Goal: Task Accomplishment & Management: Manage account settings

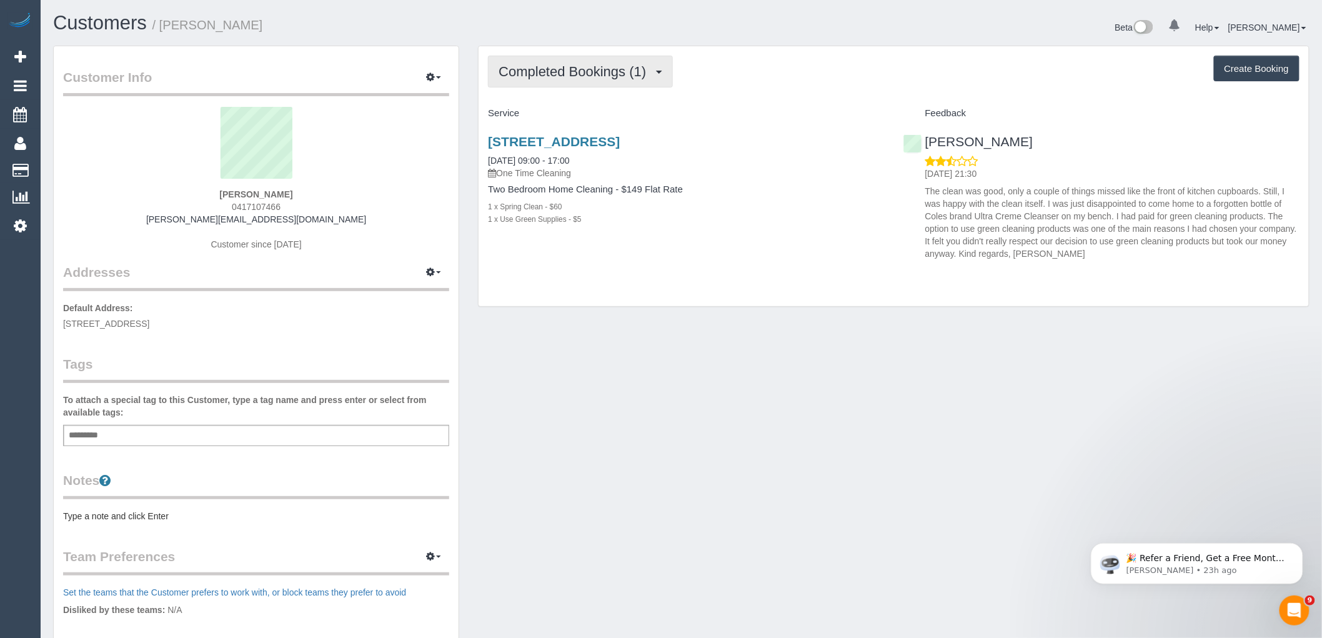
click at [629, 77] on span "Completed Bookings (1)" at bounding box center [575, 72] width 154 height 16
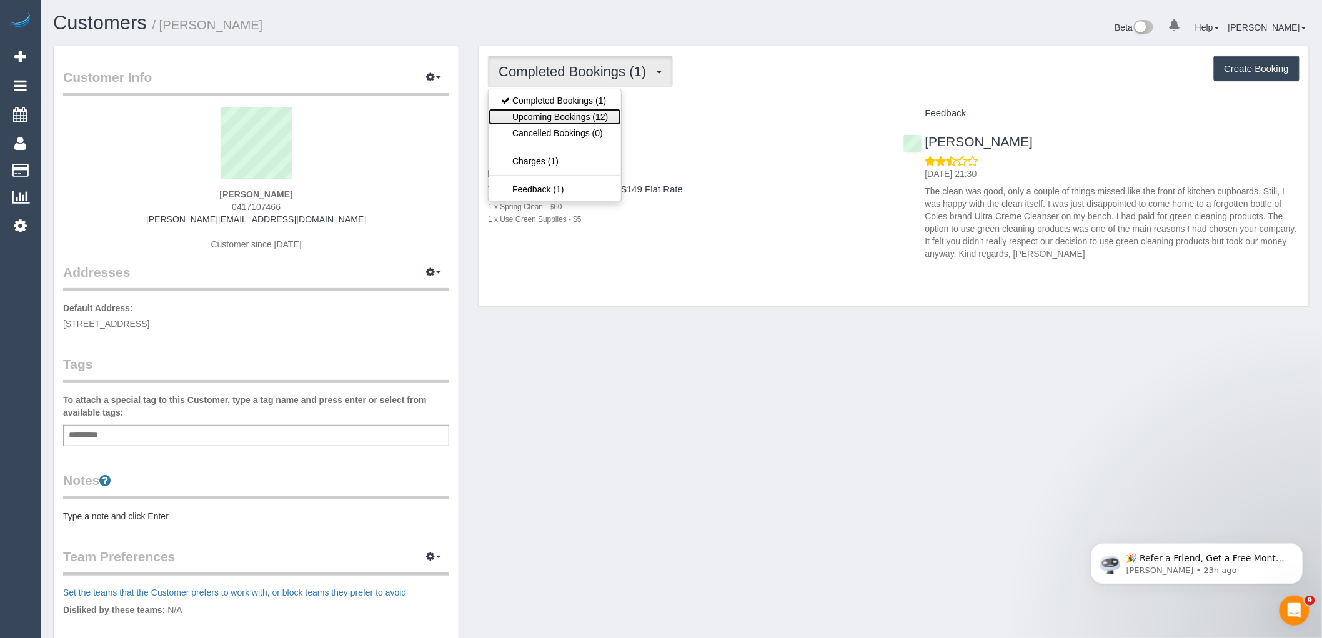
click at [590, 116] on link "Upcoming Bookings (12)" at bounding box center [554, 117] width 132 height 16
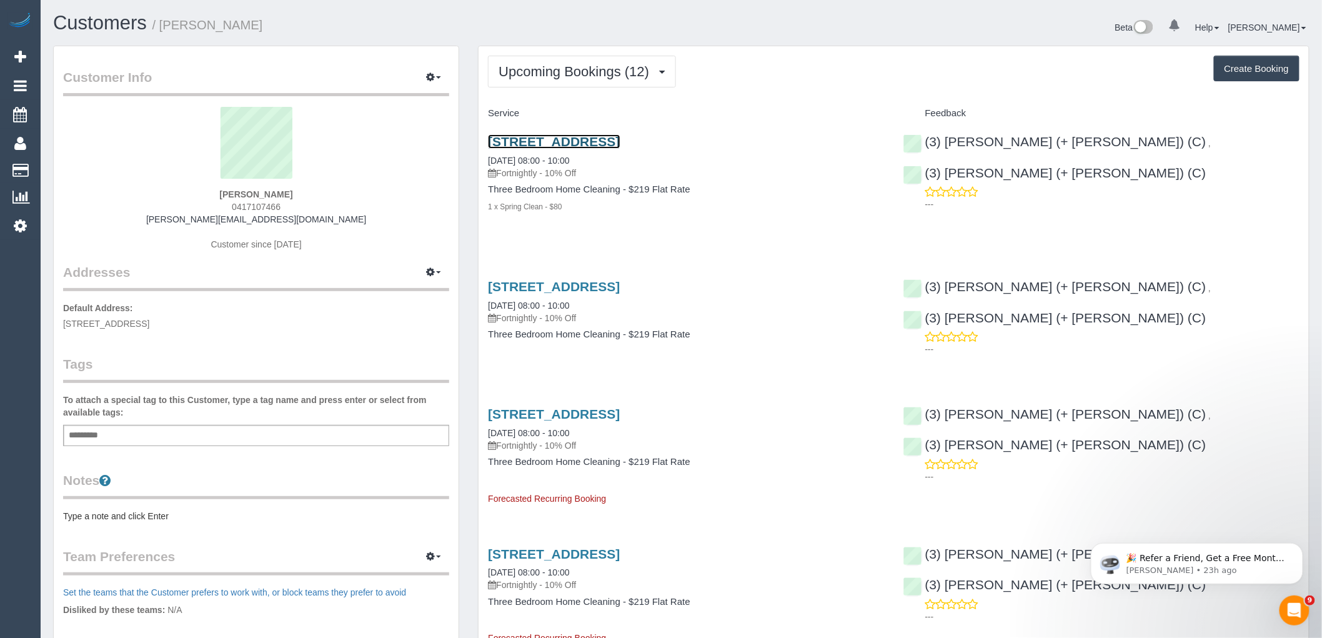
click at [620, 144] on link "53 Westbank Terrace, 10, Richmond, VIC 3121" at bounding box center [554, 141] width 132 height 14
drag, startPoint x: 306, startPoint y: 202, endPoint x: 202, endPoint y: 207, distance: 103.8
click at [202, 207] on div "Katie Falkiner 0417107466 katie.falkiner@gmail.com Customer since 2018" at bounding box center [256, 185] width 386 height 156
copy span "0417107466"
click at [559, 291] on link "53 Westbank Terrace, 10, Richmond, VIC 3121" at bounding box center [554, 286] width 132 height 14
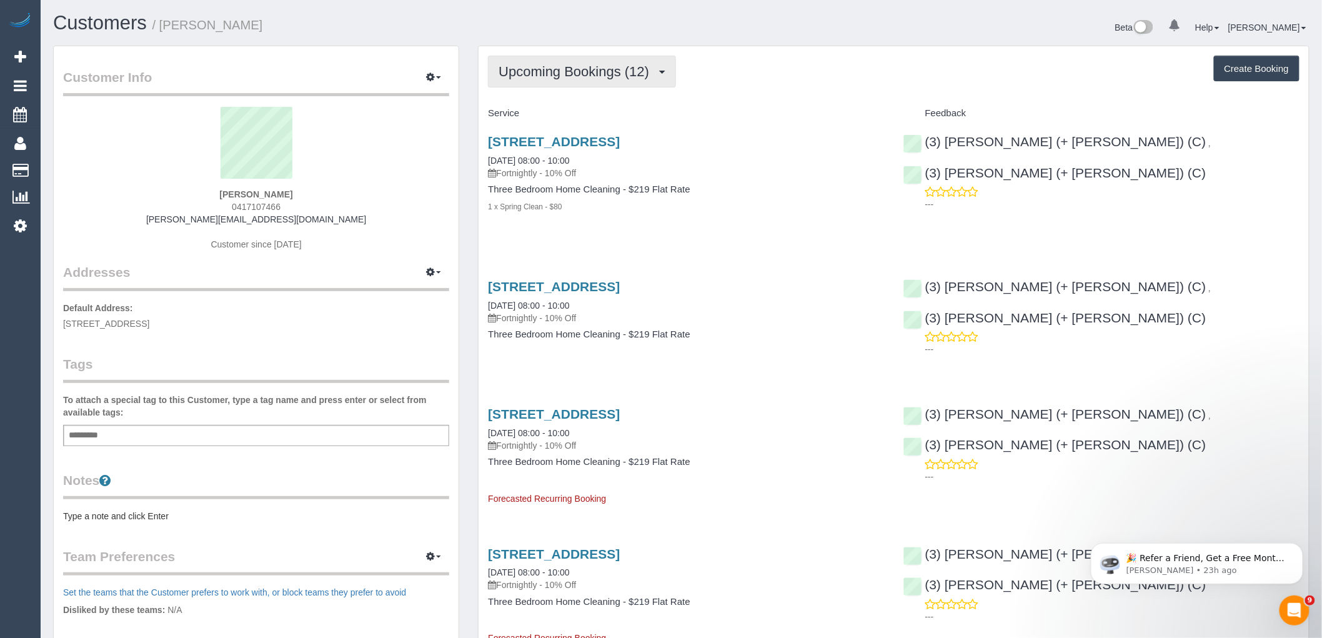
click at [605, 59] on button "Upcoming Bookings (12)" at bounding box center [582, 72] width 188 height 32
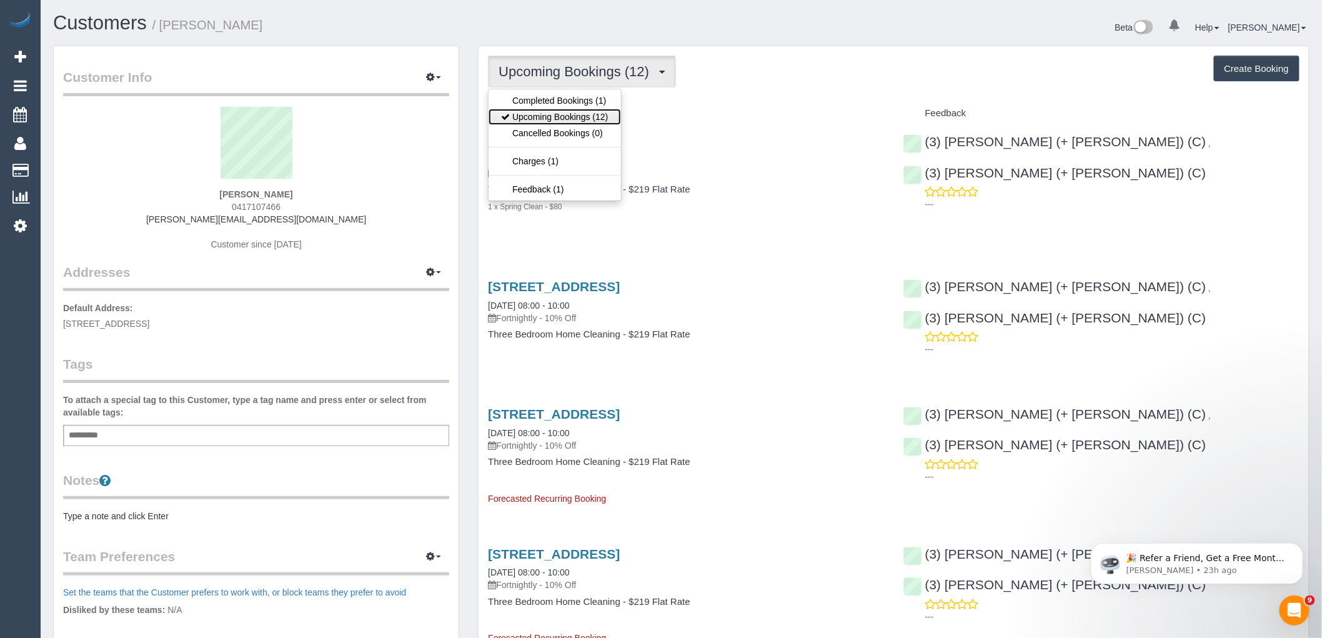
click at [596, 122] on link "Upcoming Bookings (12)" at bounding box center [554, 117] width 132 height 16
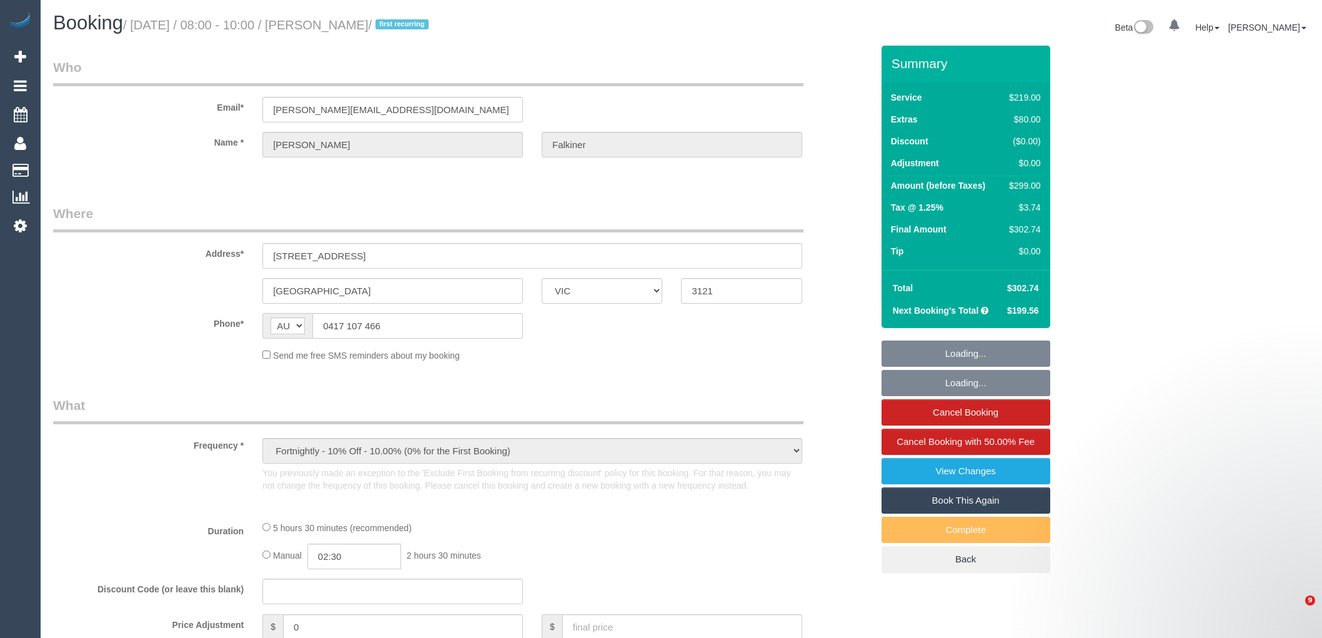
select select "VIC"
select select "string:stripe-pm_1SF5z32GScqysDRV7xzfbzCI"
select select "number:27"
select select "number:14"
select select "number:18"
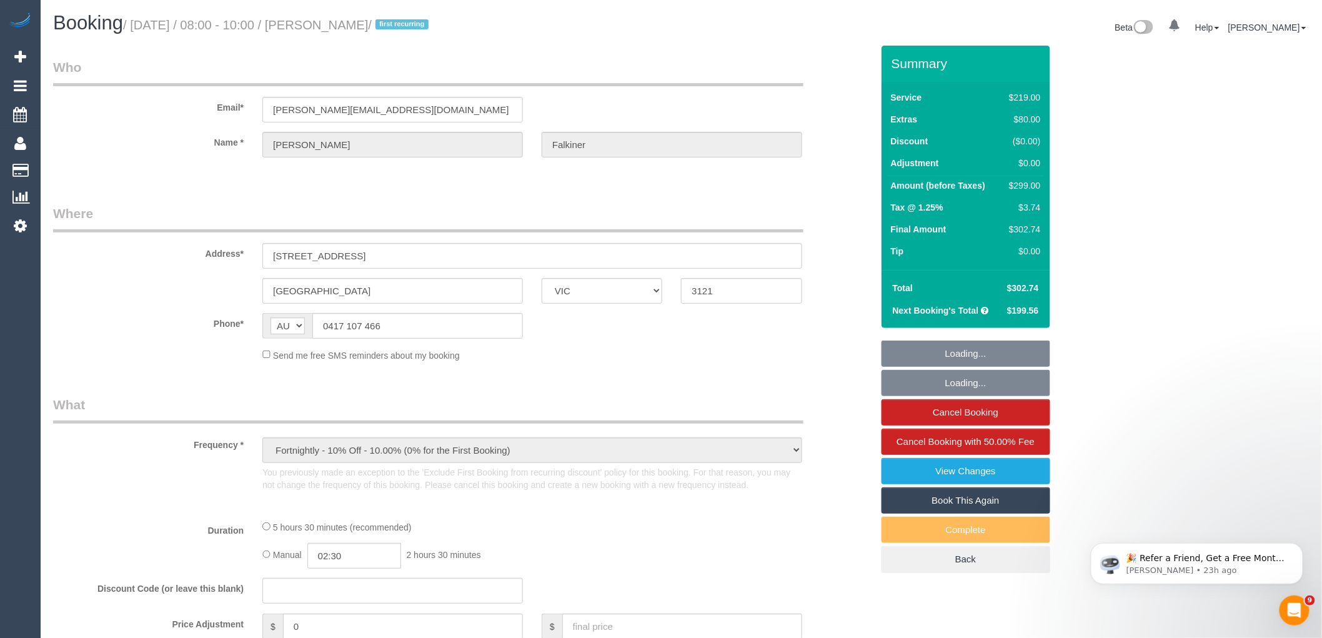
select select "number:24"
select select "number:34"
select select "number:13"
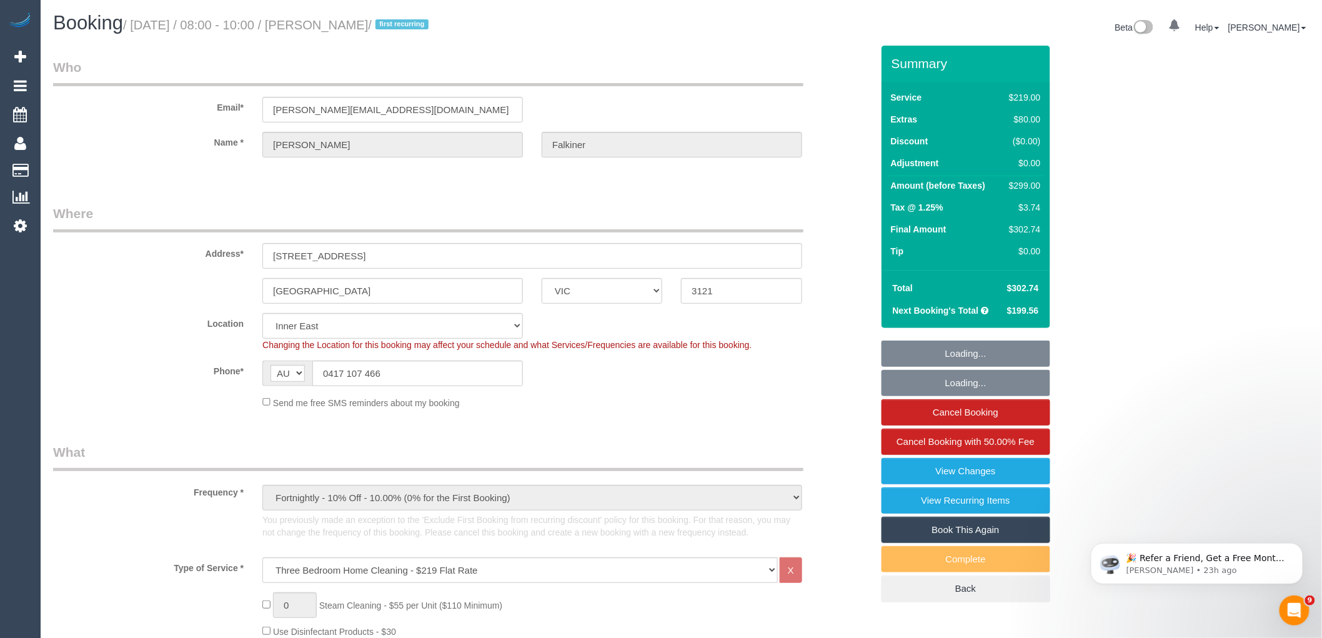
select select "object:826"
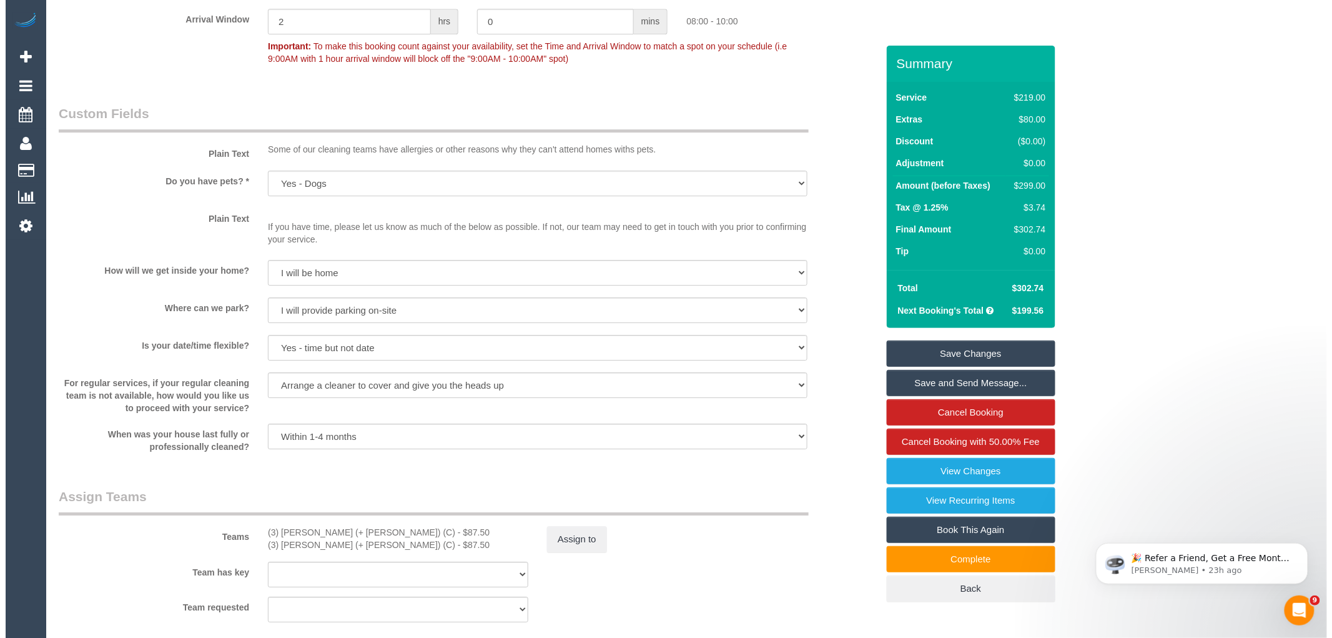
scroll to position [1665, 0]
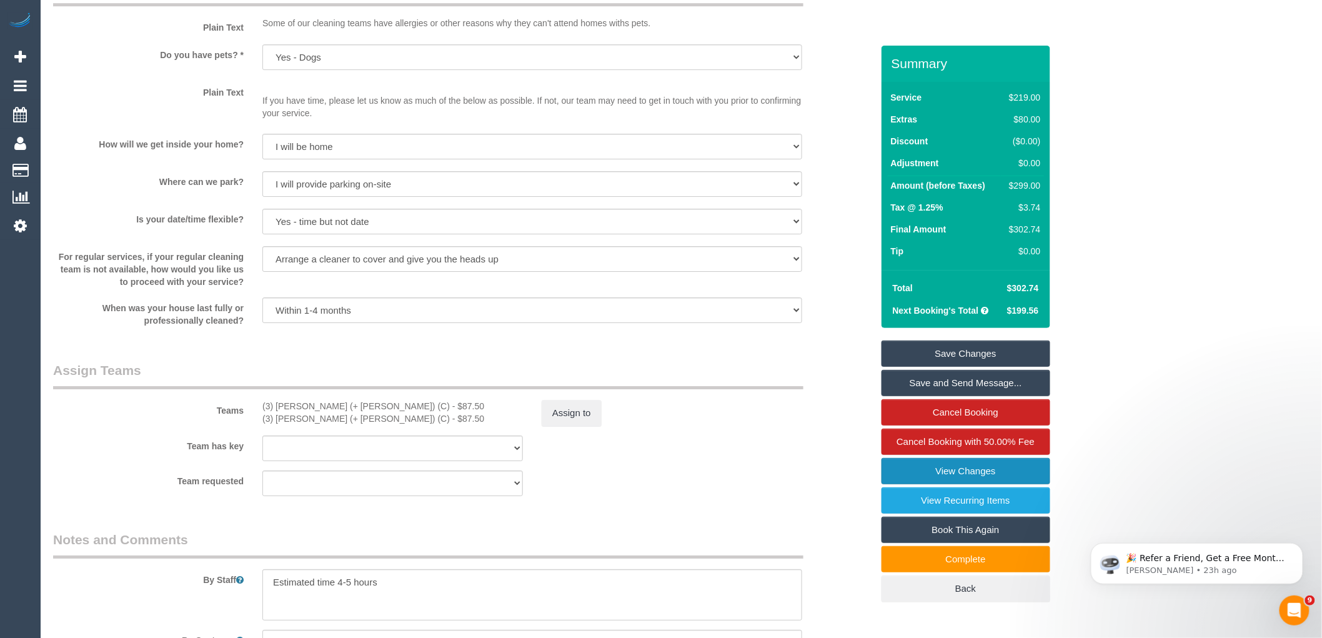
click at [997, 472] on link "View Changes" at bounding box center [965, 471] width 169 height 26
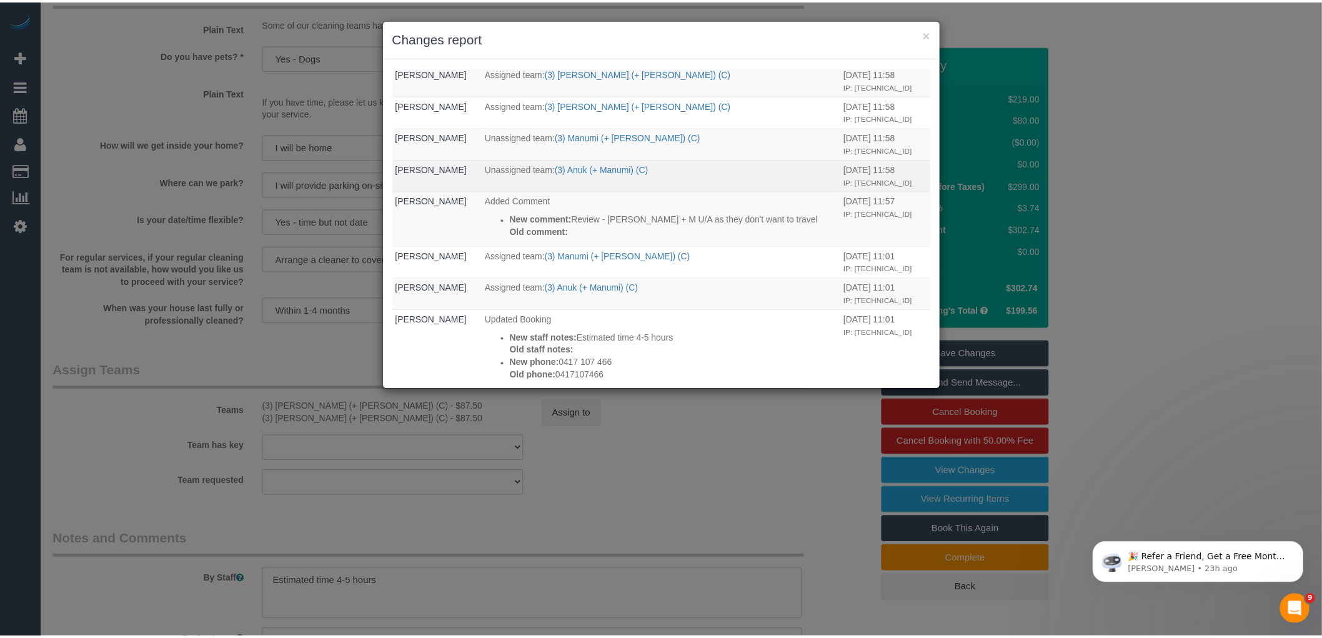
scroll to position [0, 0]
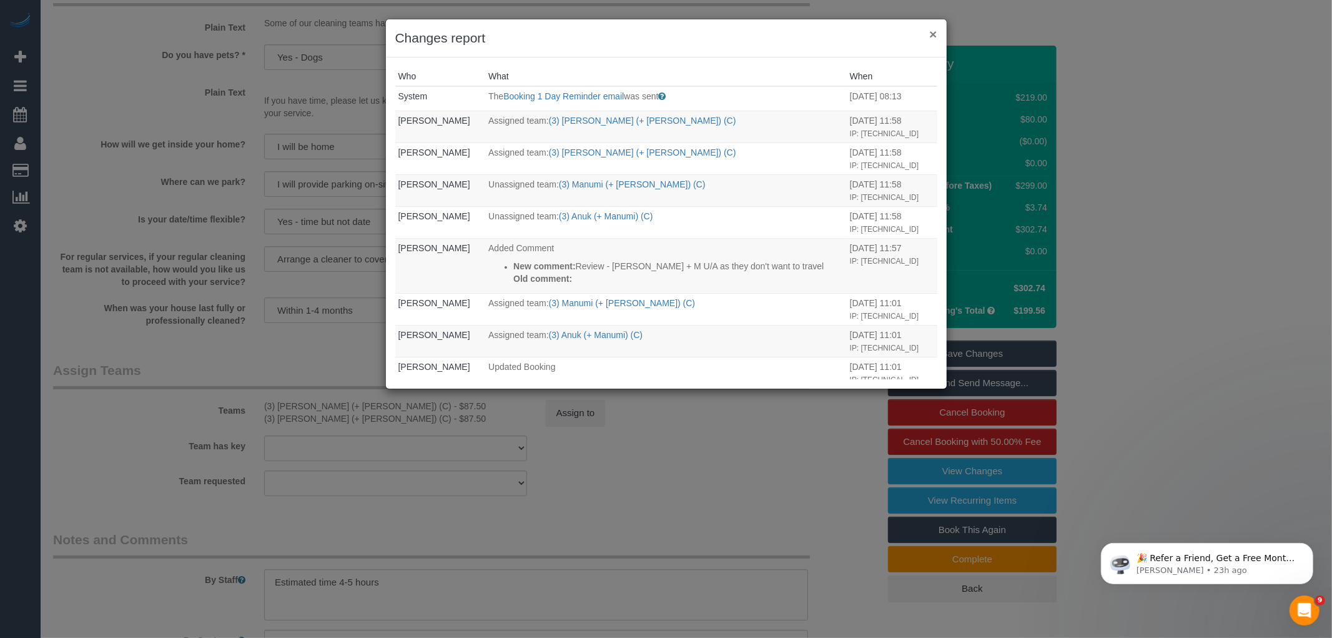
click at [934, 37] on button "×" at bounding box center [932, 33] width 7 height 13
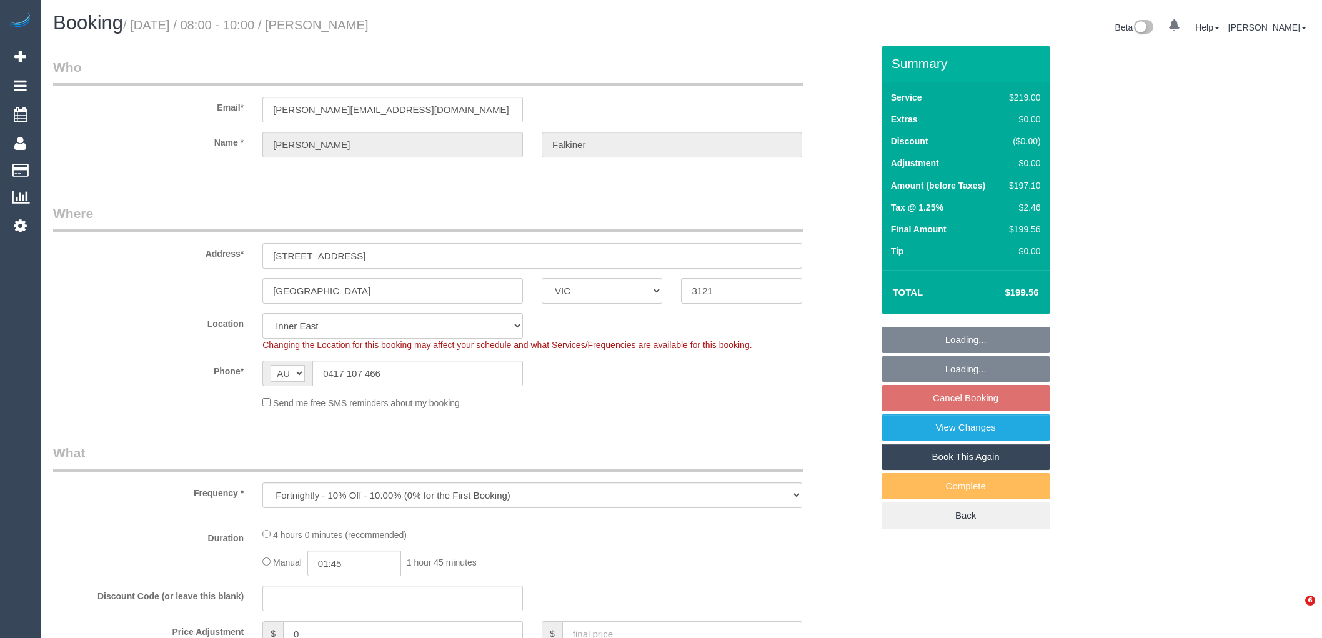
select select "VIC"
select select "object:560"
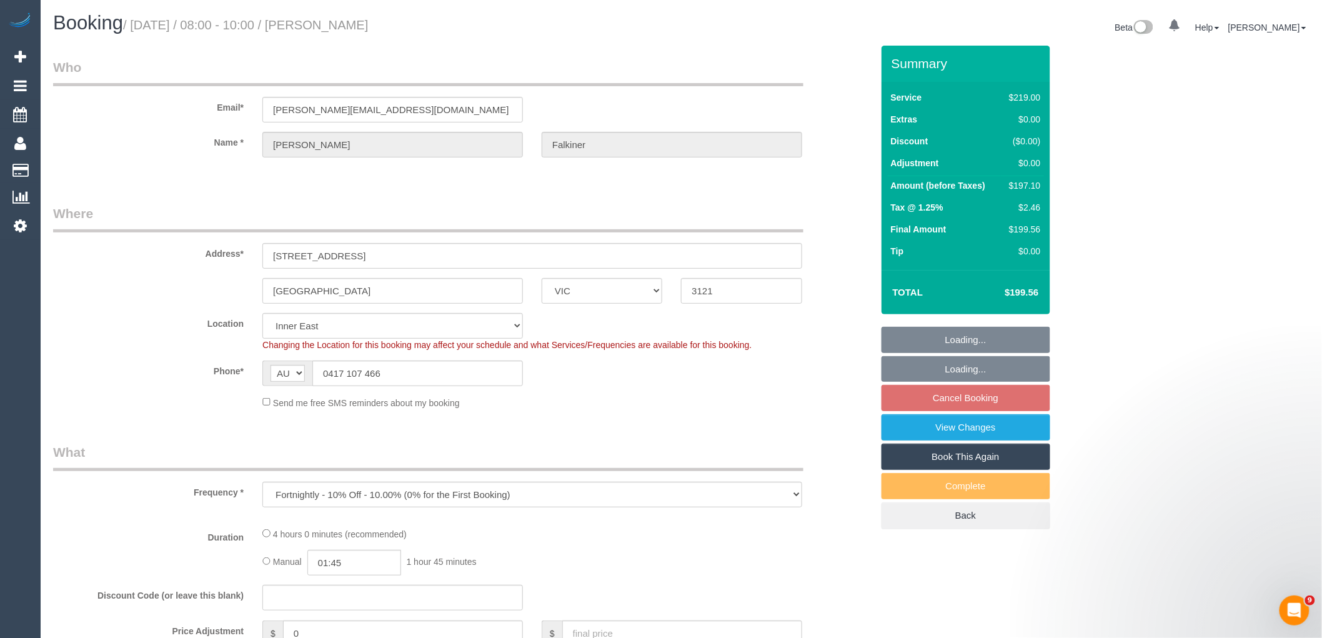
select select "number:27"
select select "number:14"
select select "number:18"
select select "number:24"
select select "number:34"
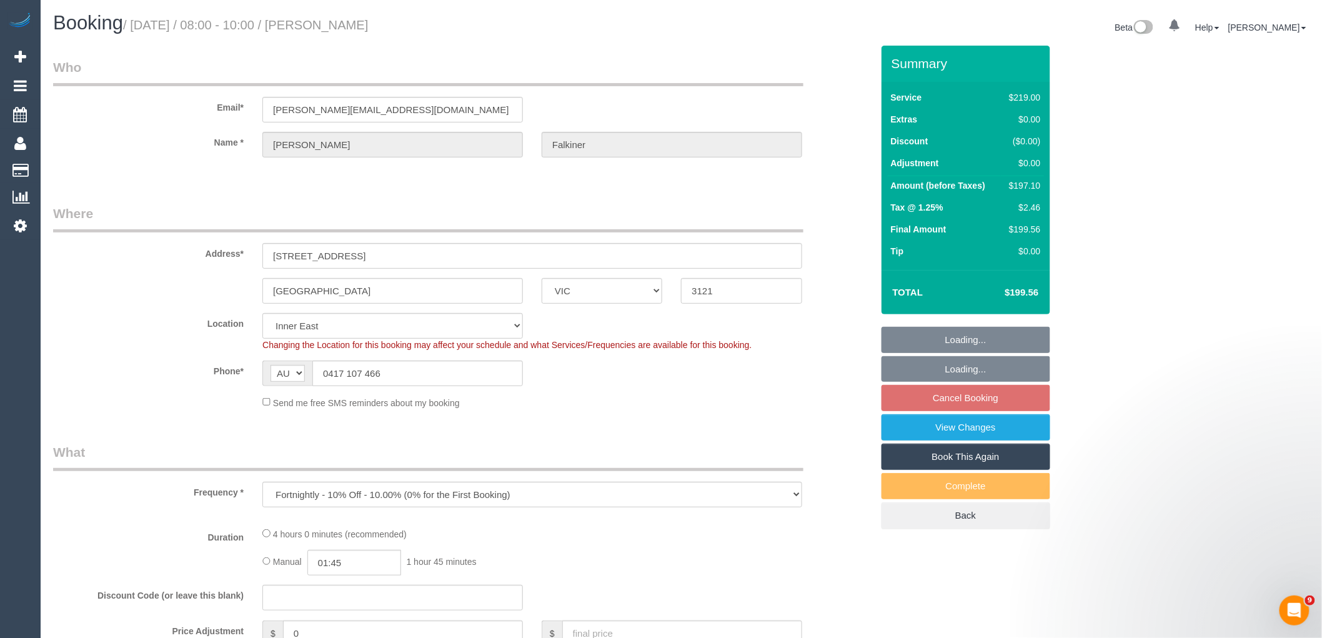
select select "number:13"
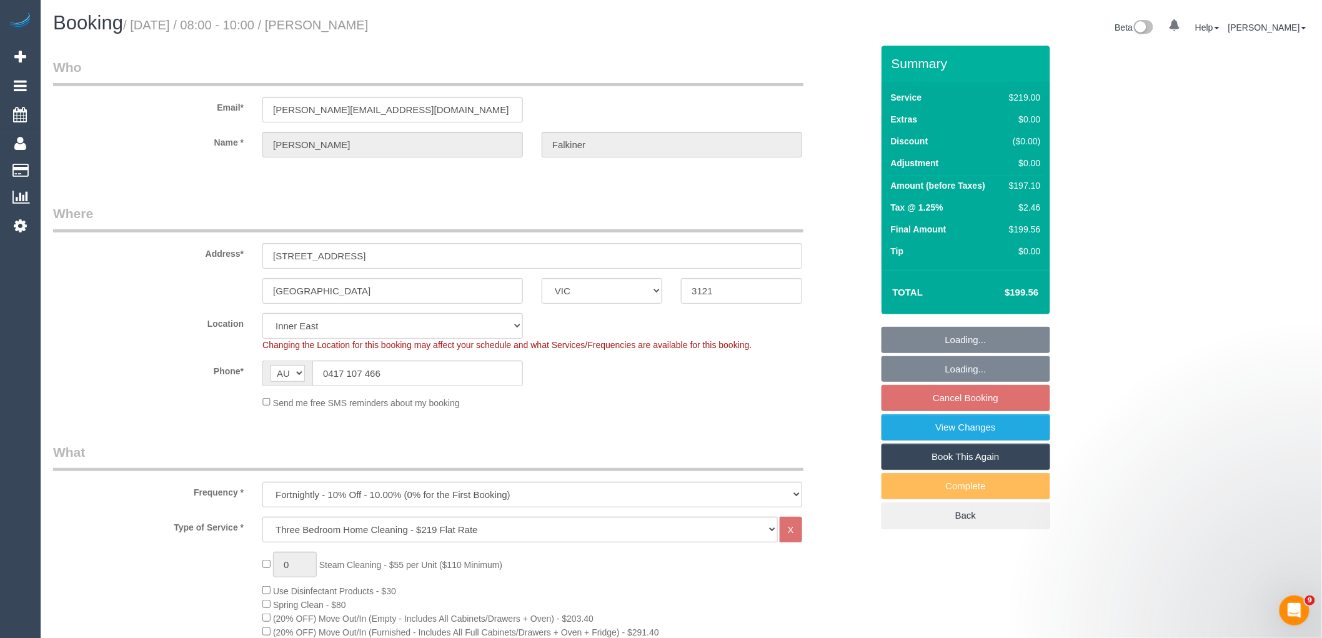
select select "string:stripe-pm_1SF5z32GScqysDRV7xzfbzCI"
select select "spot2"
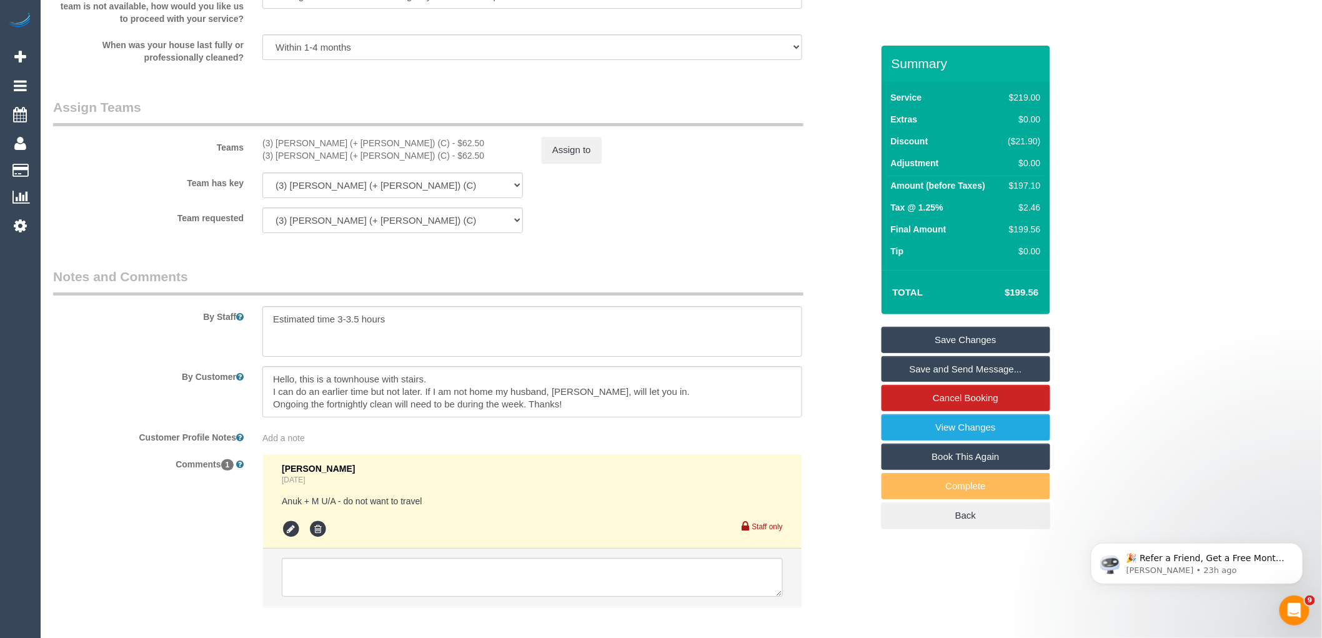
scroll to position [1872, 0]
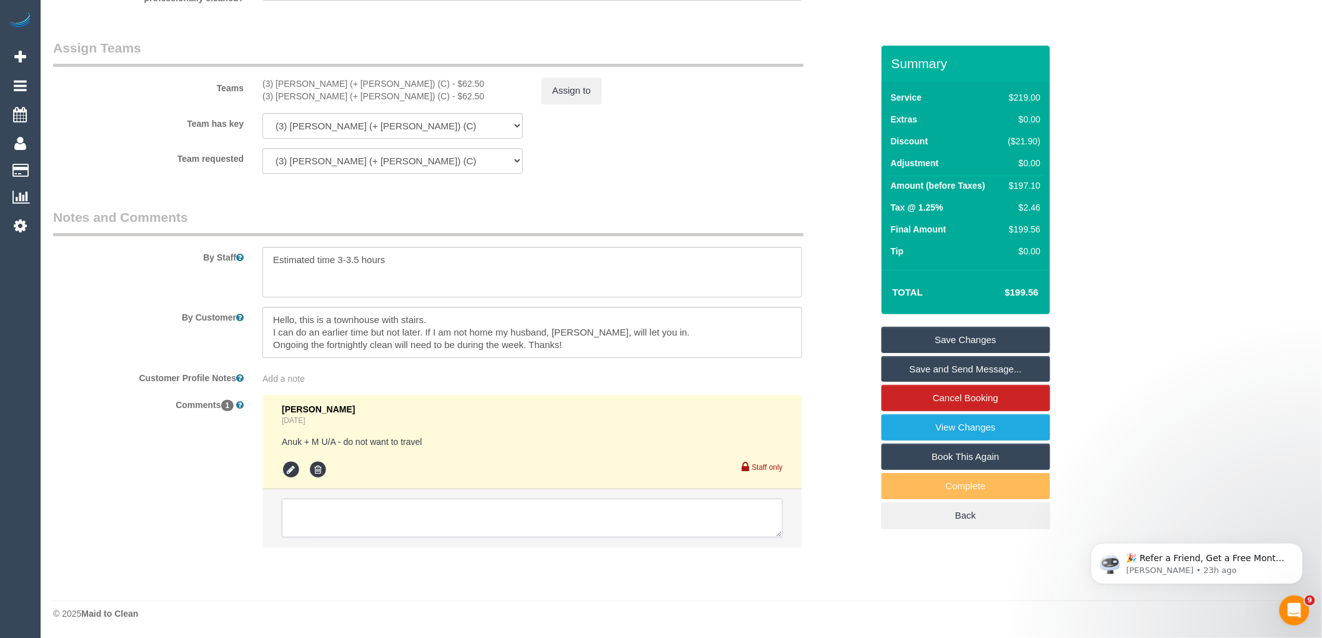
click at [467, 525] on textarea at bounding box center [532, 517] width 501 height 39
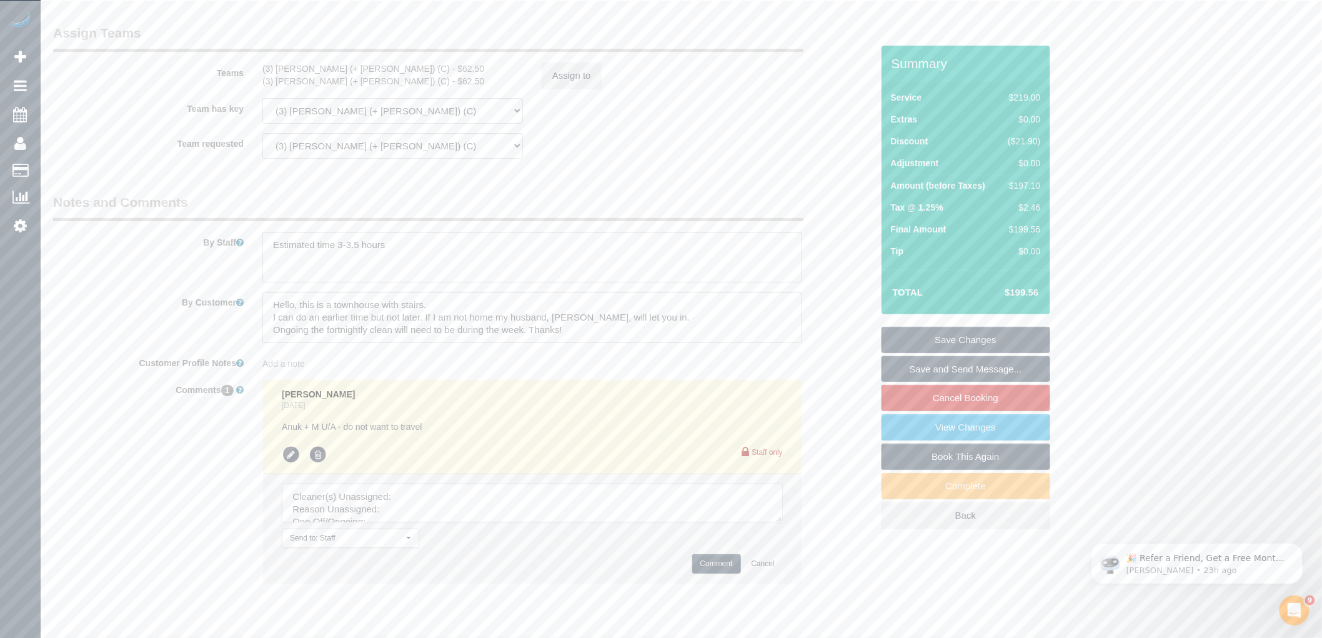
drag, startPoint x: 771, startPoint y: 532, endPoint x: 783, endPoint y: 558, distance: 29.1
click at [783, 560] on li "Send to: Staff Nothing selected Send to: Staff Send to: Customer Send to: Team …" at bounding box center [532, 528] width 538 height 109
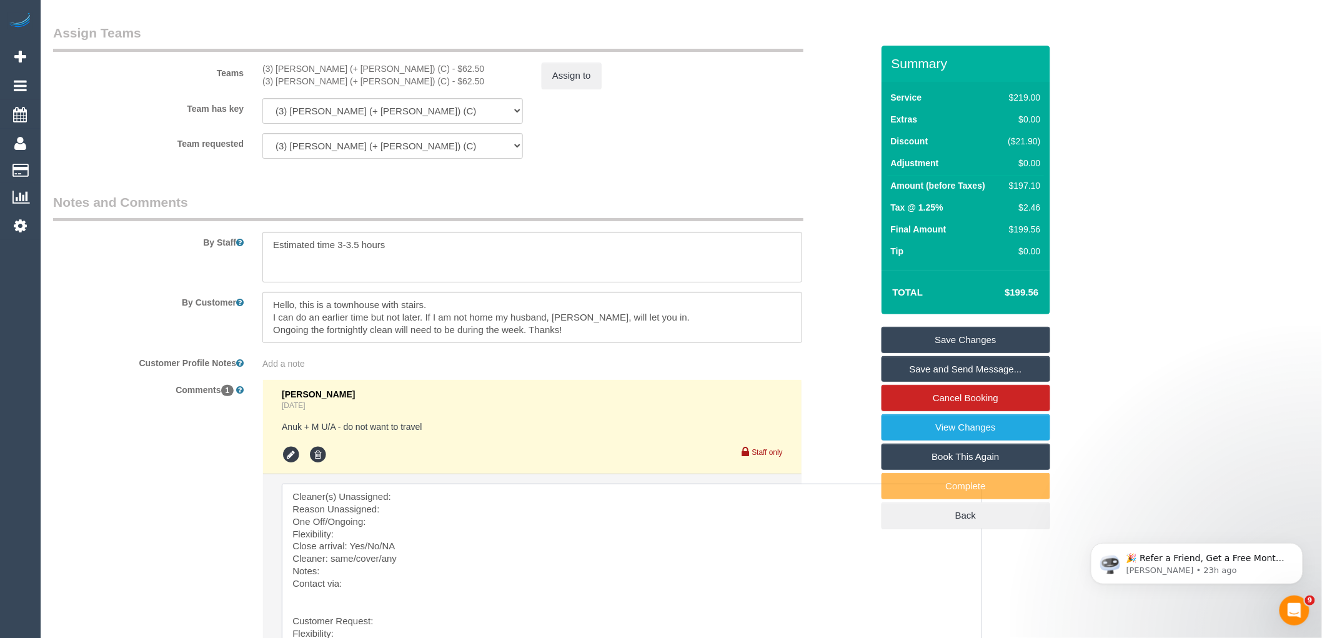
drag, startPoint x: 771, startPoint y: 530, endPoint x: 866, endPoint y: 573, distance: 104.5
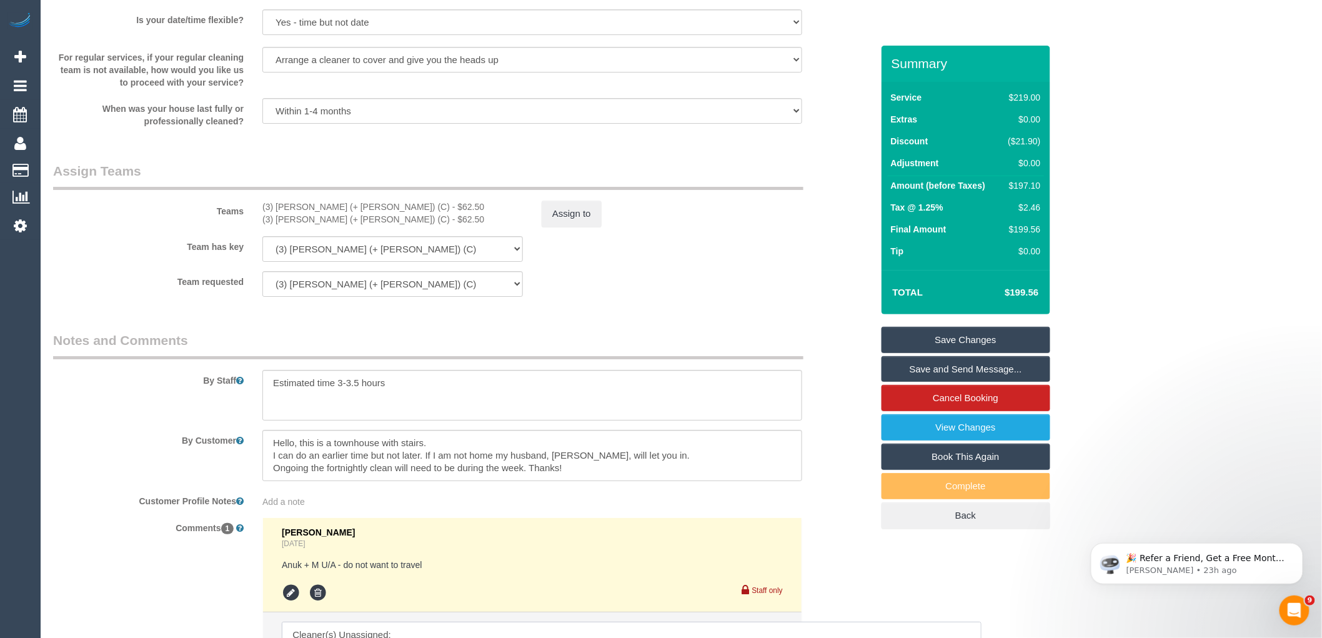
scroll to position [1733, 0]
drag, startPoint x: 358, startPoint y: 220, endPoint x: 262, endPoint y: 222, distance: 95.6
click at [262, 214] on div "(3) Farhan (+ Intisar) (C) - $62.50" at bounding box center [392, 207] width 260 height 12
copy div "(3) [PERSON_NAME] (+ [PERSON_NAME]) (C)"
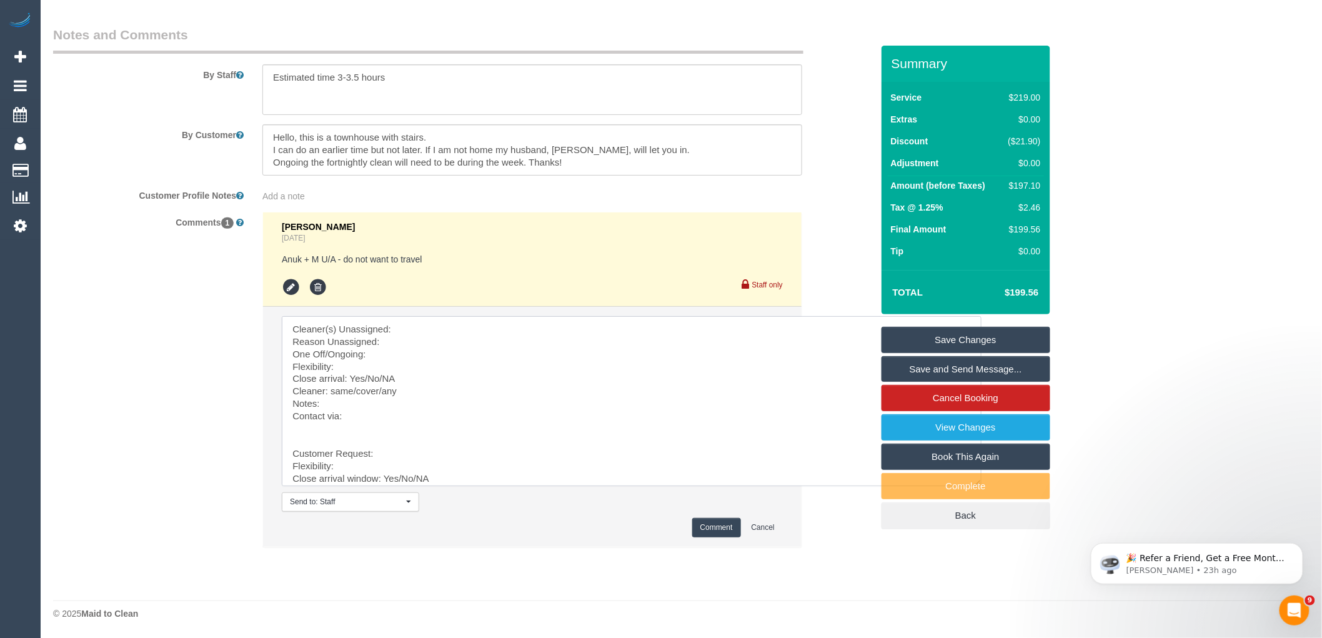
click at [435, 320] on textarea at bounding box center [632, 401] width 700 height 170
paste textarea "(3) [PERSON_NAME] (+ [PERSON_NAME]) (C)"
drag, startPoint x: 330, startPoint y: 425, endPoint x: 422, endPoint y: 588, distance: 188.0
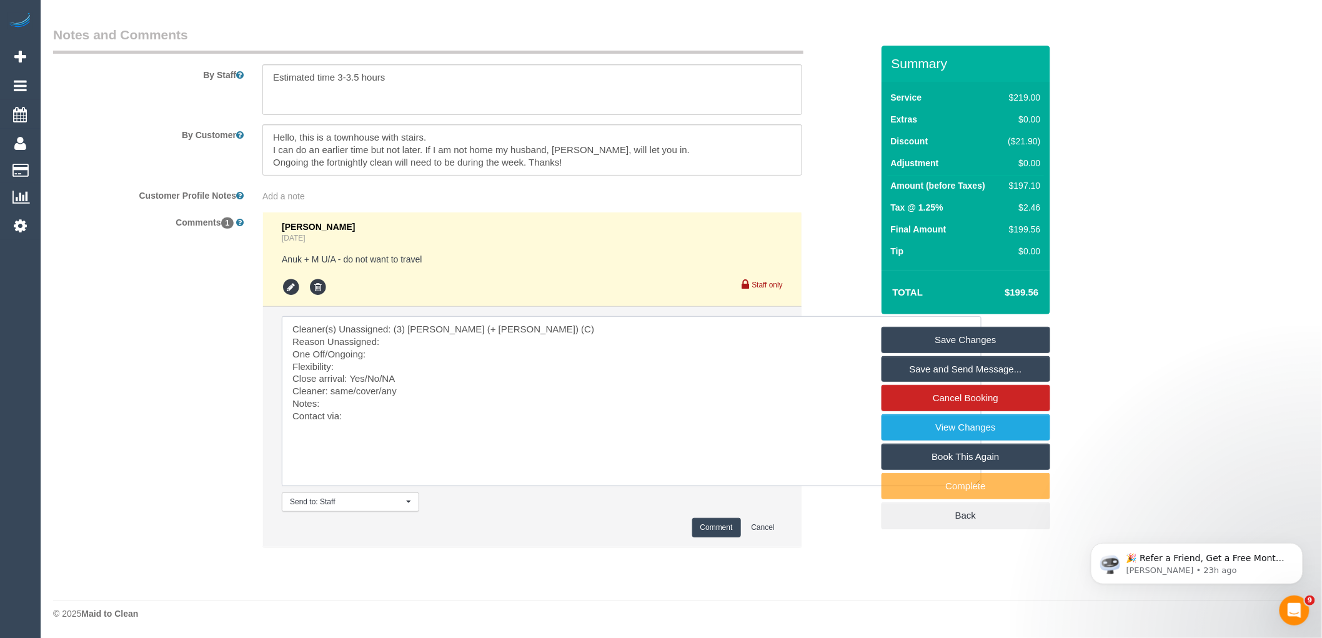
scroll to position [0, 0]
click at [417, 347] on textarea at bounding box center [632, 401] width 700 height 170
click at [425, 344] on textarea at bounding box center [632, 401] width 700 height 170
click at [385, 354] on textarea at bounding box center [632, 401] width 700 height 170
click at [352, 365] on textarea at bounding box center [632, 401] width 700 height 170
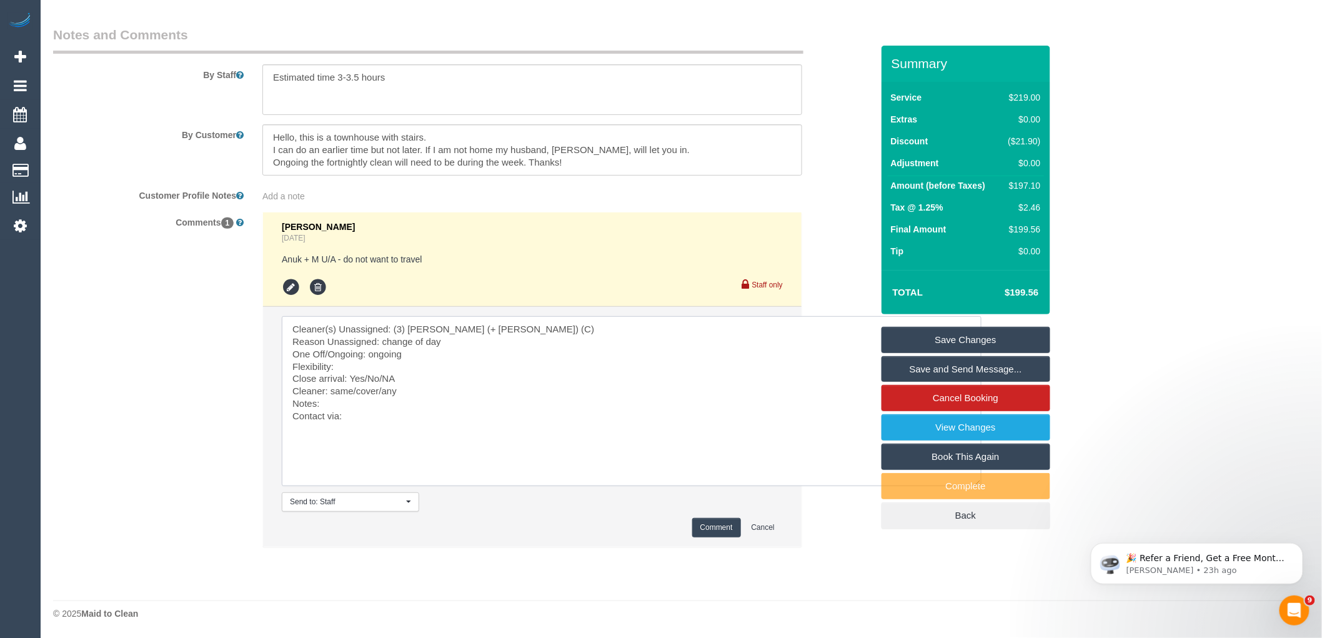
click at [377, 360] on textarea at bounding box center [632, 401] width 700 height 170
paste textarea "Monday and Friday any time. plan B Tuesday wednesday Thursday 7-8am."
drag, startPoint x: 402, startPoint y: 379, endPoint x: 367, endPoint y: 378, distance: 35.6
click at [367, 378] on textarea at bounding box center [632, 401] width 700 height 170
drag, startPoint x: 381, startPoint y: 390, endPoint x: 333, endPoint y: 391, distance: 48.1
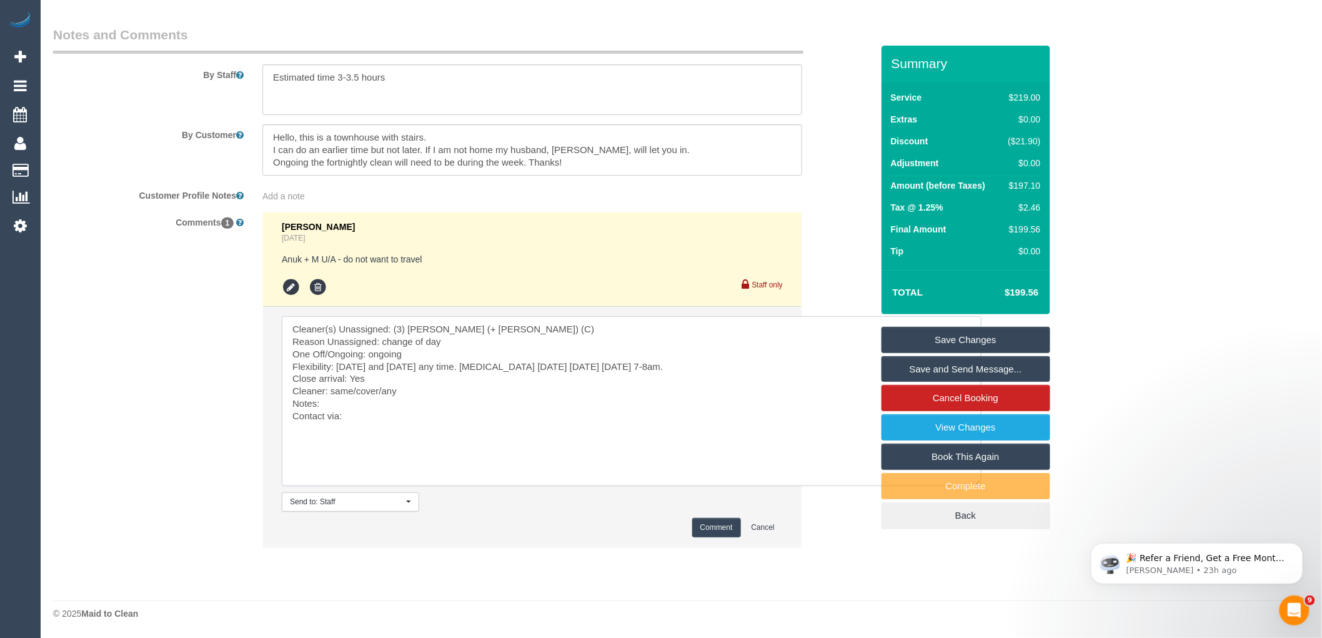
click at [333, 391] on textarea at bounding box center [632, 401] width 700 height 170
click at [358, 415] on textarea at bounding box center [632, 401] width 700 height 170
click at [360, 402] on textarea at bounding box center [632, 401] width 700 height 170
type textarea "Cleaner(s) Unassigned: (3) Farhan (+ Intisar) (C) Reason Unassigned: change of …"
click at [706, 525] on button "Comment" at bounding box center [716, 527] width 49 height 19
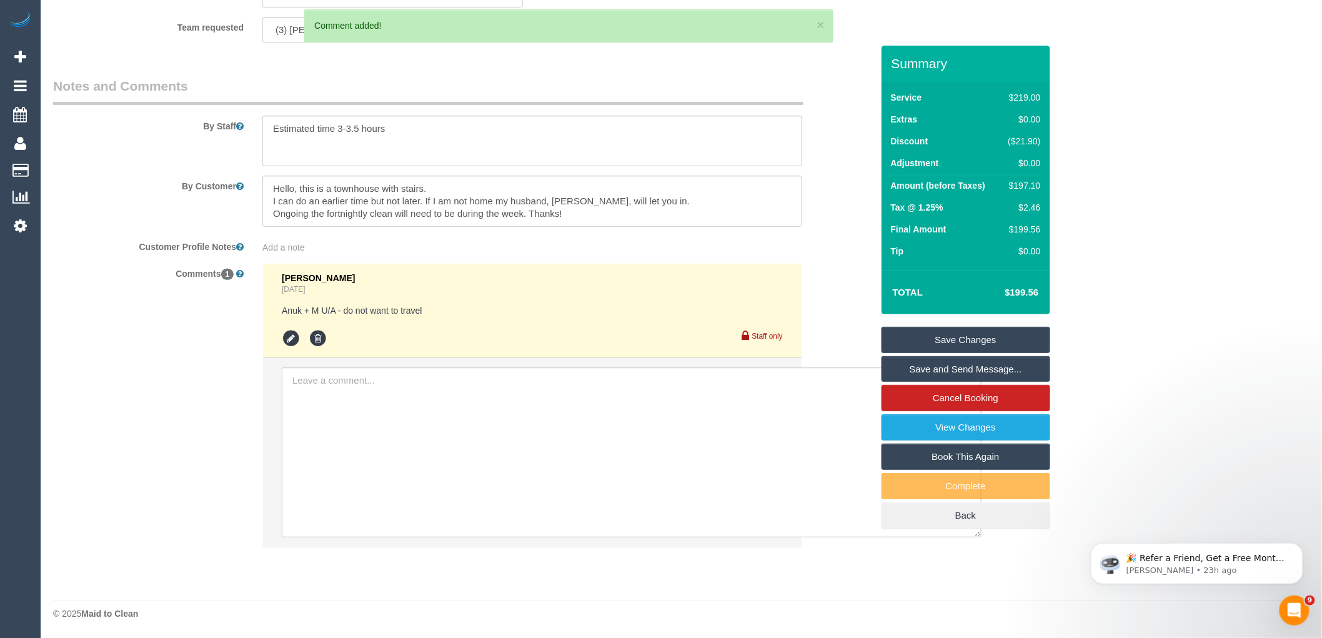
scroll to position [2056, 0]
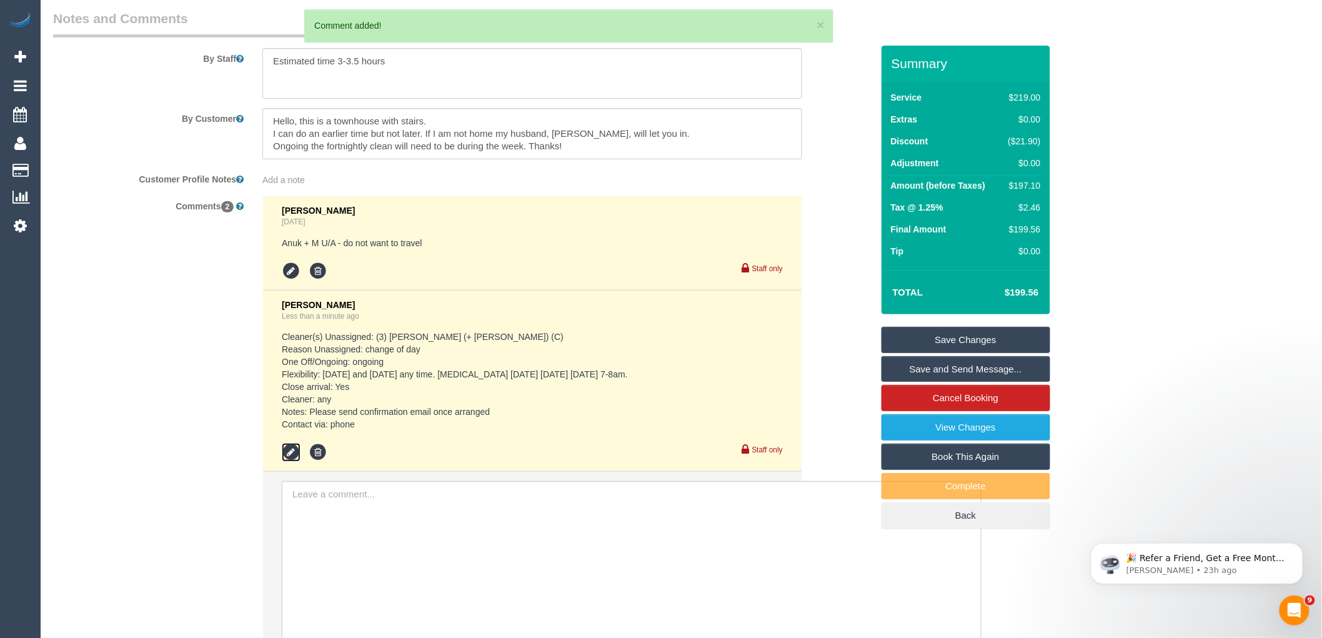
click at [287, 462] on icon at bounding box center [291, 452] width 19 height 19
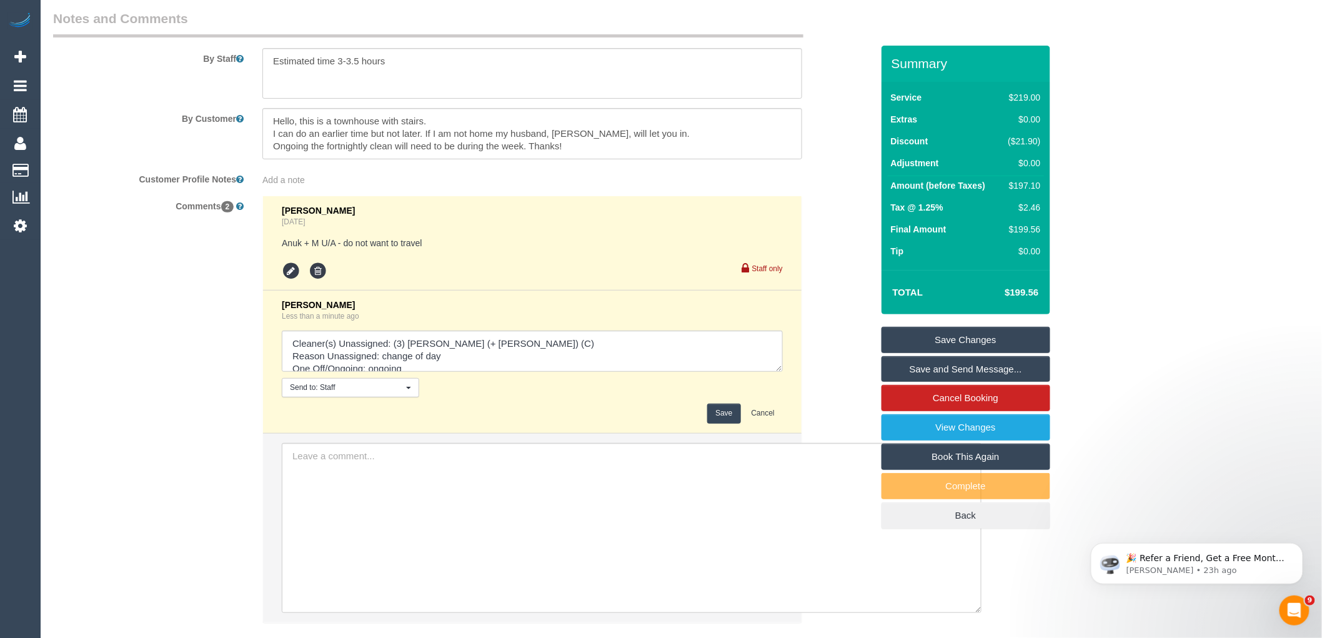
drag, startPoint x: 778, startPoint y: 379, endPoint x: 734, endPoint y: 526, distance: 153.3
click at [783, 372] on textarea at bounding box center [532, 350] width 501 height 41
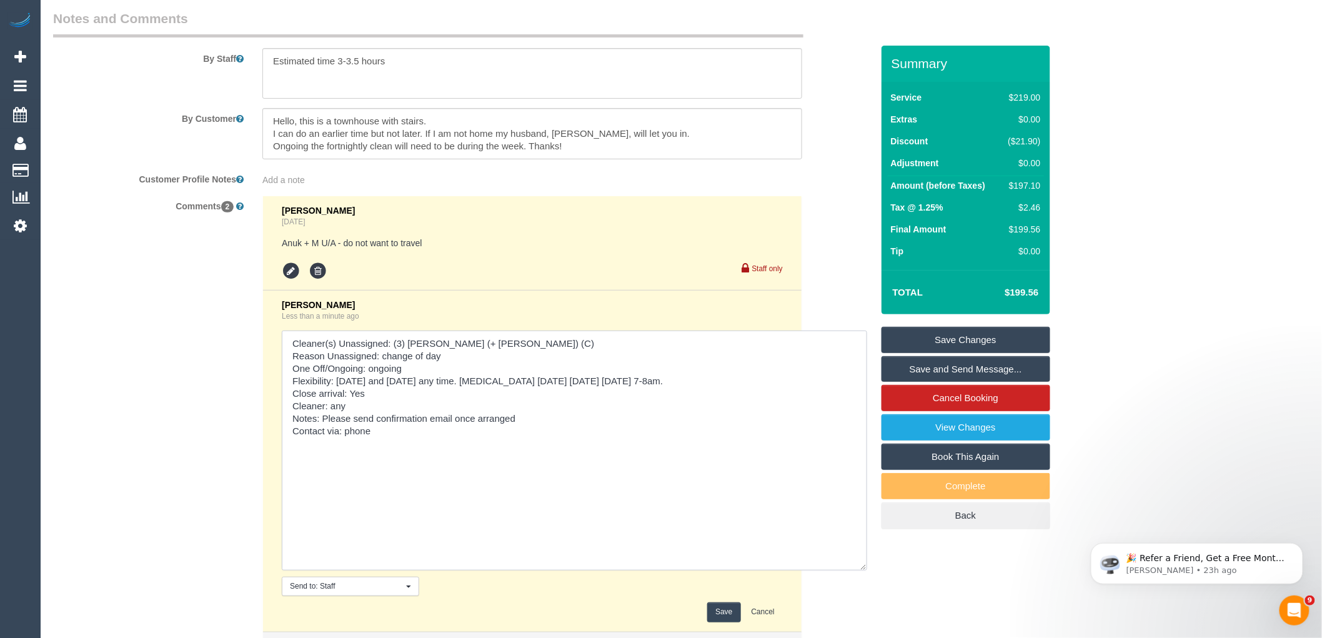
drag, startPoint x: 417, startPoint y: 396, endPoint x: 339, endPoint y: 391, distance: 78.2
click at [339, 391] on textarea at bounding box center [574, 450] width 585 height 240
drag, startPoint x: 647, startPoint y: 394, endPoint x: 338, endPoint y: 392, distance: 308.6
click at [338, 392] on textarea at bounding box center [574, 450] width 585 height 240
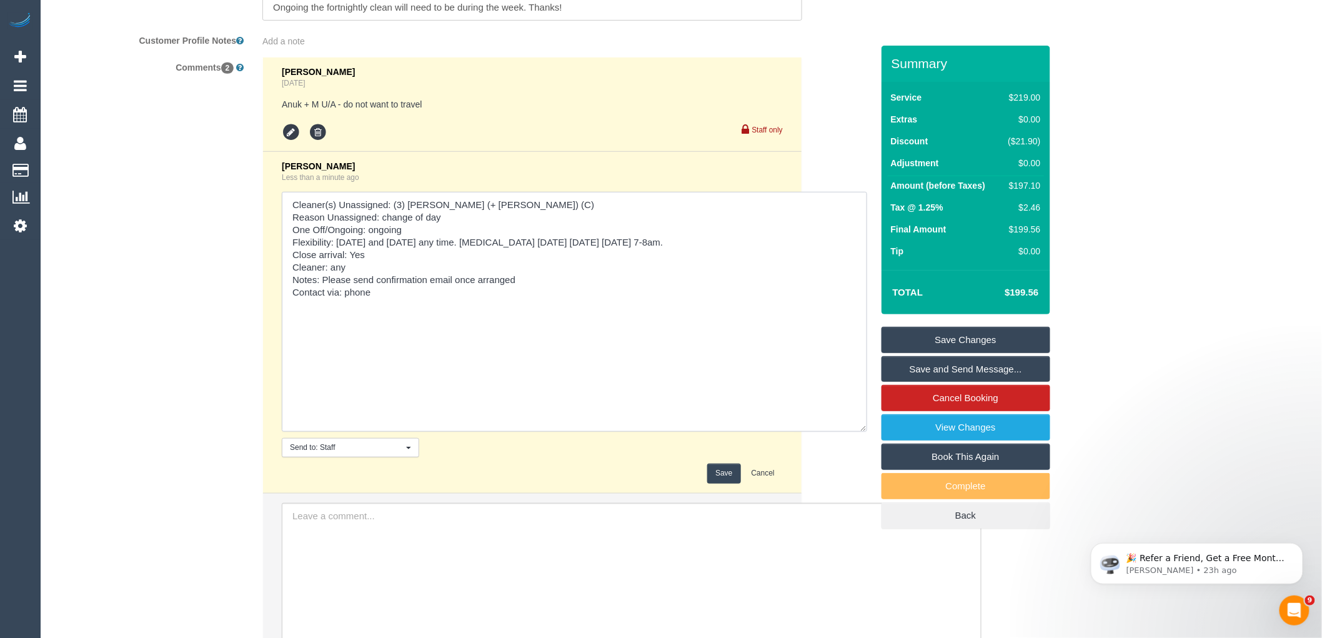
type textarea "Cleaner(s) Unassigned: (3) Farhan (+ Intisar) (C) Reason Unassigned: change of …"
click at [723, 483] on button "Save" at bounding box center [723, 472] width 33 height 19
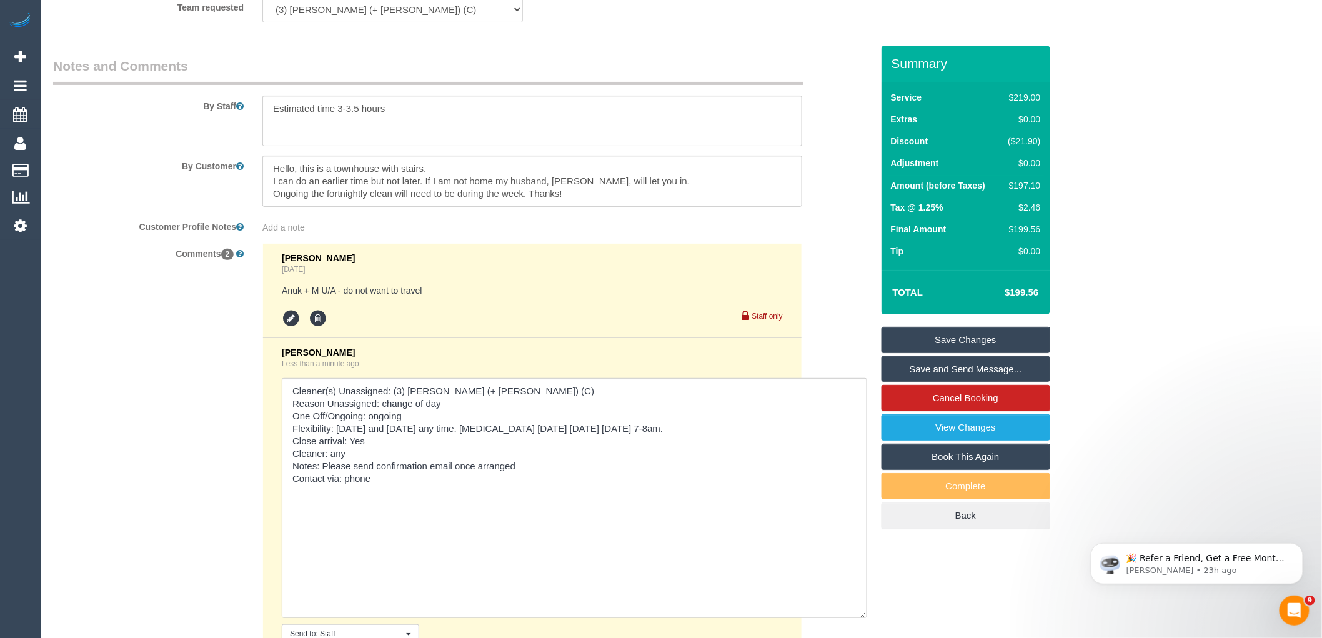
scroll to position [1847, 0]
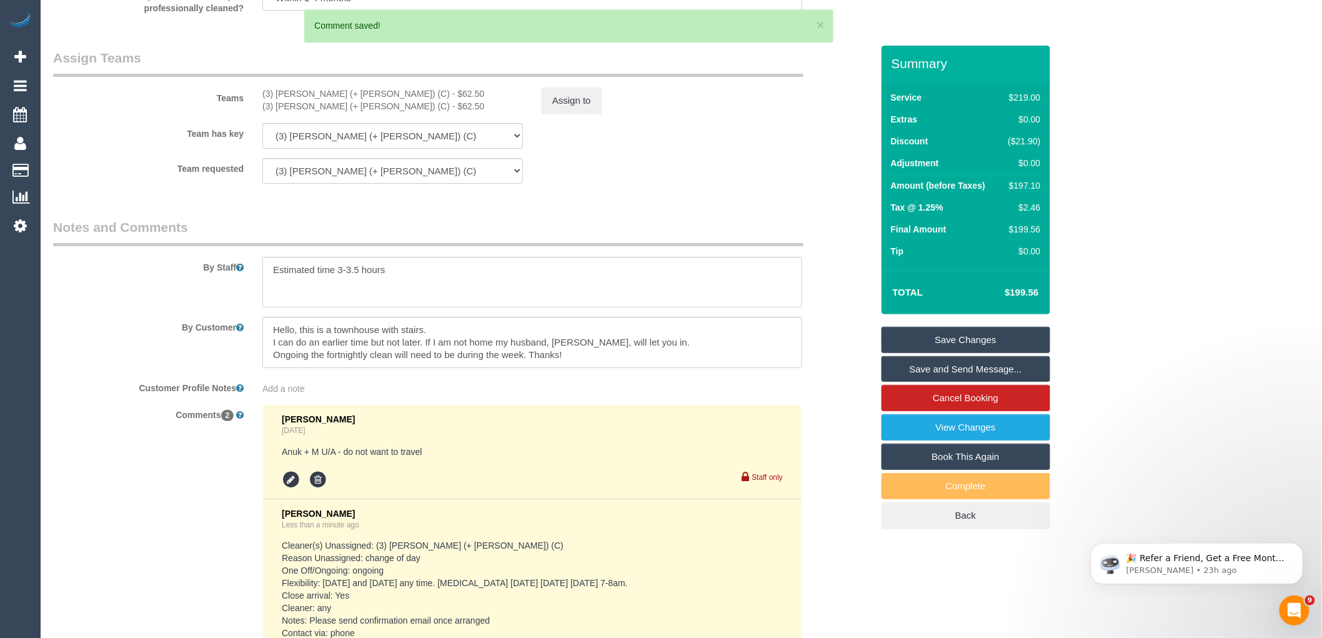
click at [284, 394] on span "Add a note" at bounding box center [283, 389] width 42 height 10
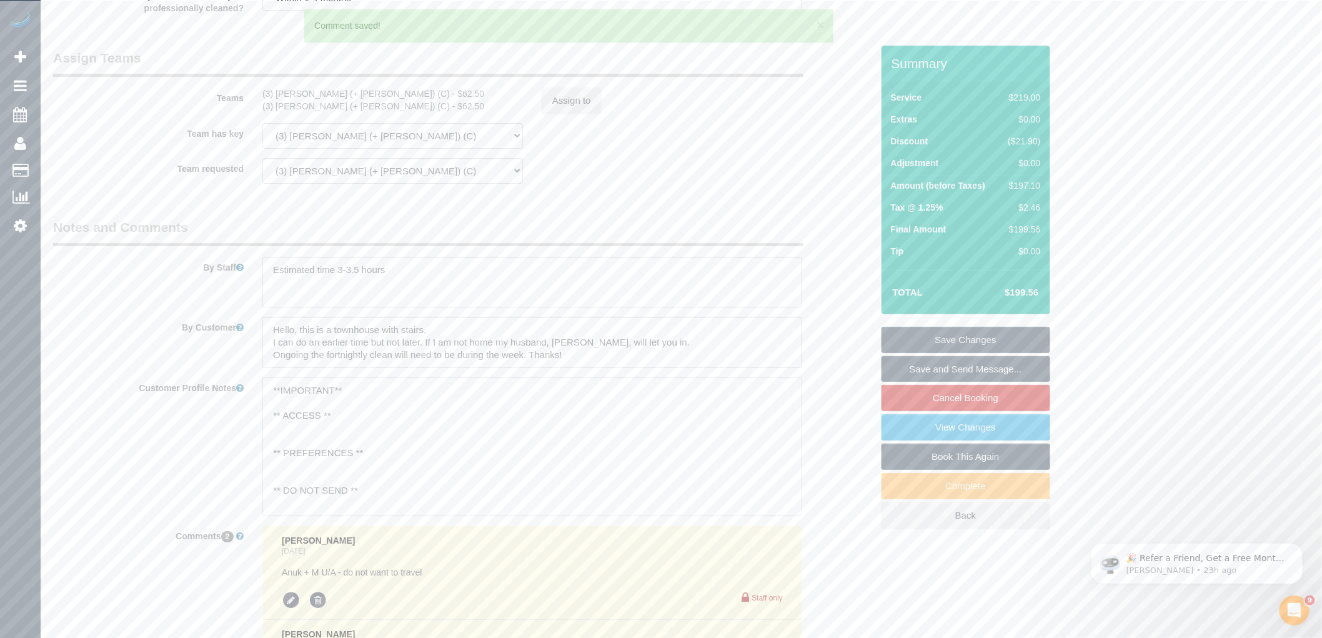
click at [300, 477] on textarea "**IMPORTANT** ** ACCESS ** ** PREFERENCES ** ** DO NOT SEND ** ** GENERAL ** **…" at bounding box center [532, 446] width 540 height 138
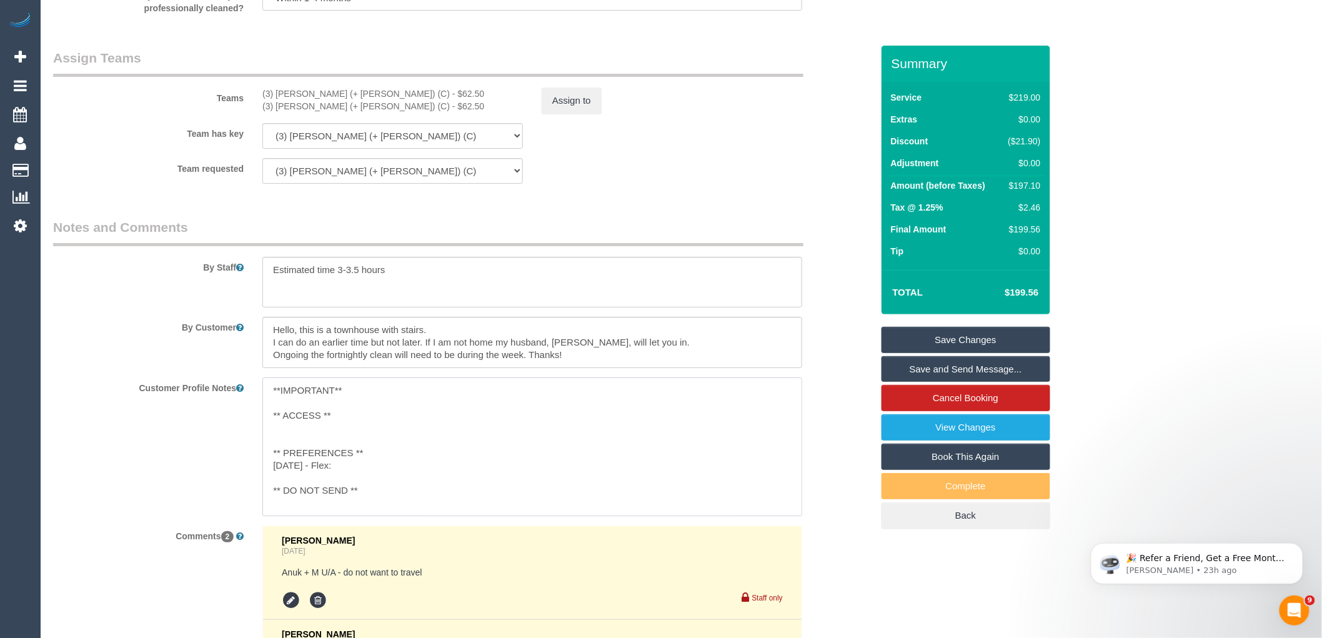
paste textarea "Friday and Monday any time. plan B Tuesday wednesday Thursday 7-8am."
type textarea "**IMPORTANT** ** ACCESS ** ** PREFERENCES ** 11/10/25 - Flex: Friday and Monday…"
click at [678, 184] on div "Team requested (3) Farhan (+ Intisar) (C) (3) Intisar (+ Farhan) (C) (0) Office…" at bounding box center [463, 171] width 838 height 26
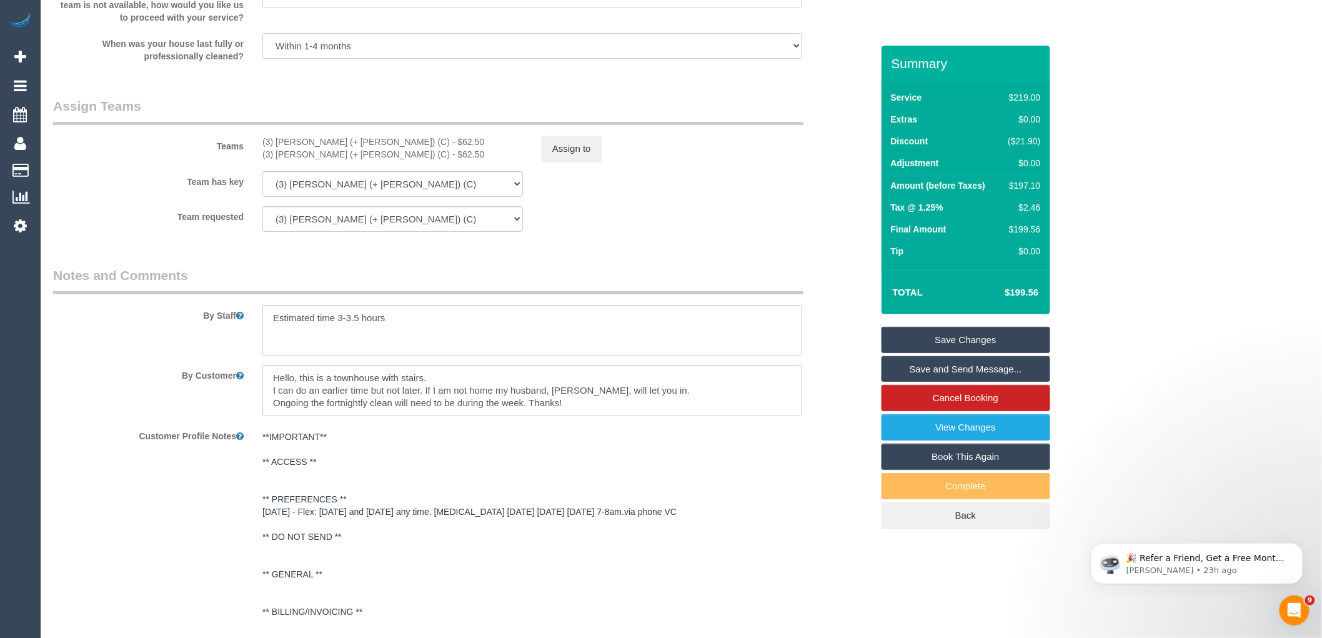
scroll to position [1778, 0]
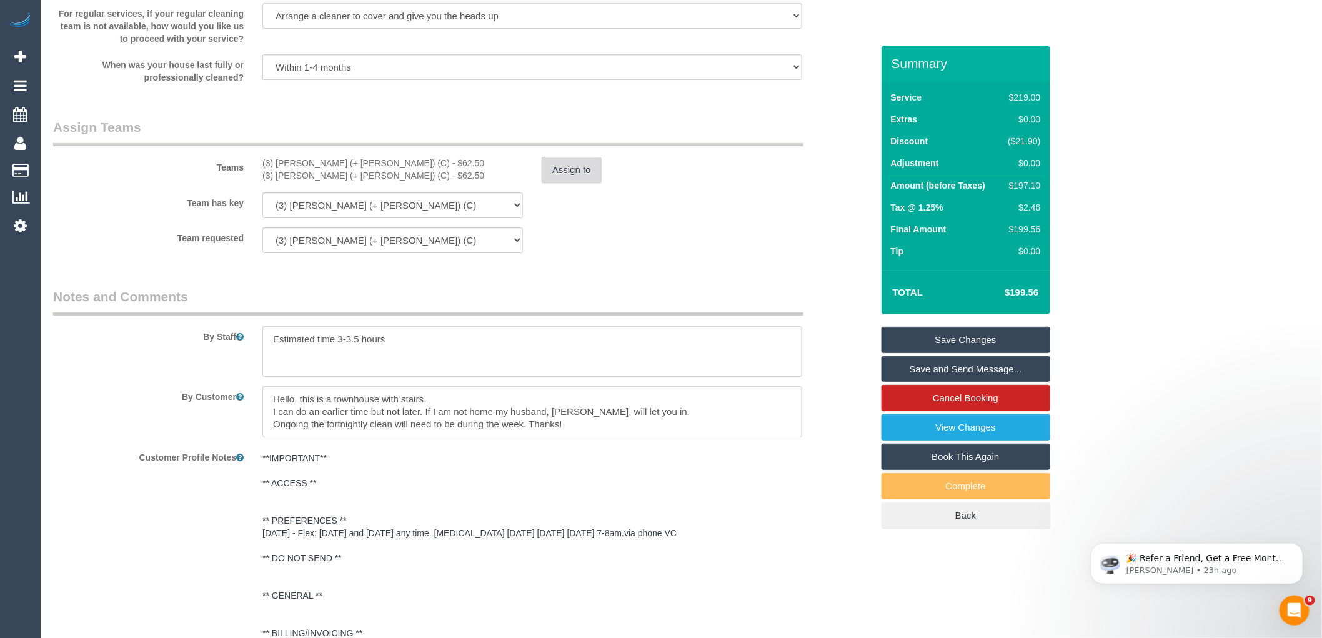
click at [572, 182] on button "Assign to" at bounding box center [572, 170] width 60 height 26
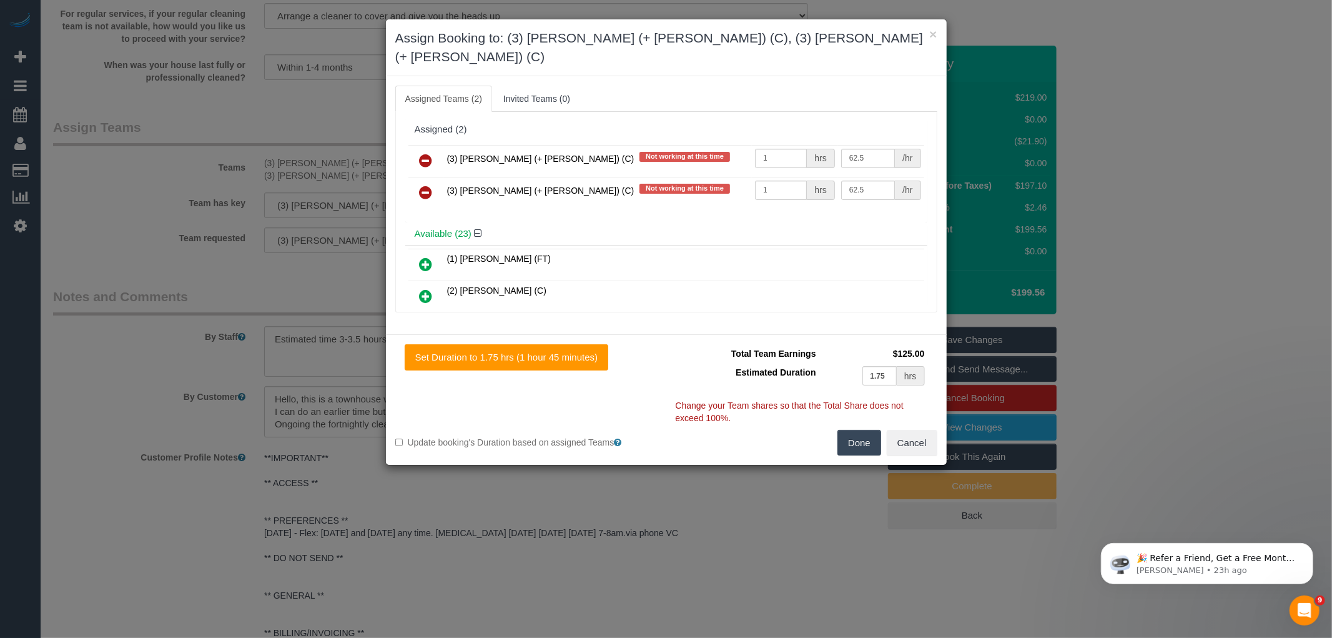
click at [427, 153] on icon at bounding box center [426, 160] width 13 height 15
click at [427, 185] on icon at bounding box center [426, 192] width 13 height 15
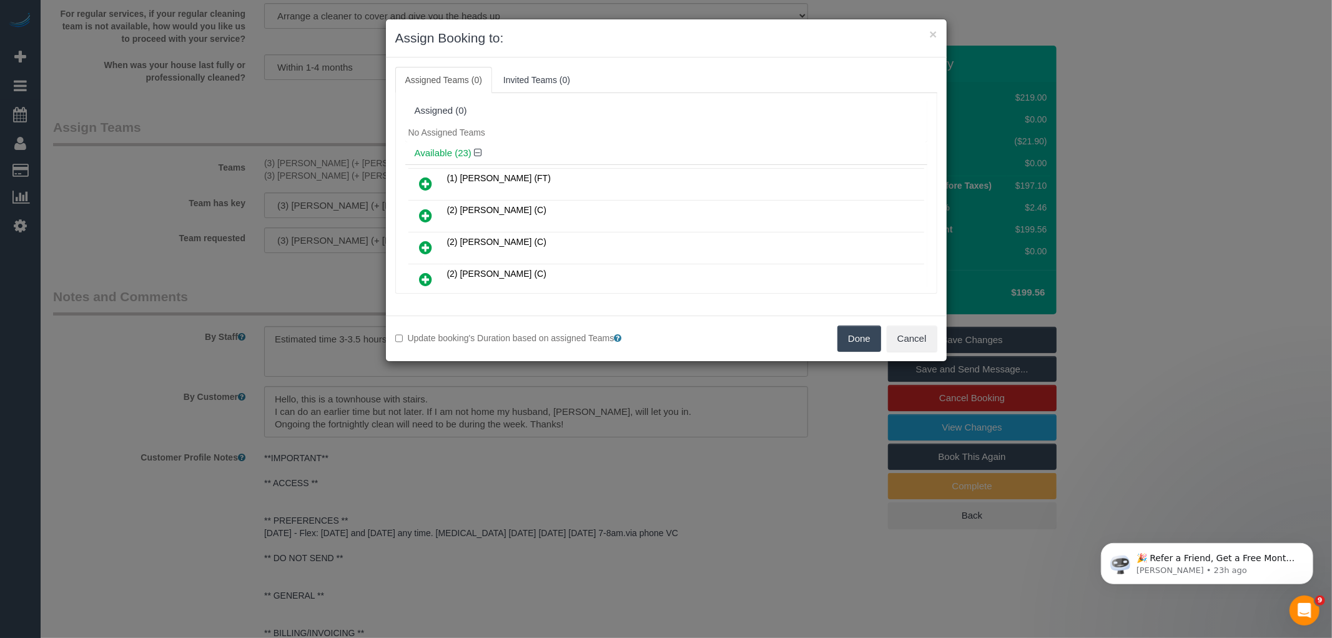
click at [861, 339] on button "Done" at bounding box center [860, 338] width 44 height 26
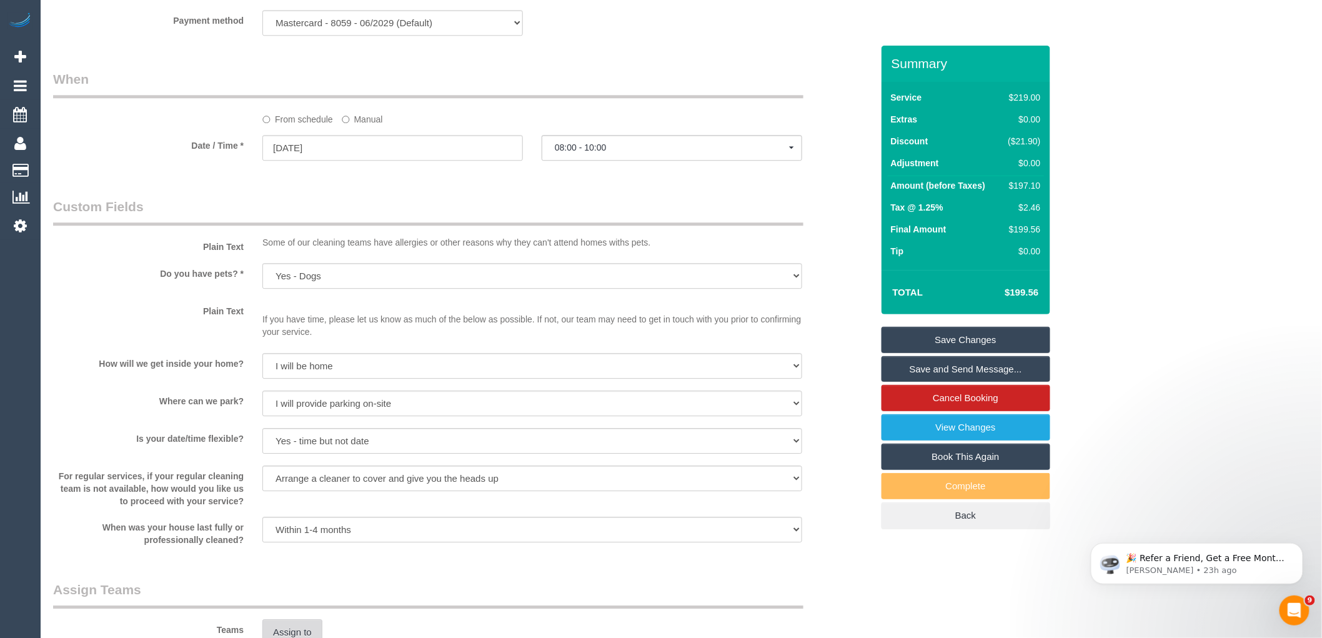
scroll to position [1292, 0]
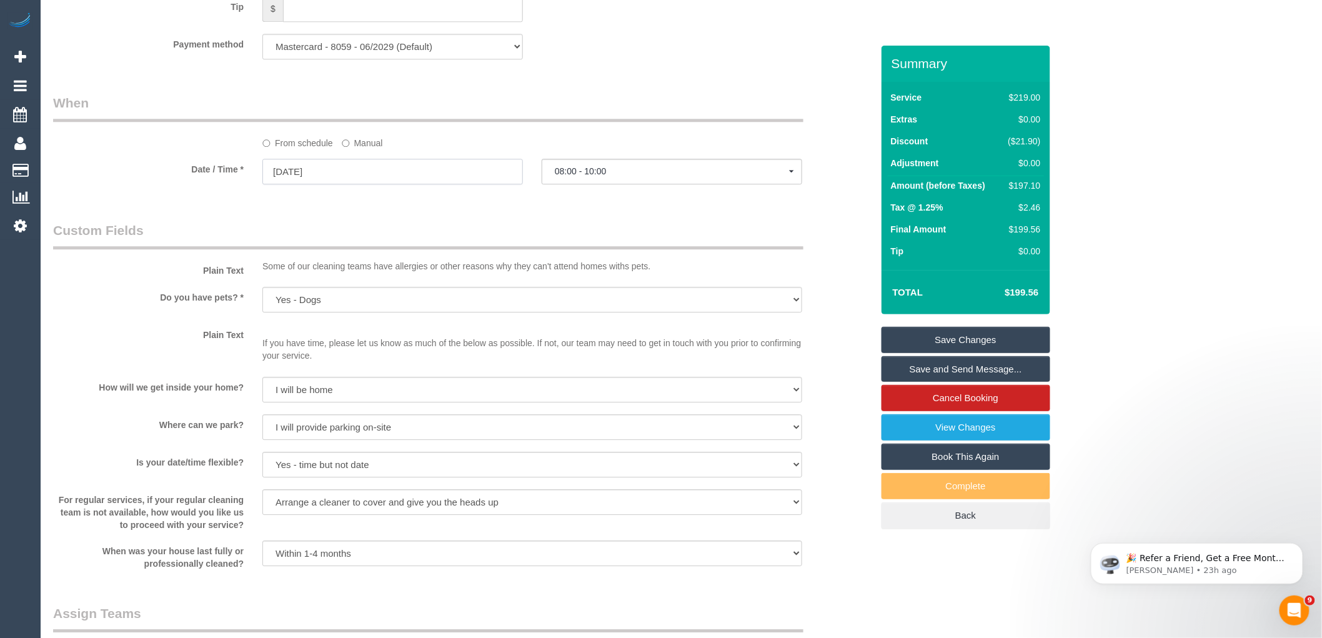
click at [340, 184] on input "25/10/2025" at bounding box center [392, 172] width 260 height 26
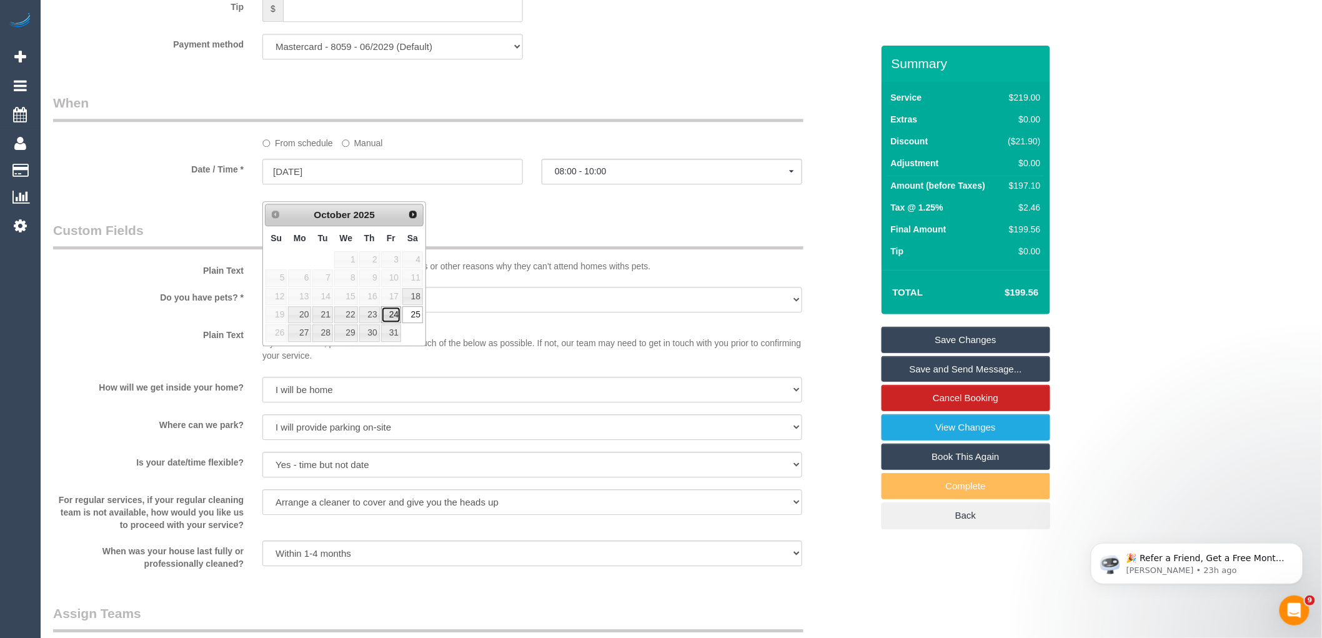
click at [392, 315] on link "24" at bounding box center [391, 314] width 20 height 17
type input "24/10/2025"
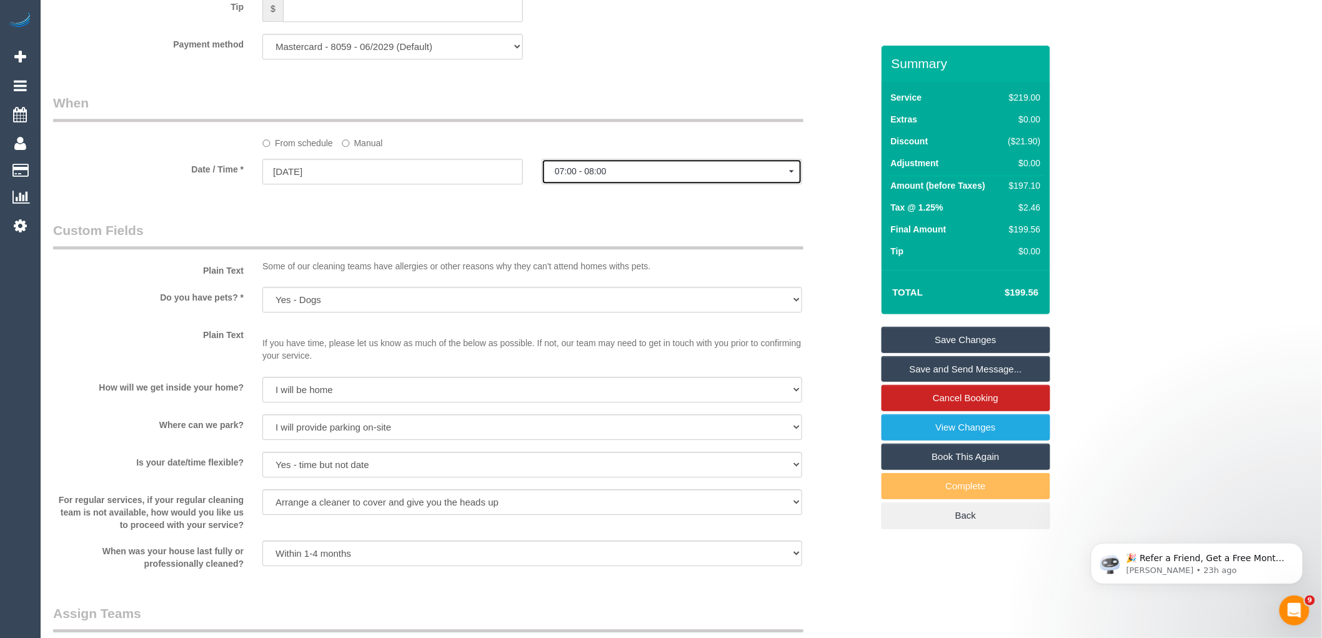
click at [628, 176] on span "07:00 - 08:00" at bounding box center [672, 171] width 234 height 10
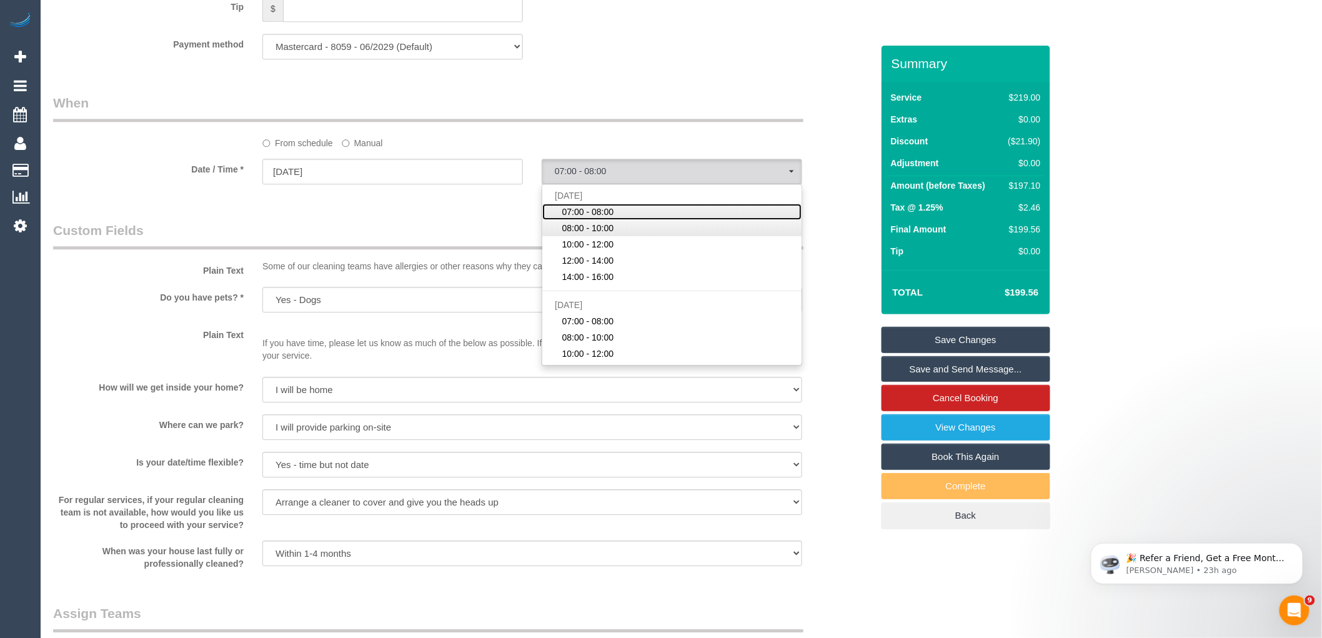
click at [618, 236] on link "08:00 - 10:00" at bounding box center [671, 228] width 259 height 16
select select "spot23"
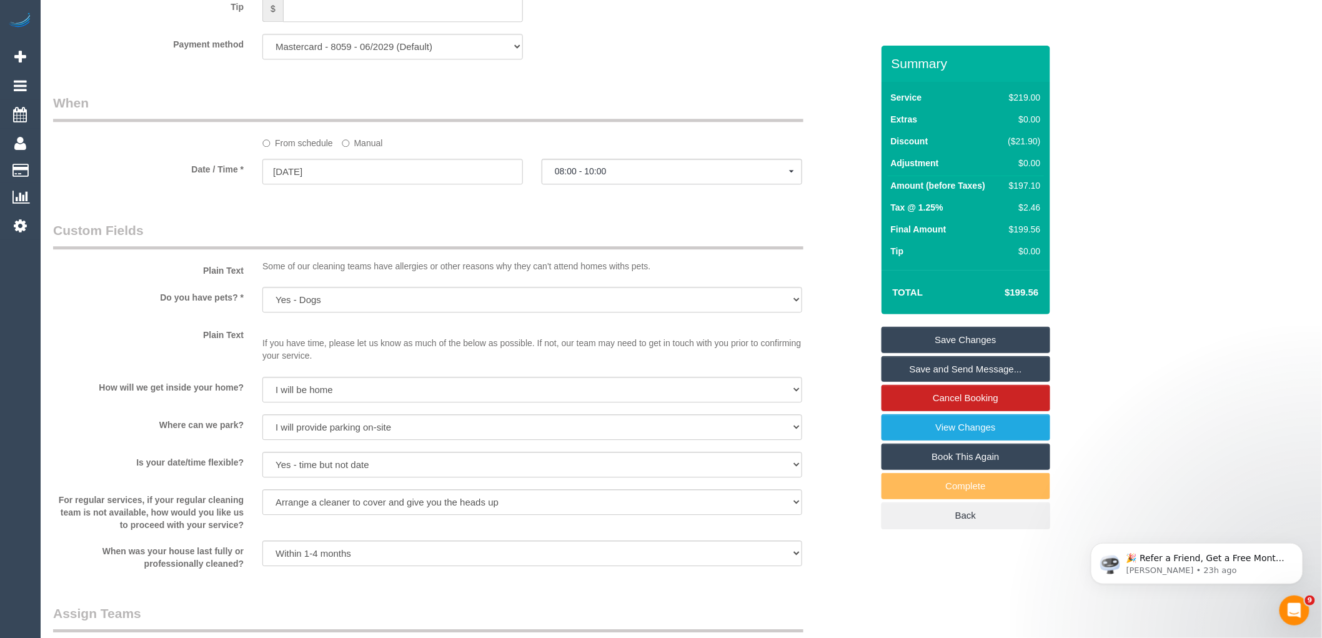
click at [979, 333] on link "Save Changes" at bounding box center [965, 340] width 169 height 26
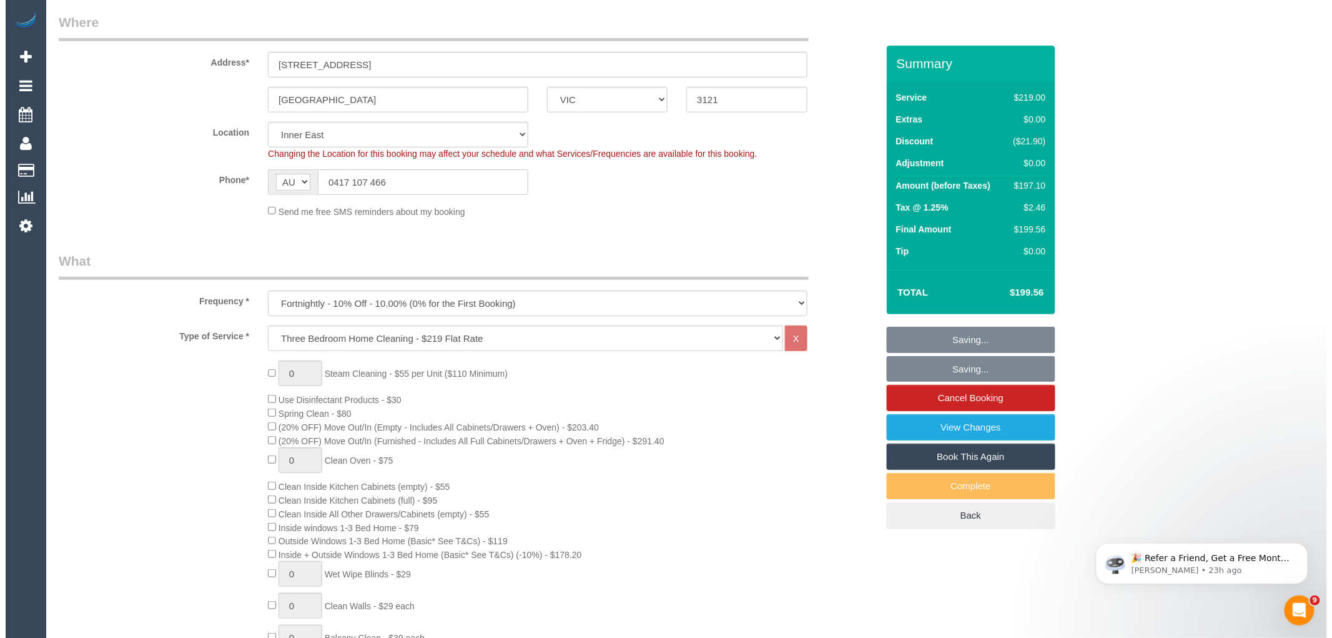
scroll to position [0, 0]
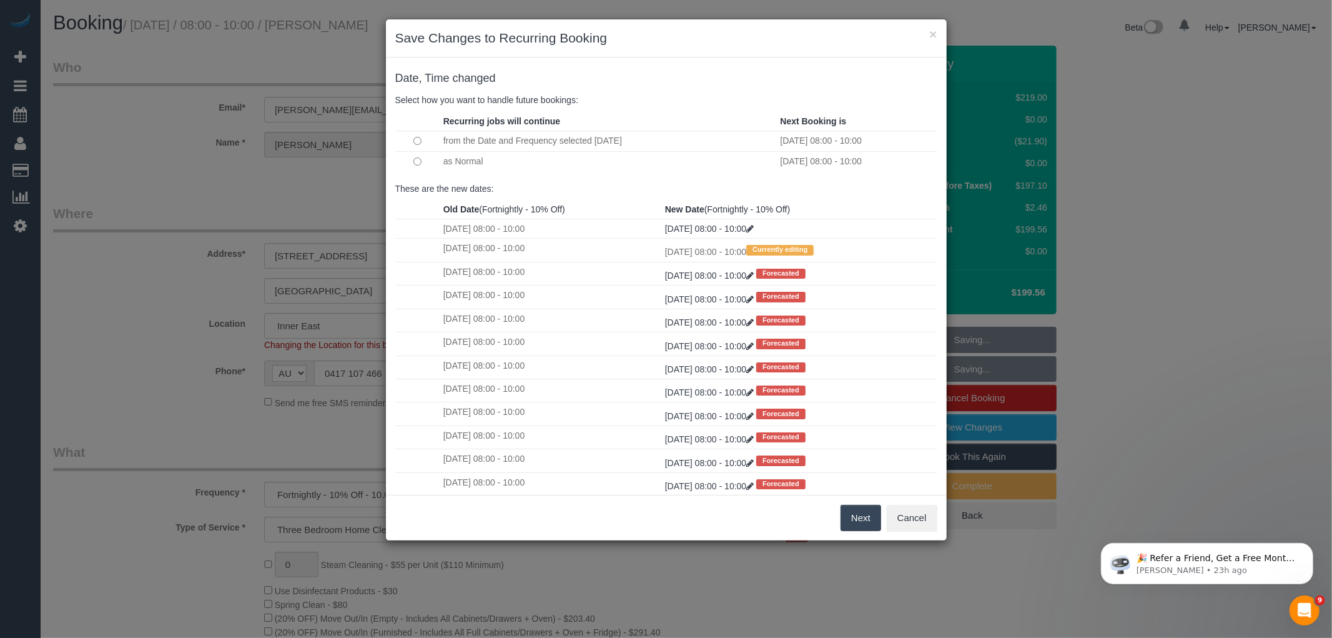
click at [869, 519] on button "Next" at bounding box center [861, 518] width 41 height 26
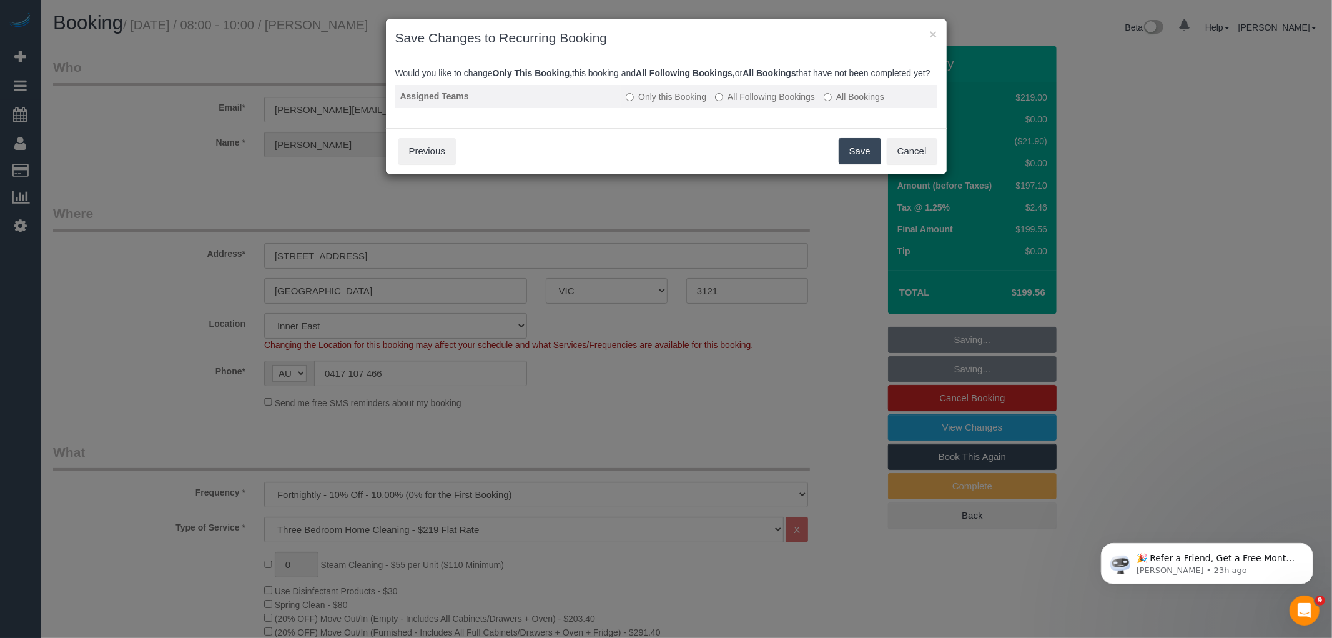
click at [736, 101] on td "Only this Booking All Following Bookings All Bookings" at bounding box center [779, 96] width 316 height 23
click at [784, 103] on label "All Following Bookings" at bounding box center [765, 97] width 100 height 12
click at [860, 162] on button "Save" at bounding box center [860, 151] width 42 height 26
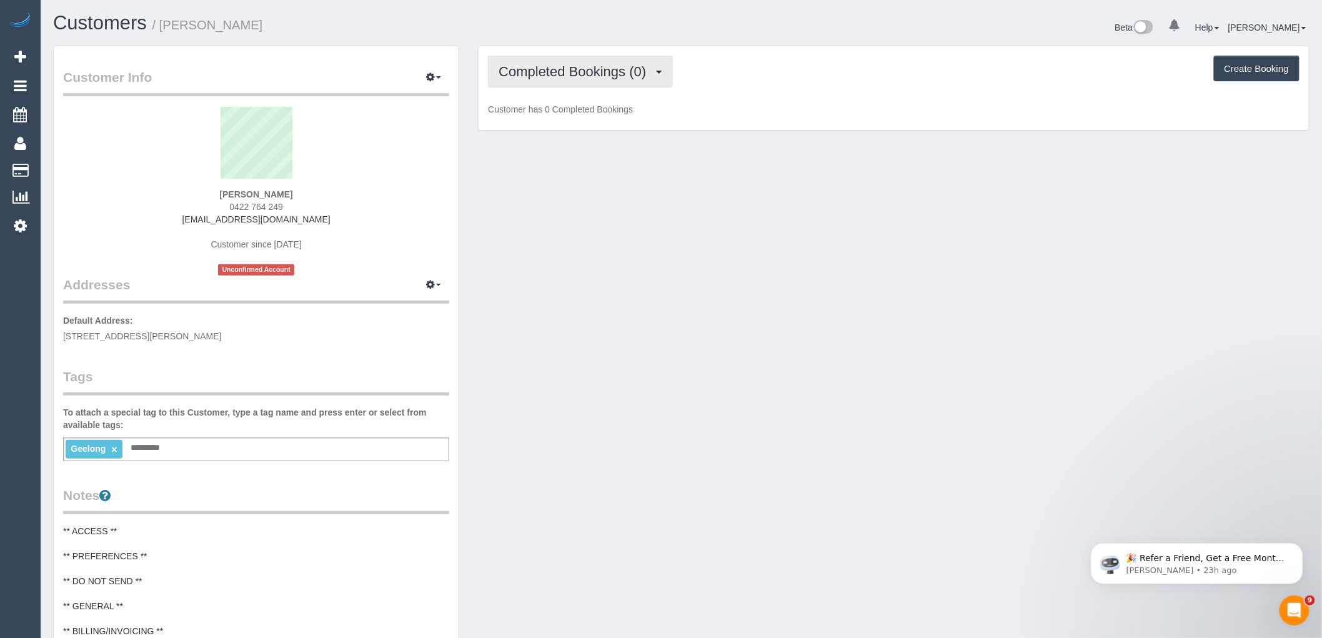
click at [540, 73] on span "Completed Bookings (0)" at bounding box center [575, 72] width 154 height 16
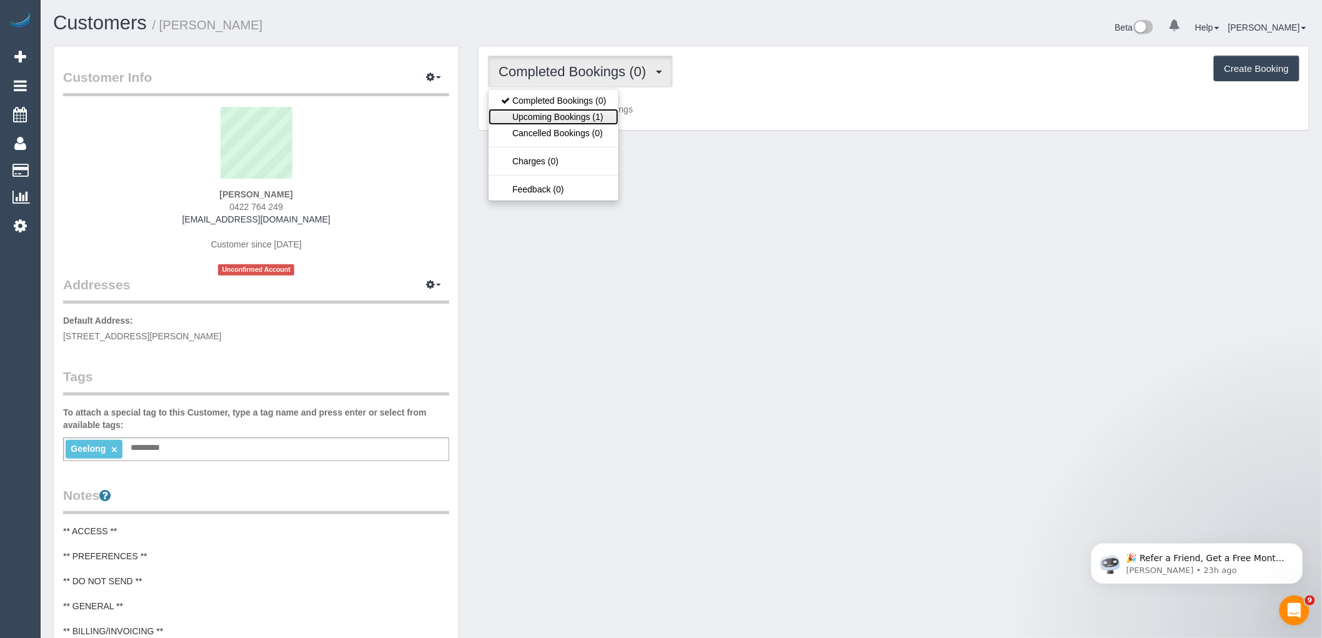
click at [538, 114] on link "Upcoming Bookings (1)" at bounding box center [553, 117] width 130 height 16
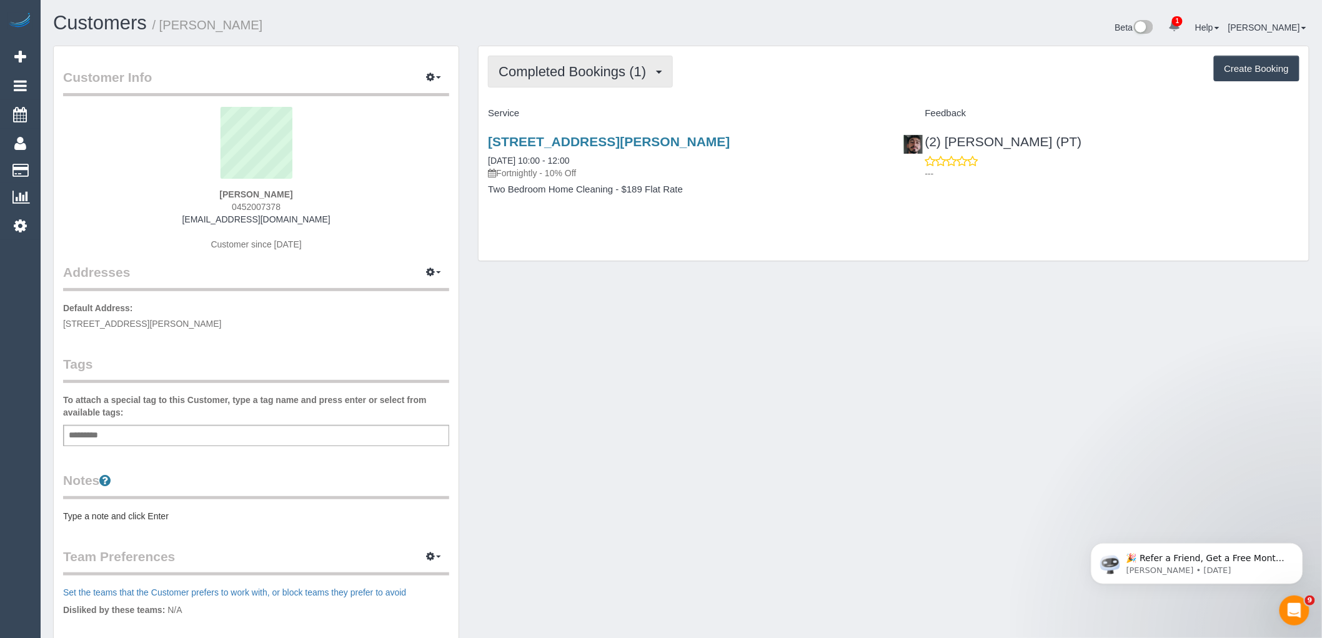
click at [640, 76] on span "Completed Bookings (1)" at bounding box center [575, 72] width 154 height 16
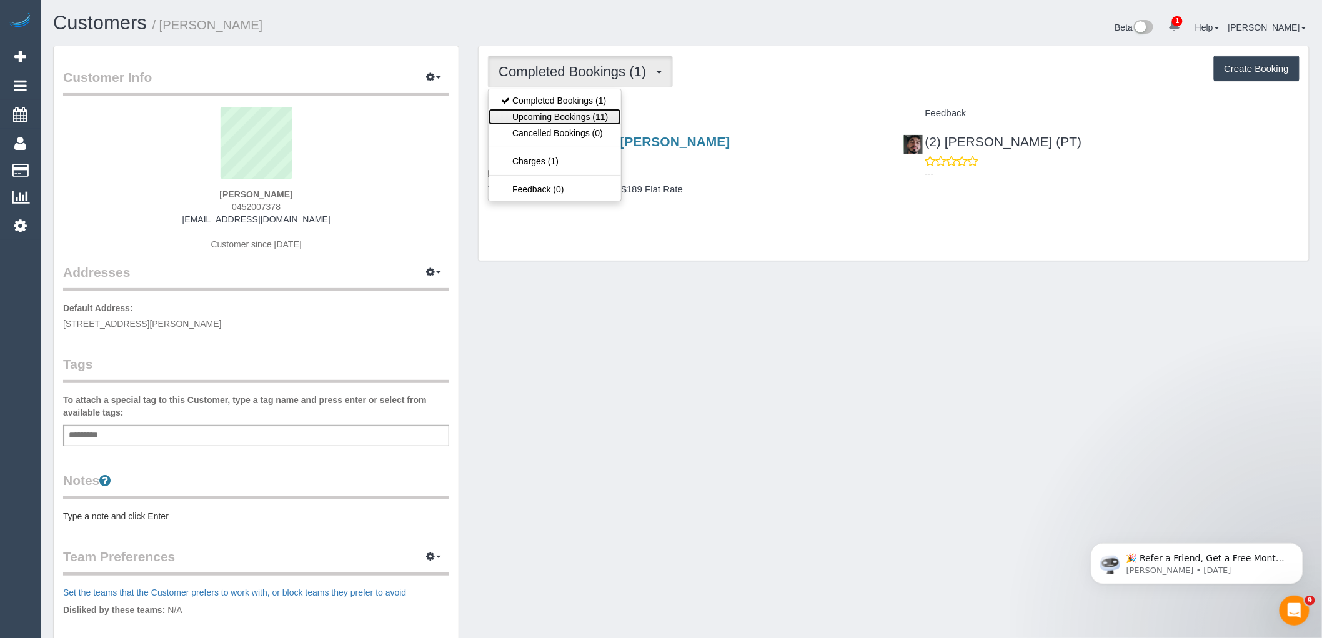
click at [598, 117] on link "Upcoming Bookings (11)" at bounding box center [554, 117] width 132 height 16
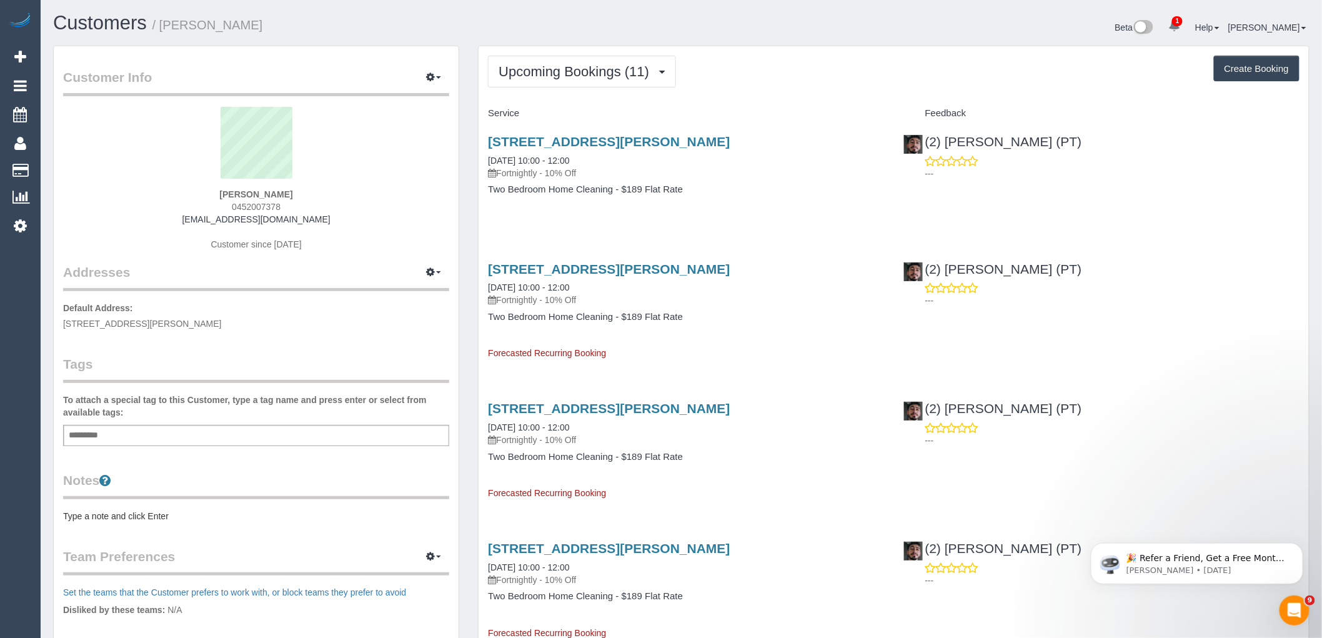
drag, startPoint x: 278, startPoint y: 204, endPoint x: 23, endPoint y: 221, distance: 255.5
click at [194, 204] on div "Gianna Serbati 0452007378 gianna.serbati@gmail.com Customer since 2025" at bounding box center [256, 185] width 386 height 156
copy span "0452007378"
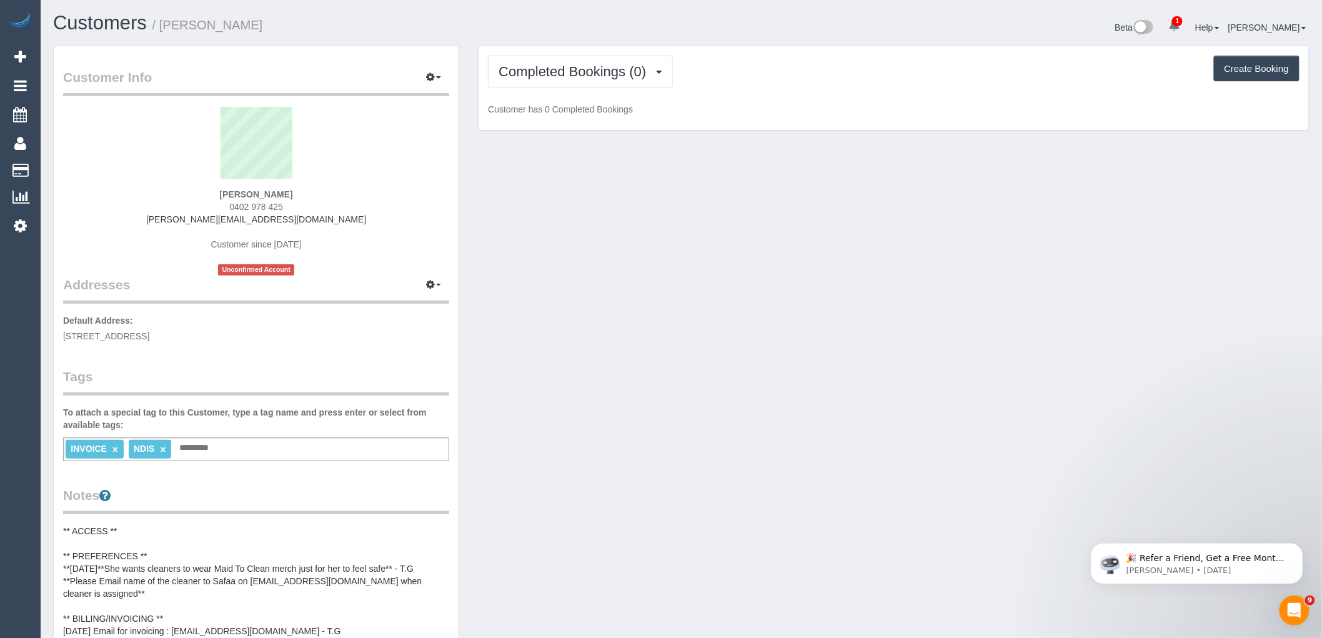
click at [561, 89] on div "Completed Bookings (0) Completed Bookings (0) Upcoming Bookings (1) Cancelled B…" at bounding box center [893, 88] width 830 height 84
click at [565, 78] on span "Completed Bookings (0)" at bounding box center [575, 72] width 154 height 16
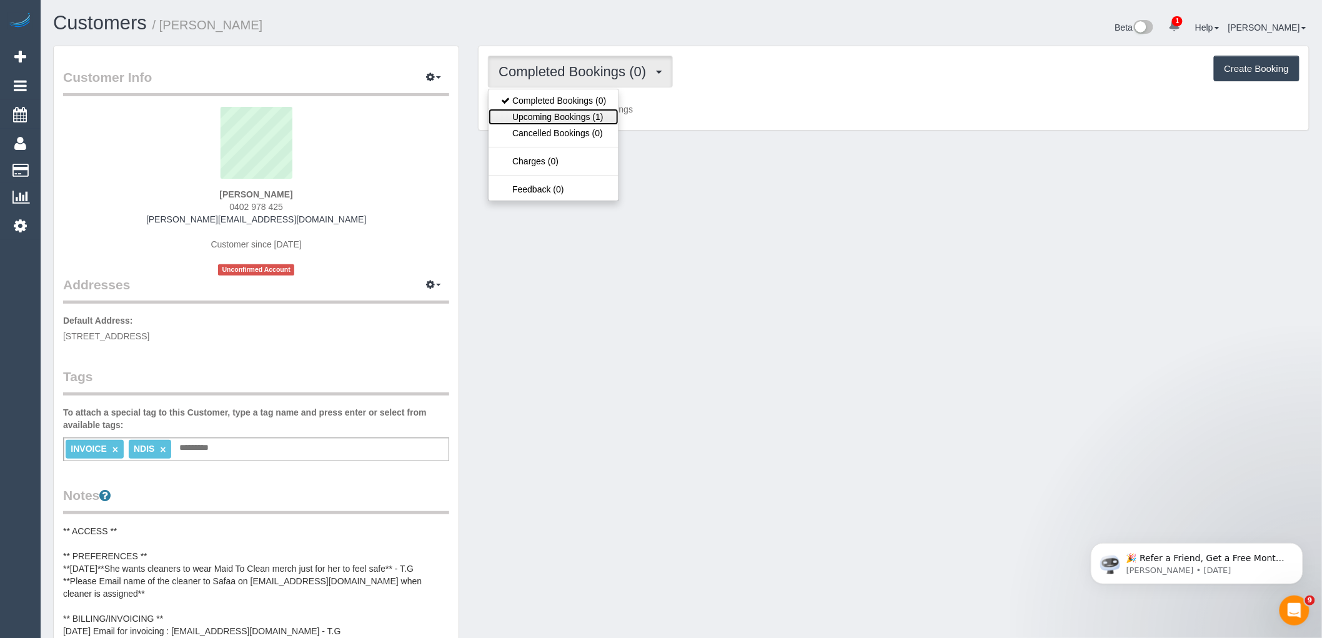
click at [564, 121] on link "Upcoming Bookings (1)" at bounding box center [553, 117] width 130 height 16
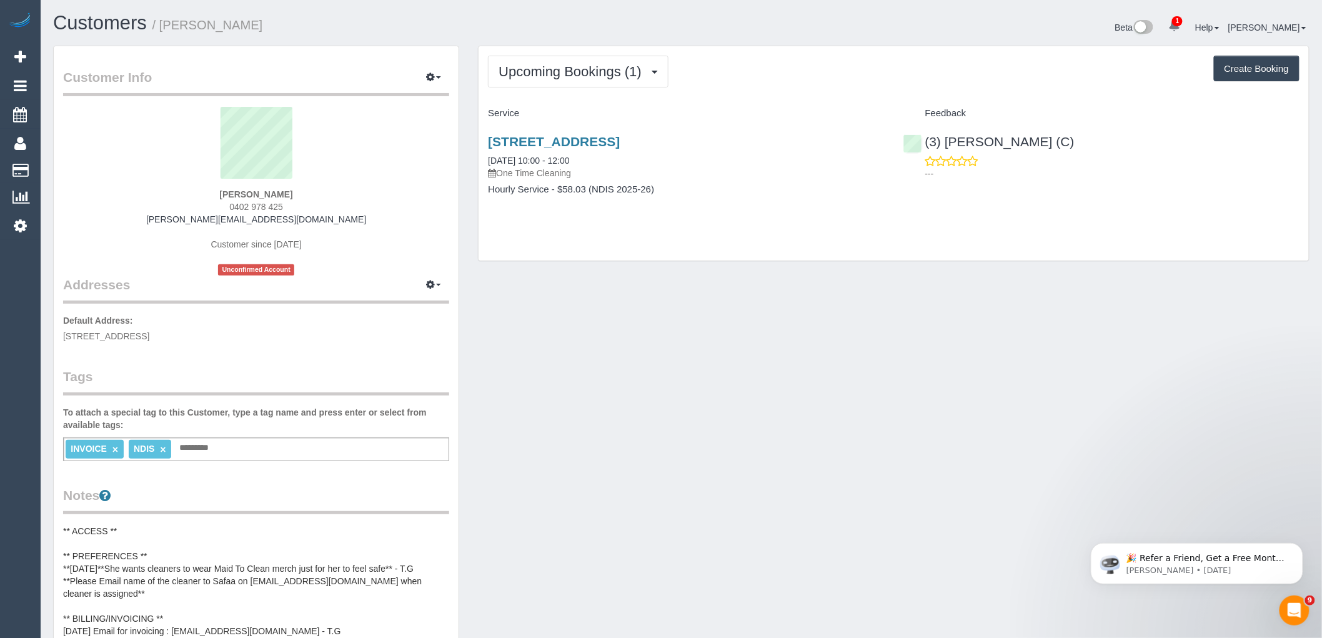
drag, startPoint x: 304, startPoint y: 209, endPoint x: 186, endPoint y: 207, distance: 117.4
click at [186, 207] on div "Maria Cooper 0402 978 425 maria.accescs@fake.com Customer since 2025 Unconfirme…" at bounding box center [256, 191] width 386 height 169
copy span "0402 978 425"
click at [916, 219] on div "800 Riversdale Road,, Camberwell, VIC 3124 11/10/2025 10:00 - 12:00 One Time Cl…" at bounding box center [893, 172] width 830 height 96
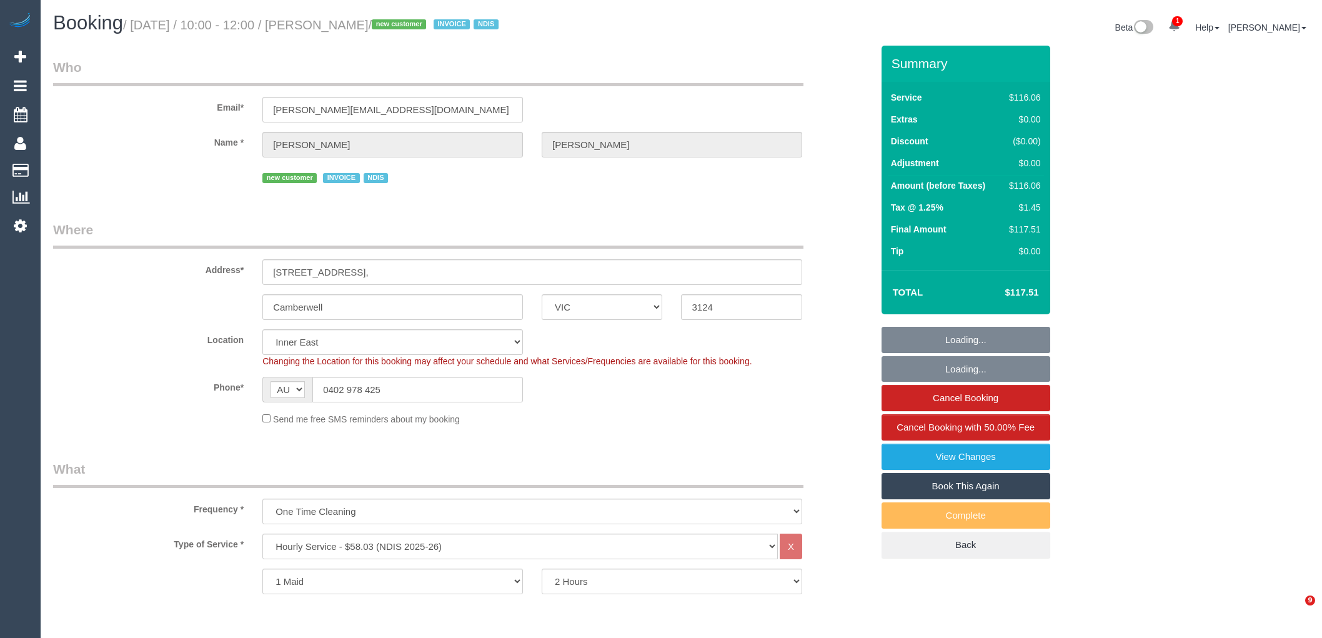
select select "VIC"
select select "number:28"
select select "number:14"
select select "number:19"
select select "VIC"
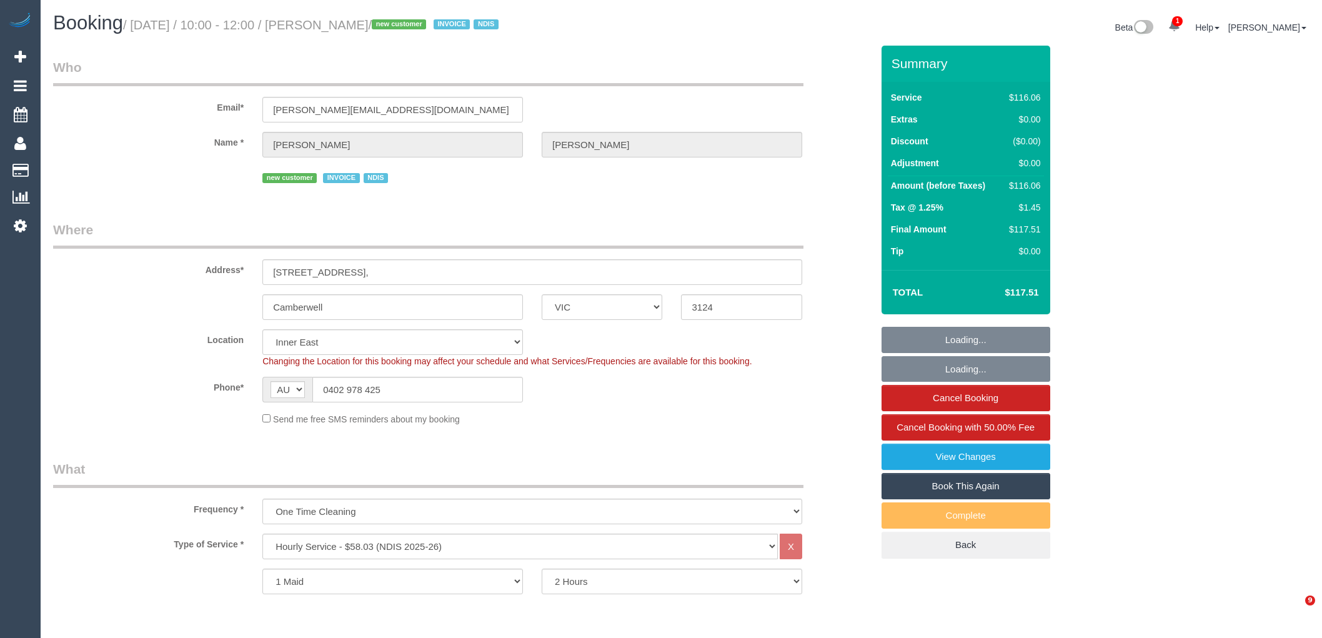
select select "number:28"
select select "number:14"
select select "number:19"
select select "VIC"
select select "number:28"
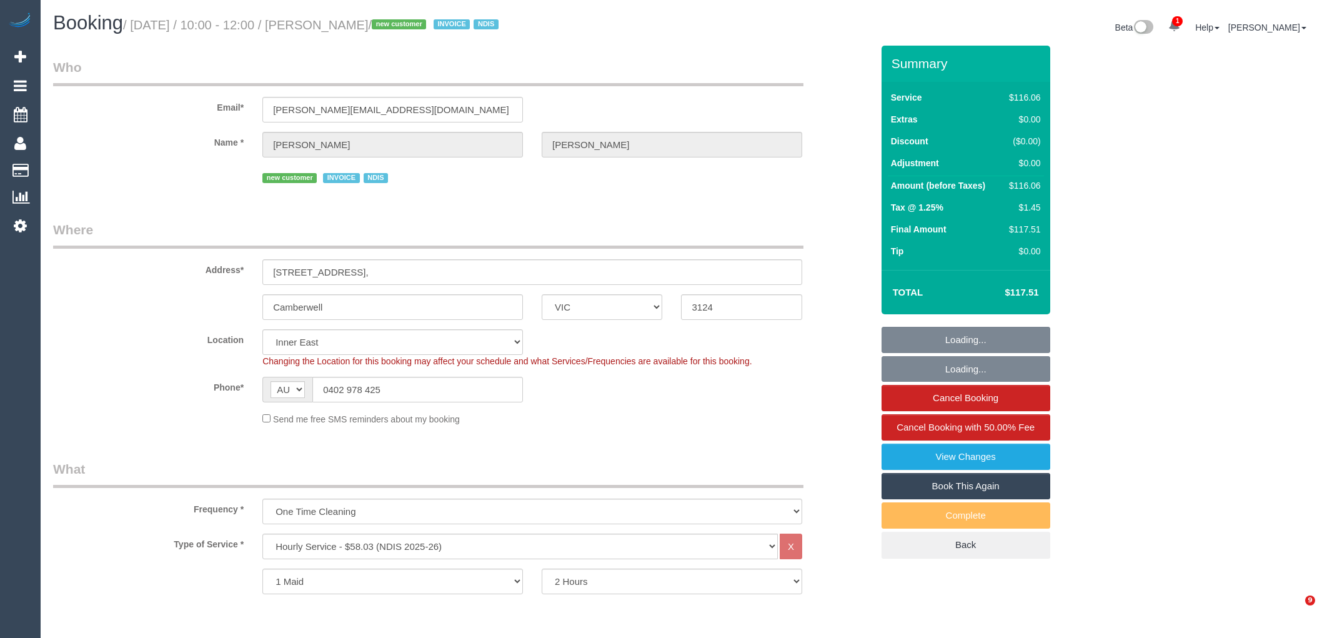
select select "number:14"
select select "number:19"
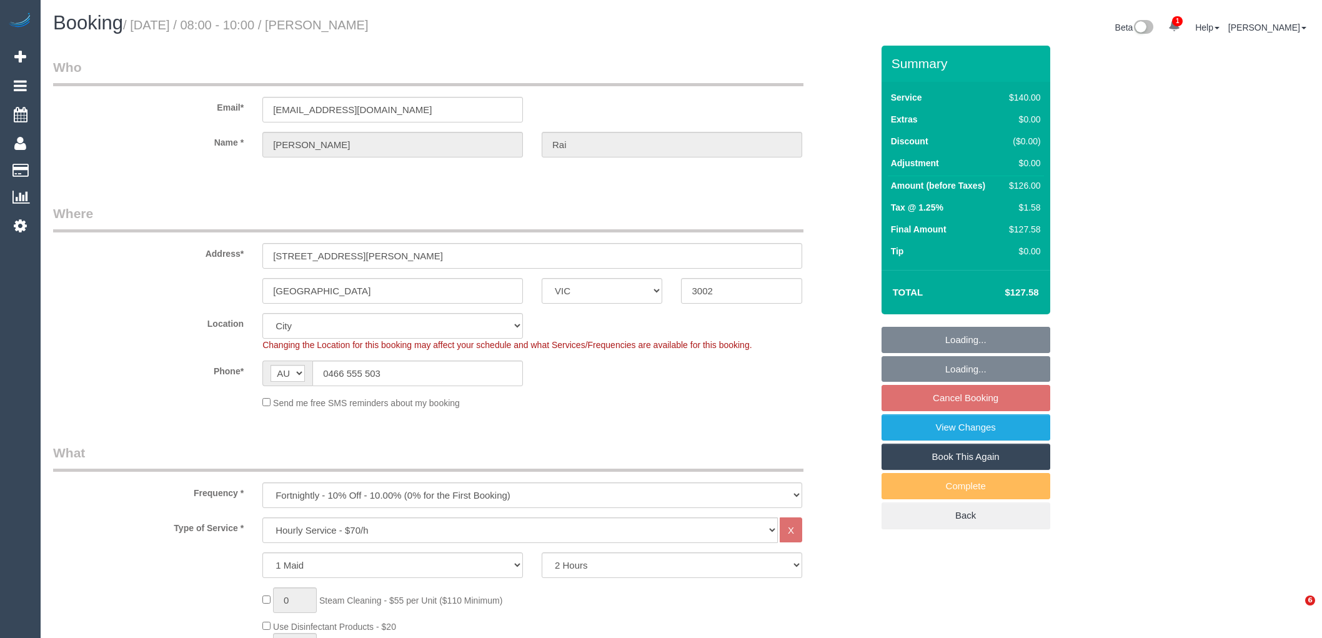
select select "VIC"
select select "number:28"
select select "number:15"
select select "number:21"
select select "number:22"
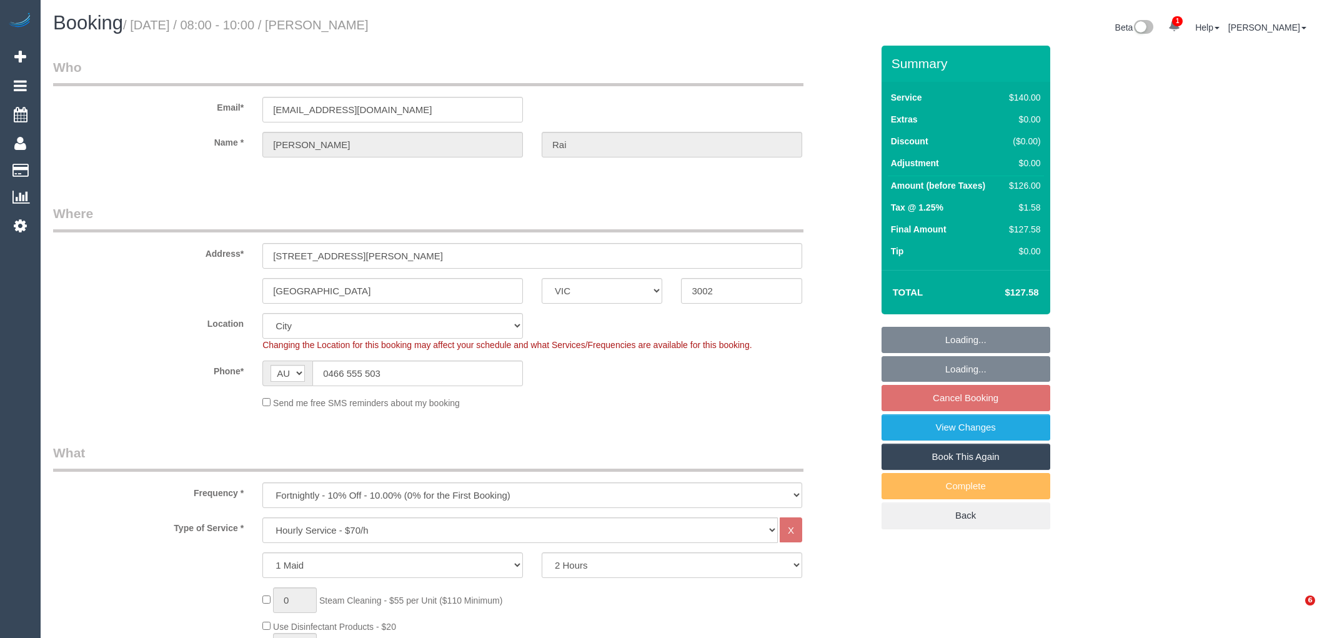
select select "number:13"
select select "spot2"
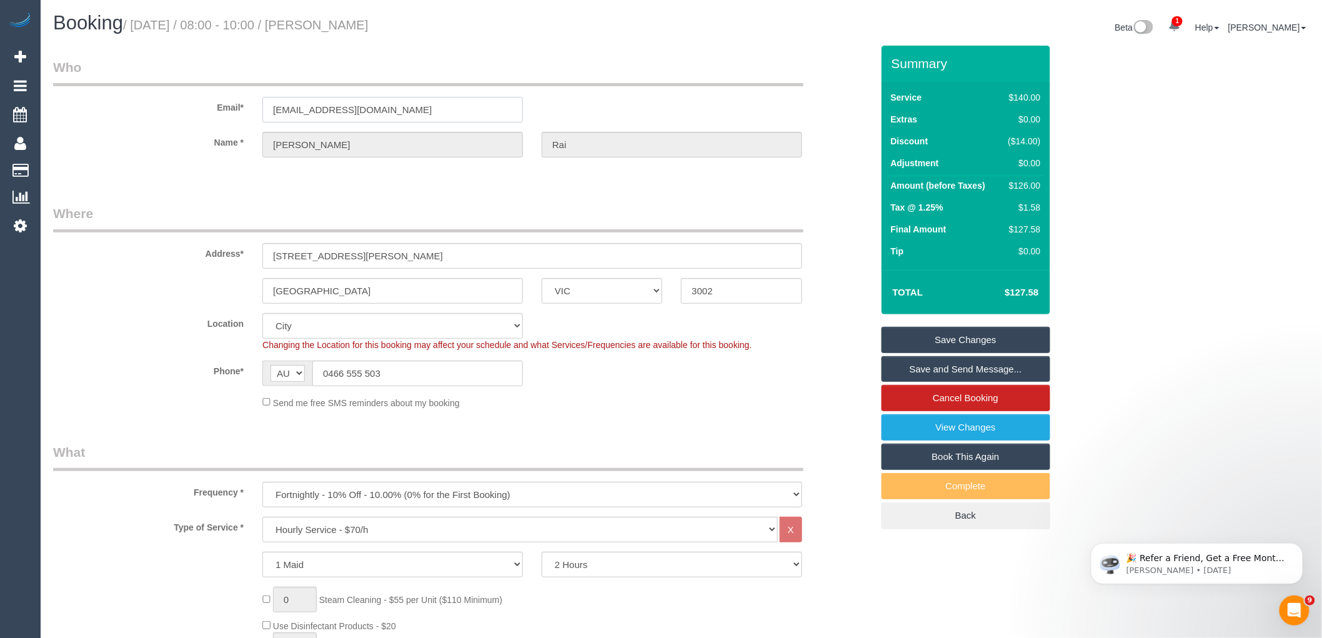
drag, startPoint x: 359, startPoint y: 105, endPoint x: 107, endPoint y: 136, distance: 253.6
click at [172, 101] on div "Email* an1sh@me.com" at bounding box center [463, 90] width 838 height 64
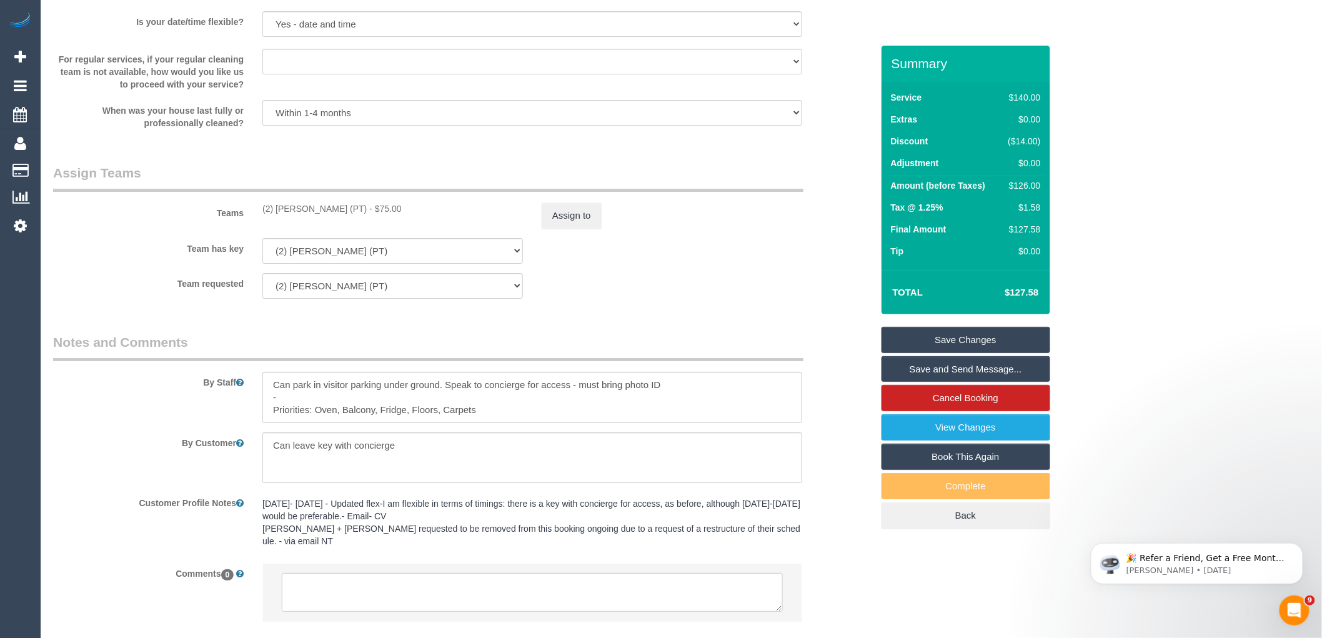
scroll to position [1801, 0]
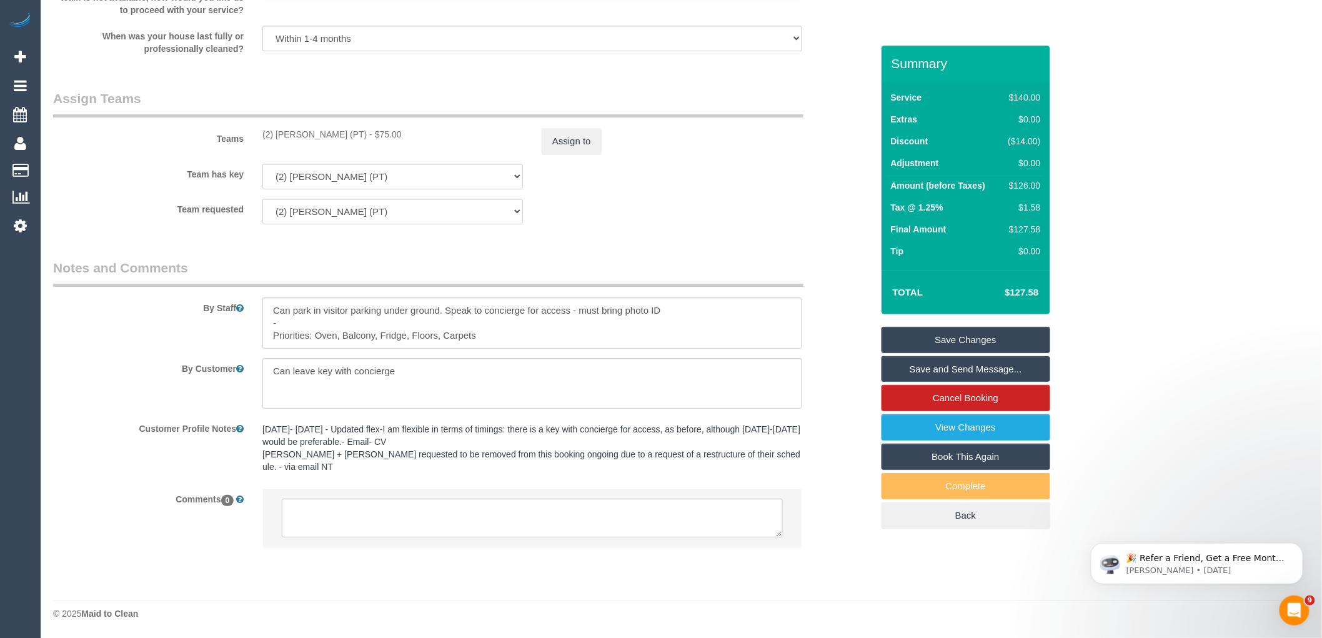
drag, startPoint x: 350, startPoint y: 147, endPoint x: 264, endPoint y: 147, distance: 86.2
click at [264, 141] on div "(2) Reggy Cogulet (PT) - $75.00" at bounding box center [392, 134] width 260 height 12
copy div "(2) [PERSON_NAME] (PT)"
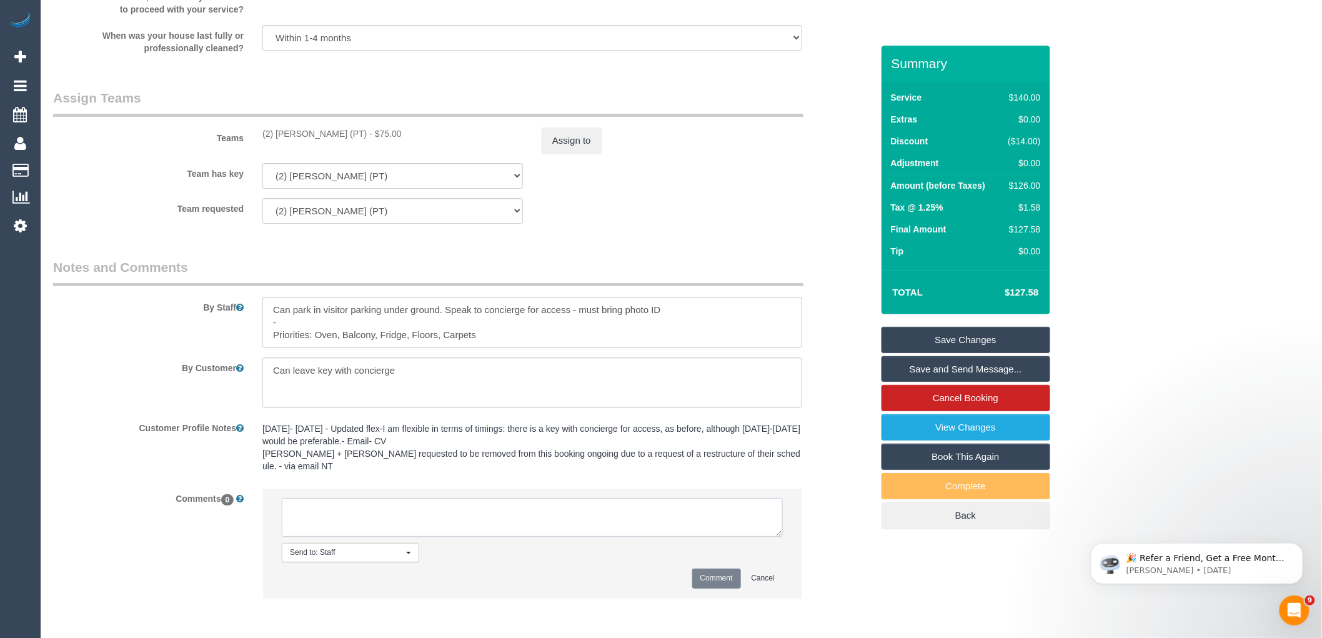
click at [351, 512] on textarea at bounding box center [532, 517] width 501 height 39
paste textarea "(2) Reggy Cogulet (PT)"
drag, startPoint x: 440, startPoint y: 527, endPoint x: 219, endPoint y: 495, distance: 222.8
click at [219, 495] on div "Comments 0 Send to: Staff Nothing selected Send to: Staff Send to: Customer Sen…" at bounding box center [463, 549] width 838 height 122
type textarea "(2) Reggy Cogulet (PT) not working 18/10 Customer informed via email"
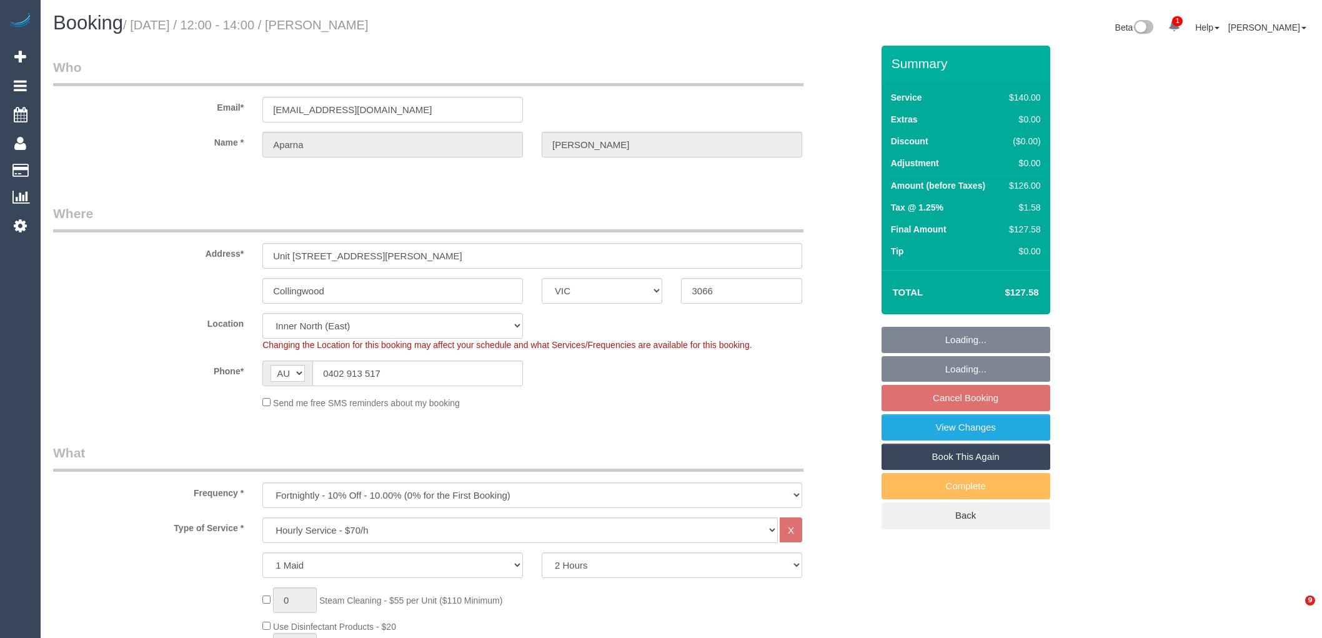
select select "VIC"
select select "string:stripe-pm_1NOtdU2GScqysDRV0PvjYUYf"
select select "spot4"
select select "number:28"
select select "number:14"
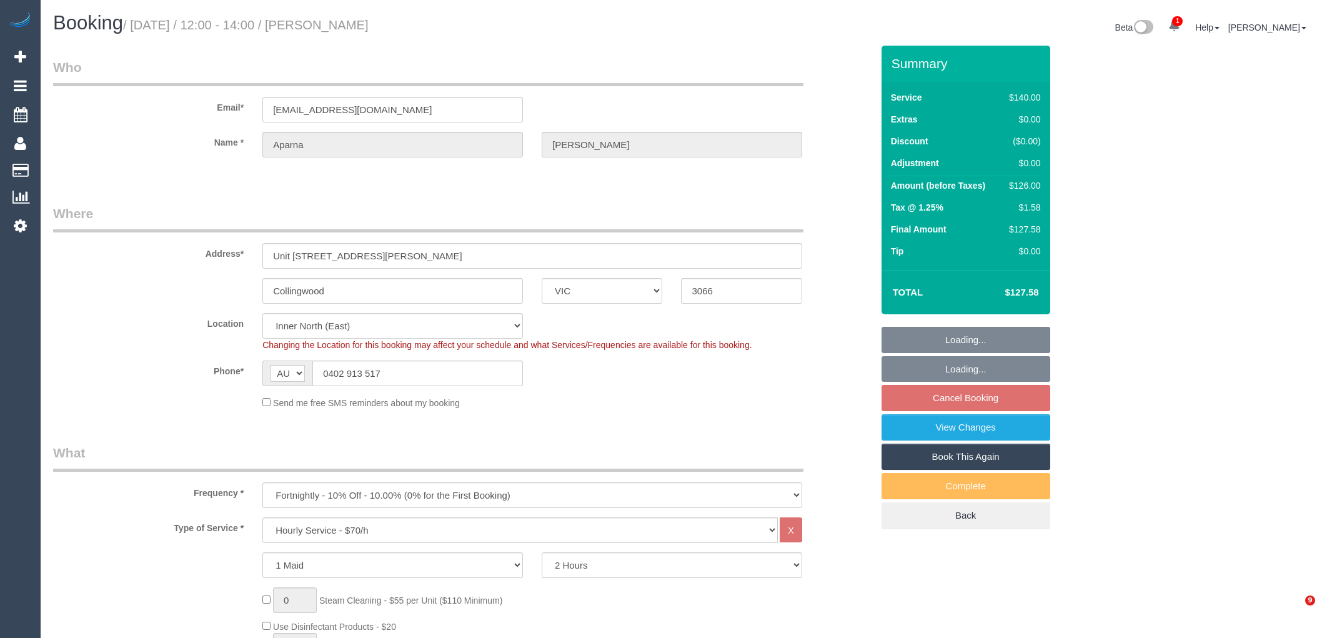
select select "number:18"
select select "number:36"
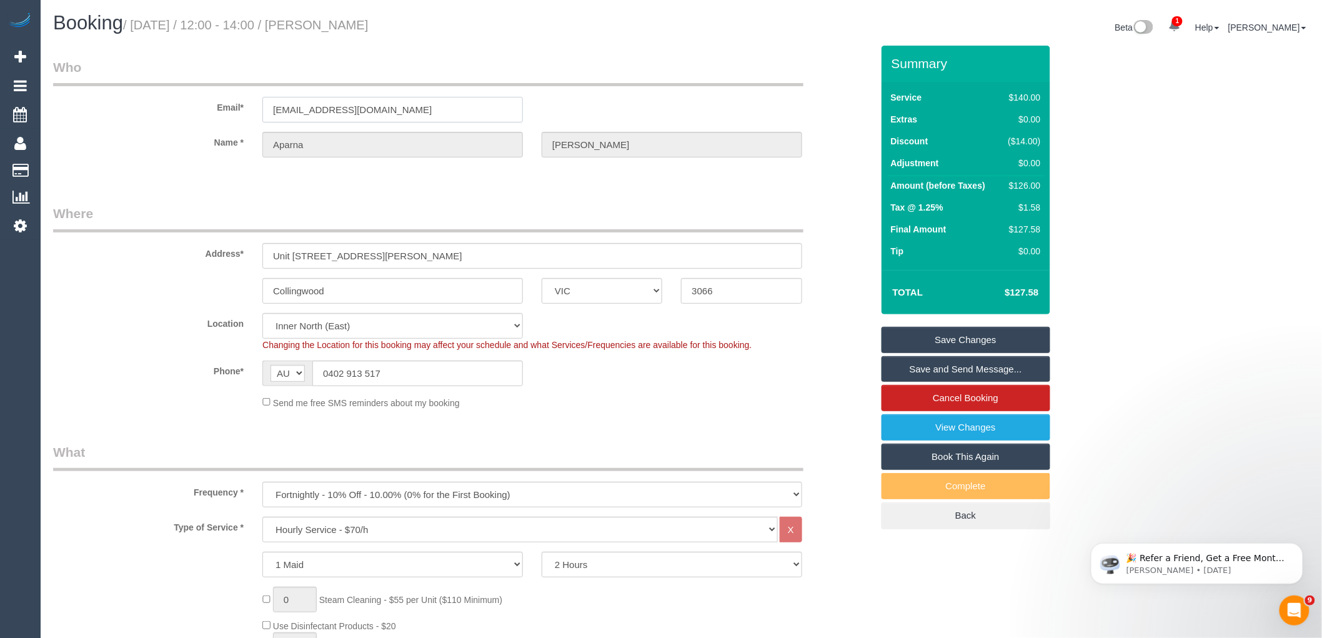
drag, startPoint x: 434, startPoint y: 109, endPoint x: 94, endPoint y: 127, distance: 340.3
click at [144, 109] on div "Email* aparna_d_rao@yahoo.com" at bounding box center [463, 90] width 838 height 64
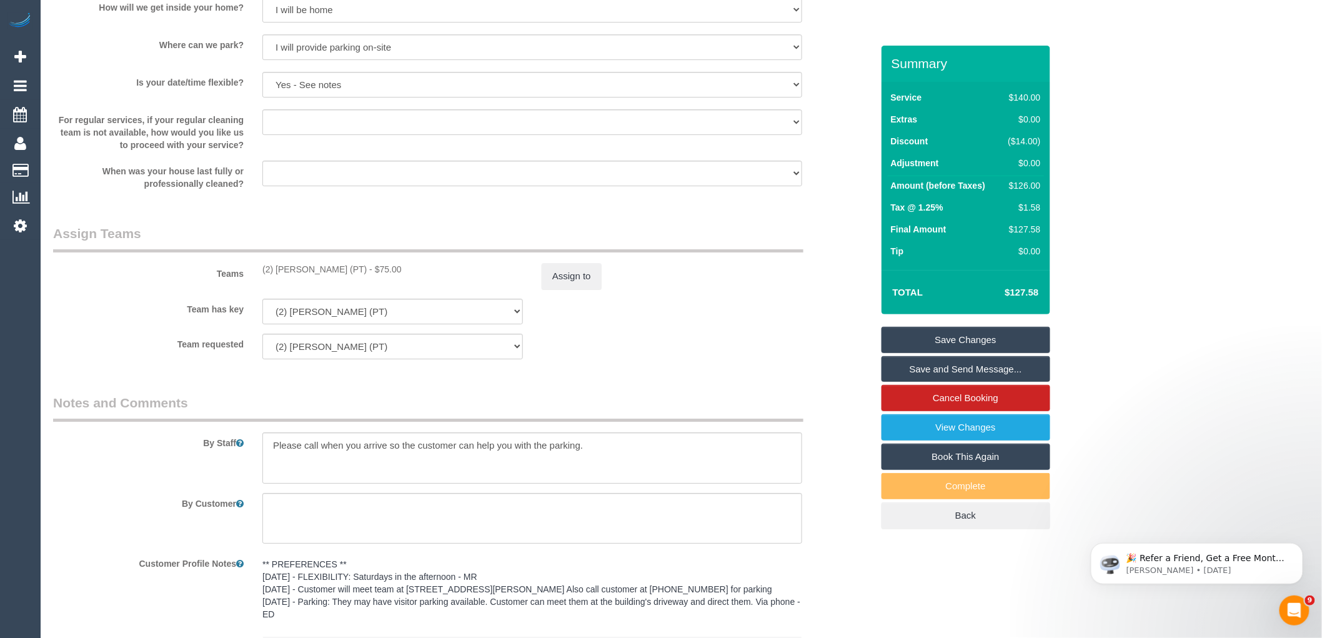
scroll to position [1826, 0]
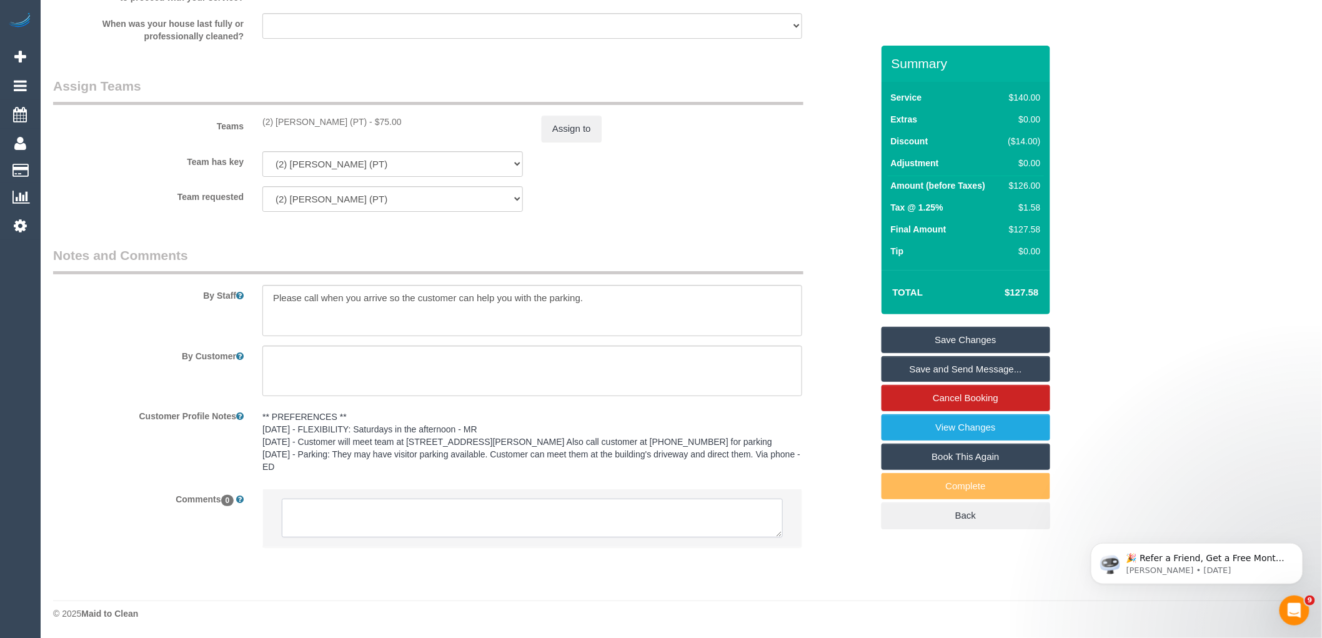
click at [409, 512] on textarea at bounding box center [532, 517] width 501 height 39
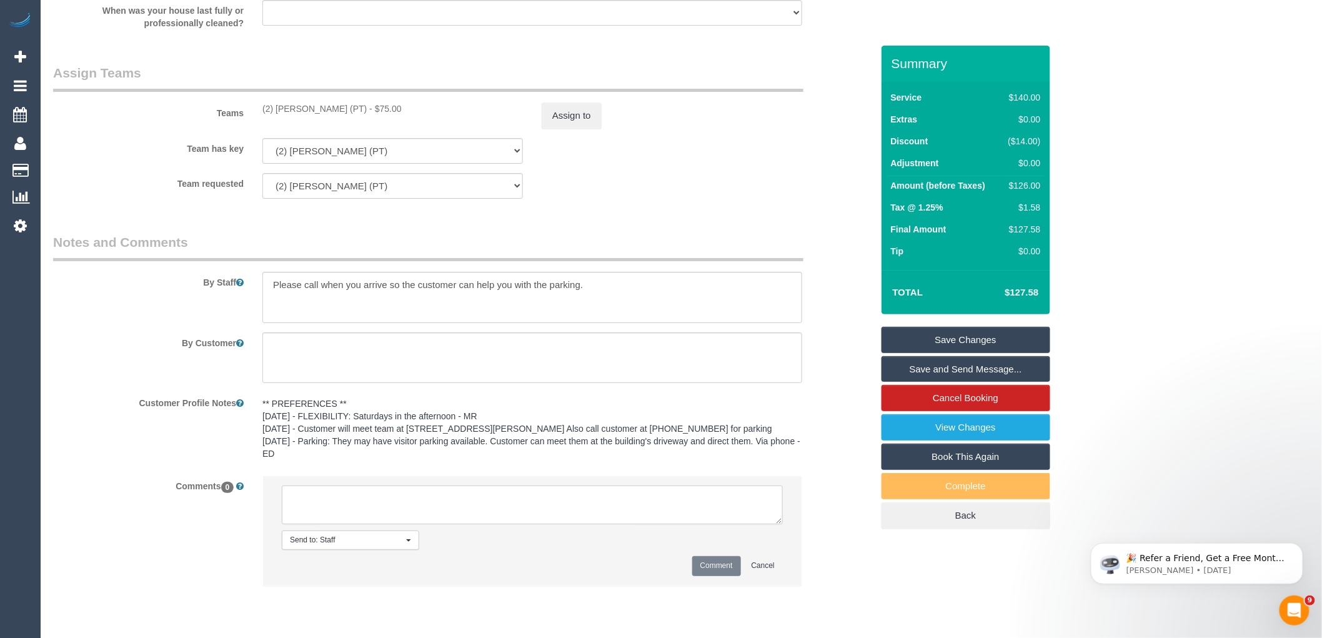
paste textarea "(2) Reggy Cogulet (PT) not working 18/10 Customer informed via email"
type textarea "(2) Reggy Cogulet (PT) not working 18/10 Customer informed via email"
drag, startPoint x: 719, startPoint y: 575, endPoint x: 710, endPoint y: 547, distance: 29.4
click at [719, 573] on button "Comment" at bounding box center [716, 565] width 49 height 19
click at [573, 129] on button "Assign to" at bounding box center [572, 115] width 60 height 26
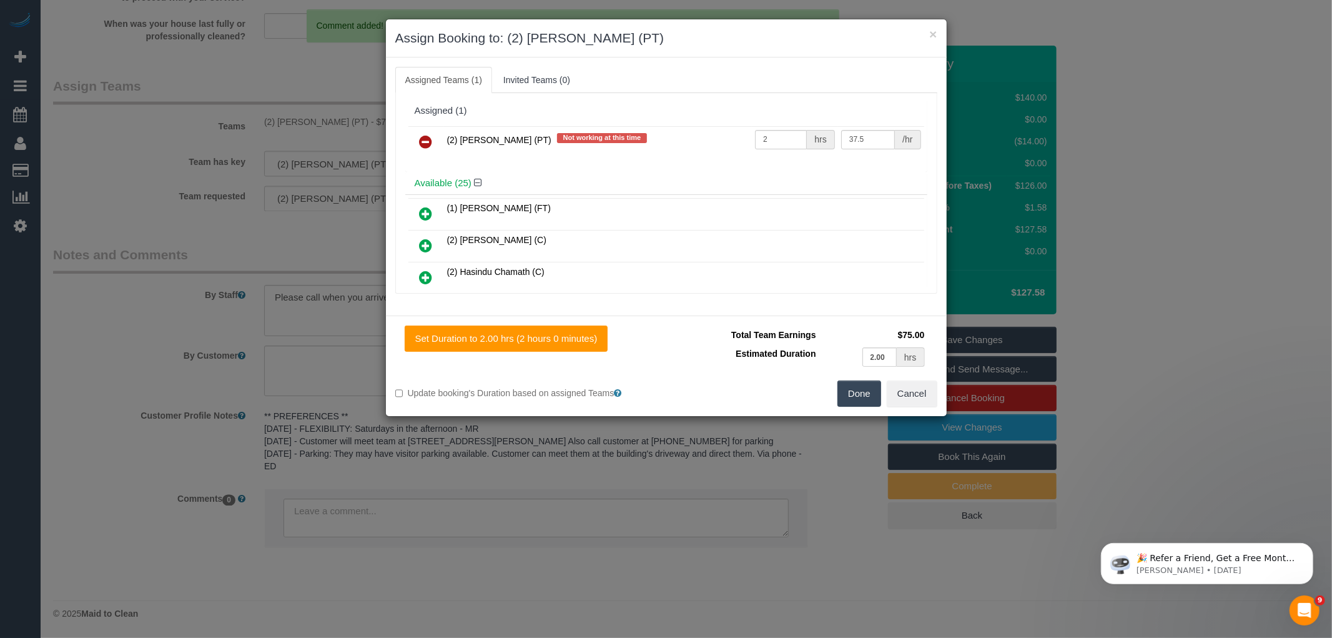
click at [429, 139] on icon at bounding box center [426, 141] width 13 height 15
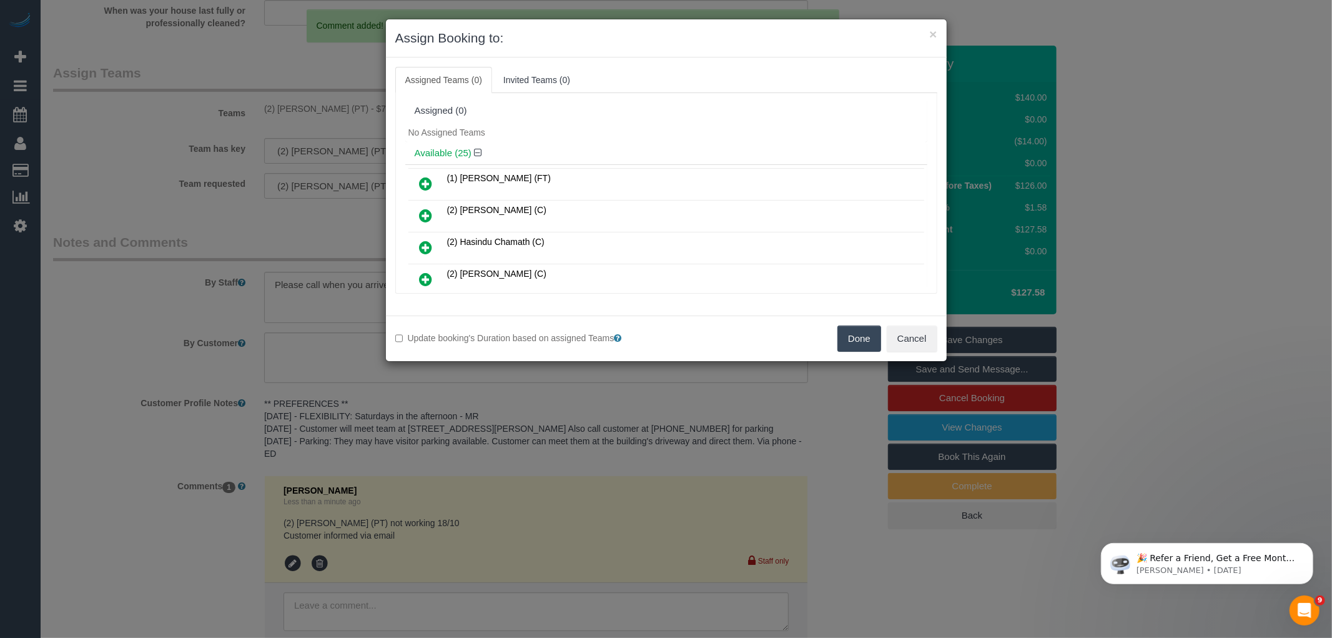
click at [863, 340] on button "Done" at bounding box center [860, 338] width 44 height 26
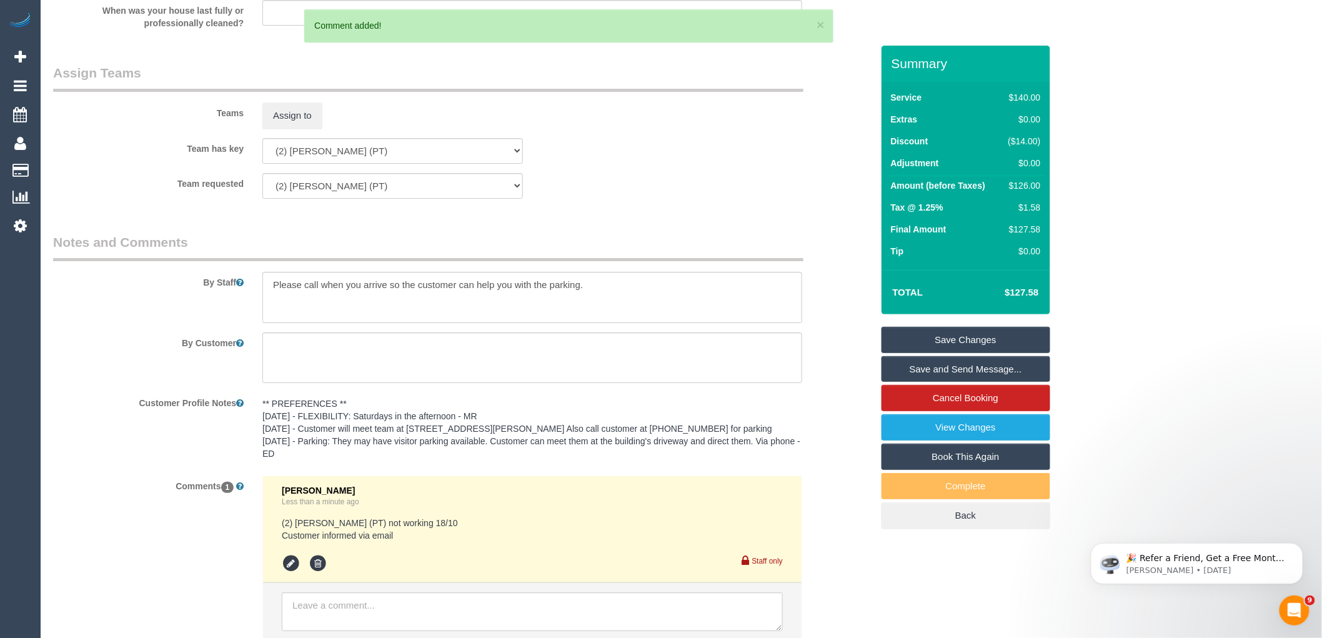
click at [945, 339] on link "Save Changes" at bounding box center [965, 340] width 169 height 26
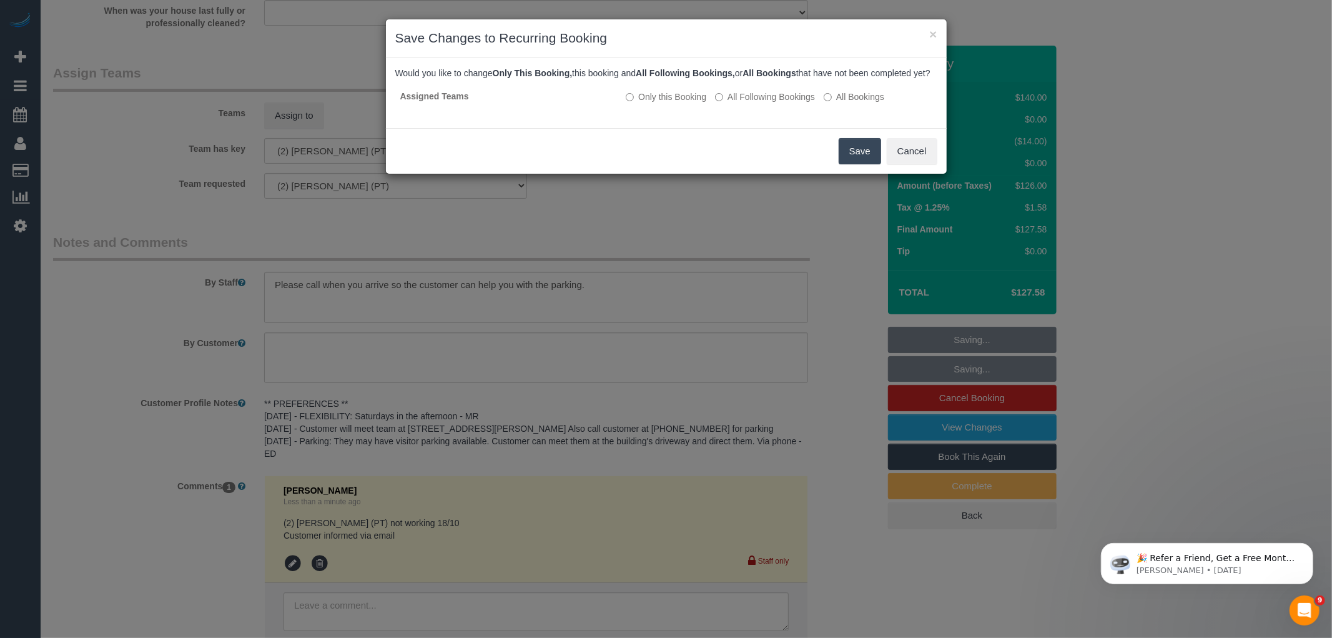
click at [869, 164] on button "Save" at bounding box center [860, 151] width 42 height 26
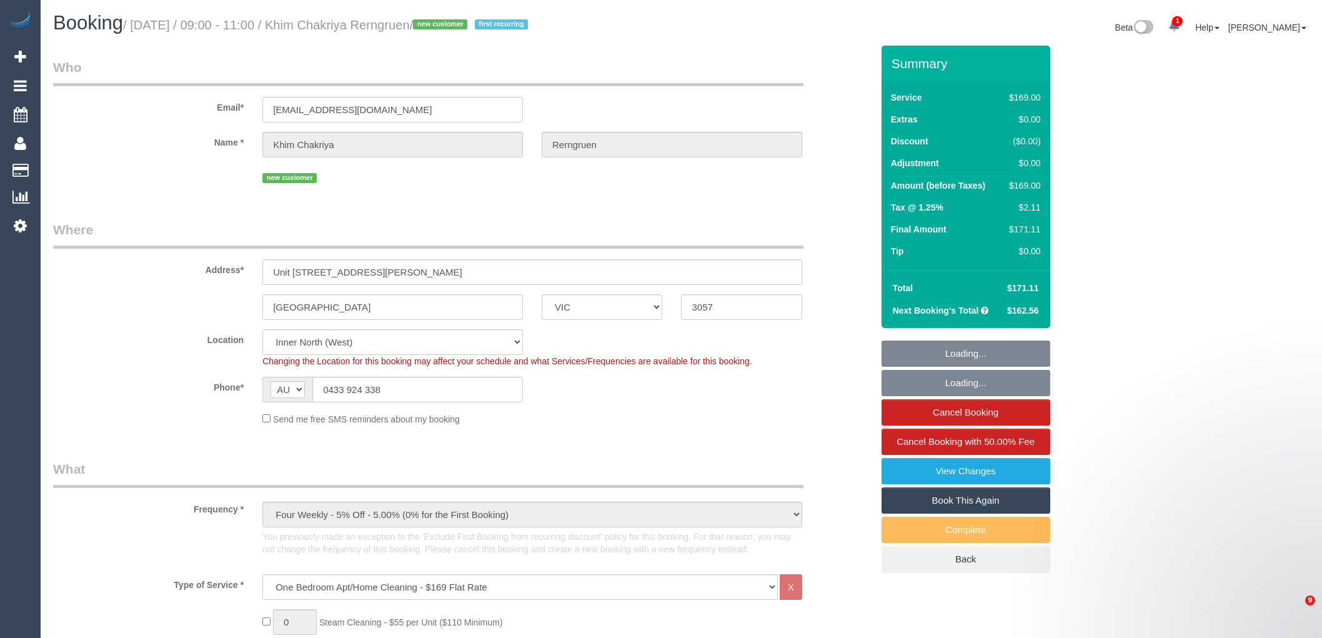
select select "VIC"
select select "number:28"
select select "number:14"
select select "number:18"
select select "number:24"
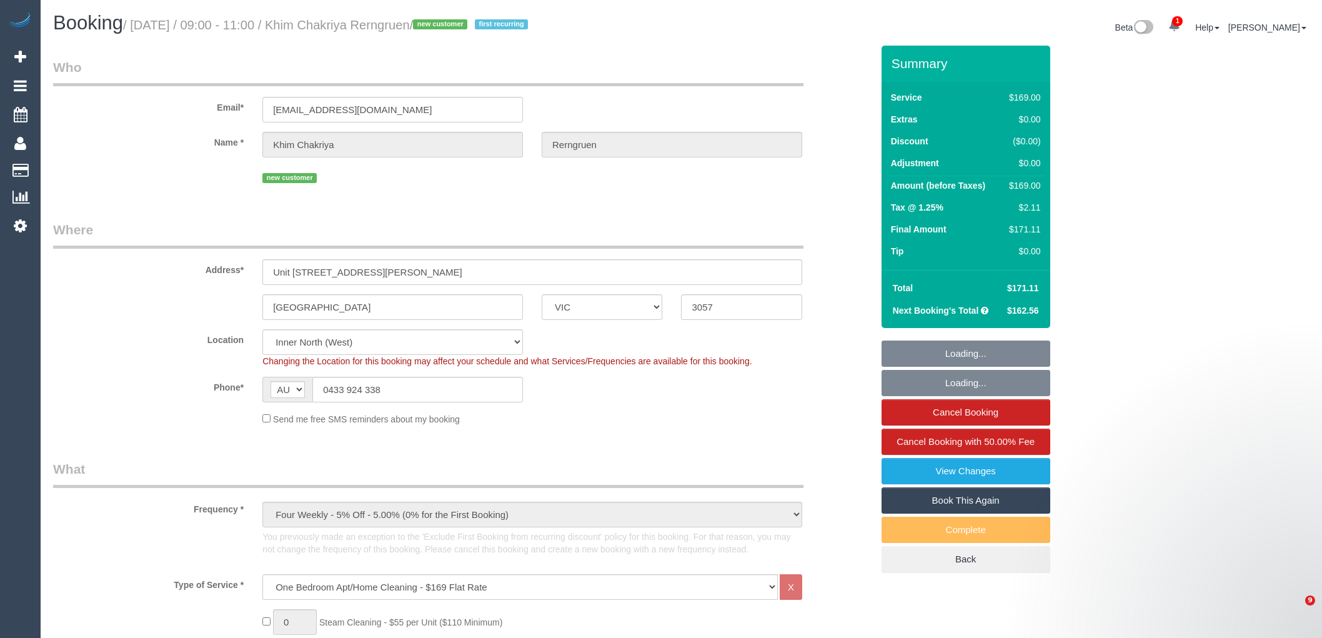
select select "number:34"
select select "number:13"
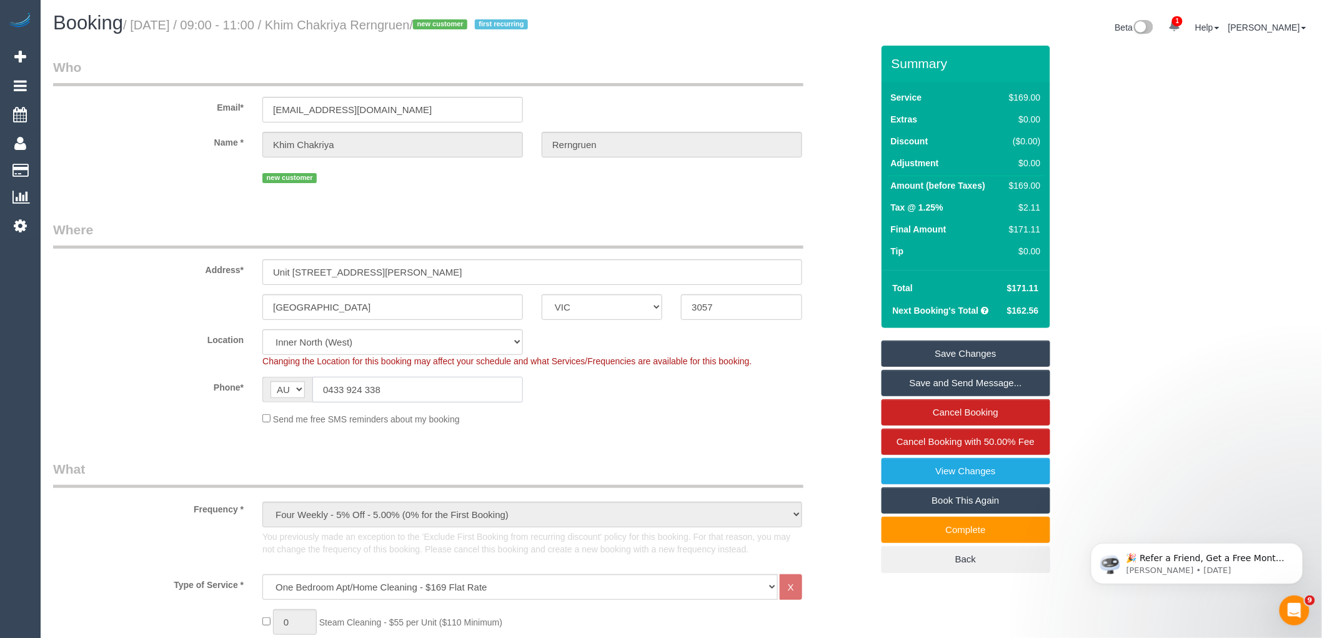
drag, startPoint x: 404, startPoint y: 391, endPoint x: 222, endPoint y: 383, distance: 182.6
click at [222, 383] on div "Phone* AF AL DZ AD AO AI AQ AG AR AM AW AU AT AZ BS BH BD BB BY BE BZ BJ BM BT …" at bounding box center [463, 390] width 838 height 26
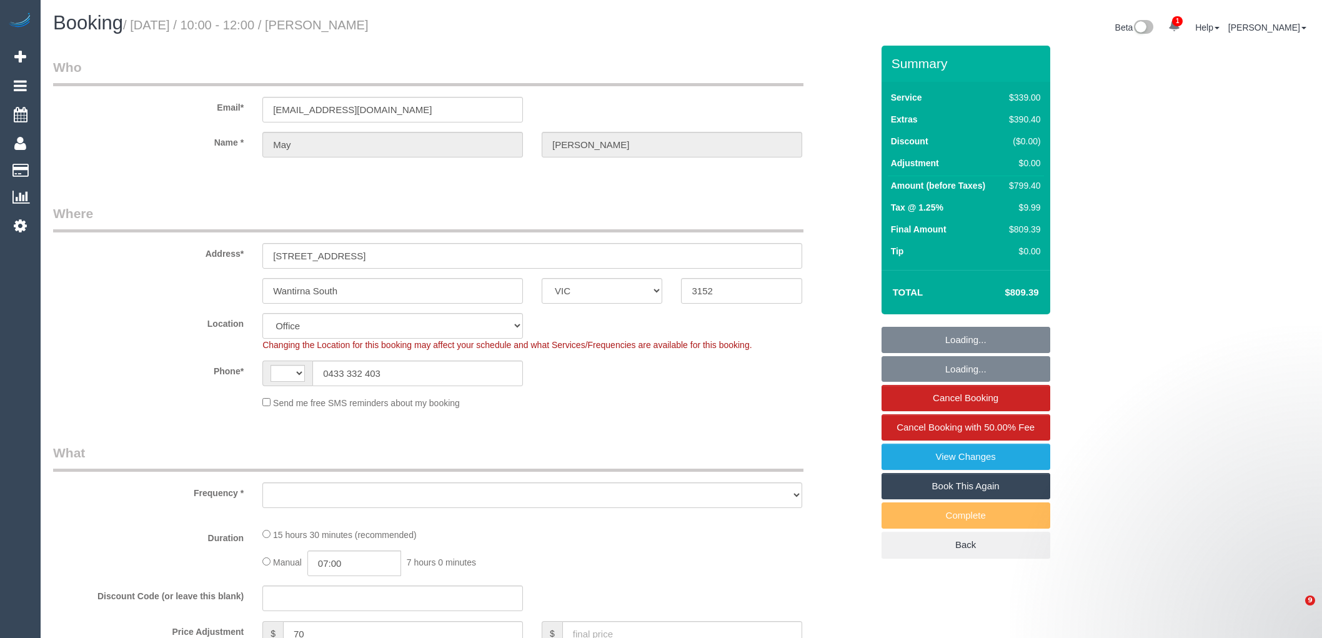
select select "VIC"
select select "string:AU"
select select "object:2506"
select select "string:stripe-pm_1Qmk482GScqysDRVscokgpYV"
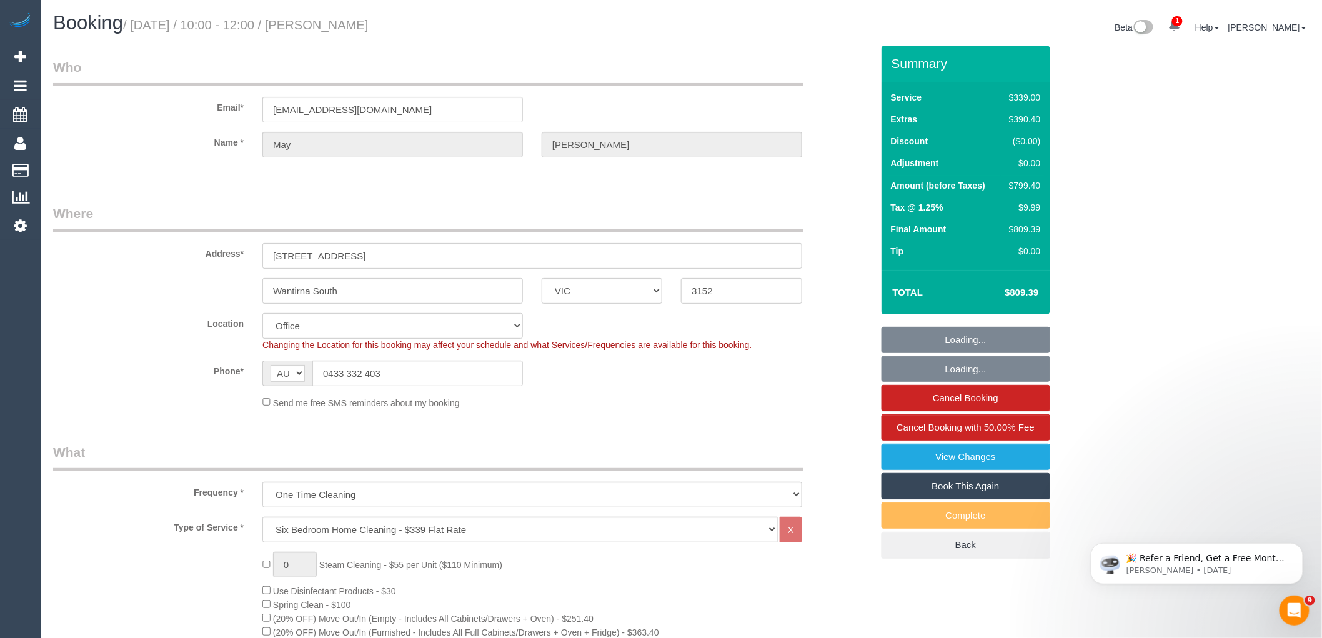
select select "object:2613"
select select "number:27"
select select "number:14"
select select "number:19"
select select "number:23"
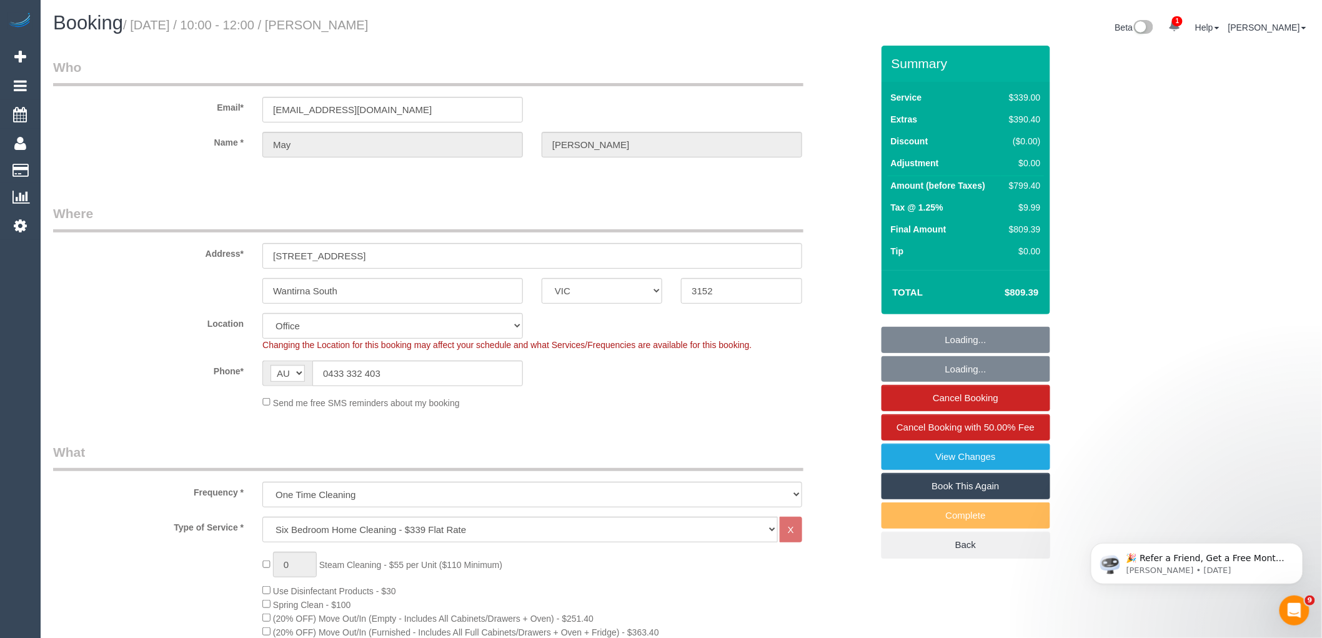
select select "number:34"
select select "number:13"
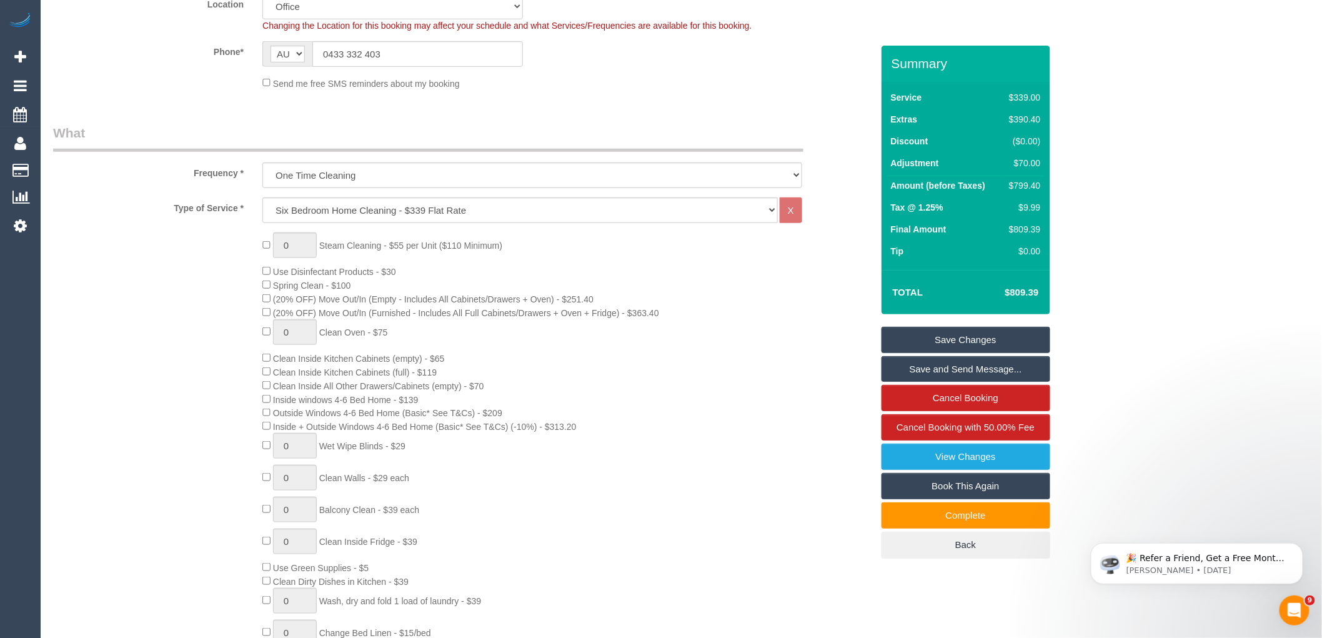
scroll to position [347, 0]
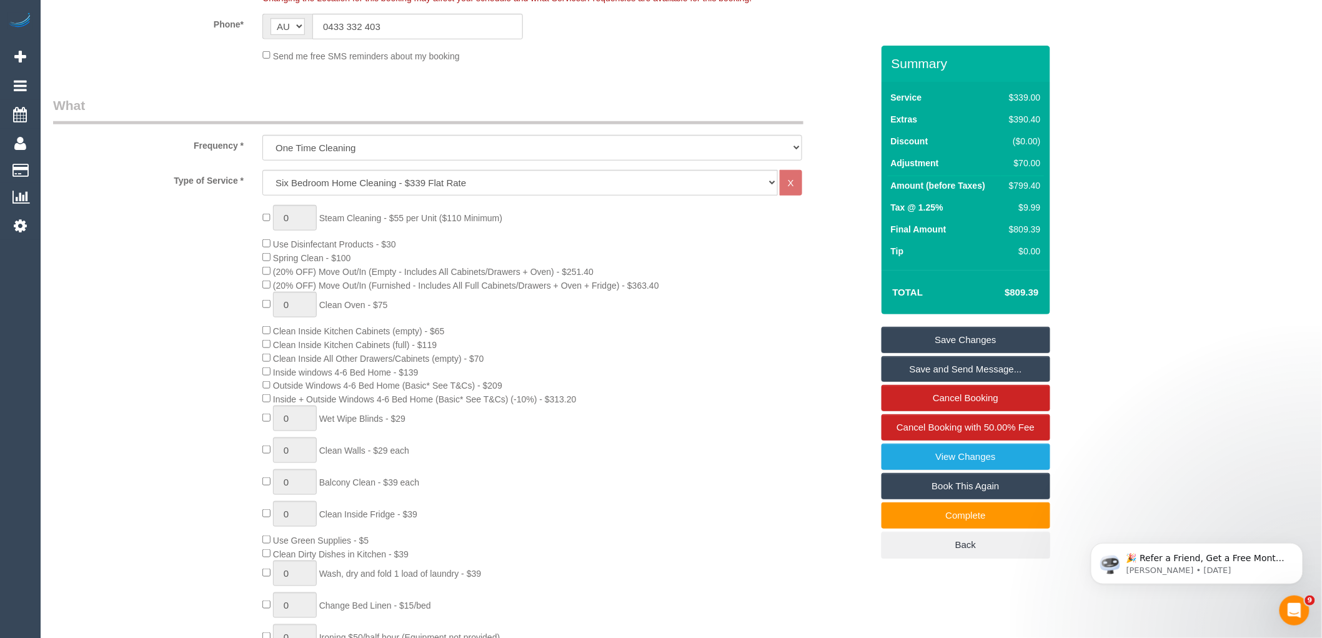
click at [594, 535] on div "0 Steam Cleaning - $55 per Unit ($110 Minimum) Use Disinfectant Products - $30 …" at bounding box center [567, 437] width 628 height 465
type input "1"
click at [272, 455] on span "0 Clean Walls - $29 each" at bounding box center [335, 450] width 147 height 10
type input "1"
click at [300, 457] on input "1" at bounding box center [295, 450] width 44 height 26
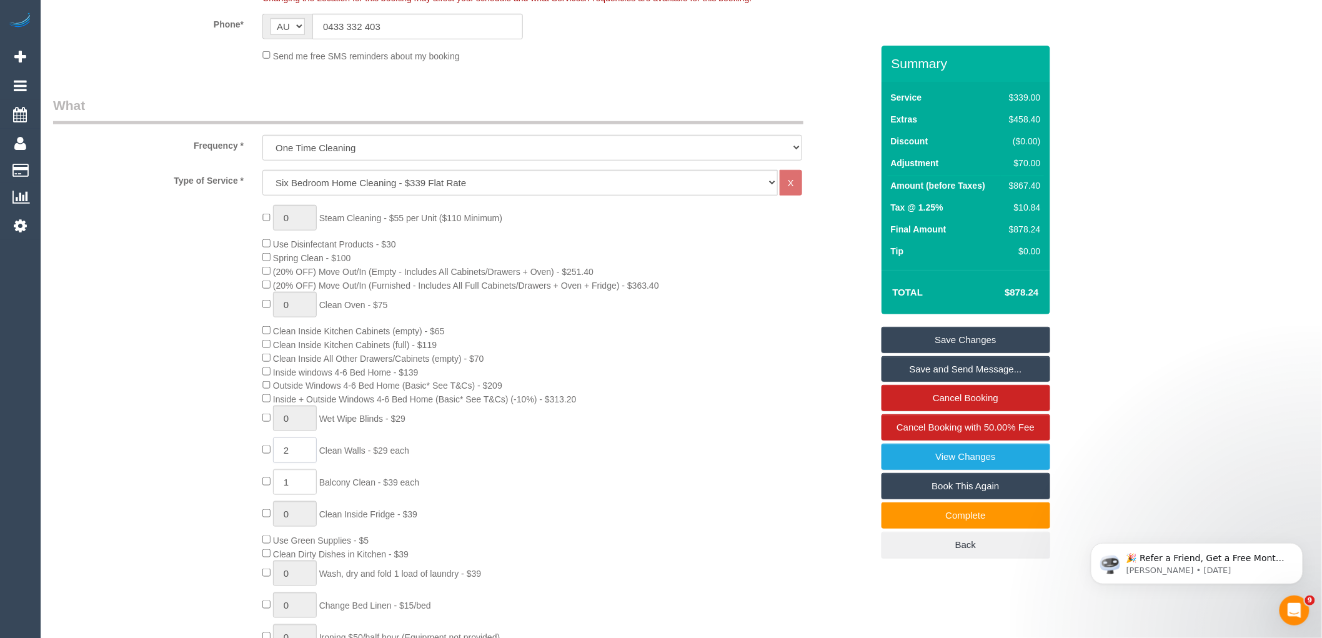
type input "2"
click at [545, 454] on div "0 Steam Cleaning - $55 per Unit ($110 Minimum) Use Disinfectant Products - $30 …" at bounding box center [567, 437] width 628 height 465
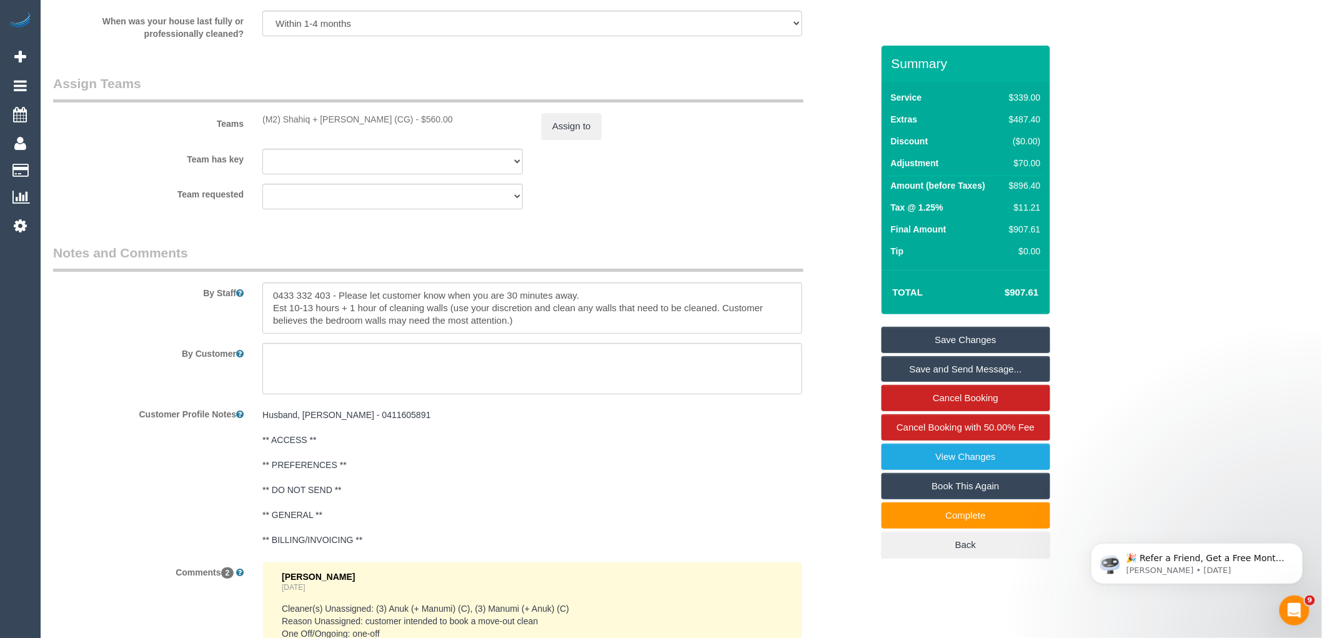
scroll to position [2221, 0]
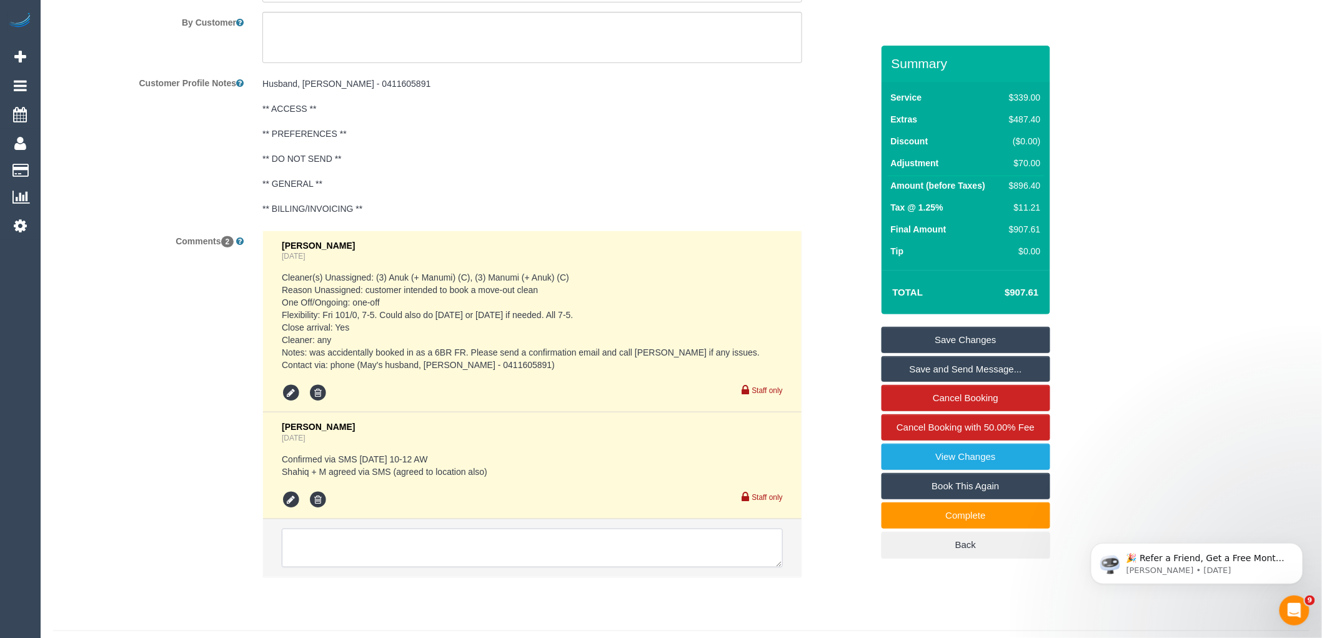
click at [397, 550] on textarea at bounding box center [532, 547] width 501 height 39
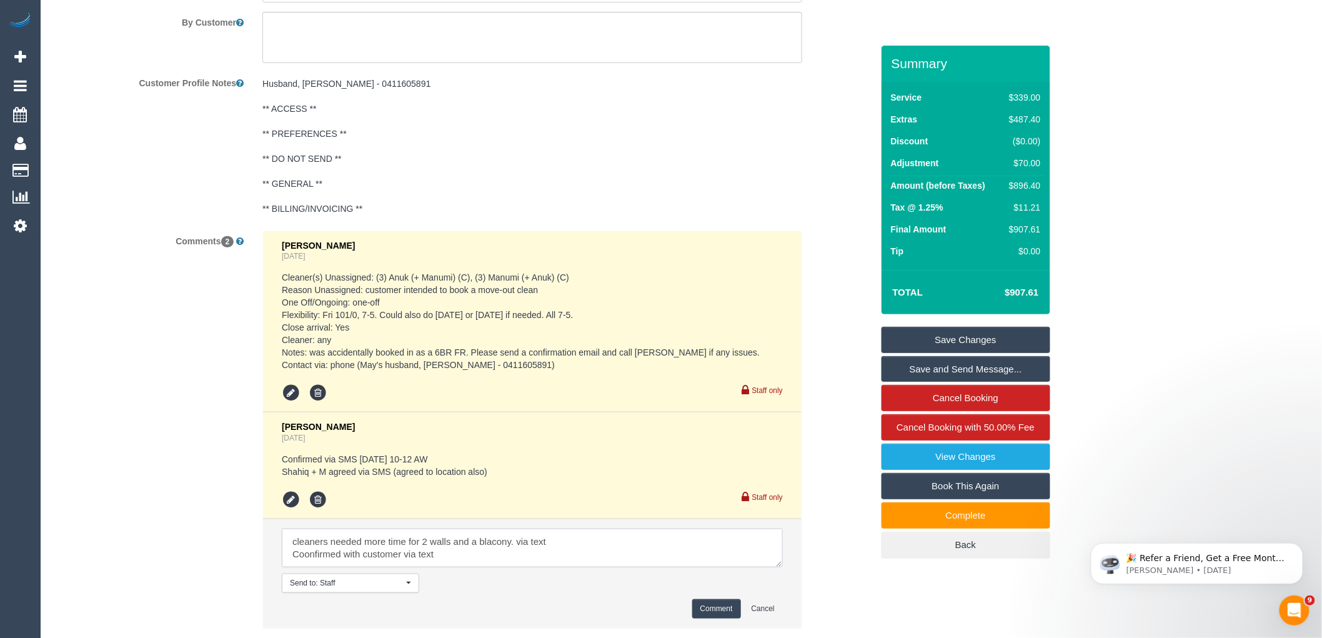
type textarea "cleaners needed more time for 2 walls and a blacony. via text Coonfirmed with c…"
drag, startPoint x: 715, startPoint y: 627, endPoint x: 666, endPoint y: 558, distance: 83.9
click at [715, 618] on button "Comment" at bounding box center [716, 608] width 49 height 19
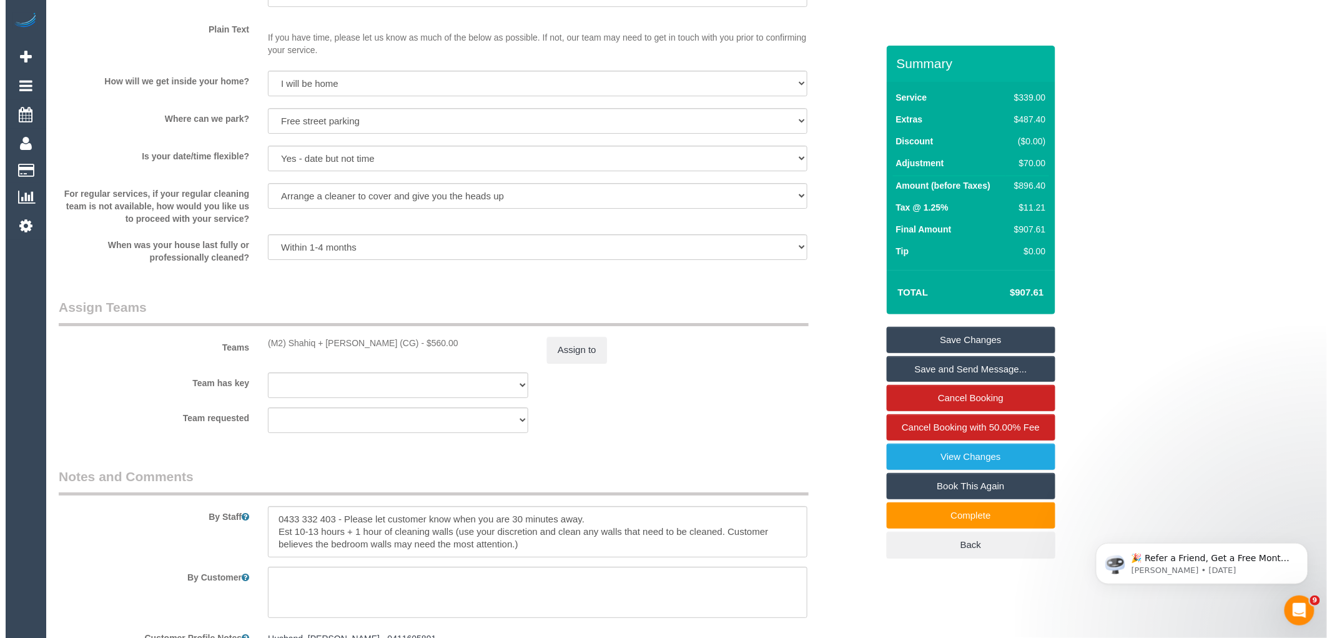
scroll to position [1665, 0]
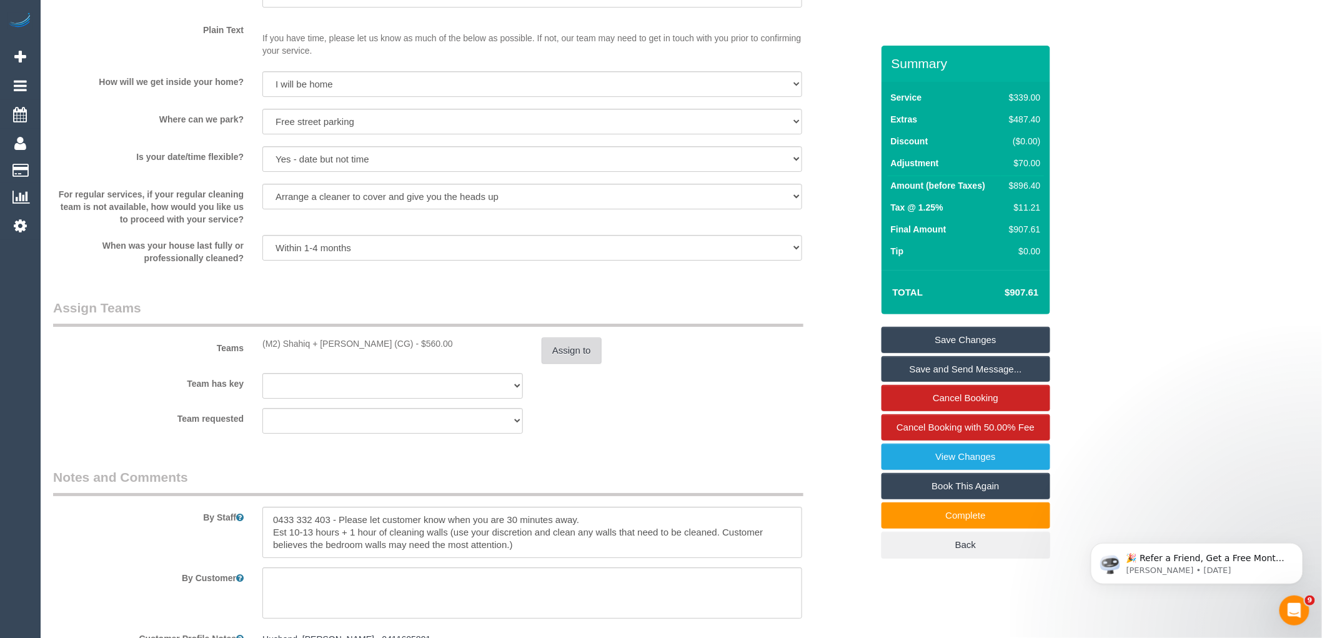
click at [570, 357] on button "Assign to" at bounding box center [572, 350] width 60 height 26
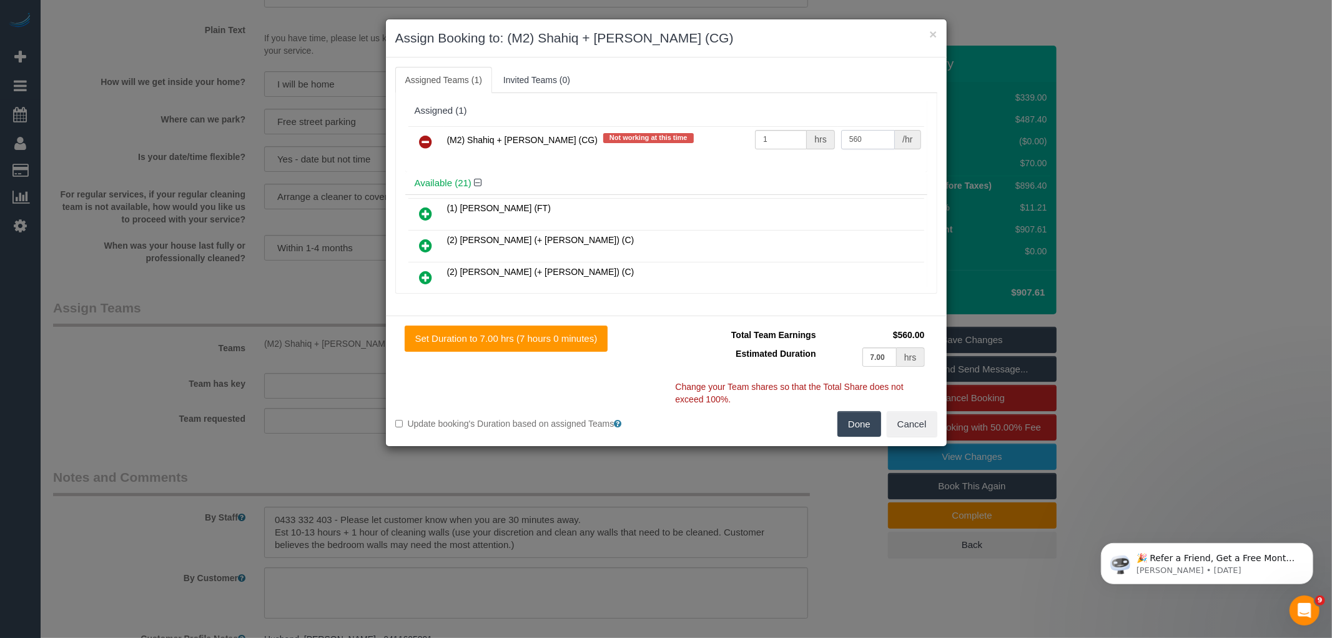
drag, startPoint x: 866, startPoint y: 141, endPoint x: 828, endPoint y: 137, distance: 38.9
click at [828, 137] on tr "(M2) Shahiq + [PERSON_NAME] (CG) Not working at this time 1 hrs 560 /hr" at bounding box center [667, 142] width 516 height 32
type input "625"
click at [846, 417] on button "Done" at bounding box center [860, 424] width 44 height 26
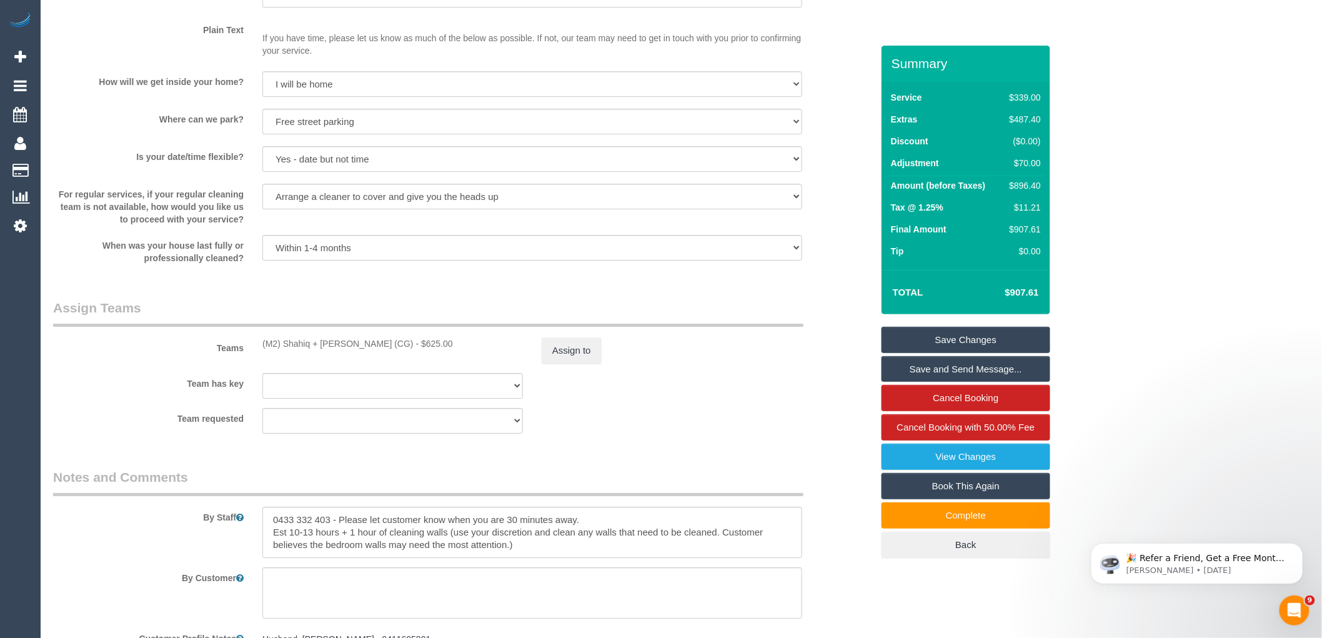
click at [981, 365] on link "Save and Send Message..." at bounding box center [965, 369] width 169 height 26
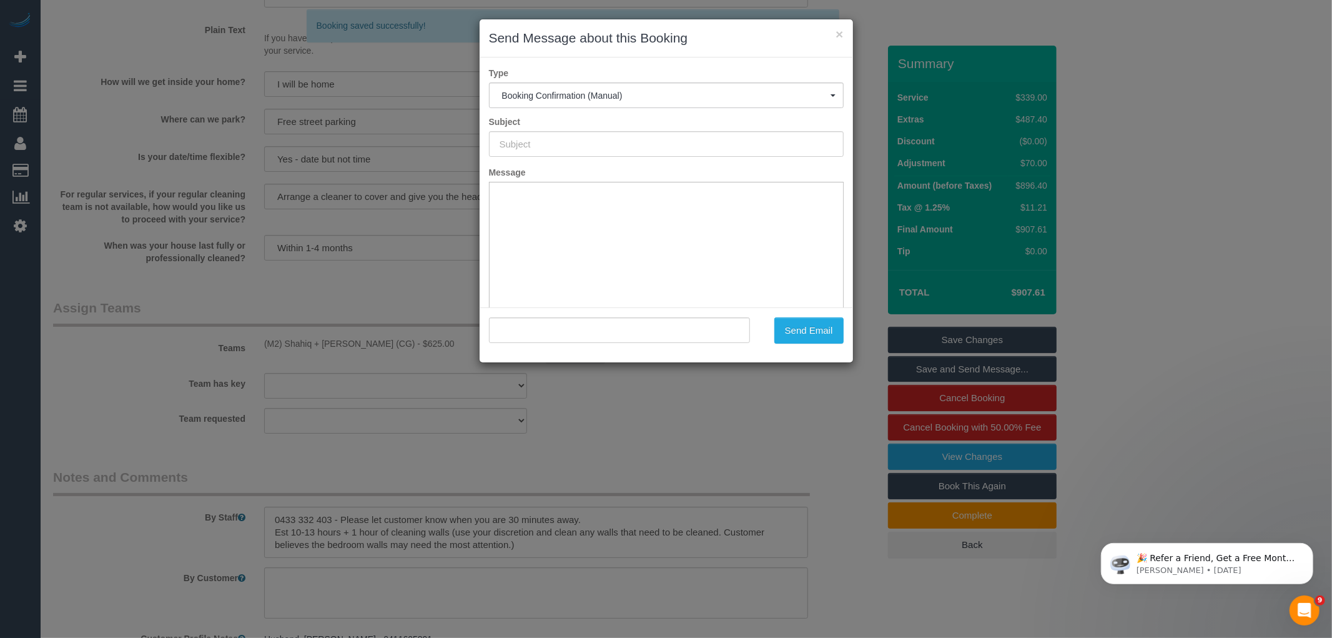
scroll to position [0, 0]
type input "Booking Confirmed"
type input ""May [PERSON_NAME]" <[EMAIL_ADDRESS][DOMAIN_NAME]>"
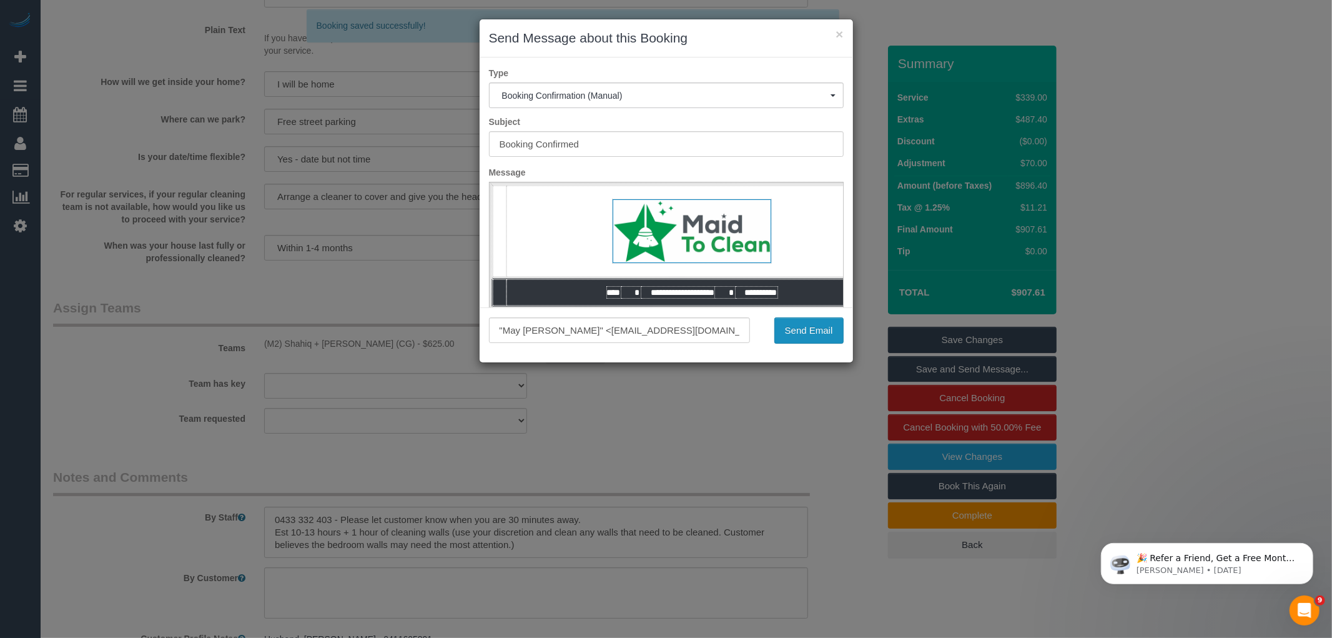
click at [802, 327] on button "Send Email" at bounding box center [809, 330] width 69 height 26
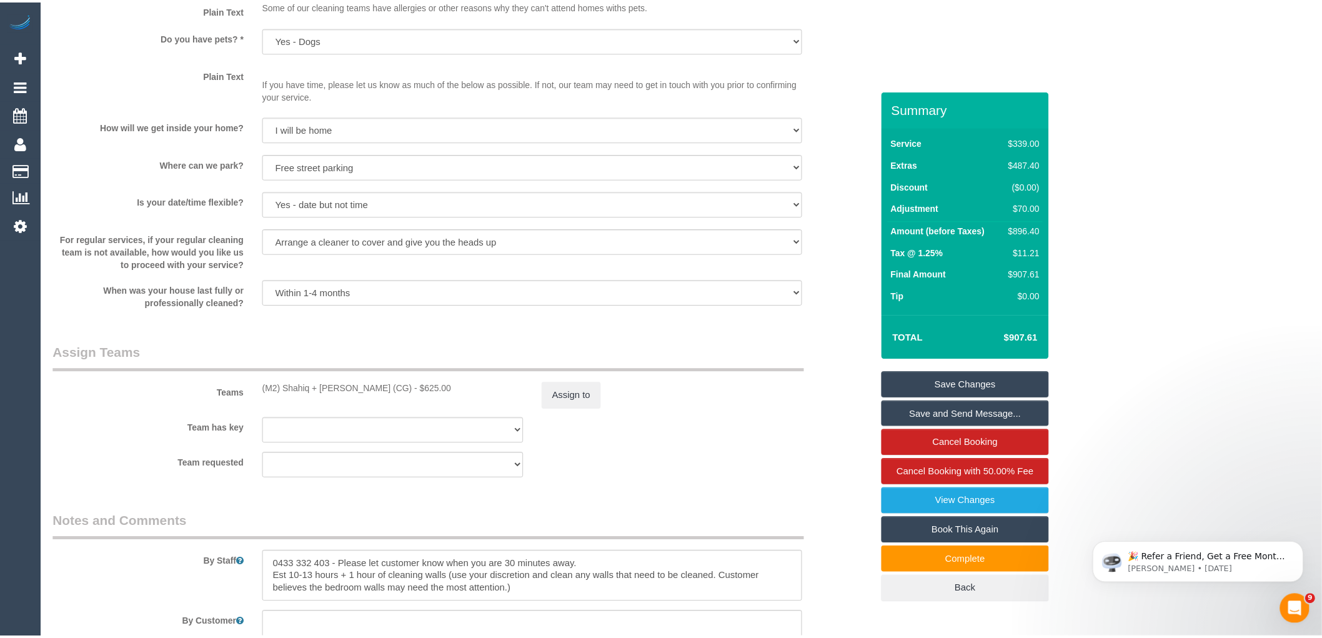
scroll to position [1710, 0]
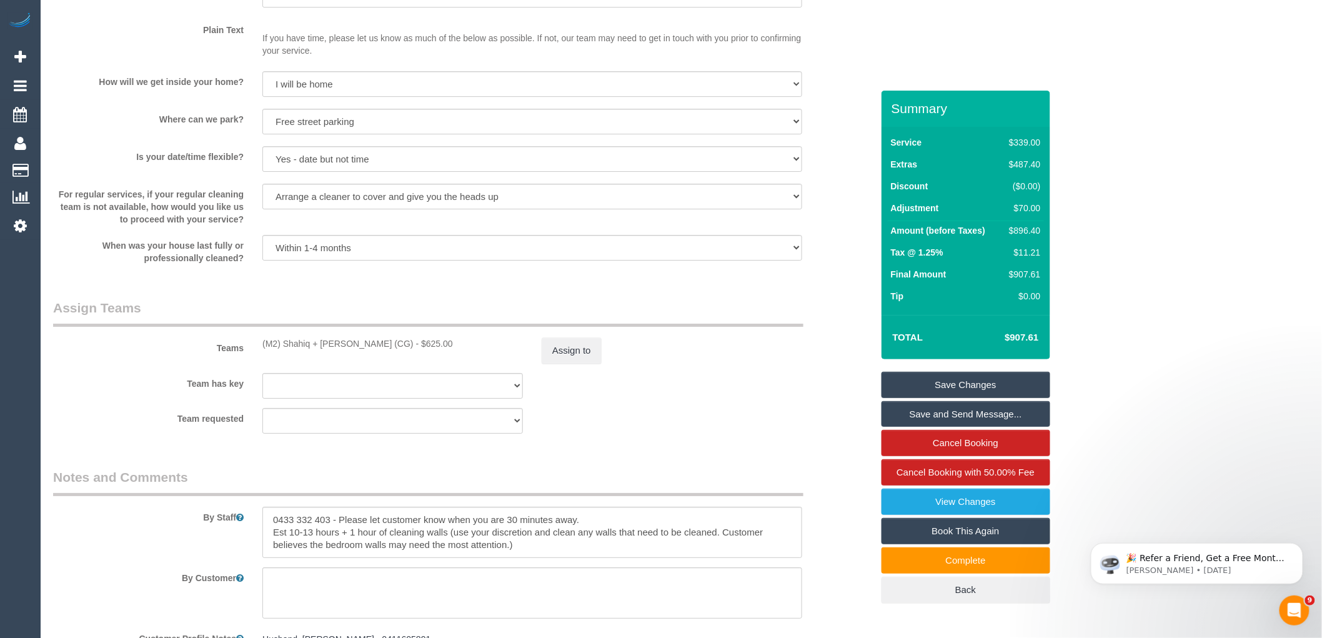
click at [995, 377] on link "Save Changes" at bounding box center [965, 385] width 169 height 26
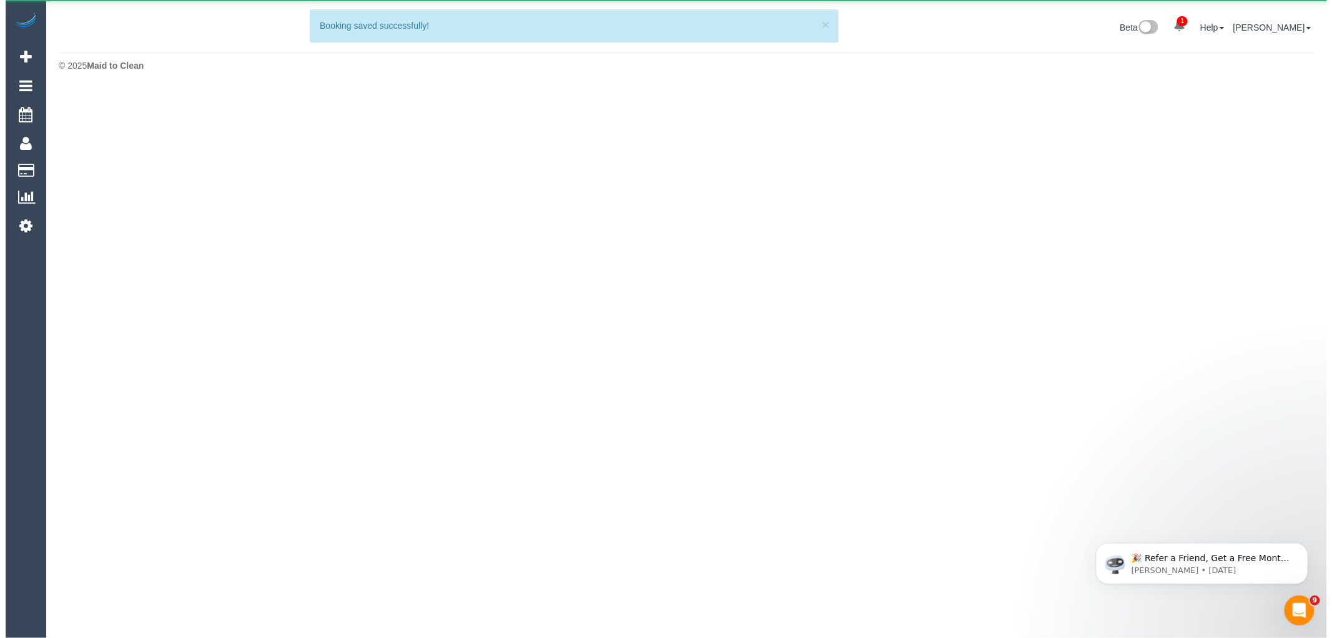
scroll to position [0, 0]
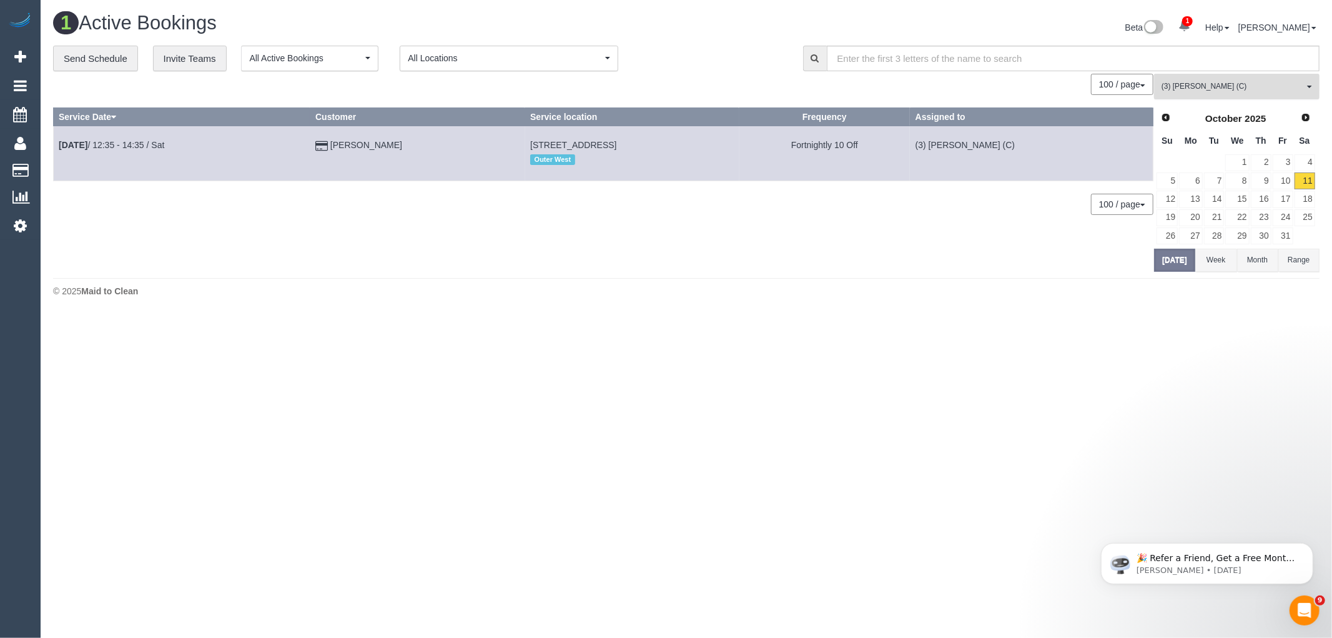
click at [1251, 96] on button "(3) [PERSON_NAME] (C) All Teams" at bounding box center [1237, 87] width 166 height 26
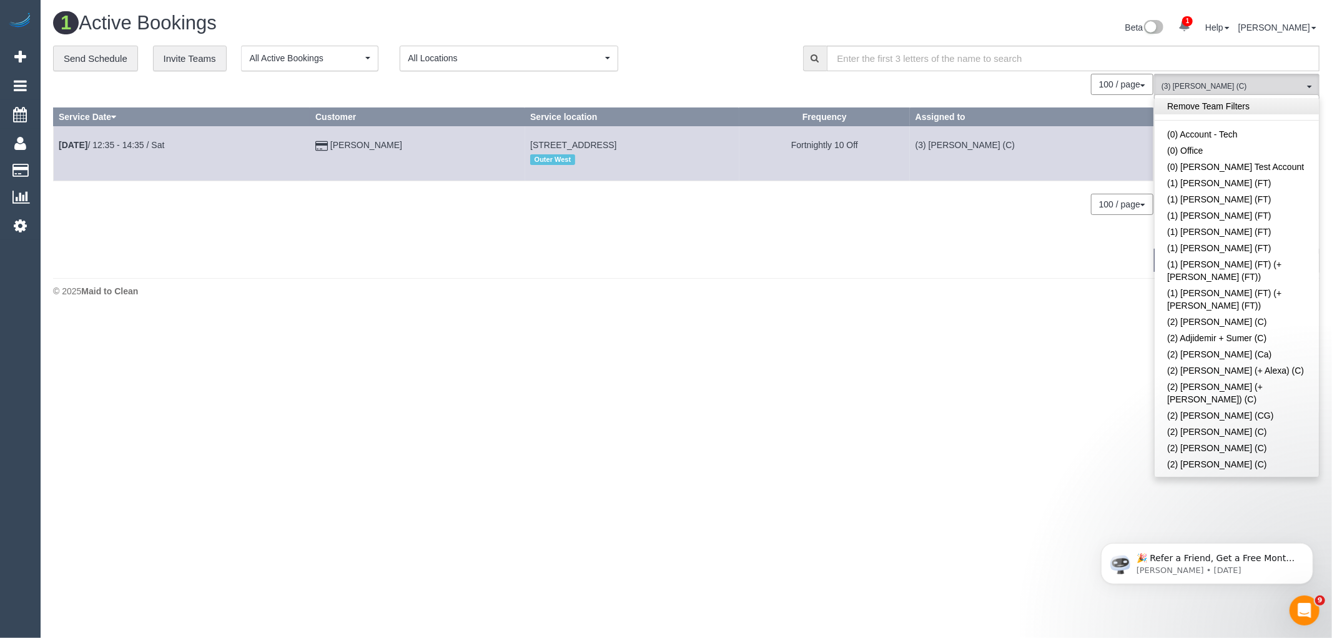
click at [1253, 105] on link "Remove Team Filters" at bounding box center [1237, 106] width 164 height 16
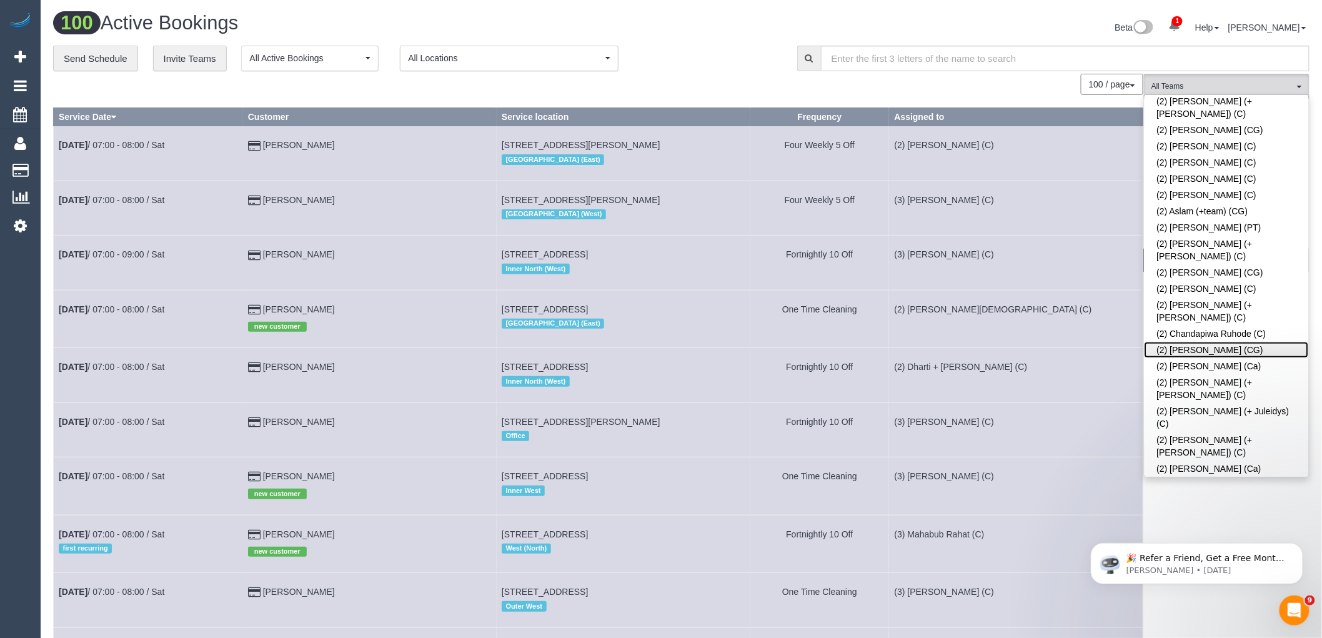
click at [1244, 342] on link "(2) [PERSON_NAME] (CG)" at bounding box center [1226, 350] width 164 height 16
click at [683, 92] on div "100 / page 10 / page 20 / page 30 / page 40 / page 50 / page 100 / page" at bounding box center [598, 84] width 1090 height 21
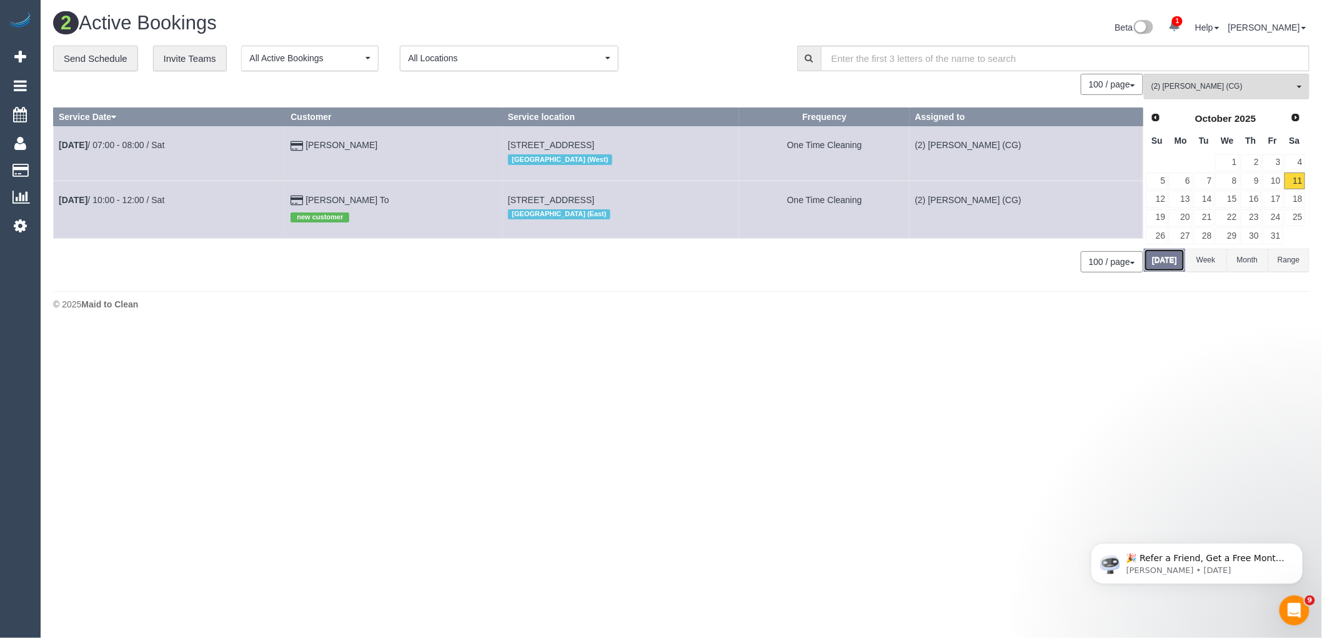
click at [1167, 260] on button "[DATE]" at bounding box center [1164, 260] width 41 height 23
click at [1269, 77] on button "(2) [PERSON_NAME] (CG) All Teams" at bounding box center [1237, 87] width 166 height 26
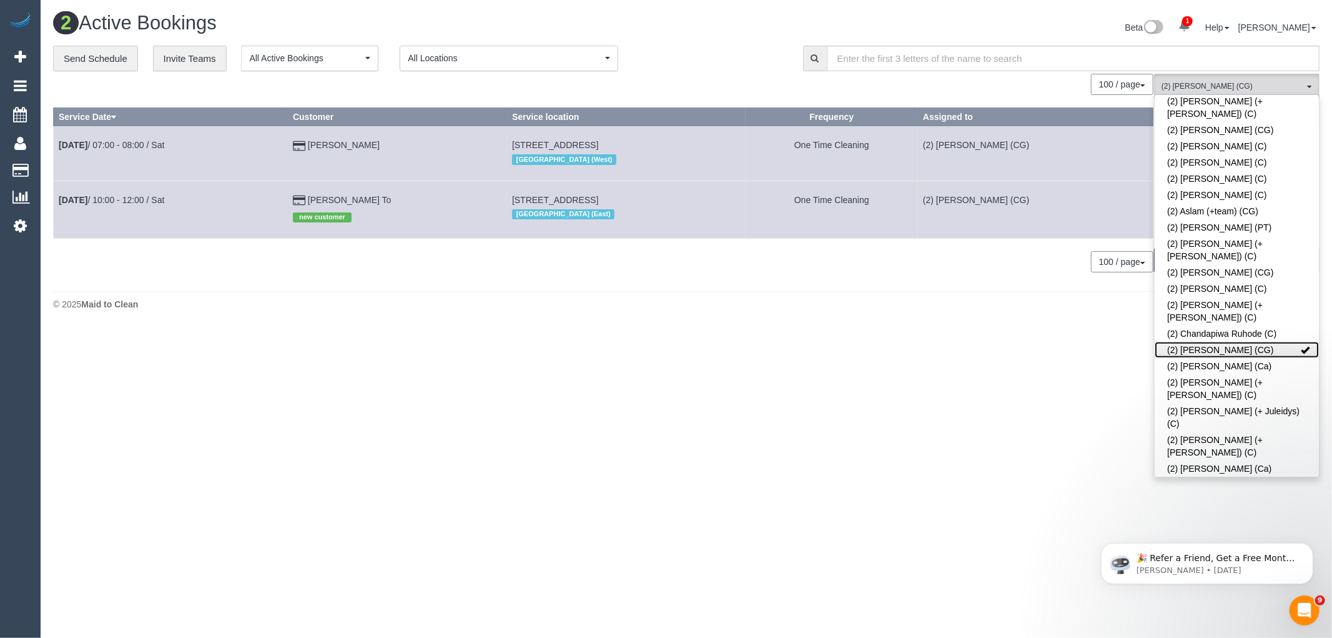
scroll to position [0, 0]
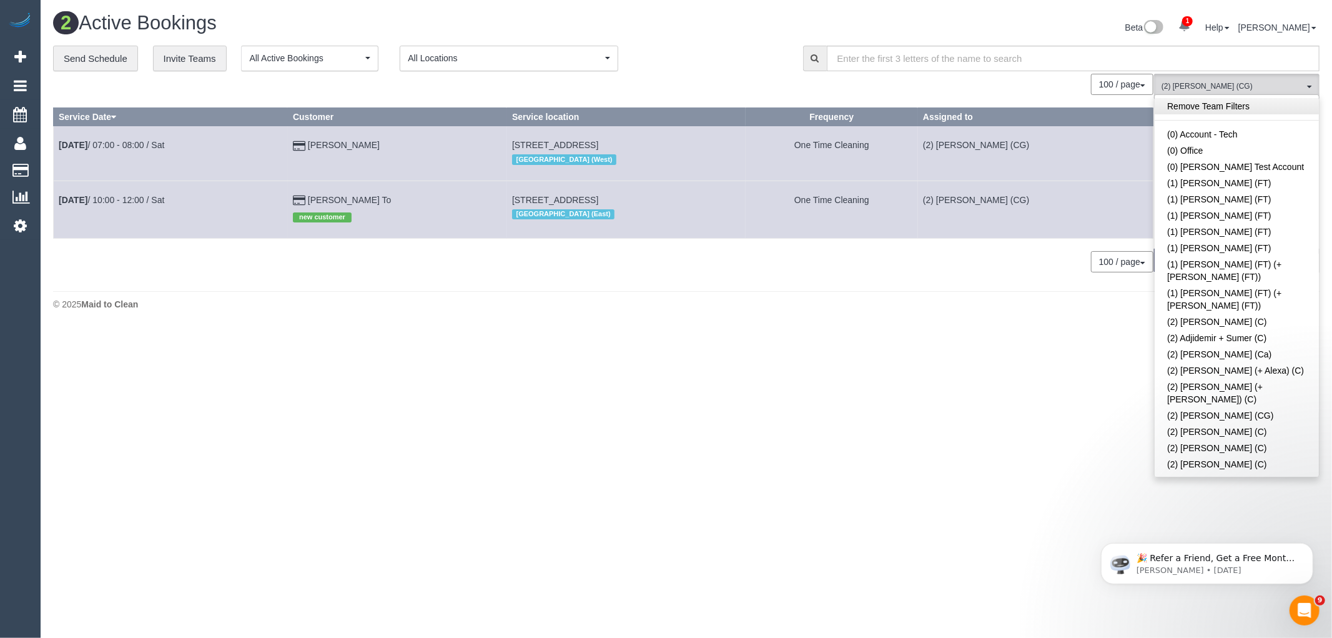
click at [1234, 112] on link "Remove Team Filters" at bounding box center [1237, 106] width 164 height 16
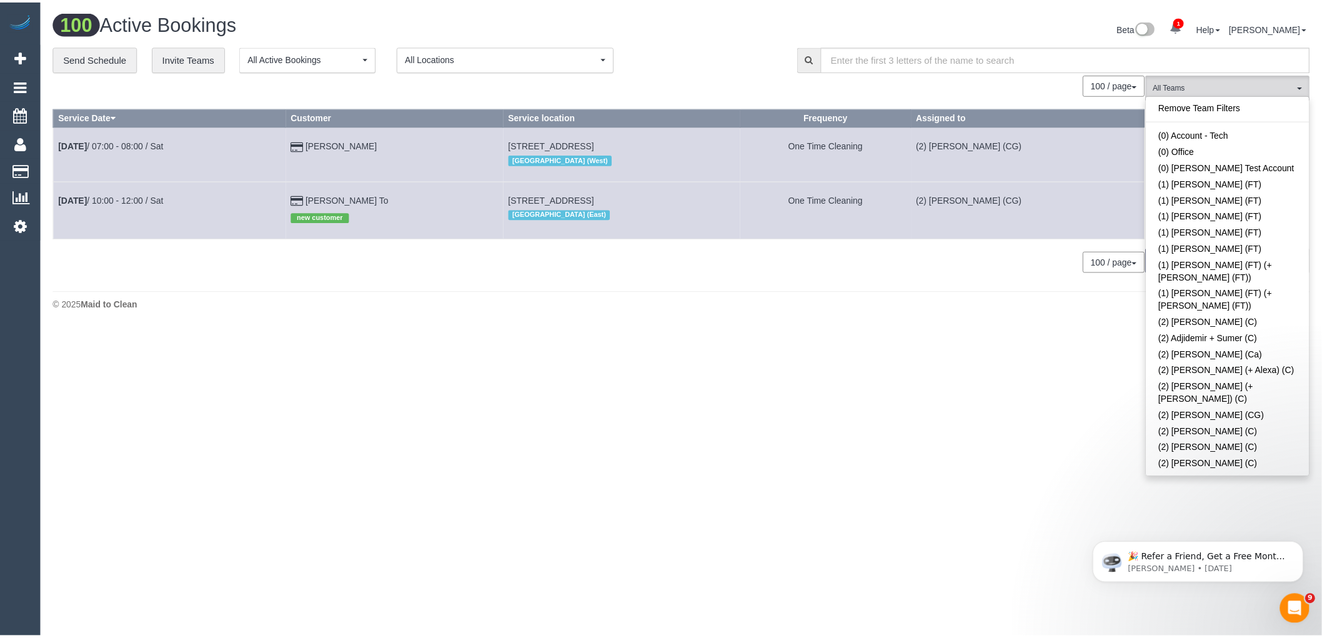
scroll to position [1173, 0]
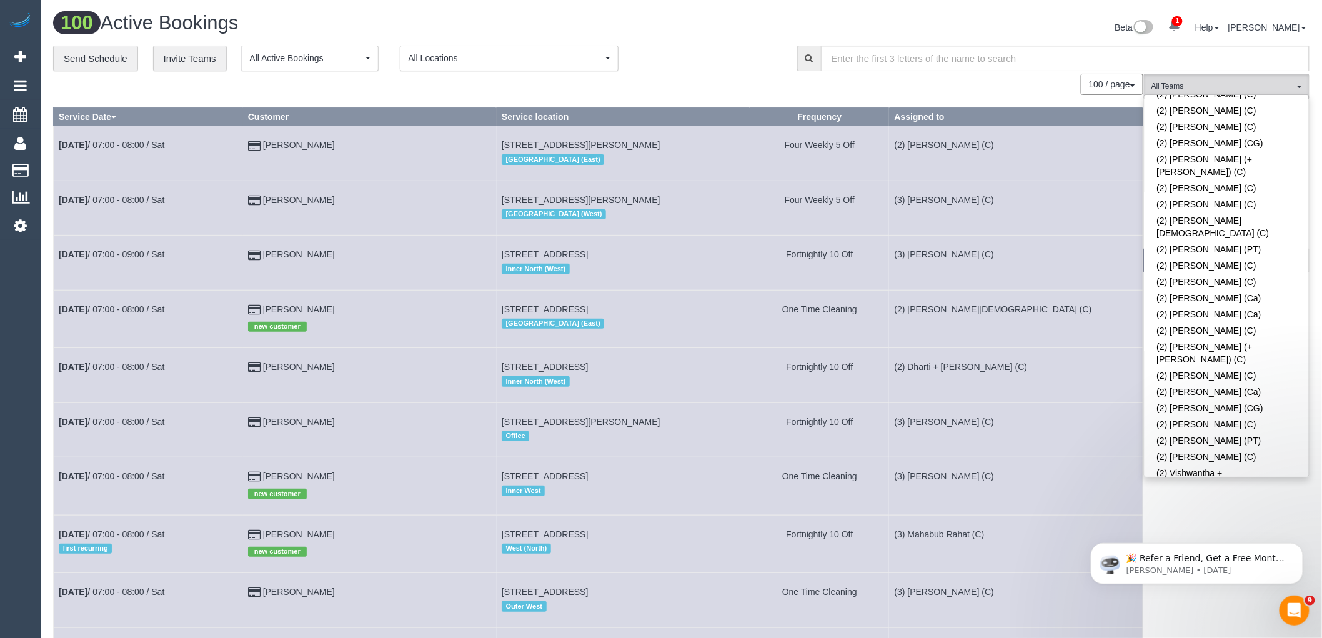
click at [1231, 493] on link "(2) Warnot (+team) (CG)" at bounding box center [1226, 501] width 164 height 16
click at [704, 61] on div "**********" at bounding box center [415, 59] width 725 height 26
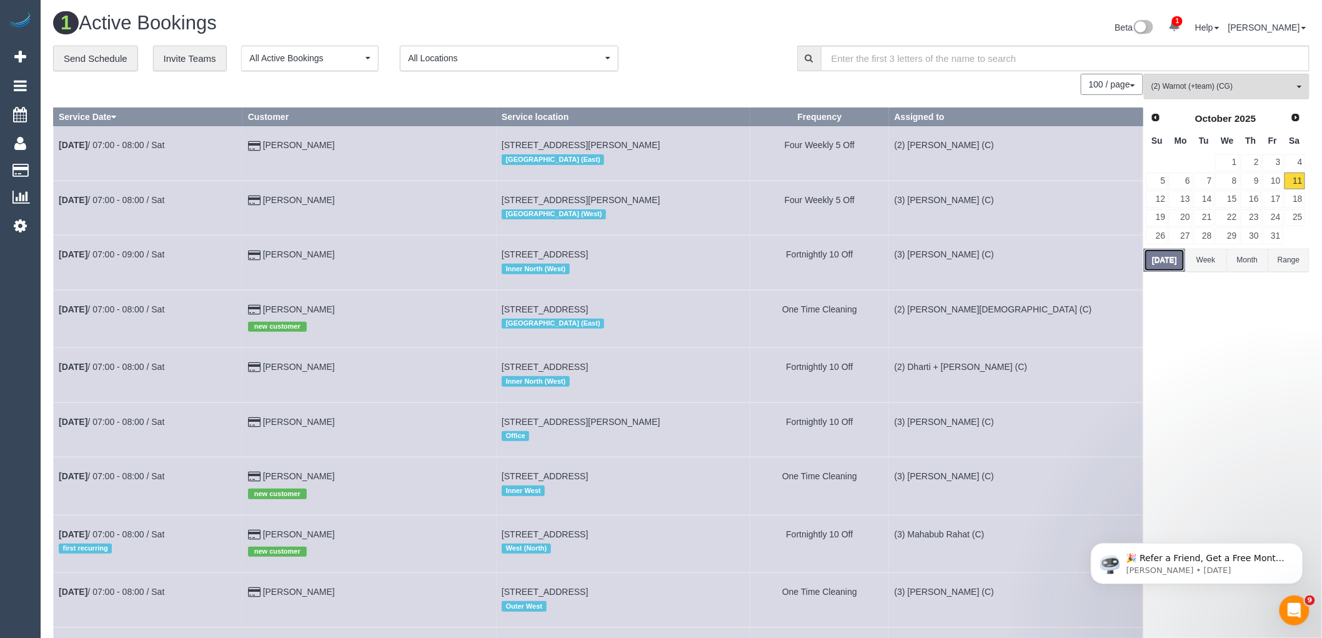
click at [1147, 259] on button "[DATE]" at bounding box center [1164, 260] width 41 height 23
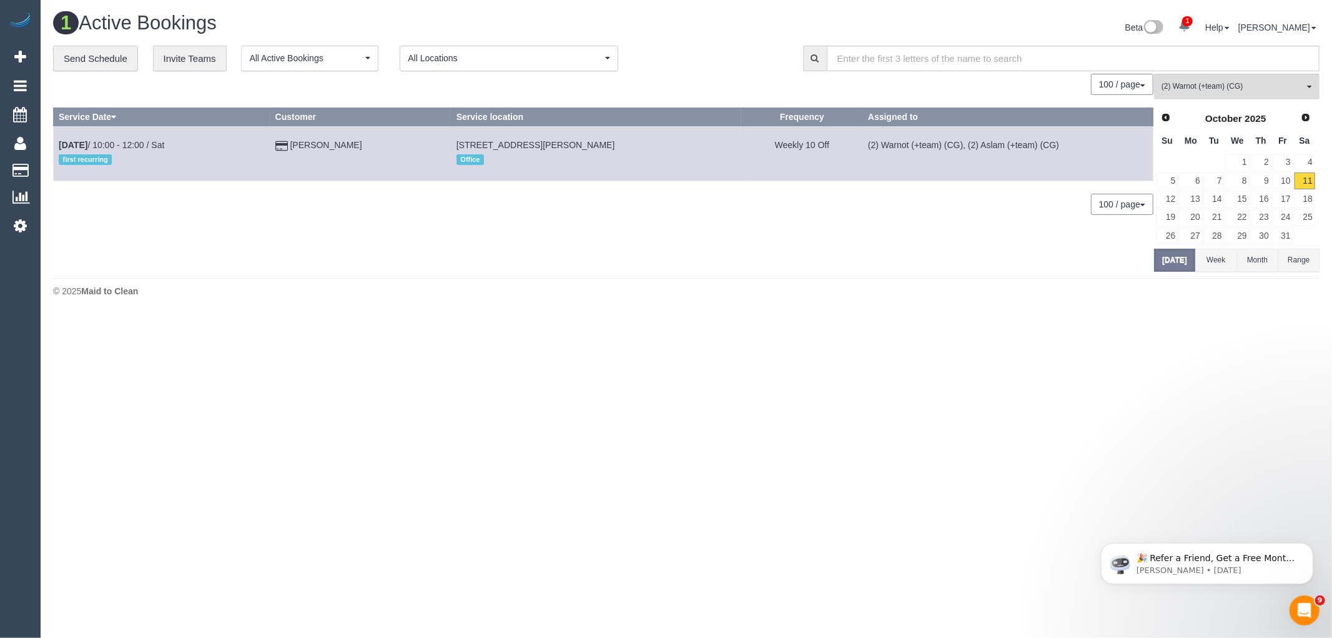
drag, startPoint x: 695, startPoint y: 147, endPoint x: 458, endPoint y: 144, distance: 237.4
click at [458, 144] on td "[STREET_ADDRESS][PERSON_NAME] Office" at bounding box center [596, 153] width 290 height 54
copy span "17 Morang Road Hawthorn 3122, Melbourne, VIC 3000"
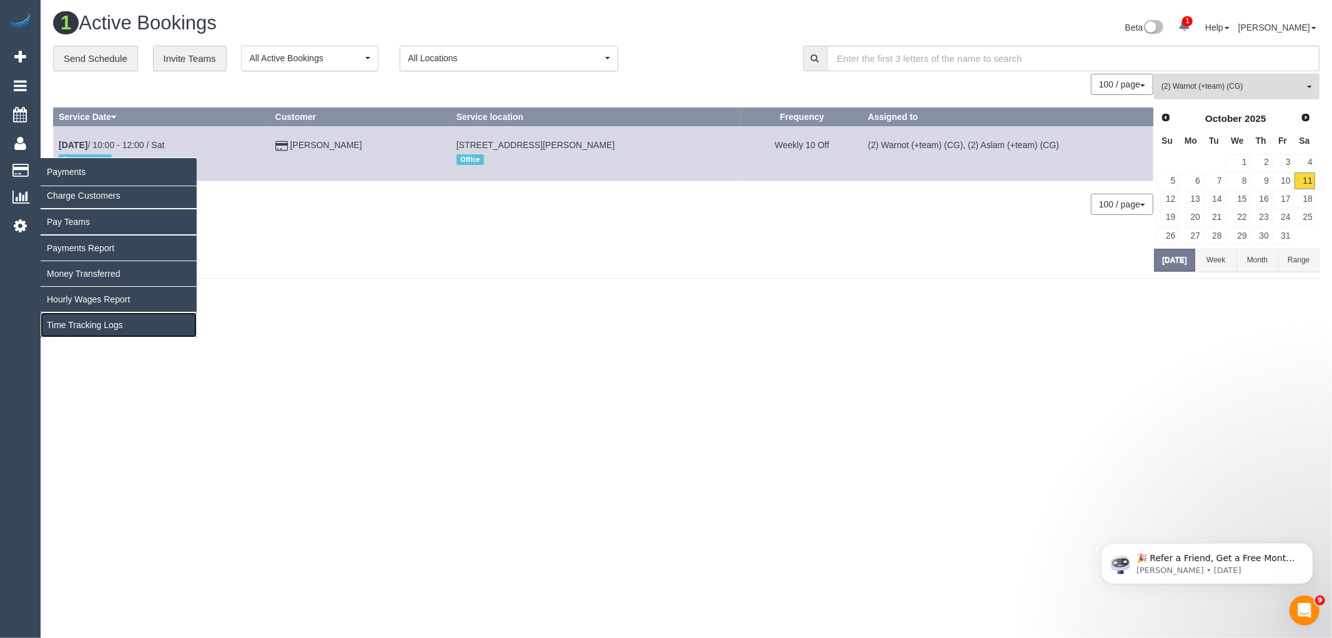
click at [74, 331] on link "Time Tracking Logs" at bounding box center [119, 324] width 156 height 25
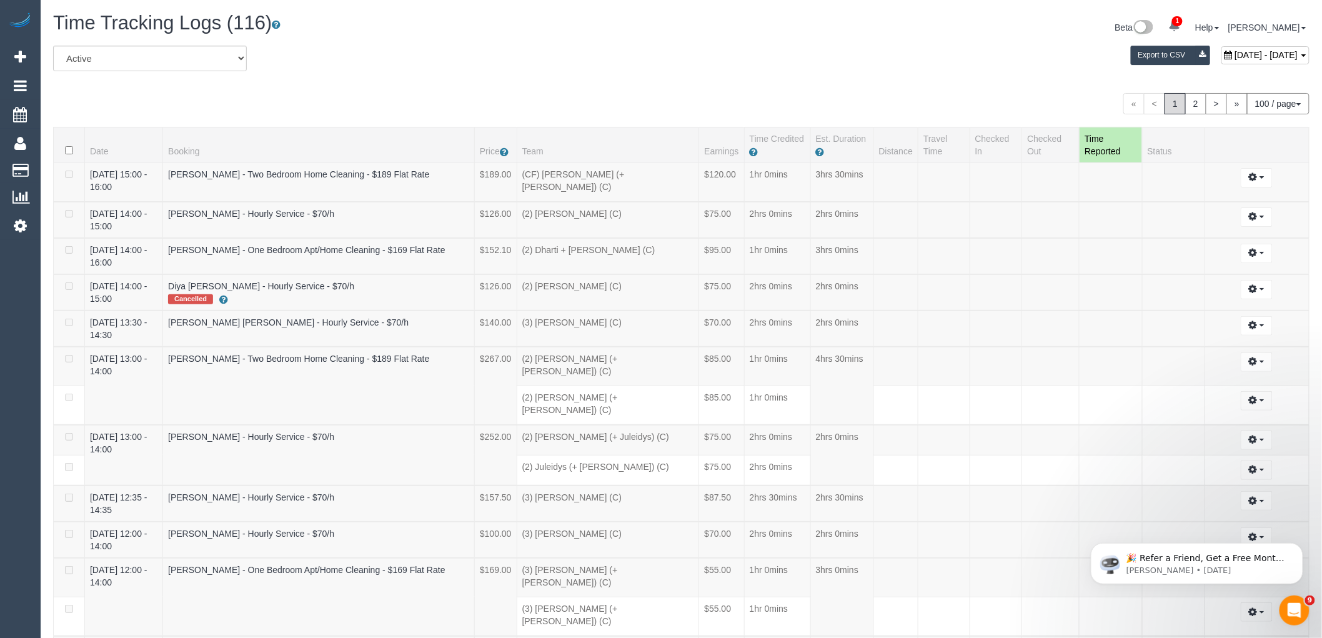
click at [522, 52] on div "October 11, 2025 - October 11, 2025 Export to CSV" at bounding box center [893, 58] width 850 height 25
click at [720, 29] on div "Beta 1 Your Notifications You have 0 alerts × You have 1 to charge for 11/10/20…" at bounding box center [1000, 28] width 638 height 33
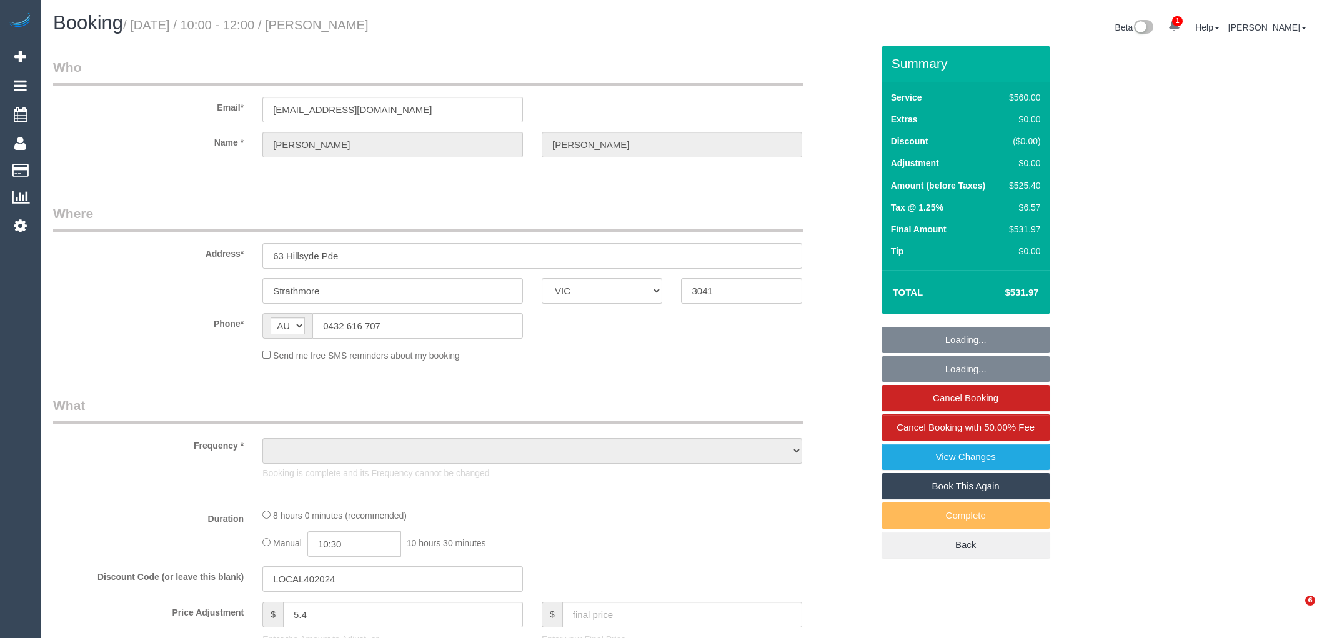
select select "VIC"
select select "object:953"
select select "string:stripe-pm_1SCeVW2GScqysDRVWt50dfWD"
select select "480"
select select "number:28"
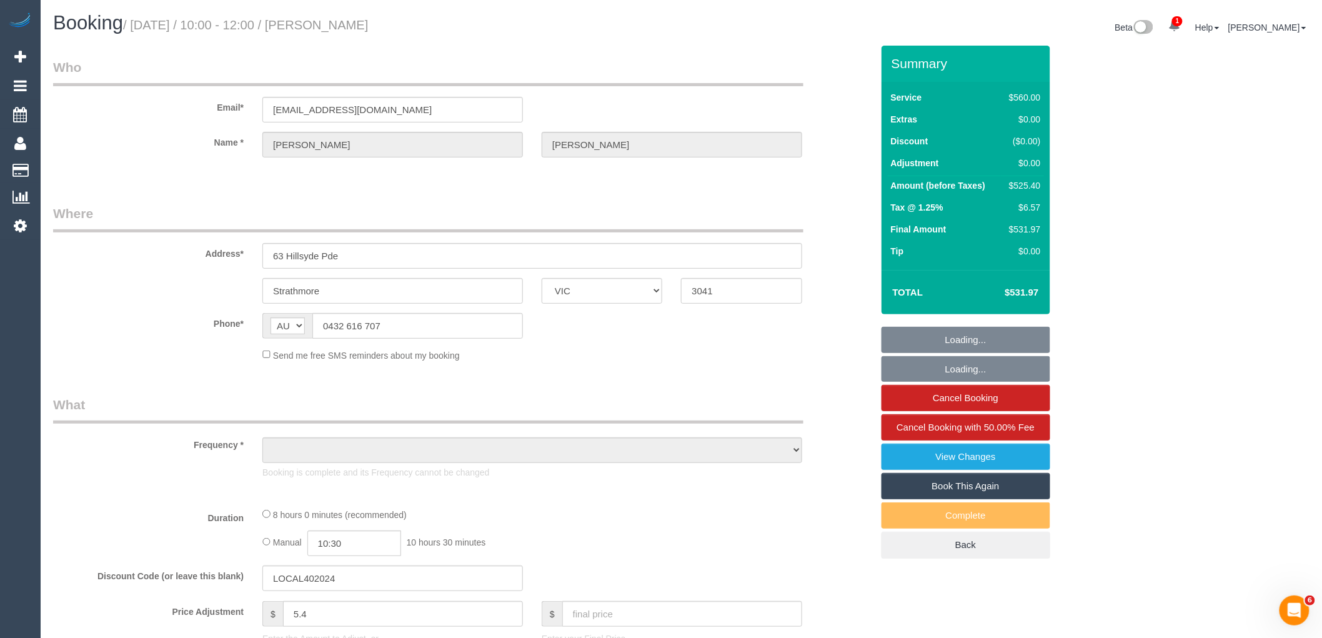
select select "number:17"
select select "number:19"
select select "number:24"
select select "number:33"
select select "number:26"
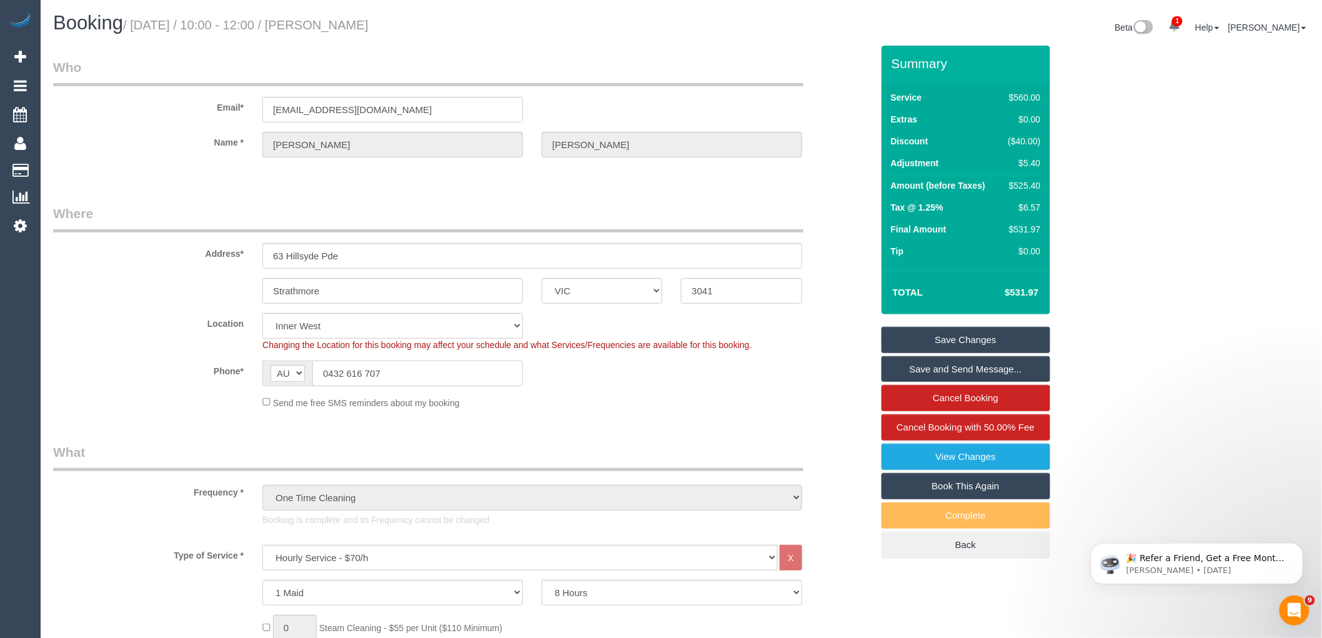
drag, startPoint x: 410, startPoint y: 370, endPoint x: 201, endPoint y: 370, distance: 209.3
click at [201, 370] on div "Phone* AF AL DZ AD AO AI AQ AG AR AM AW AU AT AZ BS BH BD BB BY BE BZ BJ BM BT …" at bounding box center [463, 373] width 838 height 26
drag, startPoint x: 463, startPoint y: 32, endPoint x: 330, endPoint y: 23, distance: 133.4
click at [330, 23] on h1 "Booking / October 09, 2025 / 10:00 - 12:00 / Estella Sullivan" at bounding box center [362, 22] width 619 height 21
copy small "[PERSON_NAME]"
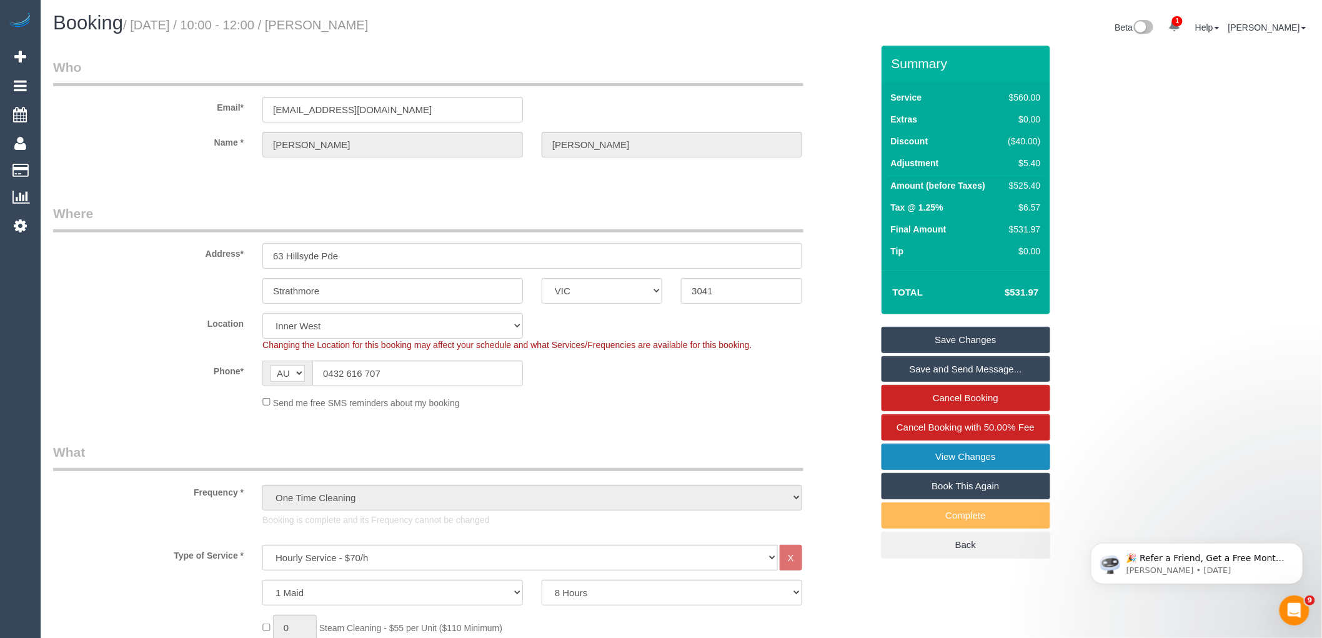
click at [987, 463] on link "View Changes" at bounding box center [965, 456] width 169 height 26
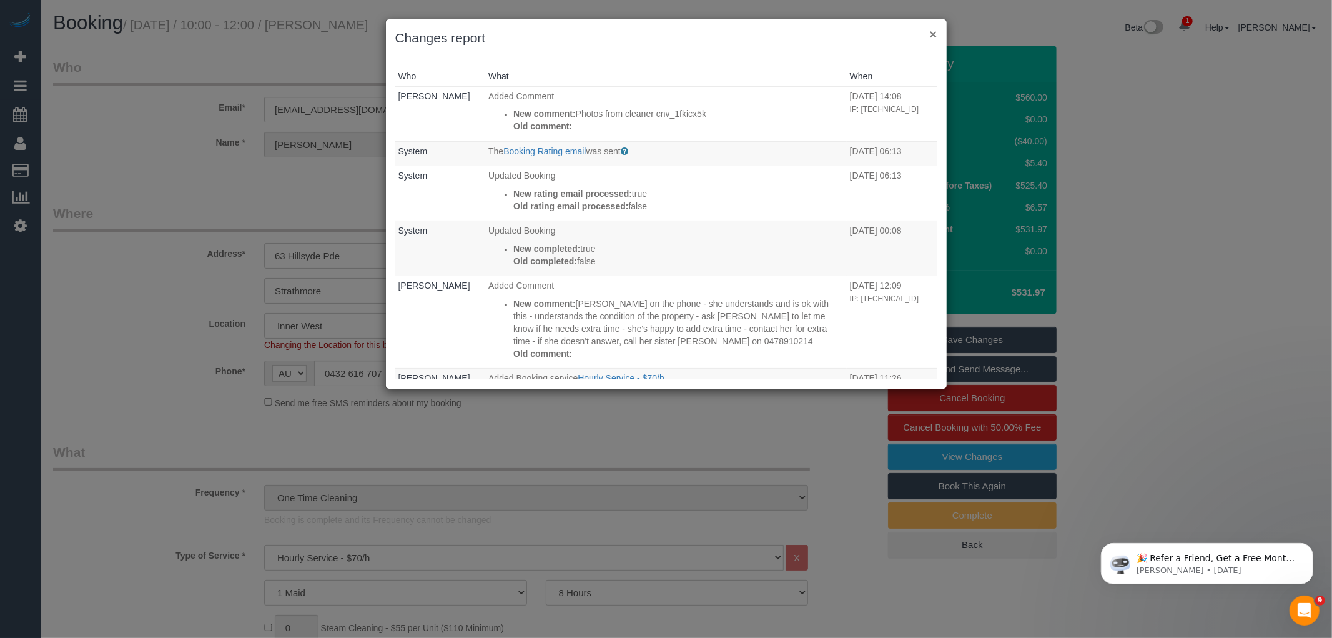
click at [937, 33] on button "×" at bounding box center [932, 33] width 7 height 13
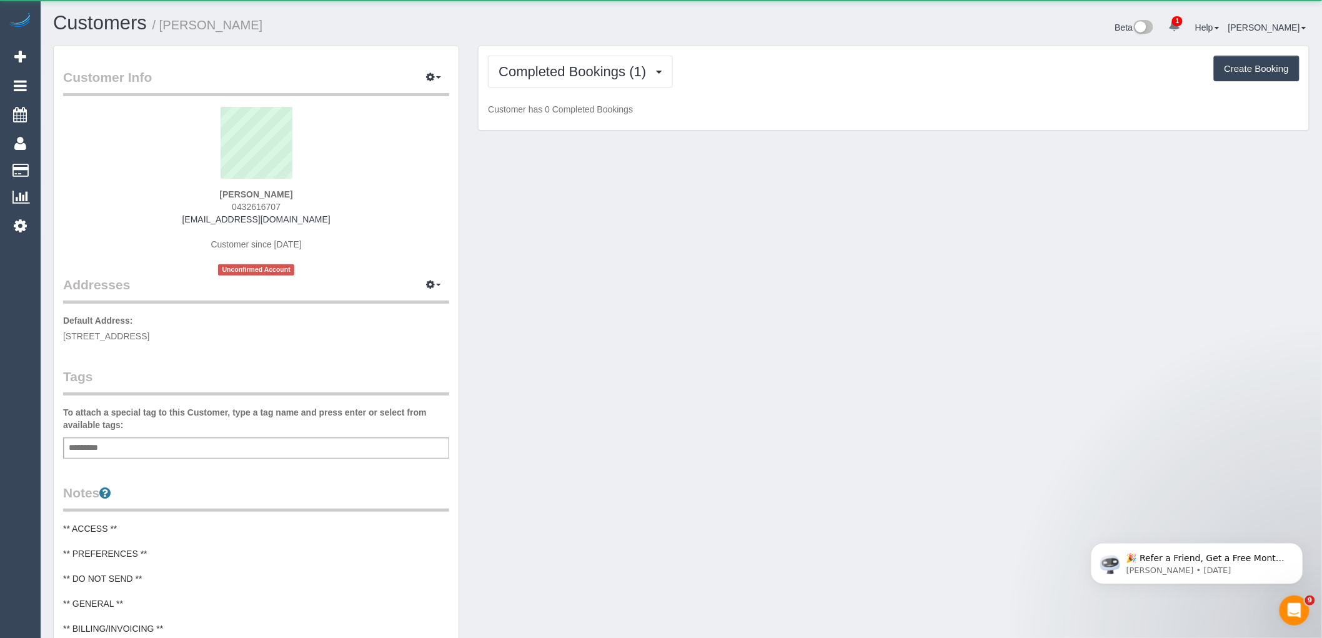
click at [174, 440] on div "Add a tag" at bounding box center [256, 447] width 386 height 21
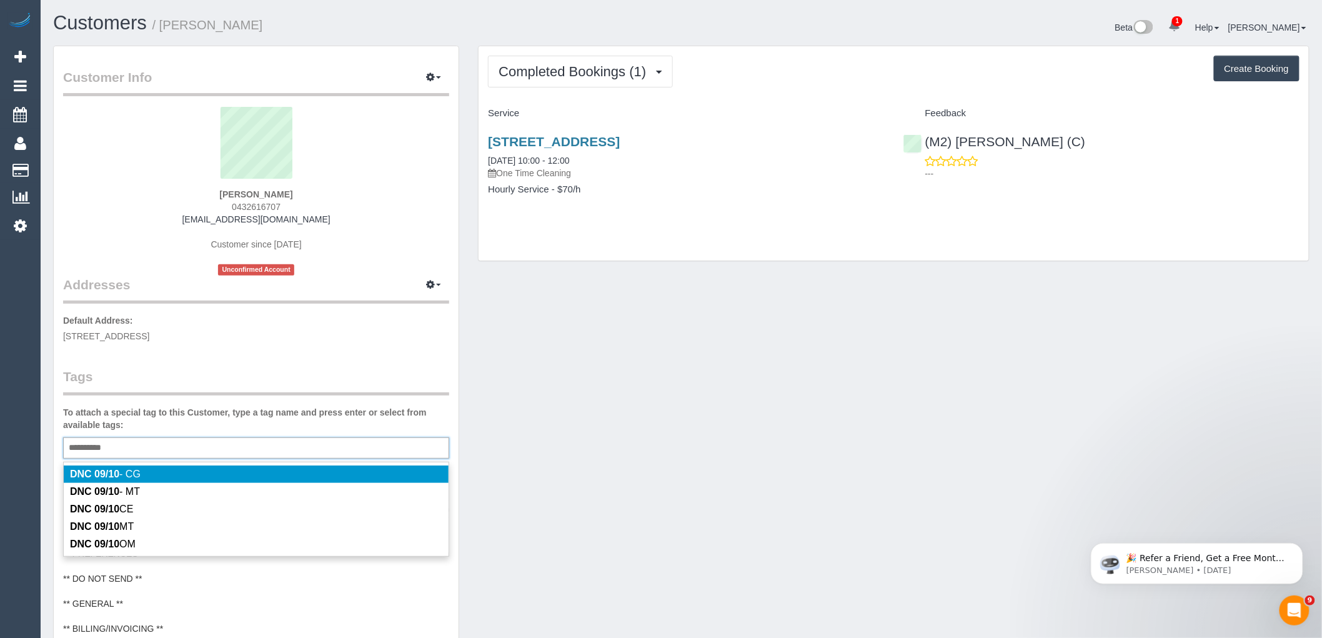
type input "*********"
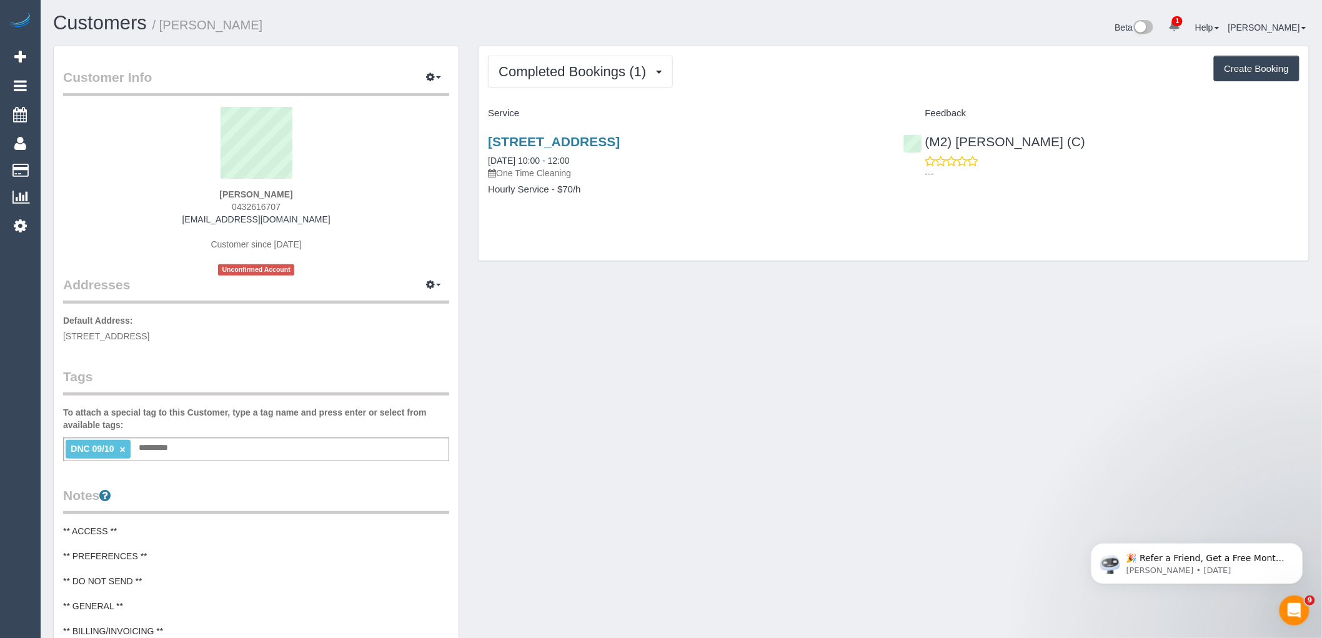
click at [235, 364] on div "Customer Info Edit Contact Info Send Message Email Preferences Special Sales Ta…" at bounding box center [256, 502] width 405 height 913
drag, startPoint x: 335, startPoint y: 216, endPoint x: 141, endPoint y: 226, distance: 194.5
click at [141, 226] on div "[PERSON_NAME] 0432616707 [EMAIL_ADDRESS][DOMAIN_NAME] Customer since [DATE] Unc…" at bounding box center [256, 191] width 386 height 169
click at [354, 219] on div "[PERSON_NAME] 0432616707 [EMAIL_ADDRESS][DOMAIN_NAME] Customer since [DATE] Unc…" at bounding box center [256, 191] width 386 height 169
drag, startPoint x: 178, startPoint y: 219, endPoint x: 136, endPoint y: 220, distance: 41.9
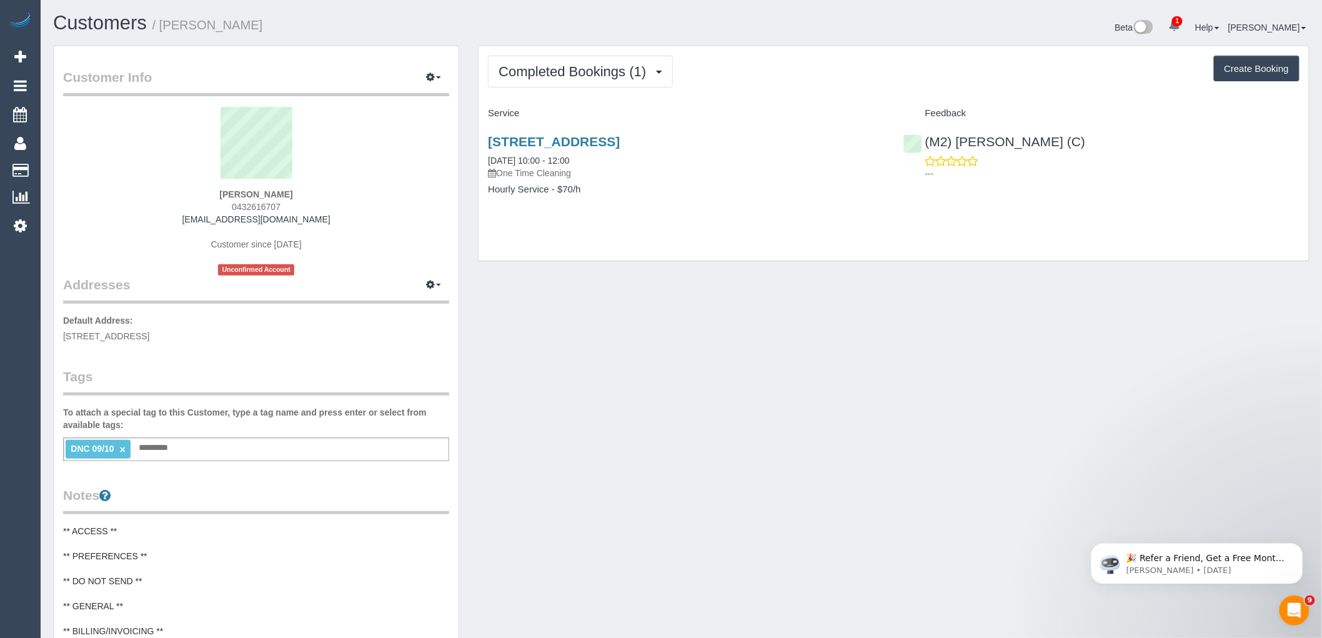
click at [136, 220] on div "[PERSON_NAME] 0432616707 [EMAIL_ADDRESS][DOMAIN_NAME] Customer since [DATE] Unc…" at bounding box center [256, 191] width 386 height 169
copy link "[EMAIL_ADDRESS][DOMAIN_NAME]"
click at [566, 76] on span "Completed Bookings (1)" at bounding box center [575, 72] width 154 height 16
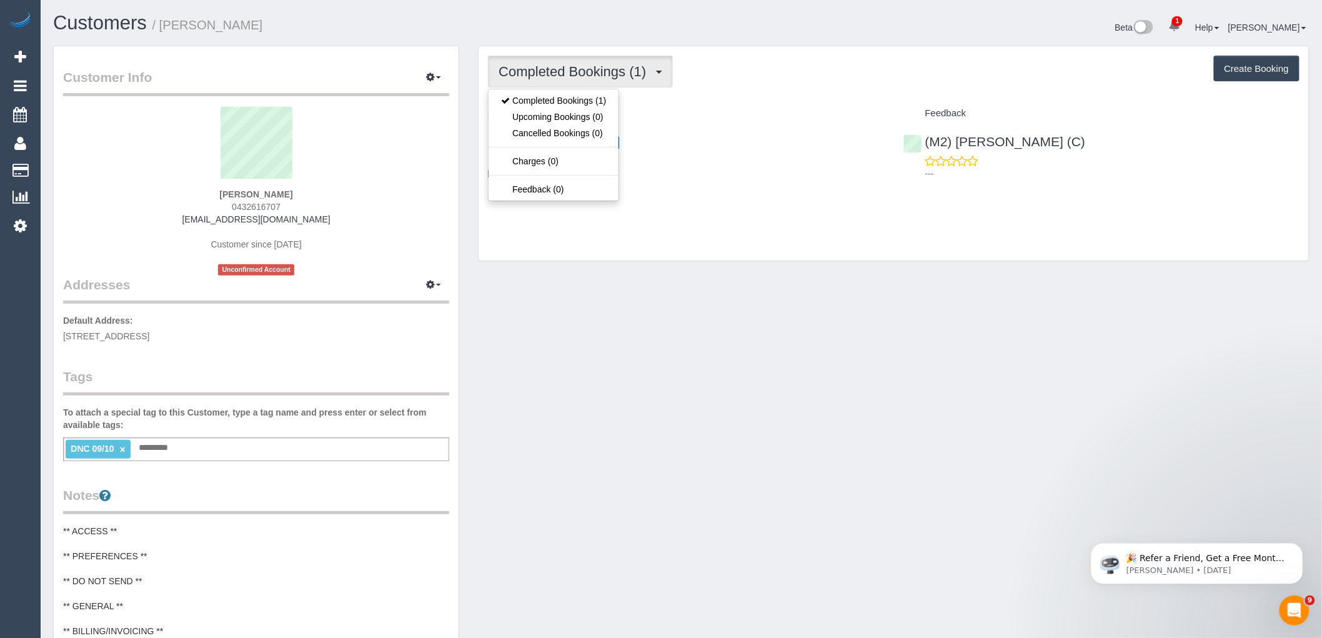
click at [710, 111] on h4 "Service" at bounding box center [686, 113] width 396 height 11
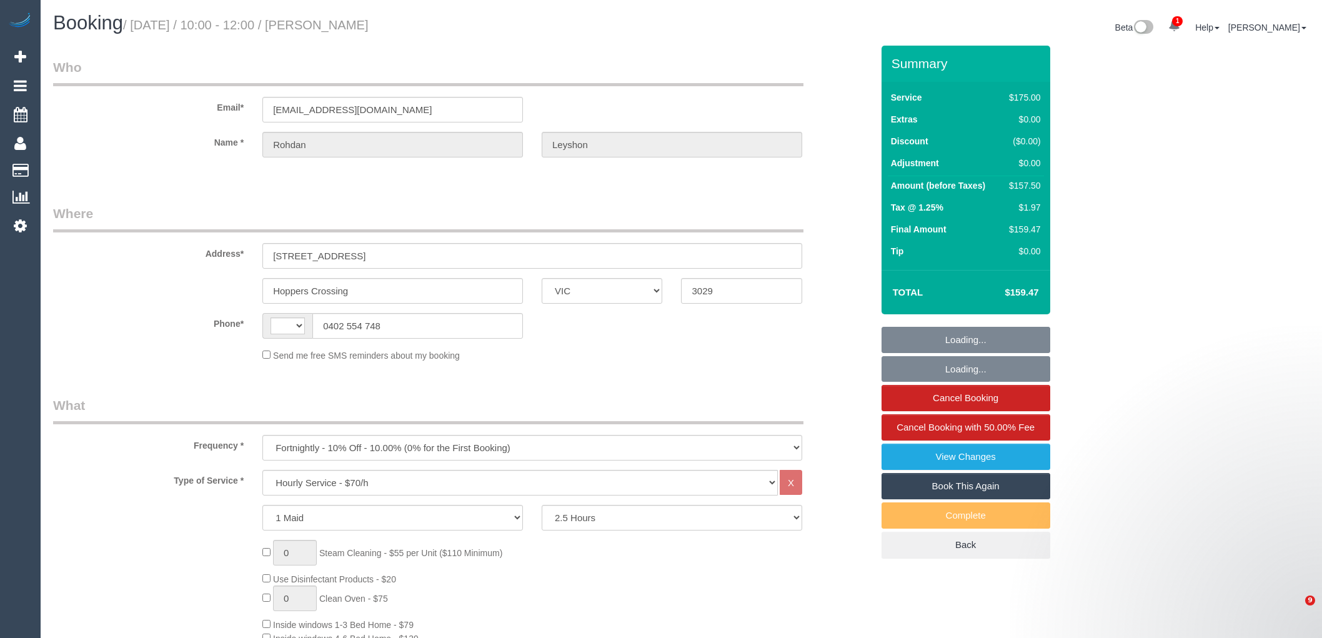
select select "VIC"
select select "150"
select select "string:AU"
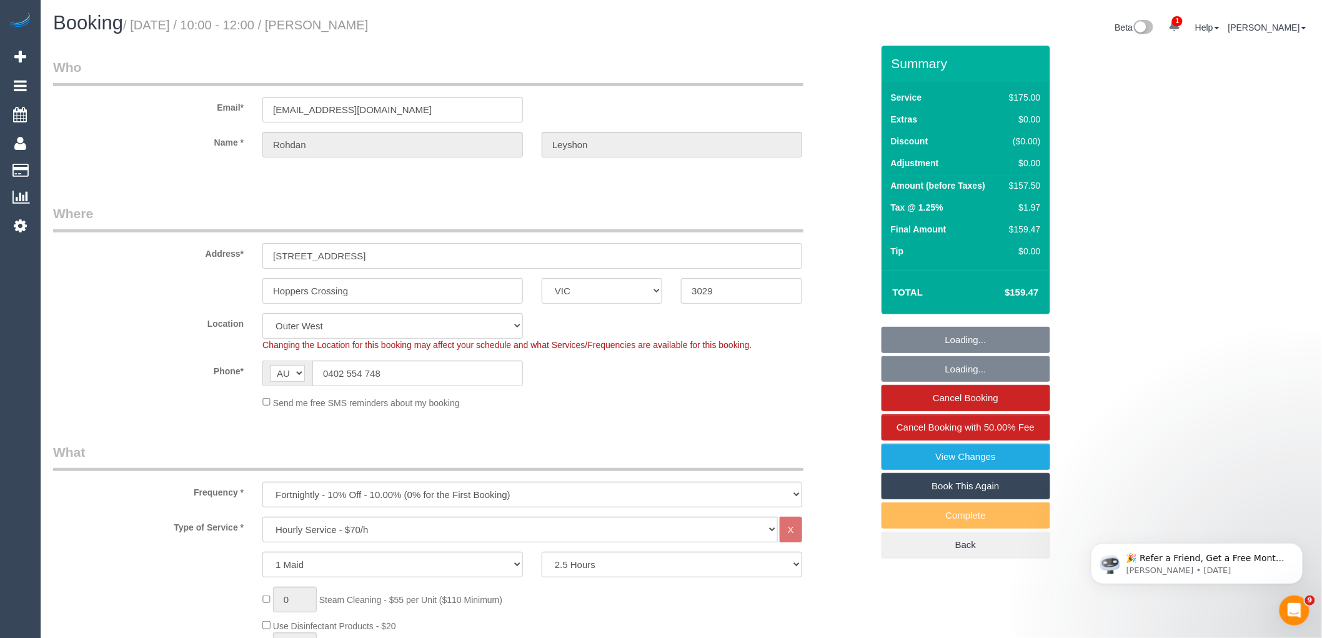
select select "string:stripe-pm_1R6kDl2GScqysDRVPk0389Ys"
select select "number:27"
select select "number:14"
select select "number:19"
select select "number:24"
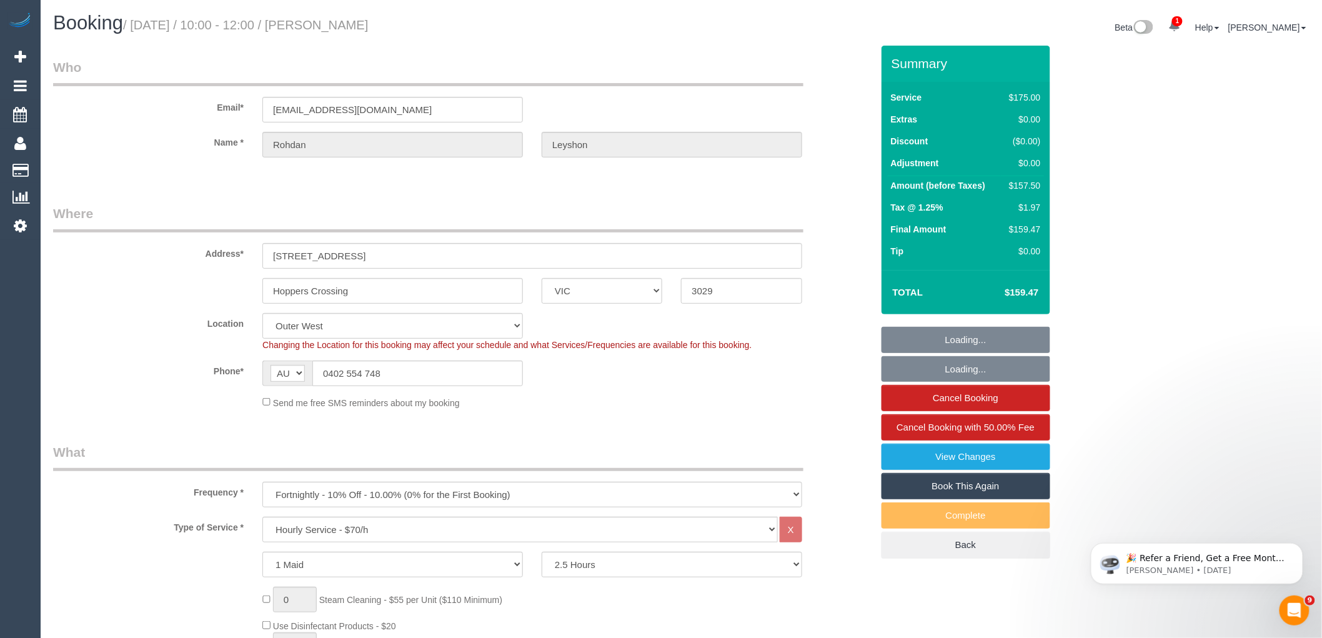
select select "number:34"
select select "number:26"
select select "object:4654"
drag, startPoint x: 384, startPoint y: 371, endPoint x: 270, endPoint y: 416, distance: 122.3
click at [234, 371] on div "Phone* AF AL DZ AD AO AI AQ AG AR AM AW AU AT AZ BS BH BD BB BY BE BZ BJ BM BT …" at bounding box center [463, 373] width 838 height 26
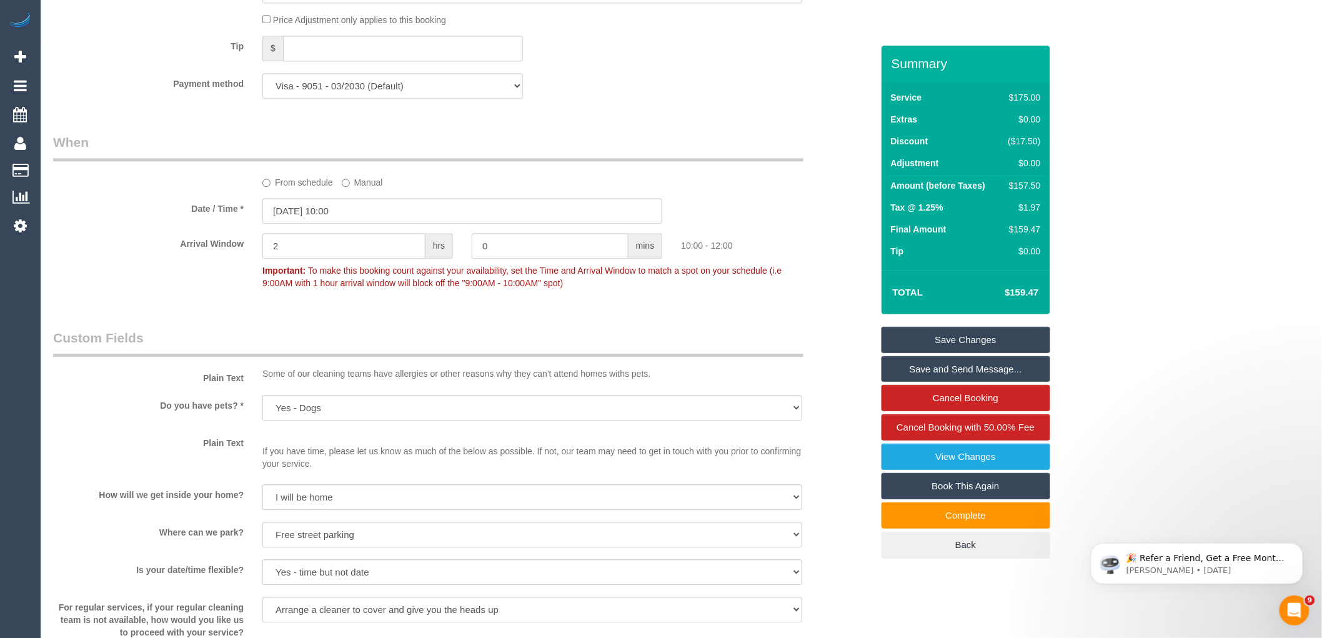
scroll to position [1249, 0]
click at [360, 217] on input "11/10/2025 10:00" at bounding box center [462, 208] width 400 height 26
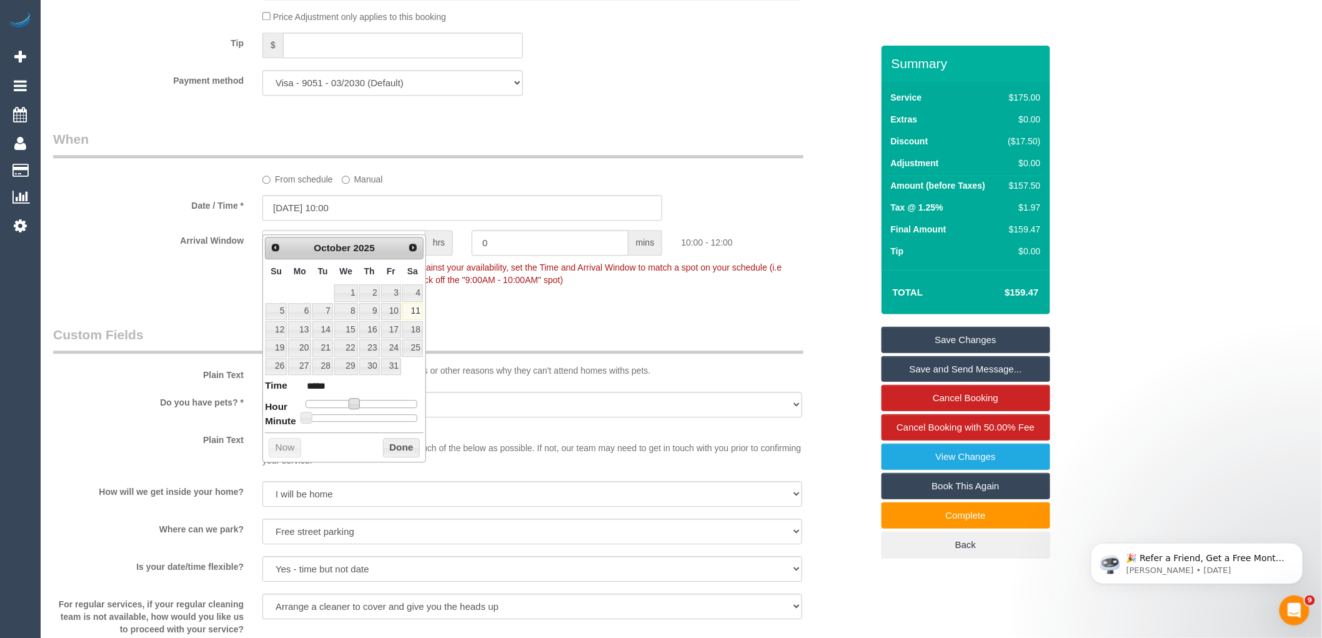
type input "11/10/2025 11:00"
type input "*****"
type input "11/10/2025 12:00"
type input "*****"
type input "11/10/2025 13:00"
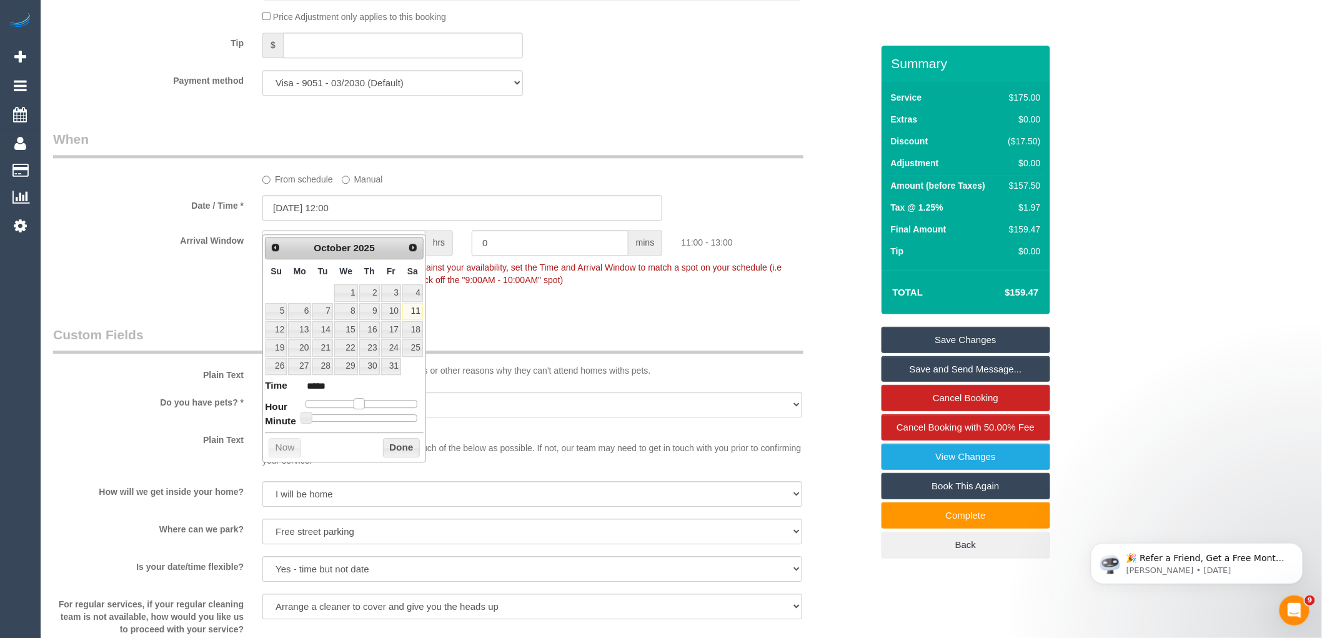
type input "*****"
type input "11/10/2025 12:00"
type input "*****"
drag, startPoint x: 355, startPoint y: 404, endPoint x: 365, endPoint y: 407, distance: 10.5
click at [365, 407] on span at bounding box center [363, 403] width 11 height 11
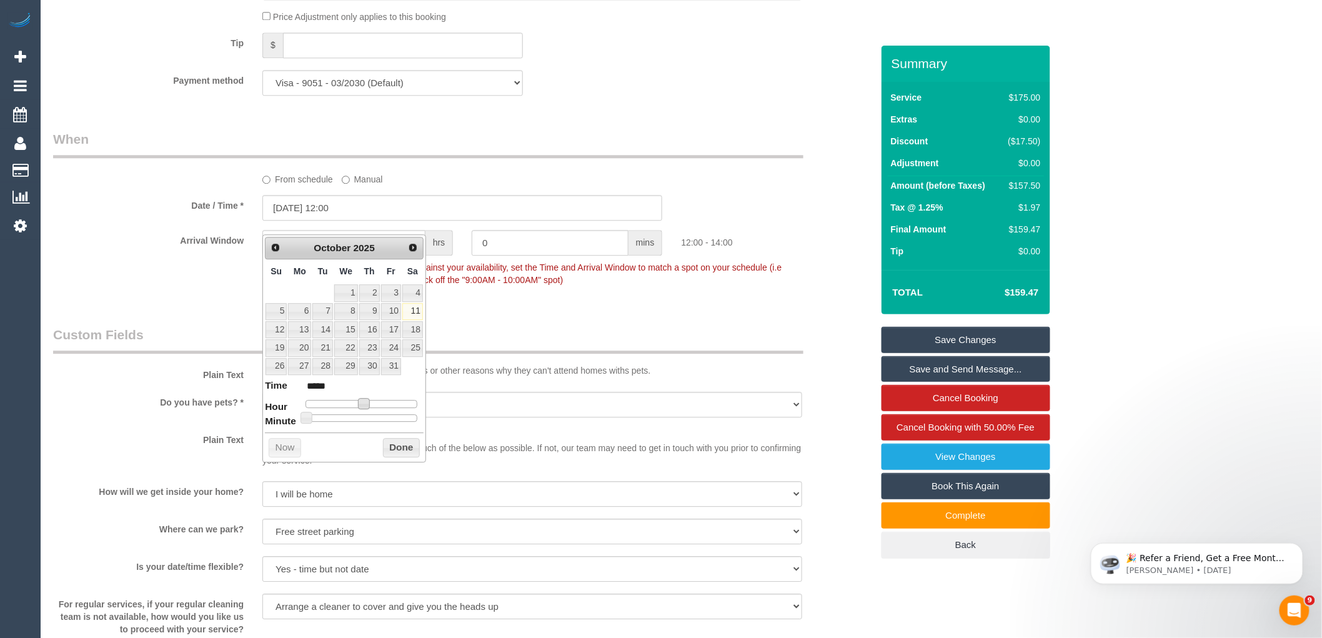
type input "11/10/2025 12:30"
type input "*****"
click at [371, 415] on div at bounding box center [361, 417] width 112 height 7
type input "11/10/2025 12:35"
type input "*****"
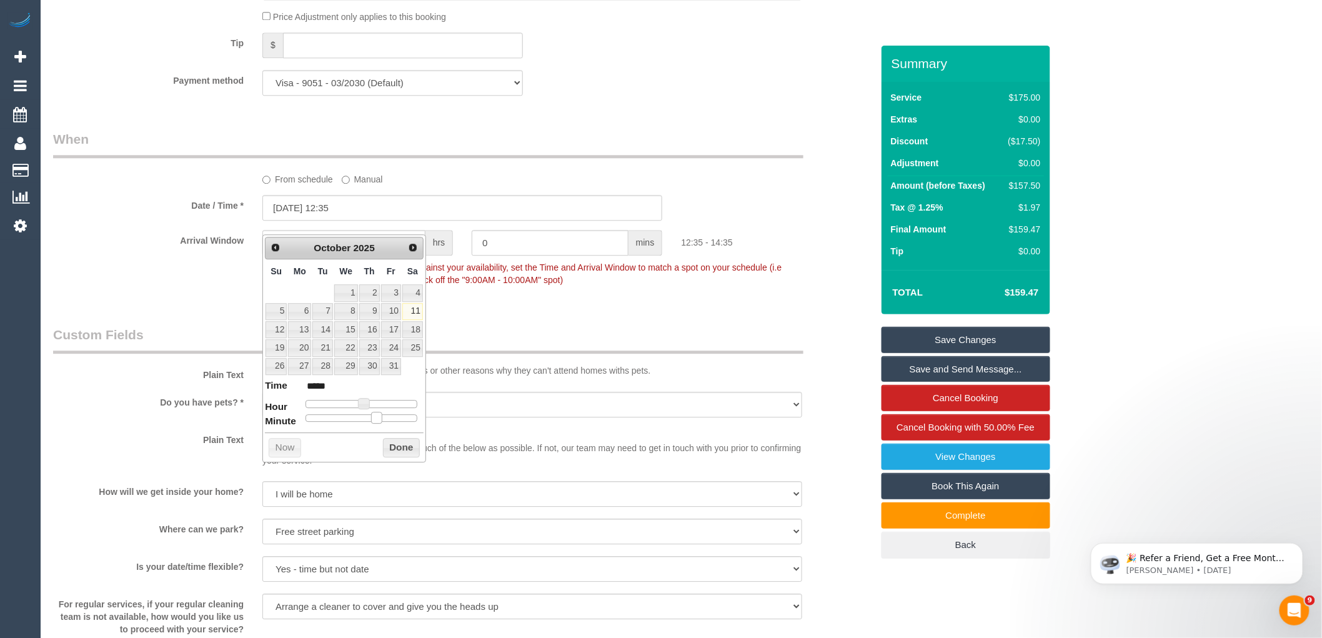
drag, startPoint x: 369, startPoint y: 415, endPoint x: 375, endPoint y: 419, distance: 7.0
click at [375, 419] on span at bounding box center [376, 417] width 11 height 11
click at [392, 445] on button "Done" at bounding box center [401, 448] width 37 height 20
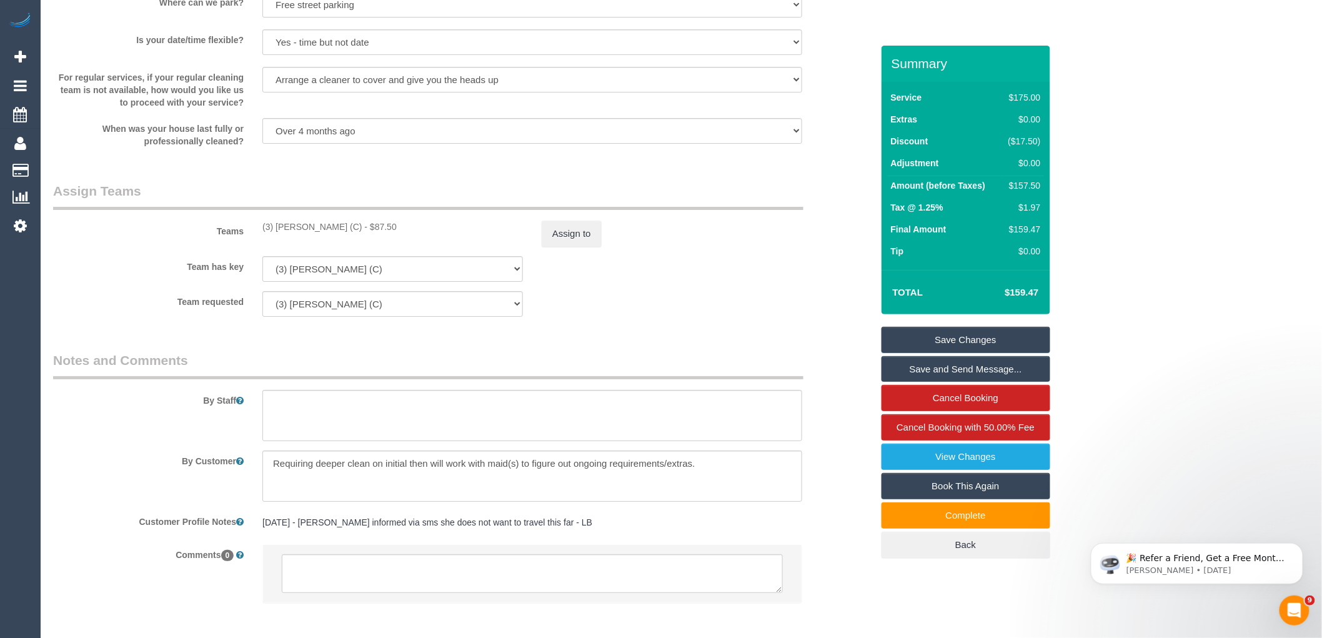
scroll to position [1845, 0]
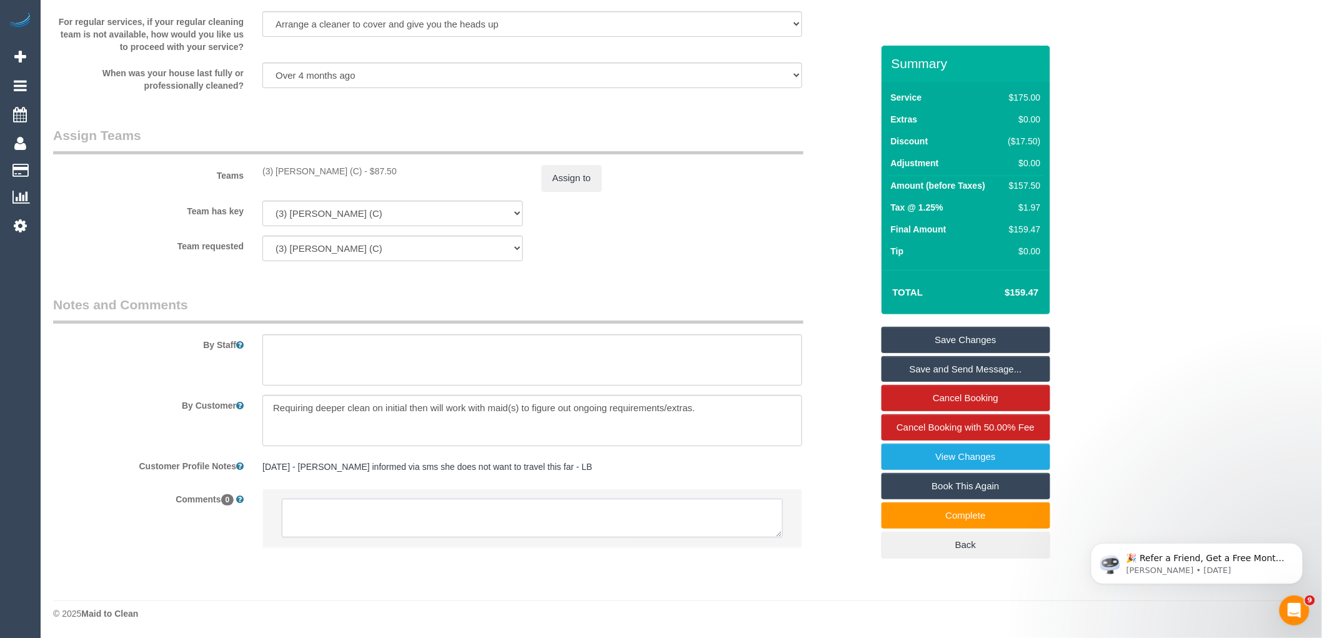
click at [430, 511] on textarea at bounding box center [532, 517] width 501 height 39
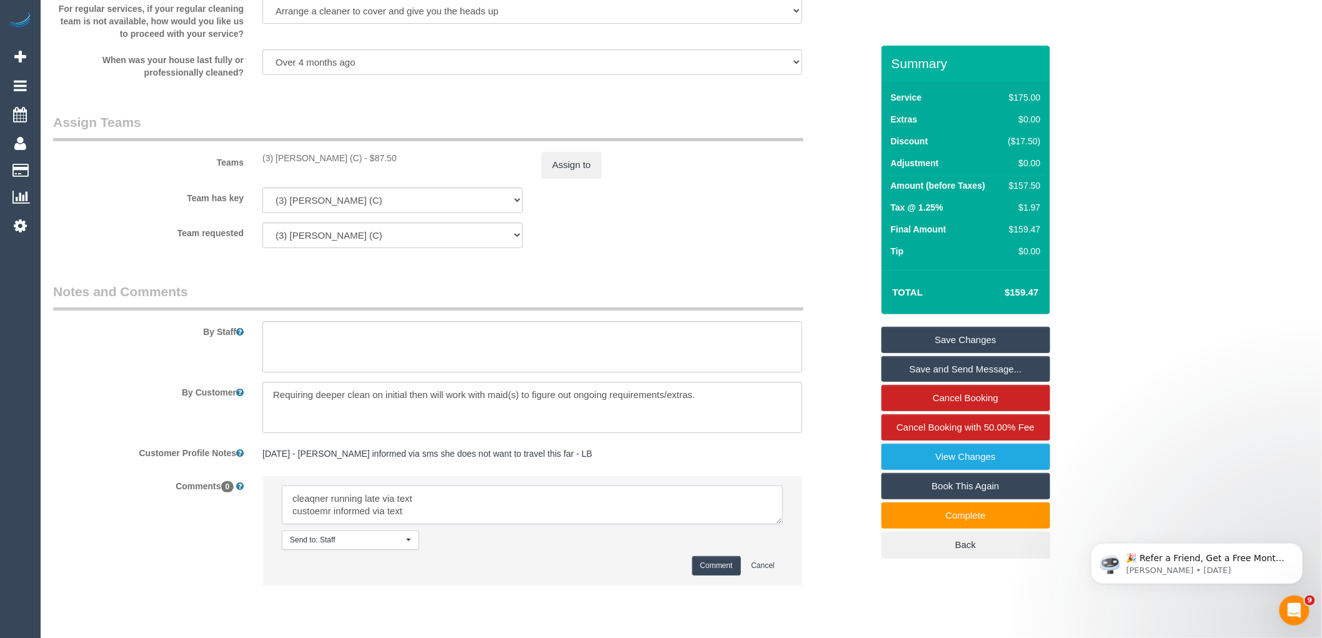
type textarea "cleaqner running late via text custoemr informed via text"
click at [719, 575] on button "Comment" at bounding box center [716, 565] width 49 height 19
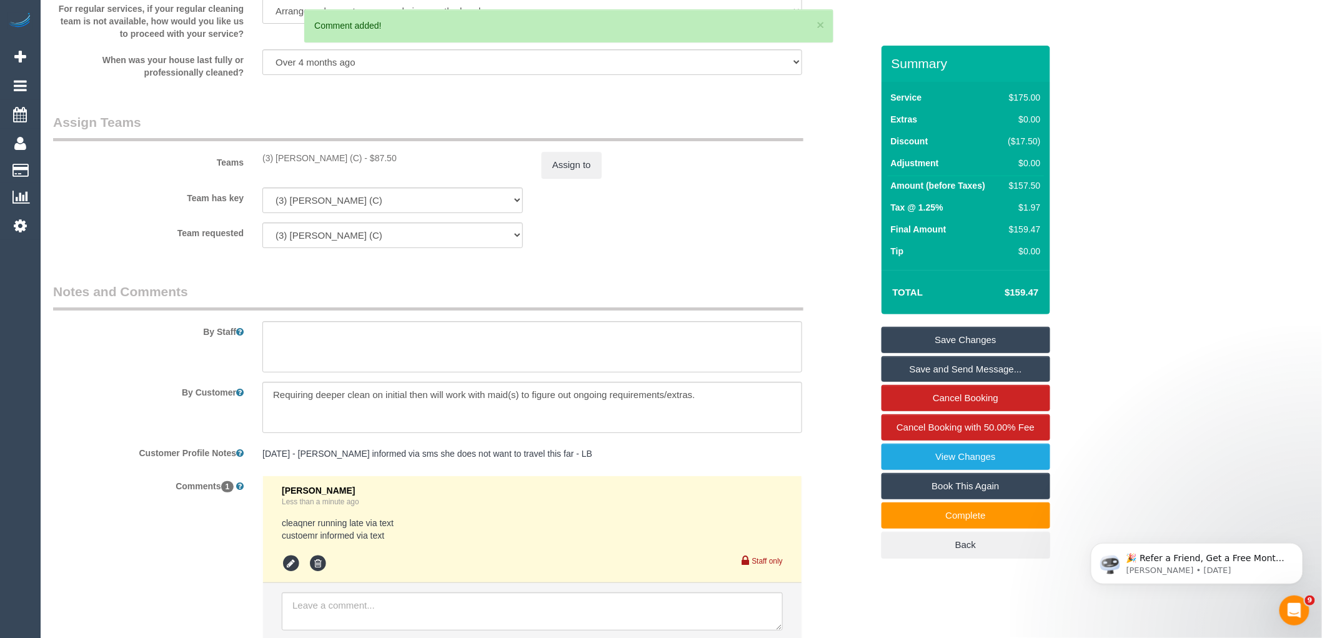
click at [986, 340] on link "Save Changes" at bounding box center [965, 340] width 169 height 26
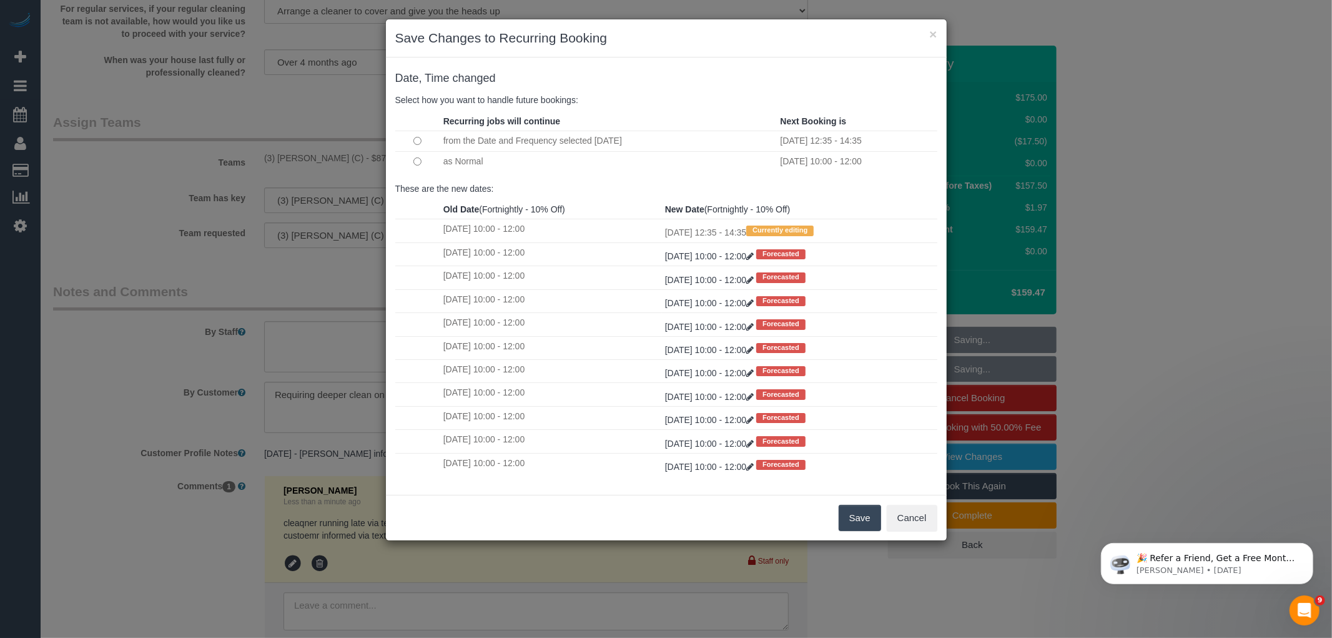
click at [853, 513] on button "Save" at bounding box center [860, 518] width 42 height 26
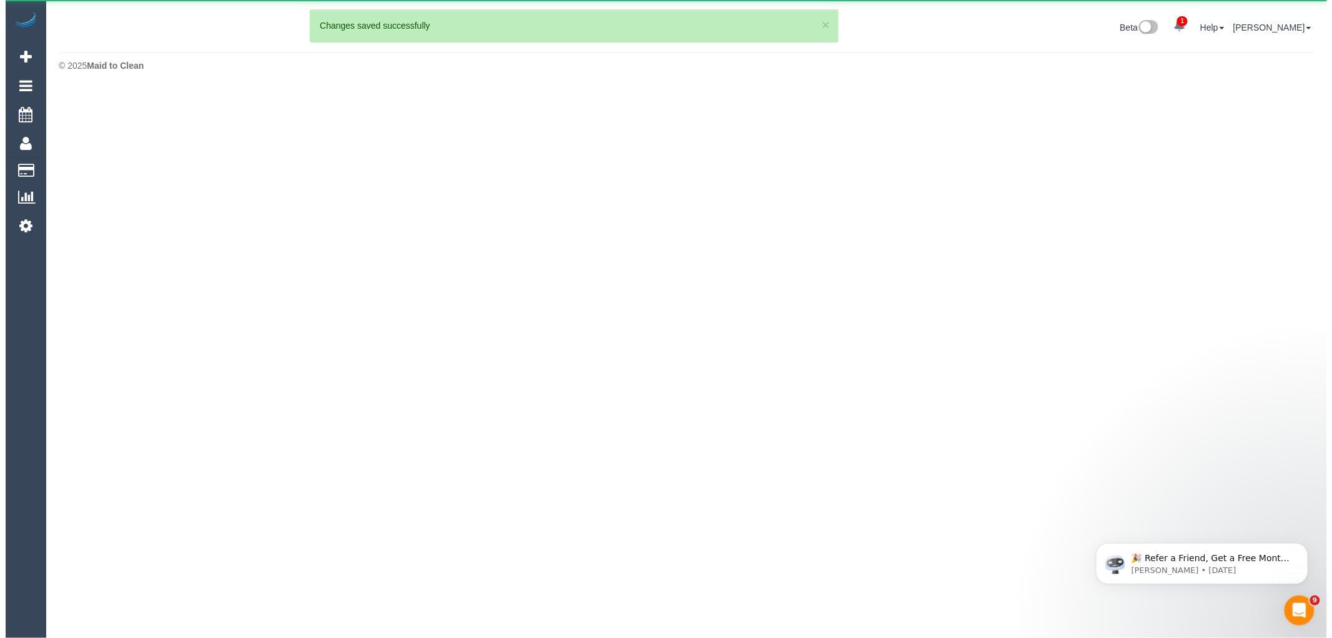
scroll to position [0, 0]
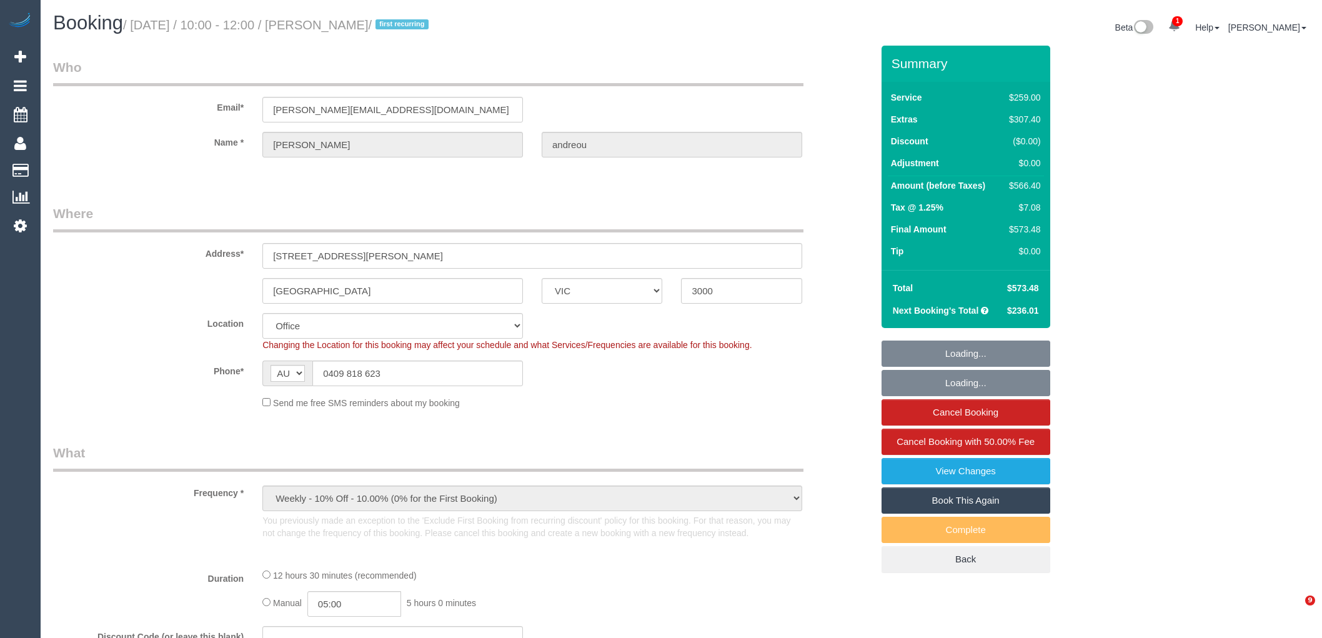
select select "VIC"
select select "object:692"
select select "number:28"
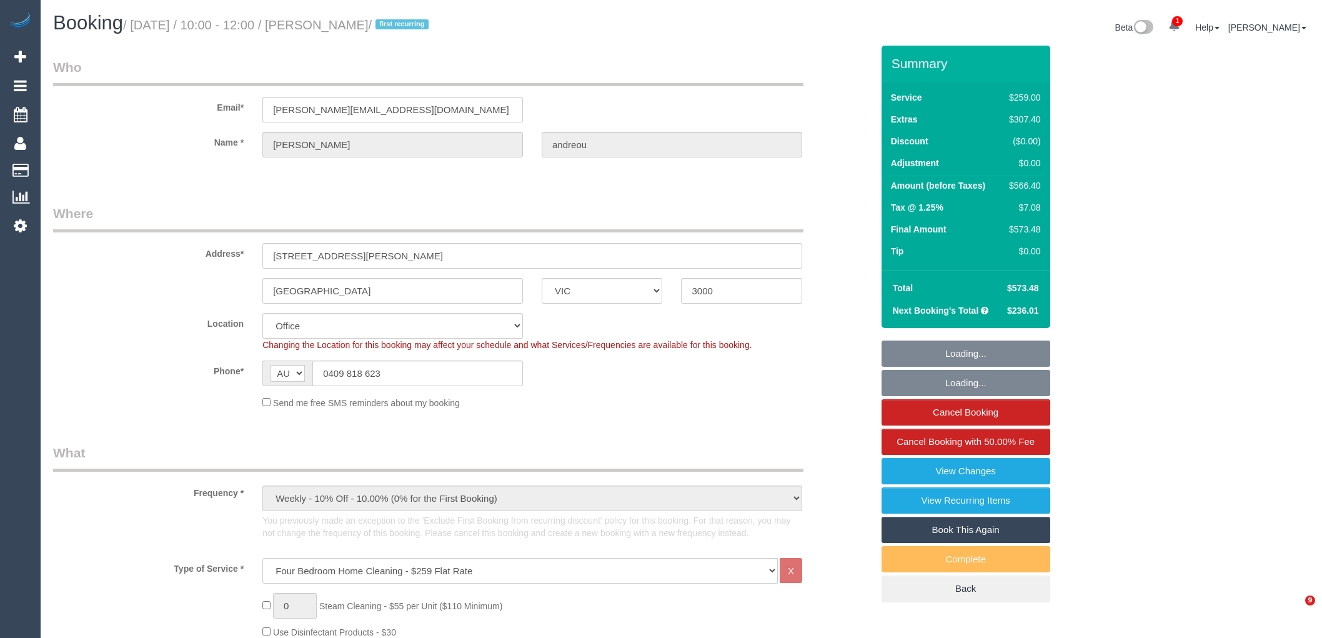
select select "string:stripe-pm_1QmsLL2GScqysDRVaBTPqesX"
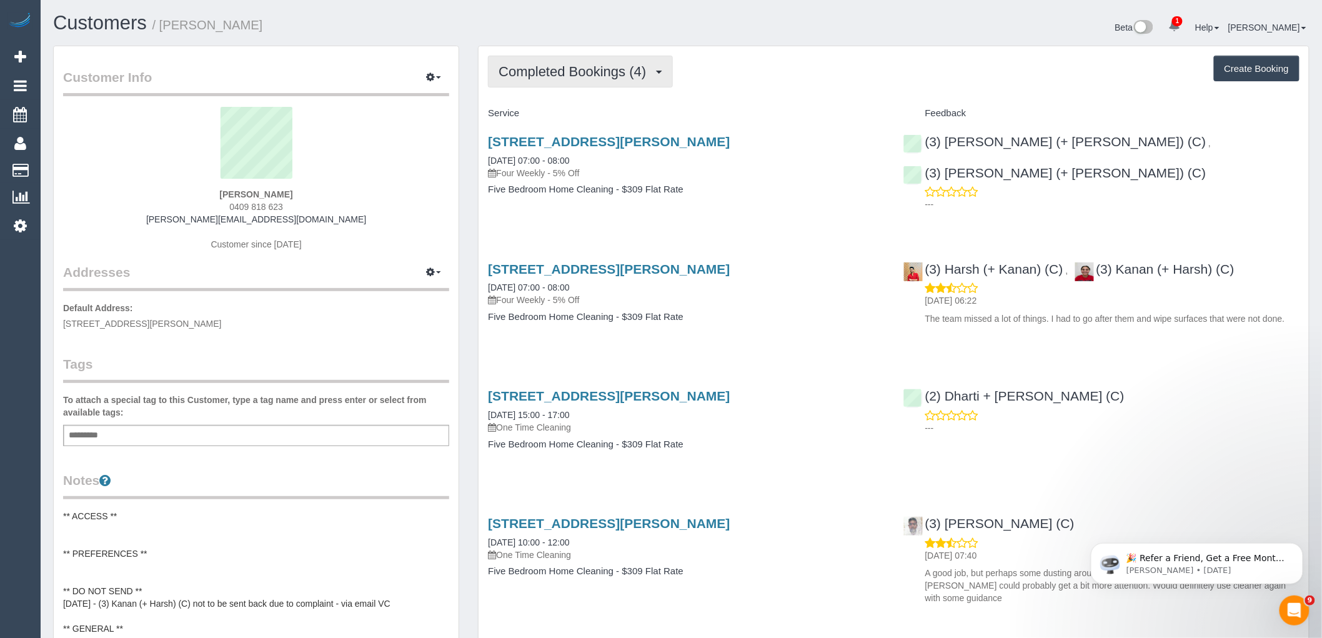
click at [615, 77] on span "Completed Bookings (4)" at bounding box center [575, 72] width 154 height 16
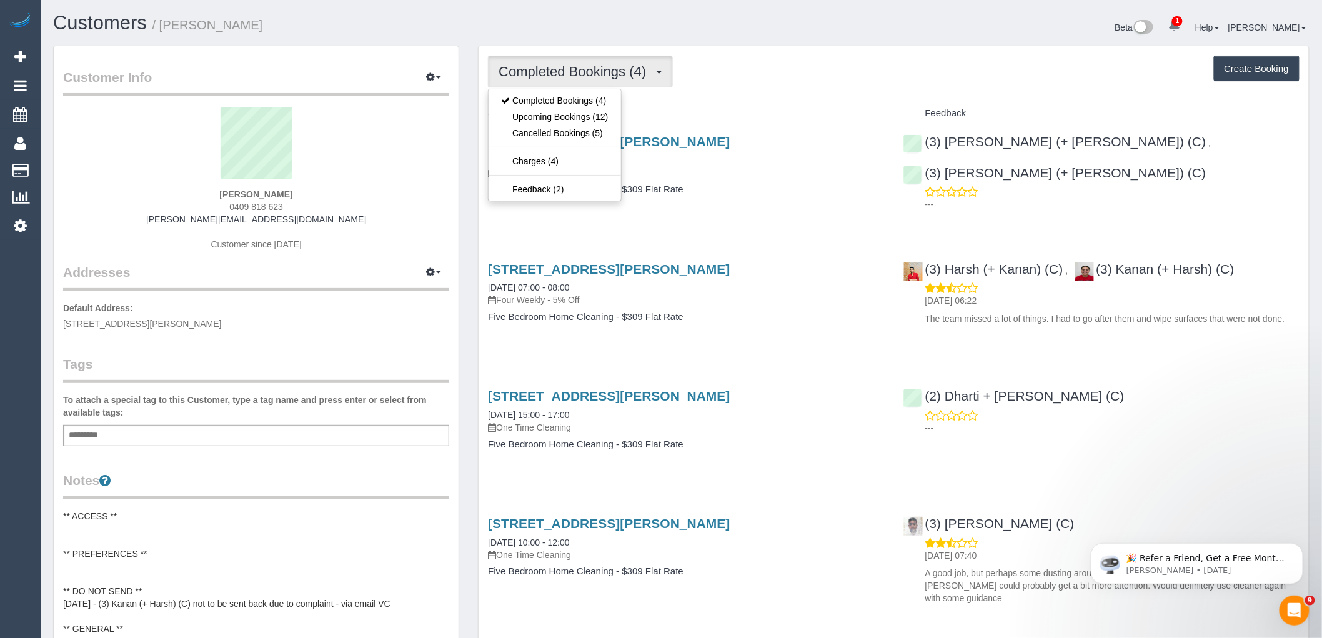
click at [747, 114] on h4 "Service" at bounding box center [686, 113] width 396 height 11
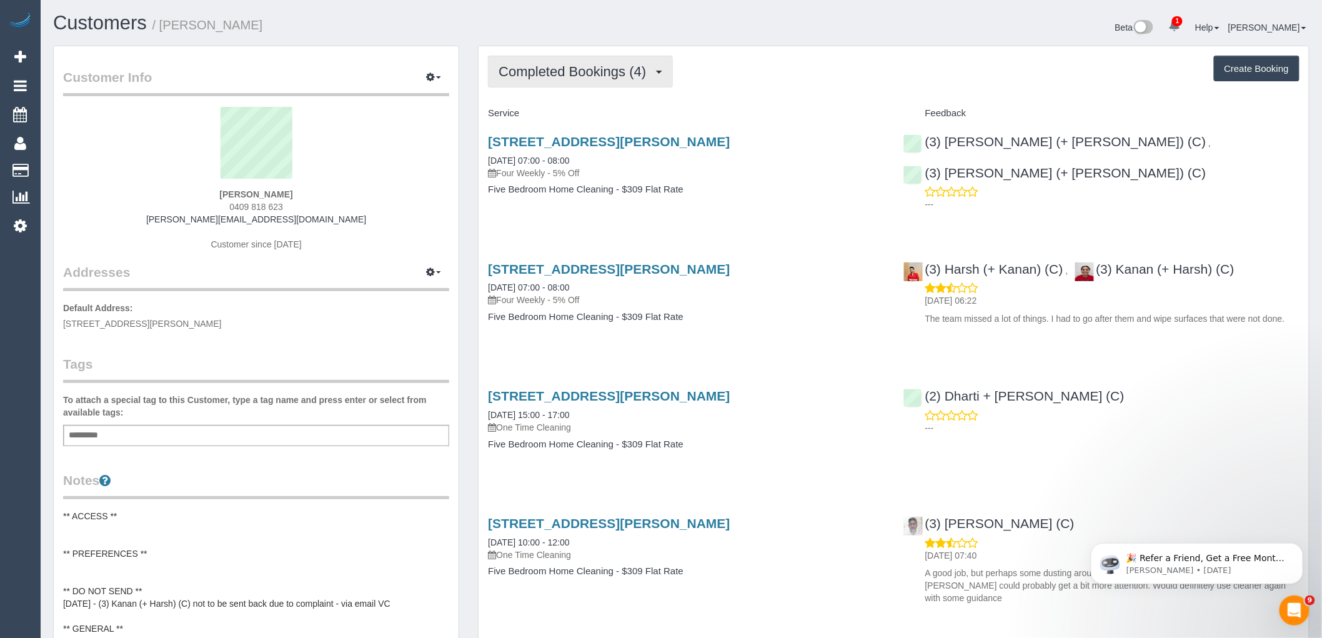
click at [578, 71] on span "Completed Bookings (4)" at bounding box center [575, 72] width 154 height 16
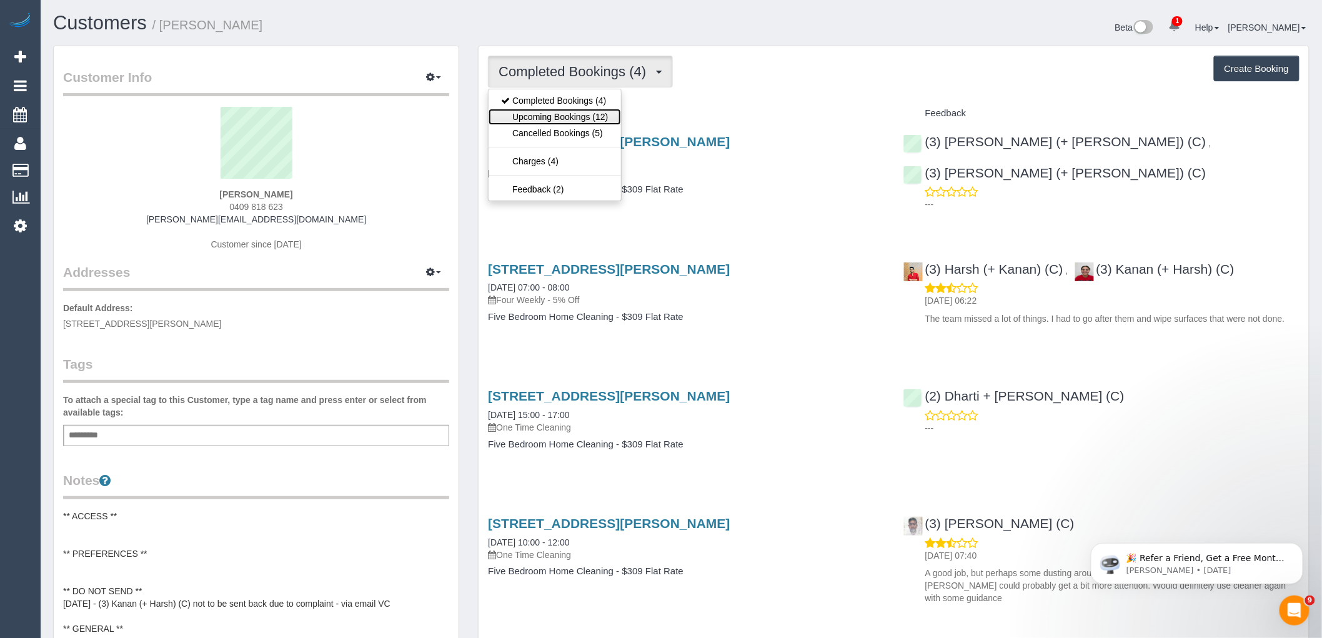
click at [585, 120] on link "Upcoming Bookings (12)" at bounding box center [554, 117] width 132 height 16
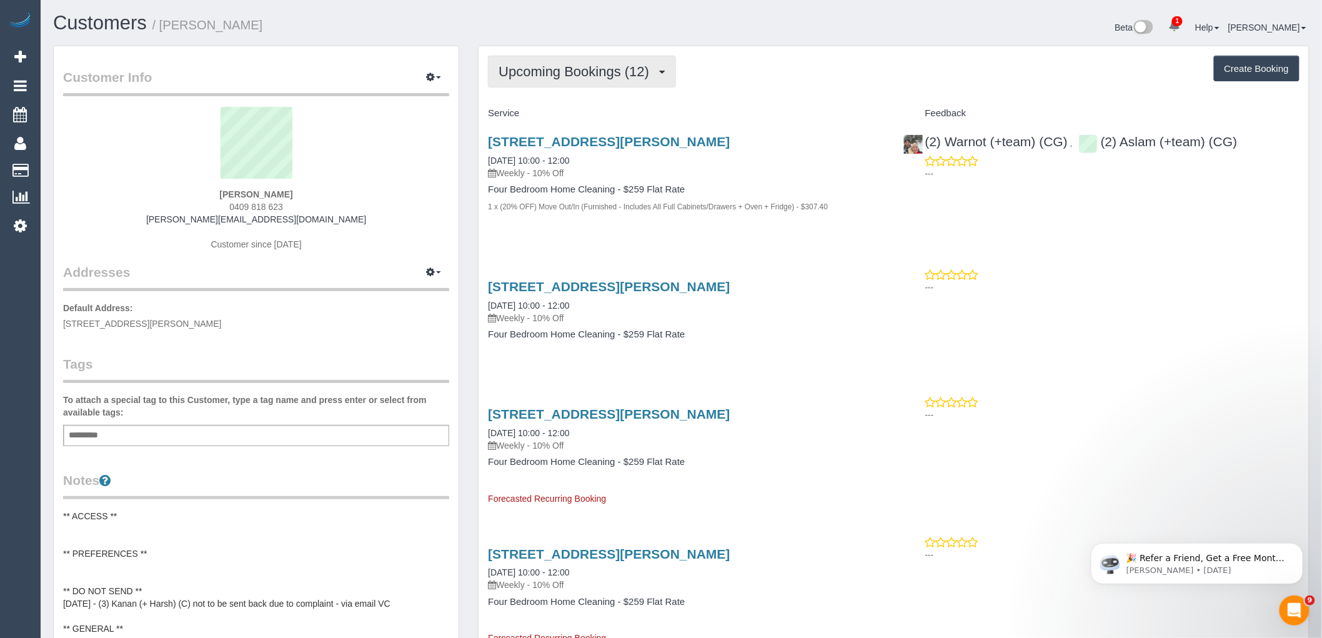
click at [588, 71] on span "Upcoming Bookings (12)" at bounding box center [576, 72] width 157 height 16
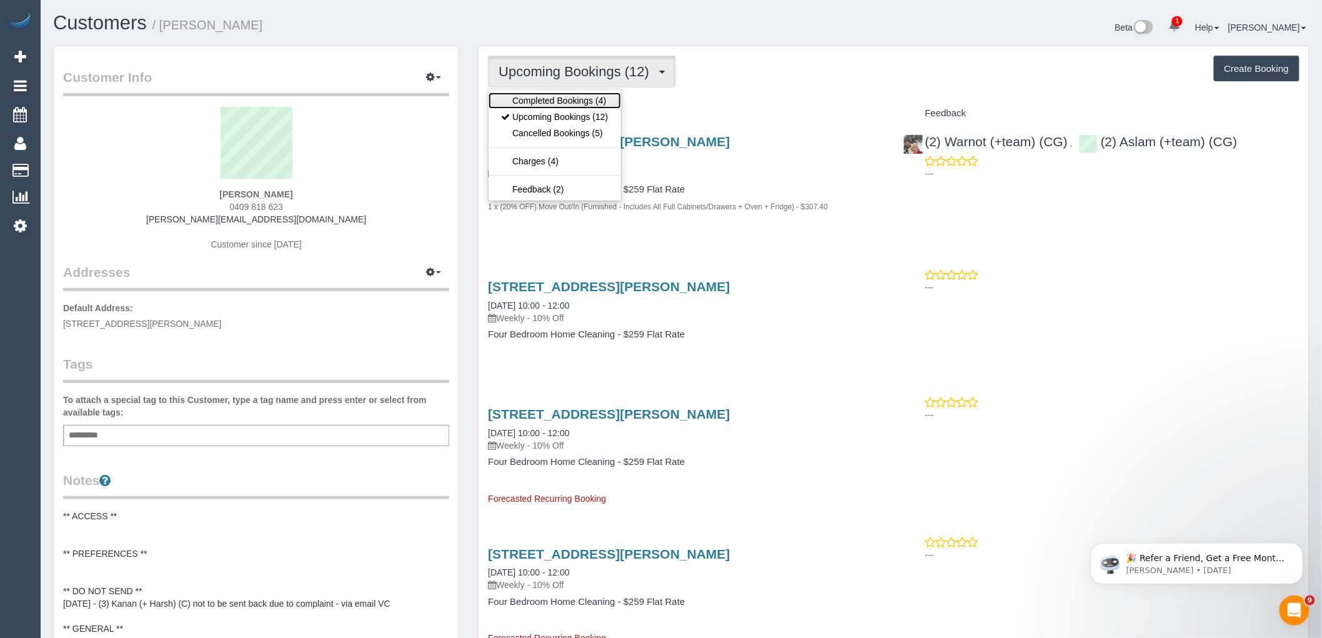
click at [588, 101] on link "Completed Bookings (4)" at bounding box center [554, 100] width 132 height 16
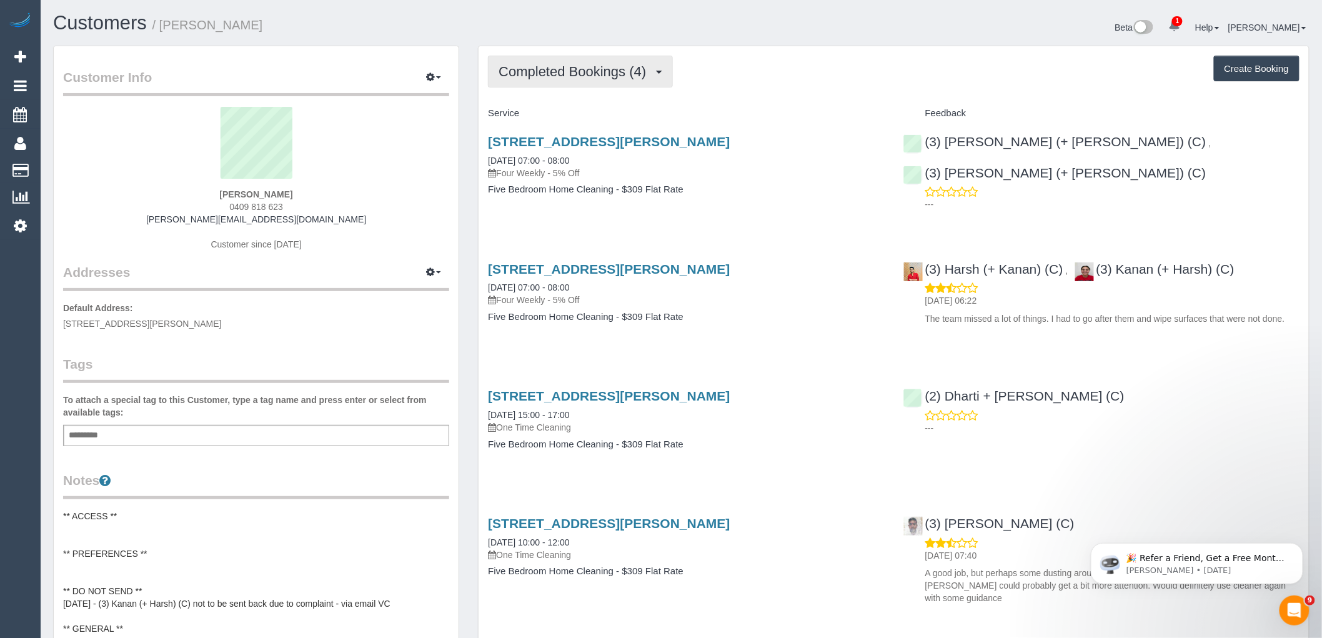
click at [592, 70] on span "Completed Bookings (4)" at bounding box center [575, 72] width 154 height 16
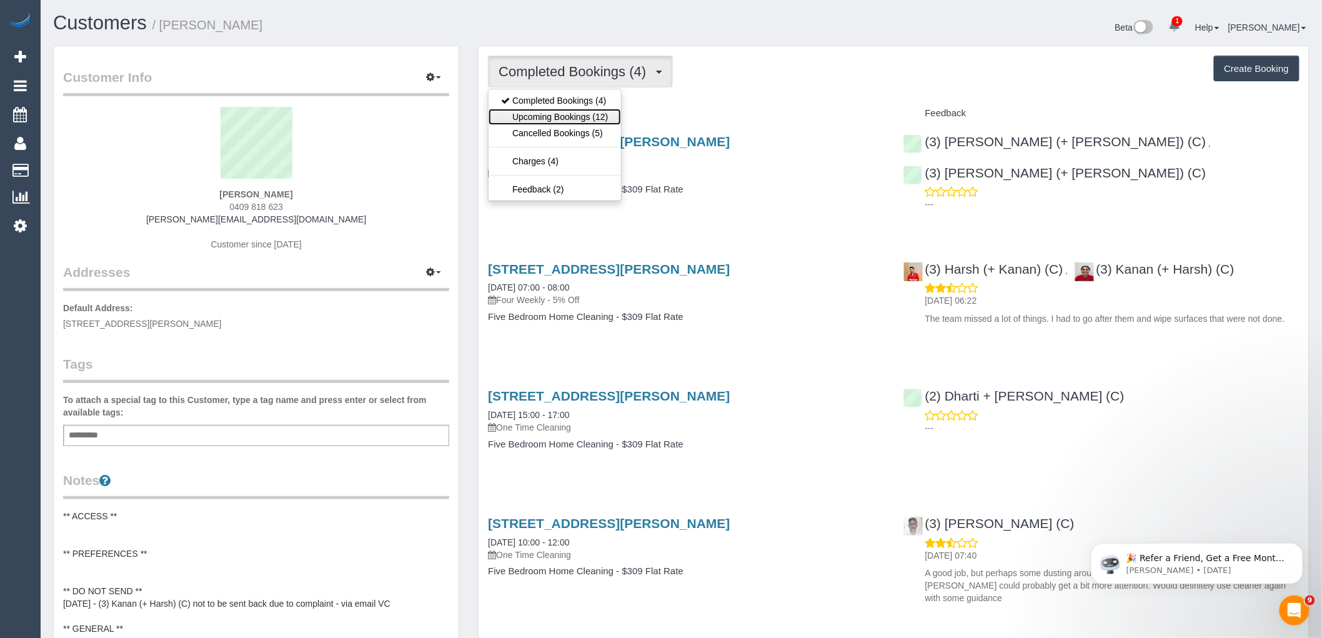
click at [589, 114] on link "Upcoming Bookings (12)" at bounding box center [554, 117] width 132 height 16
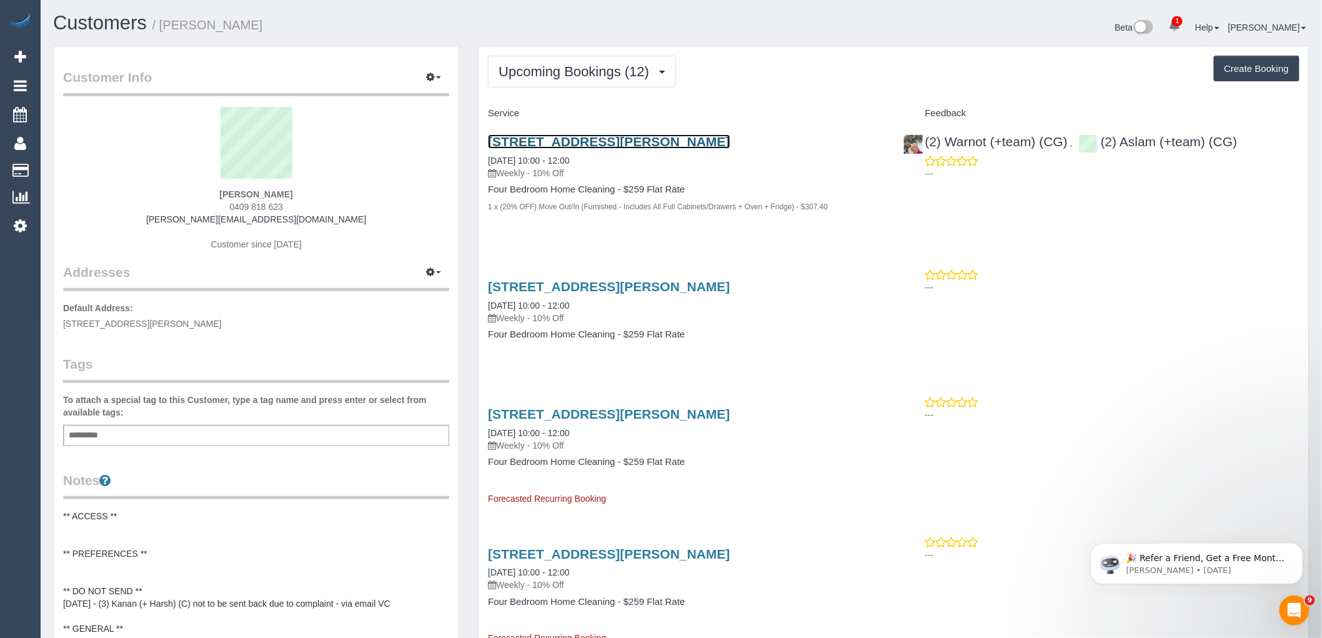
click at [615, 141] on link "[STREET_ADDRESS][PERSON_NAME]" at bounding box center [609, 141] width 242 height 14
drag, startPoint x: 310, startPoint y: 187, endPoint x: 202, endPoint y: 195, distance: 108.3
click at [202, 195] on div "[PERSON_NAME] 0409 818 623 [EMAIL_ADDRESS][DOMAIN_NAME] Customer since [DATE]" at bounding box center [256, 185] width 386 height 156
click at [309, 195] on div "[PERSON_NAME] 0409 818 623 [EMAIL_ADDRESS][DOMAIN_NAME] Customer since [DATE]" at bounding box center [256, 185] width 386 height 156
drag, startPoint x: 327, startPoint y: 190, endPoint x: 360, endPoint y: 175, distance: 36.3
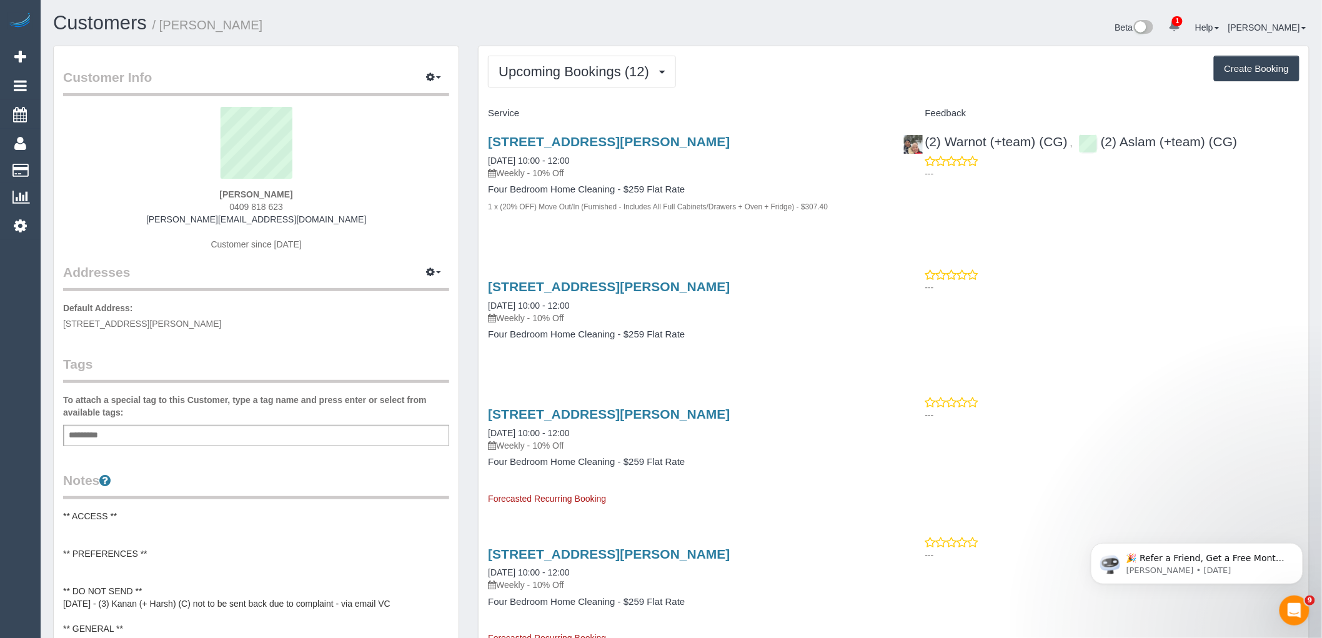
click at [186, 194] on div "[PERSON_NAME] 0409 818 623 [EMAIL_ADDRESS][DOMAIN_NAME] Customer since [DATE]" at bounding box center [256, 185] width 386 height 156
copy strong "[PERSON_NAME]"
click at [664, 346] on div "[STREET_ADDRESS][PERSON_NAME] [DATE] 10:00 - 12:00 Weekly - 10% Off Four Bedroo…" at bounding box center [685, 317] width 415 height 96
click at [620, 87] on button "Upcoming Bookings (12)" at bounding box center [582, 72] width 188 height 32
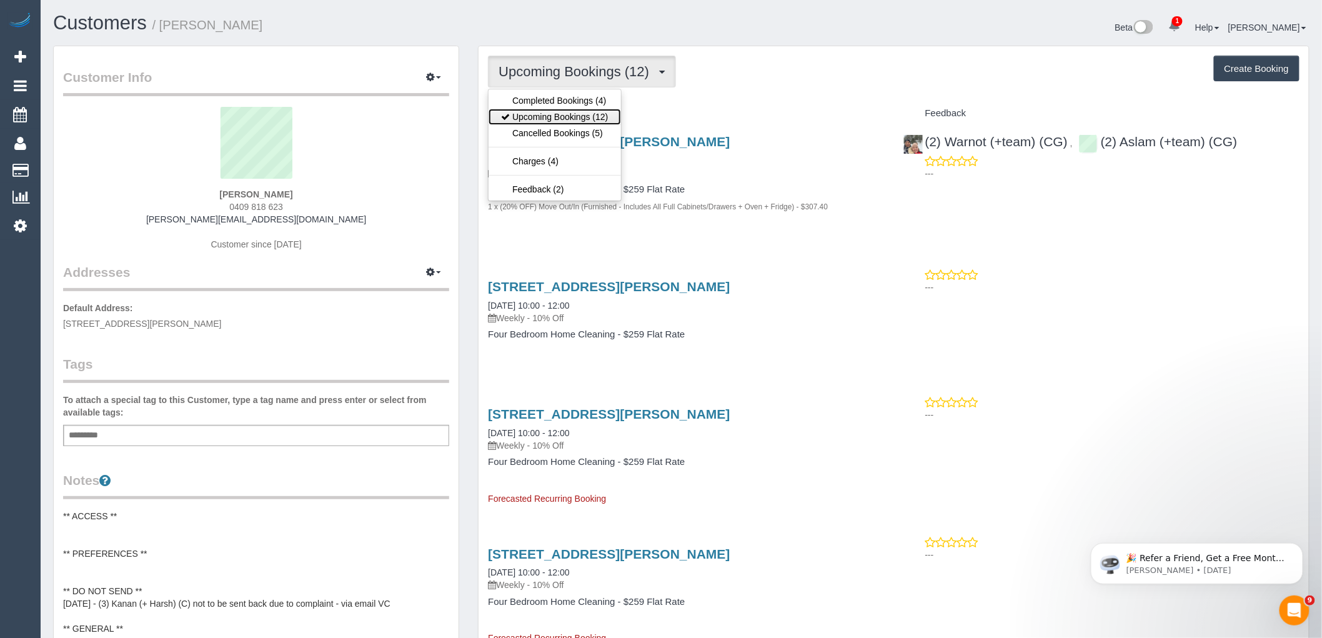
click at [606, 113] on link "Upcoming Bookings (12)" at bounding box center [554, 117] width 132 height 16
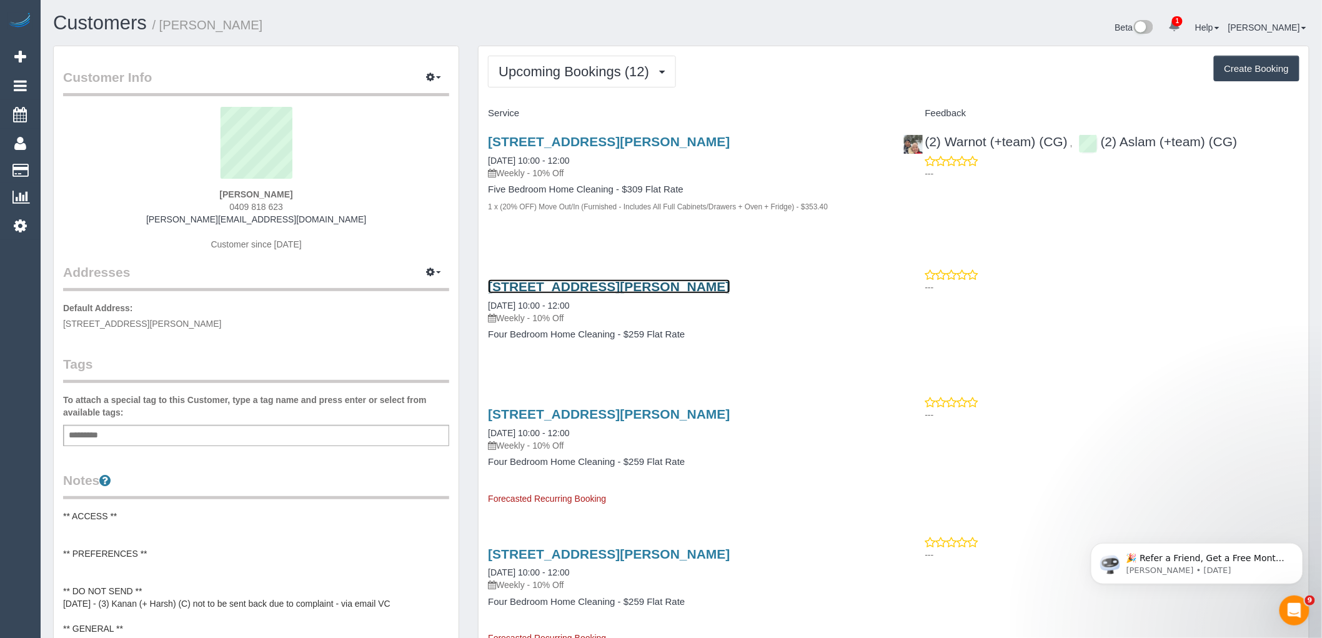
click at [627, 285] on link "[STREET_ADDRESS][PERSON_NAME]" at bounding box center [609, 286] width 242 height 14
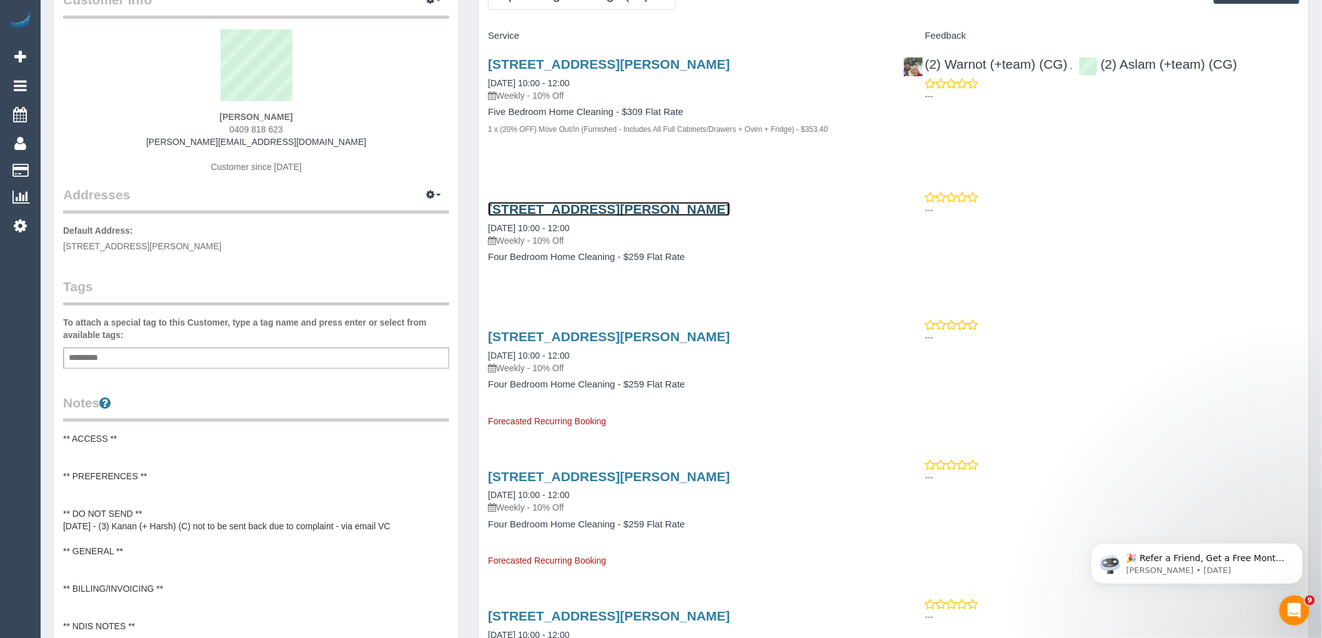
scroll to position [277, 0]
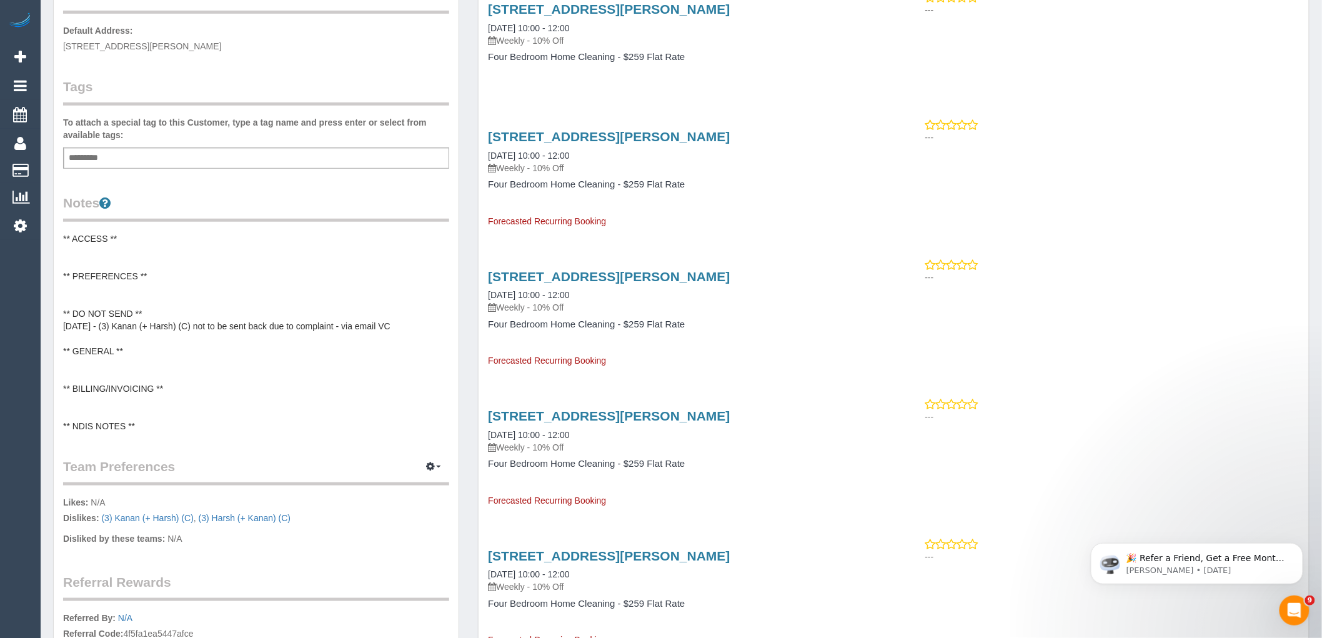
click at [146, 301] on pre "** ACCESS ** ** PREFERENCES ** ** DO NOT SEND ** [DATE] - (3) Kanan (+ Harsh) (…" at bounding box center [256, 332] width 386 height 200
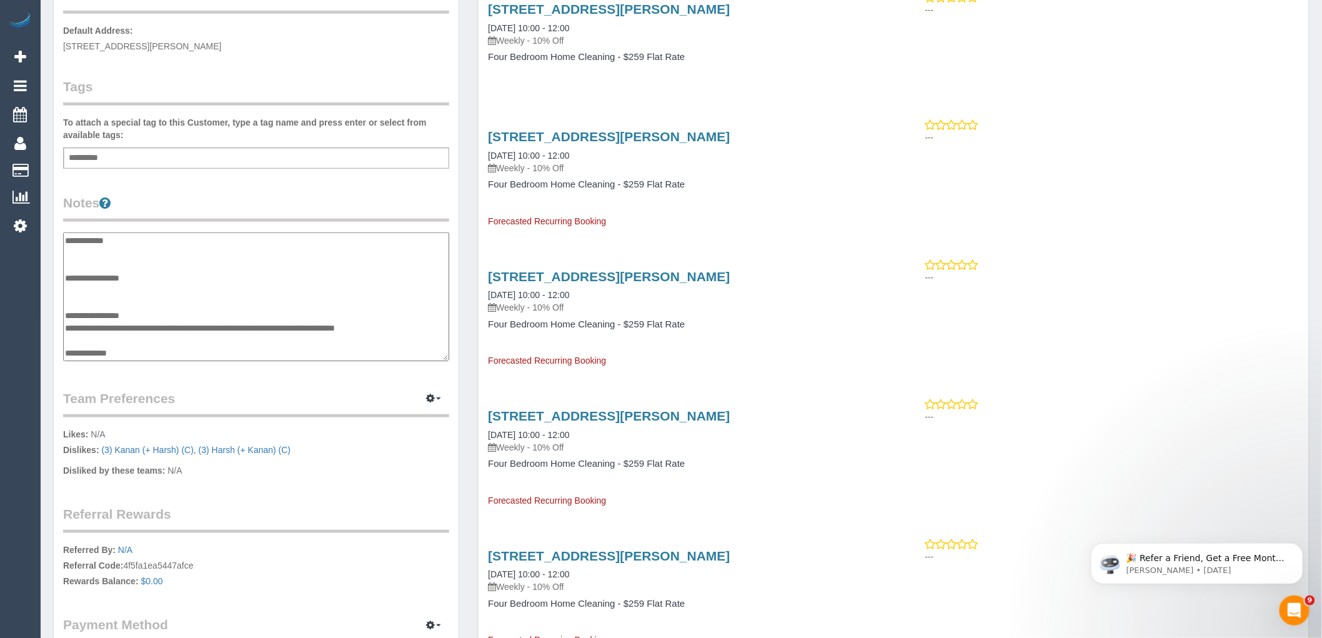
scroll to position [75, 0]
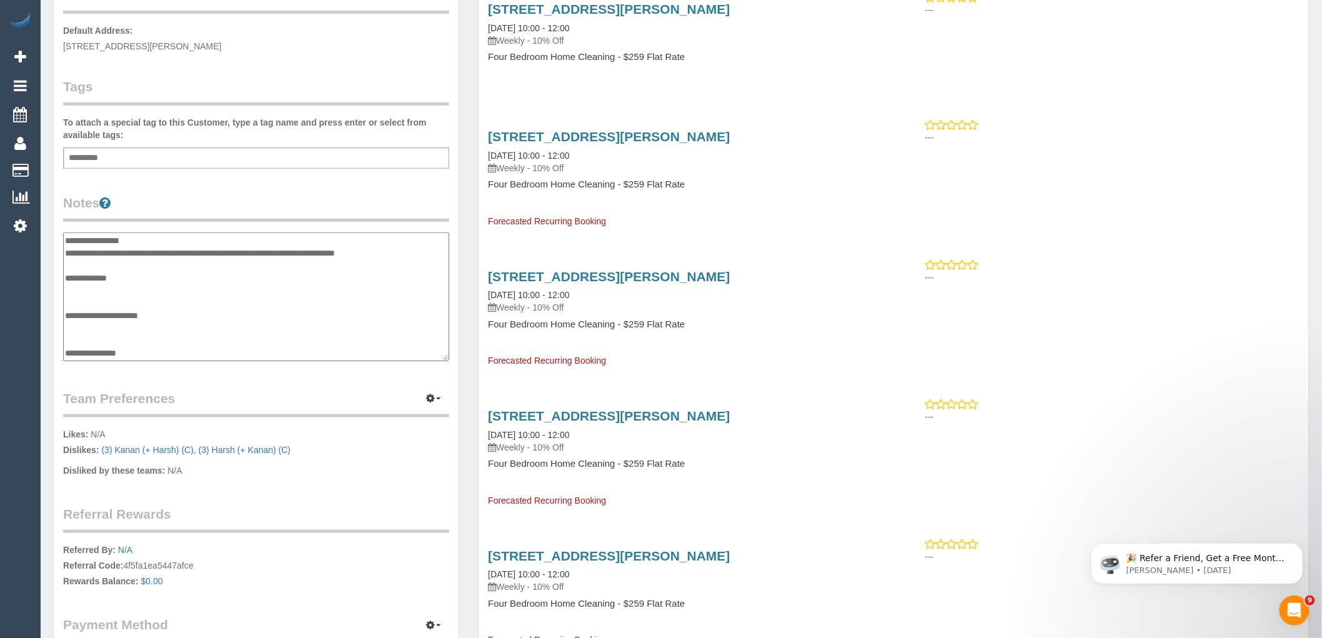
click at [105, 285] on textarea "**********" at bounding box center [256, 296] width 386 height 129
type textarea "**********"
click at [767, 317] on div "[STREET_ADDRESS][PERSON_NAME] [DATE] 10:00 - 12:00 Weekly - 10% Off Four Bedroo…" at bounding box center [685, 313] width 415 height 109
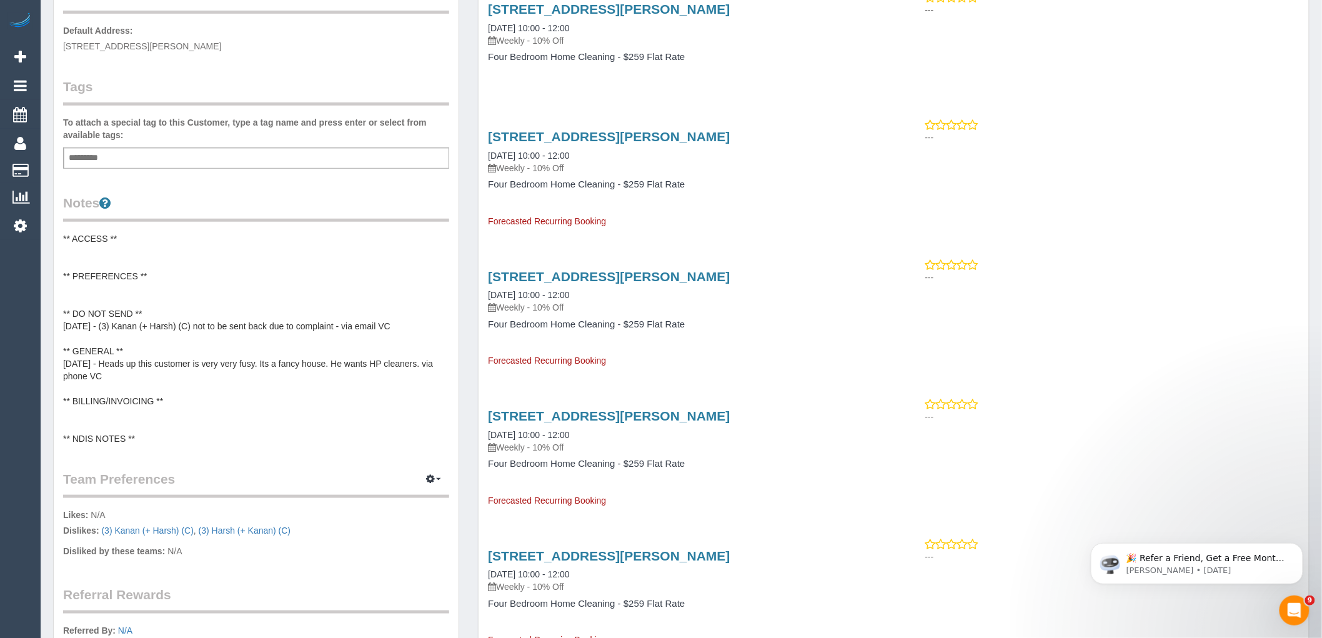
click at [220, 341] on pre "** ACCESS ** ** PREFERENCES ** ** DO NOT SEND ** [DATE] - (3) Kanan (+ Harsh) (…" at bounding box center [256, 338] width 386 height 212
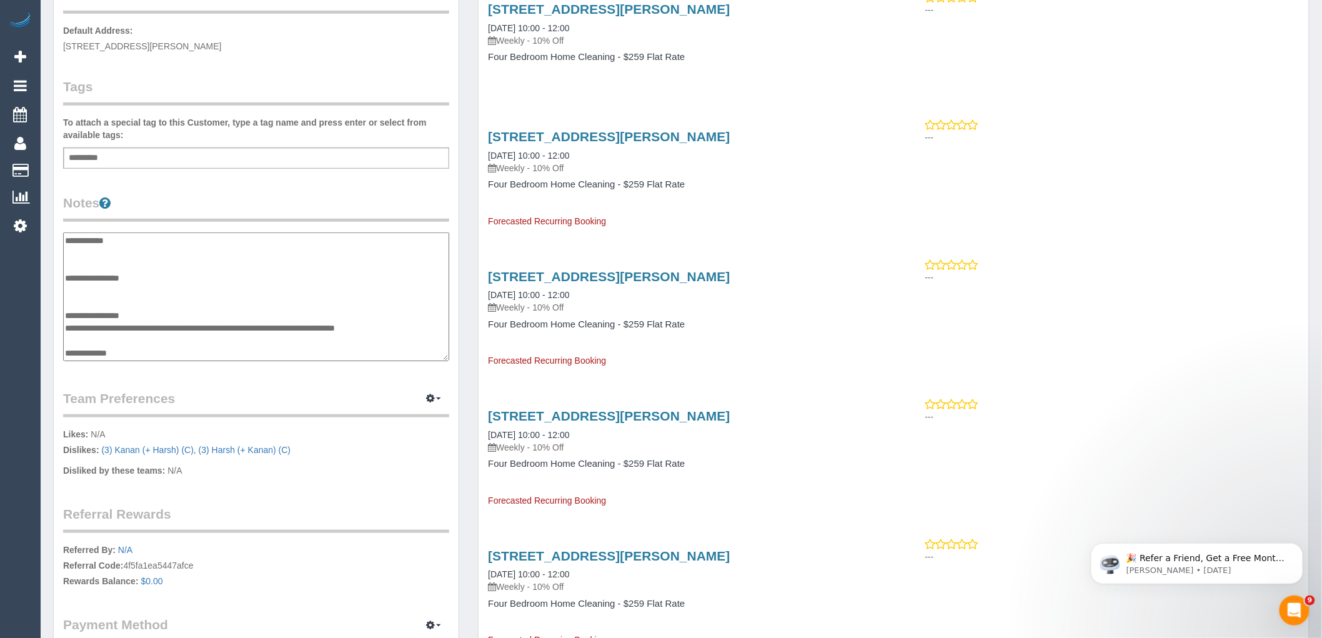
scroll to position [87, 0]
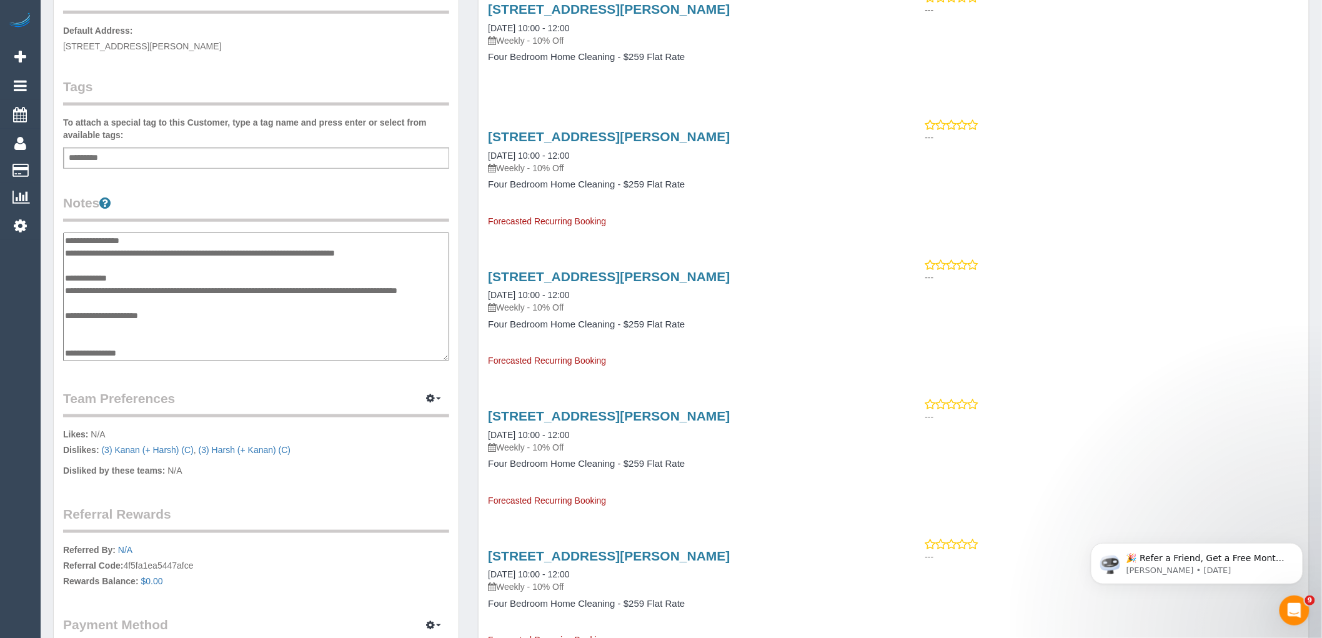
drag, startPoint x: 257, startPoint y: 278, endPoint x: 272, endPoint y: 277, distance: 14.4
click at [257, 277] on textarea "**********" at bounding box center [256, 296] width 386 height 129
type textarea "**********"
click at [305, 188] on div "Customer Info Edit Contact Info Send Message Email Preferences Special Sales Ta…" at bounding box center [256, 243] width 405 height 949
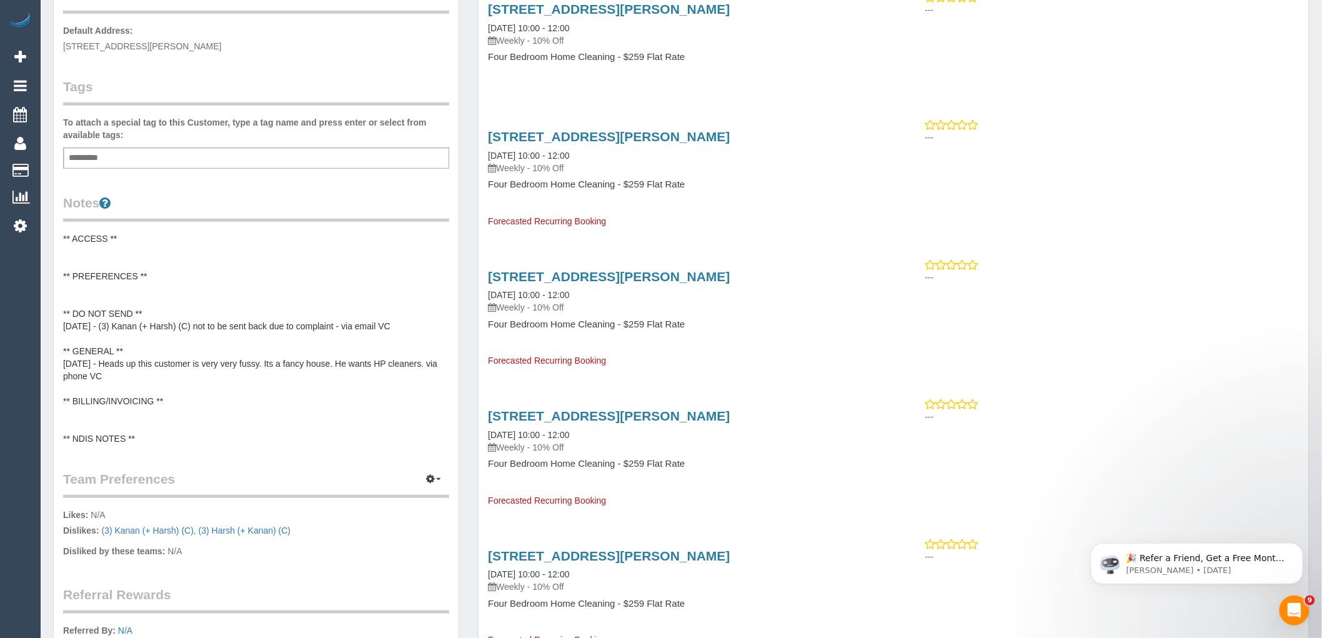
click at [222, 154] on div "Add a tag" at bounding box center [256, 157] width 386 height 21
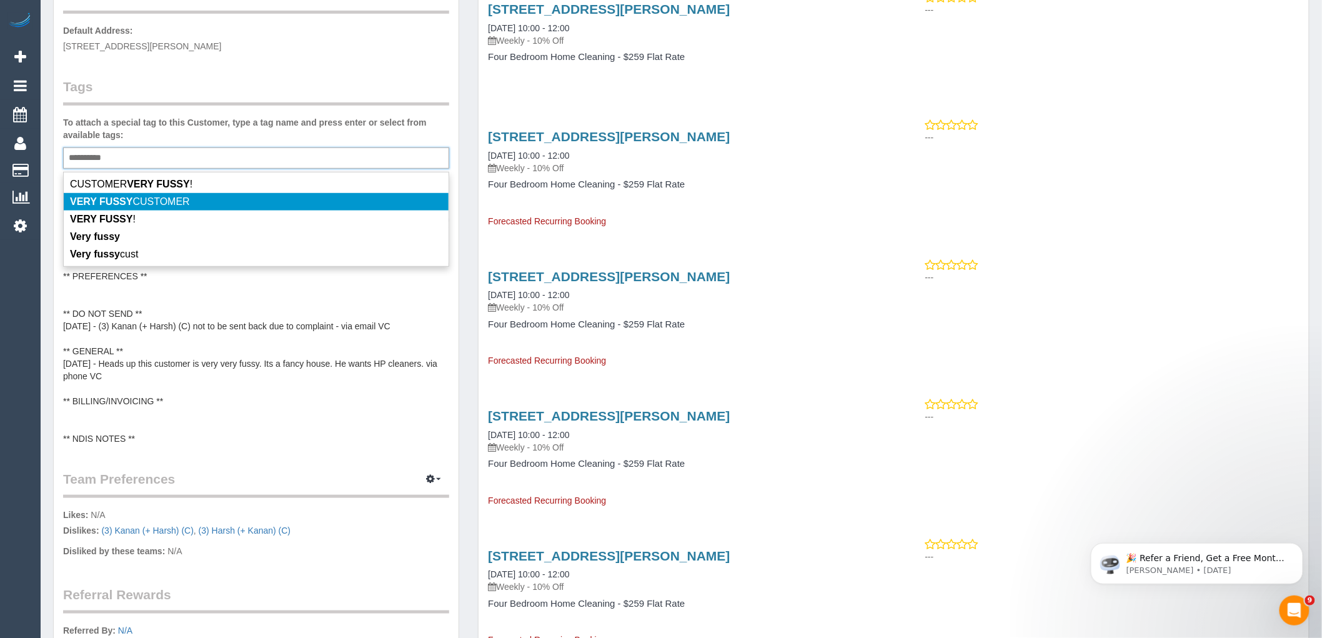
type input "**********"
click at [209, 201] on li "VERY FUSSY CUSTOMER" at bounding box center [256, 201] width 385 height 17
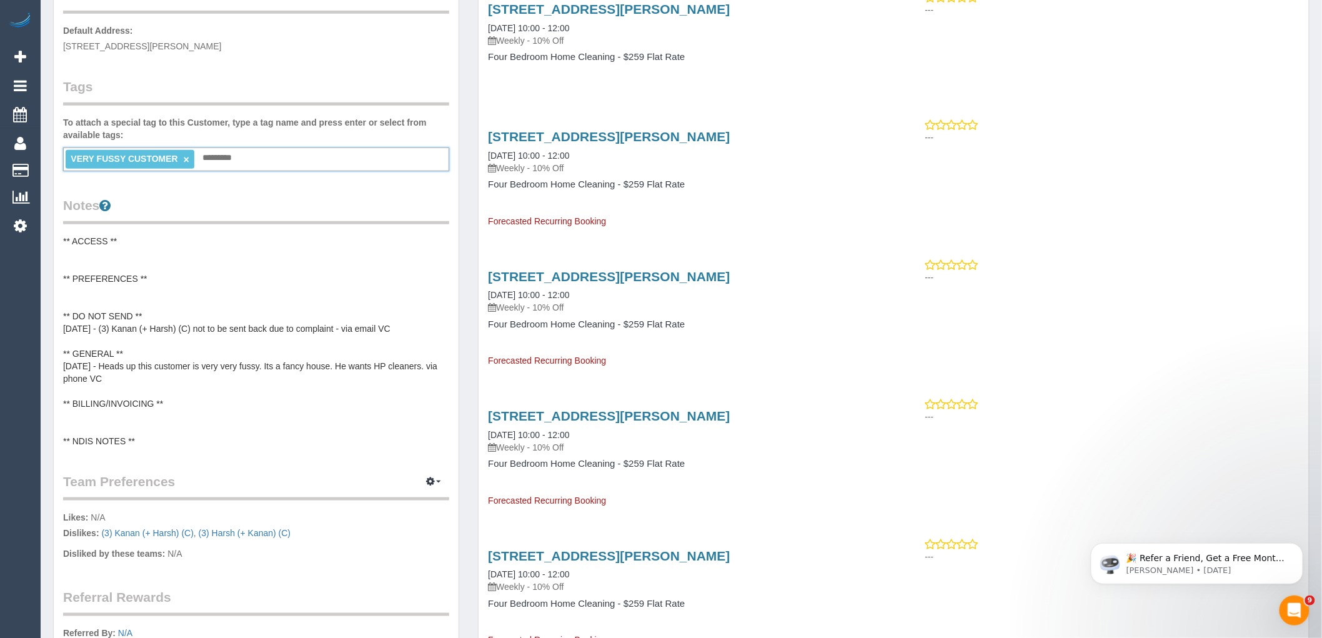
click at [242, 107] on div "Tags To attach a special tag to this Customer, type a tag name and press enter …" at bounding box center [256, 124] width 386 height 94
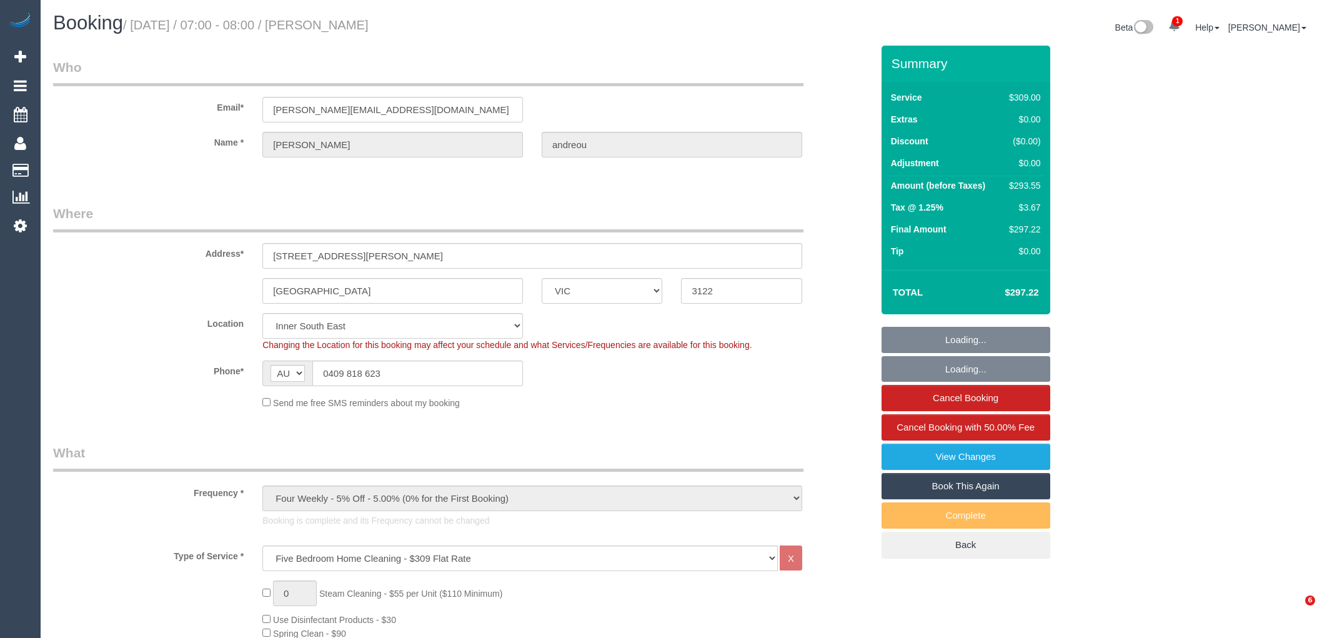
select select "VIC"
select select "string:stripe-pm_1QmsLL2GScqysDRVaBTPqesX"
select select "number:27"
select select "number:14"
select select "number:18"
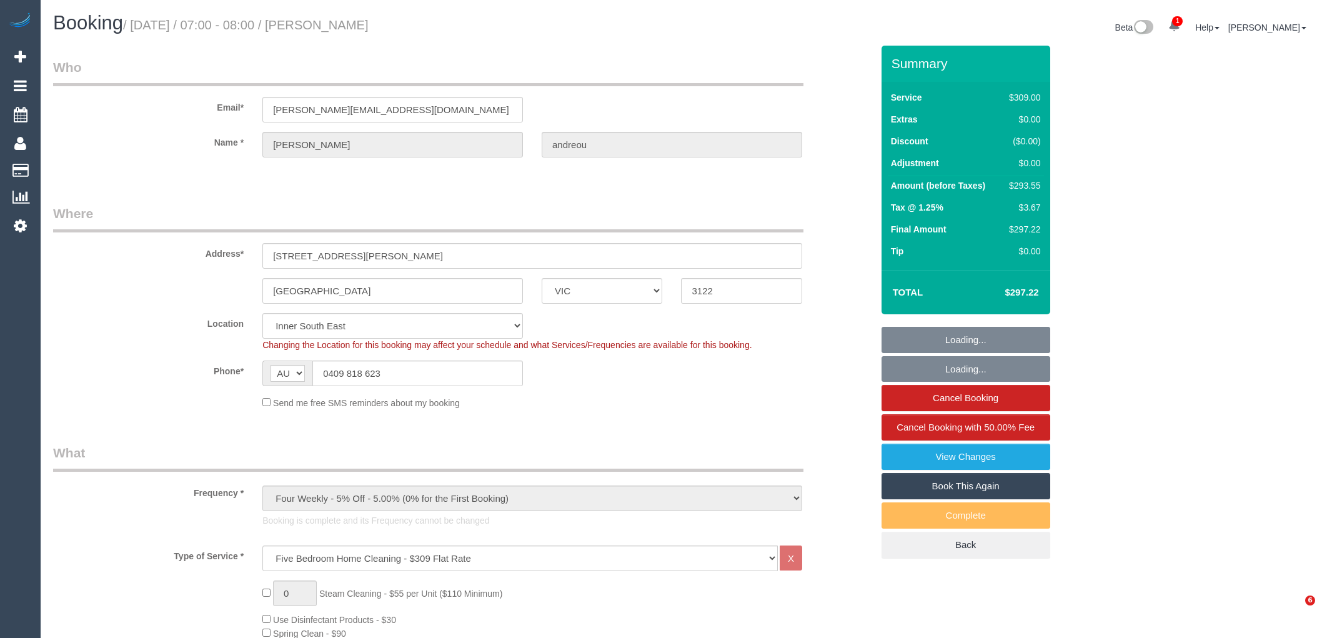
select select "number:24"
select select "number:33"
select select "number:11"
select select "object:1461"
select select "spot1"
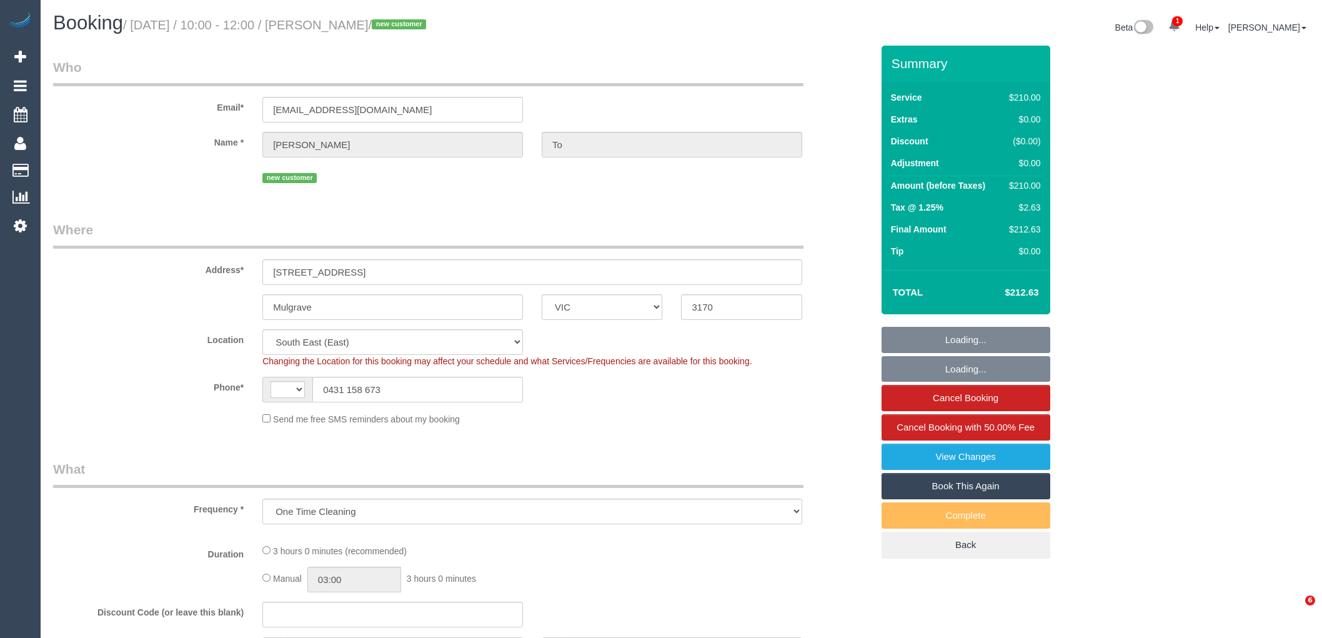
select select "VIC"
select select "object:659"
select select "string:AU"
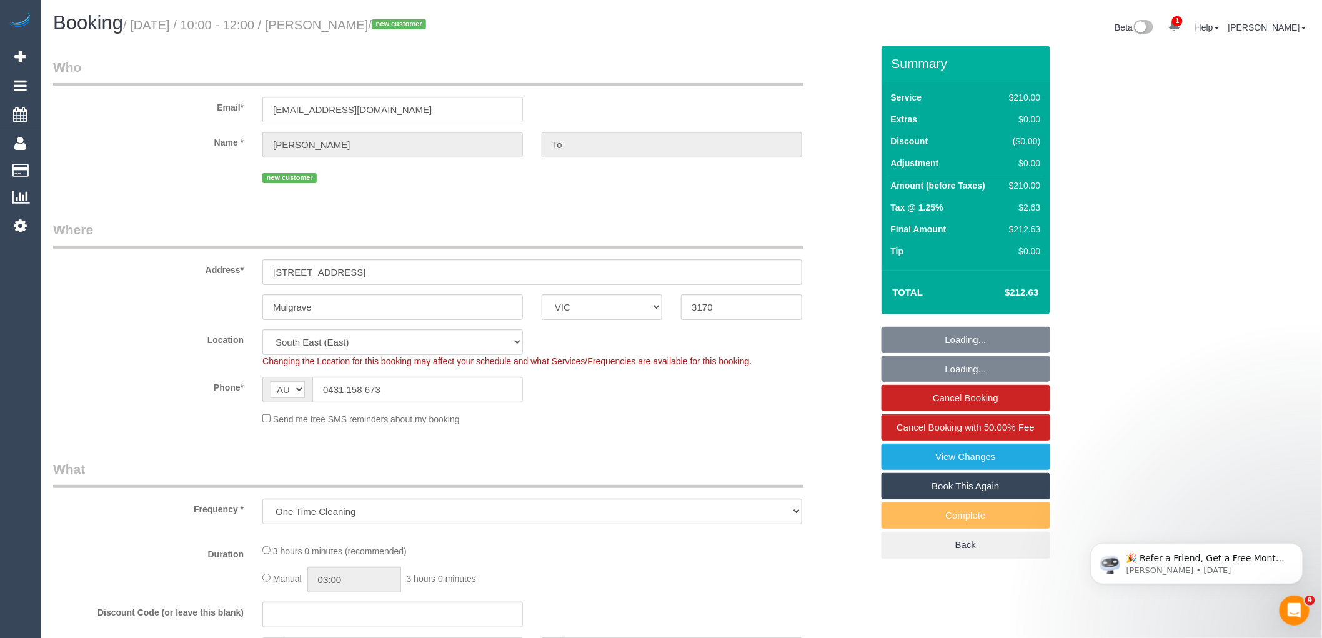
select select "string:stripe-pm_1SD24t2GScqysDRVWPXz1pf7"
select select "180"
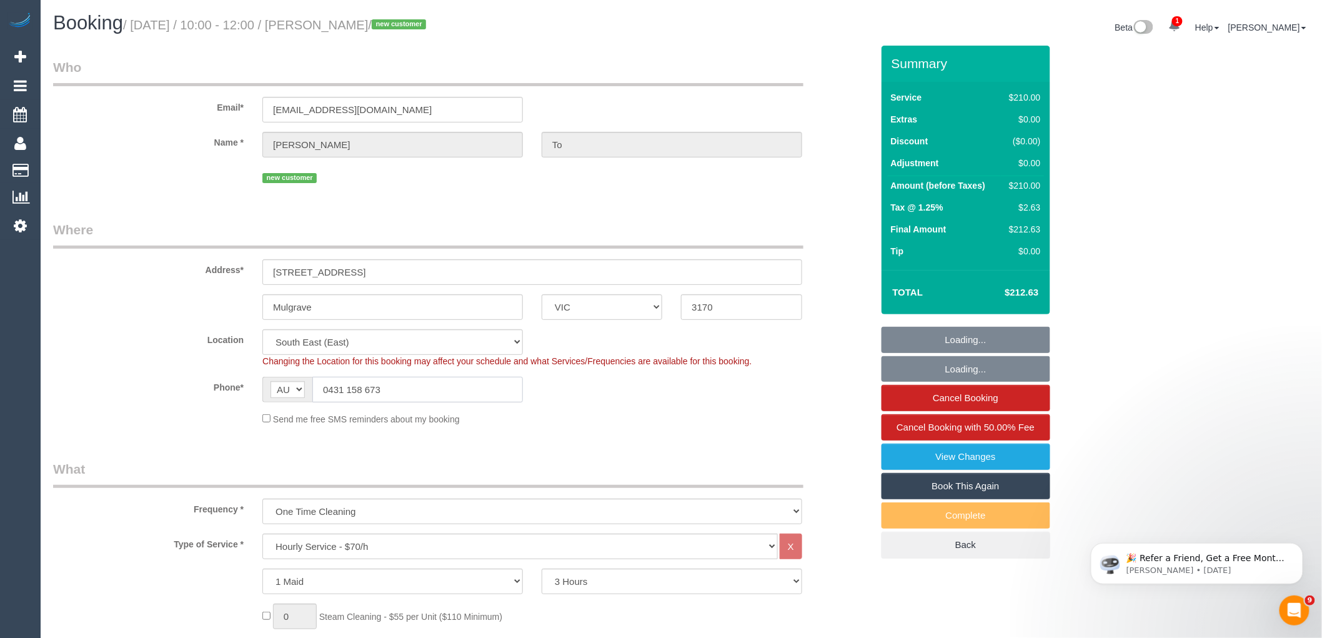
drag, startPoint x: 409, startPoint y: 394, endPoint x: 290, endPoint y: 402, distance: 118.4
click at [290, 402] on div "AF AL DZ AD AO AI AQ AG AR AM AW AU AT AZ BS BH BD BB BY BE BZ BJ BM BT BO BA B…" at bounding box center [392, 390] width 260 height 26
select select "number:27"
select select "number:14"
select select "number:18"
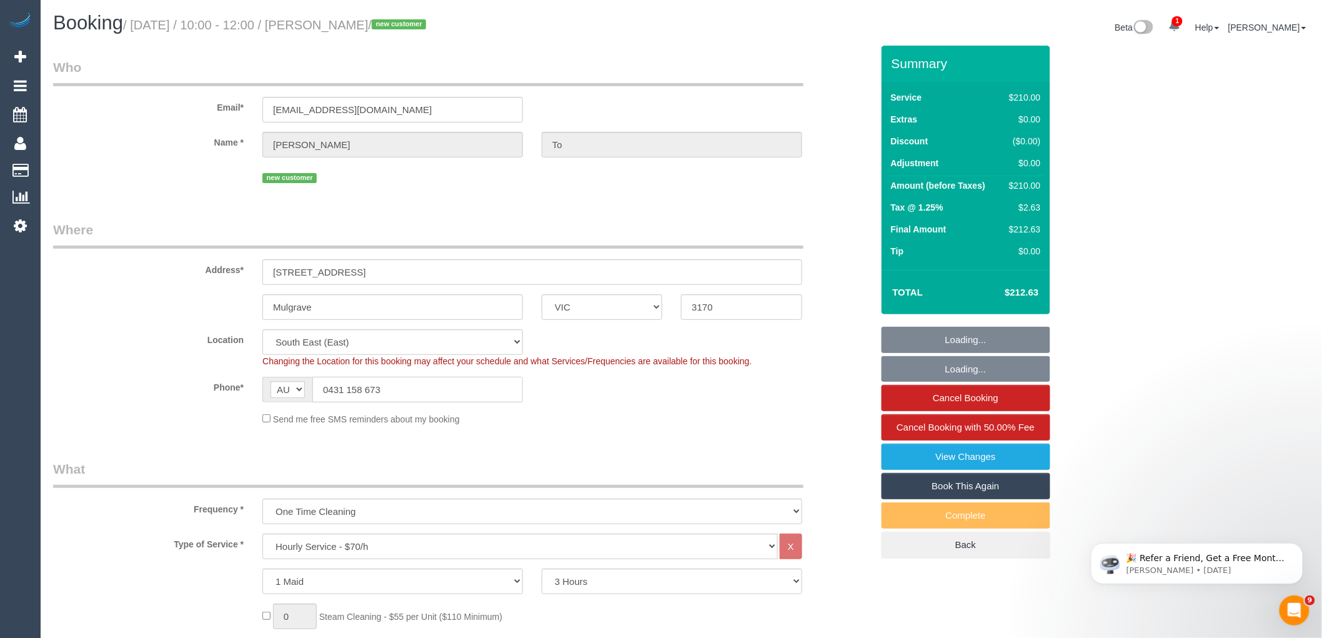
select select "number:24"
select select "number:34"
select select "number:26"
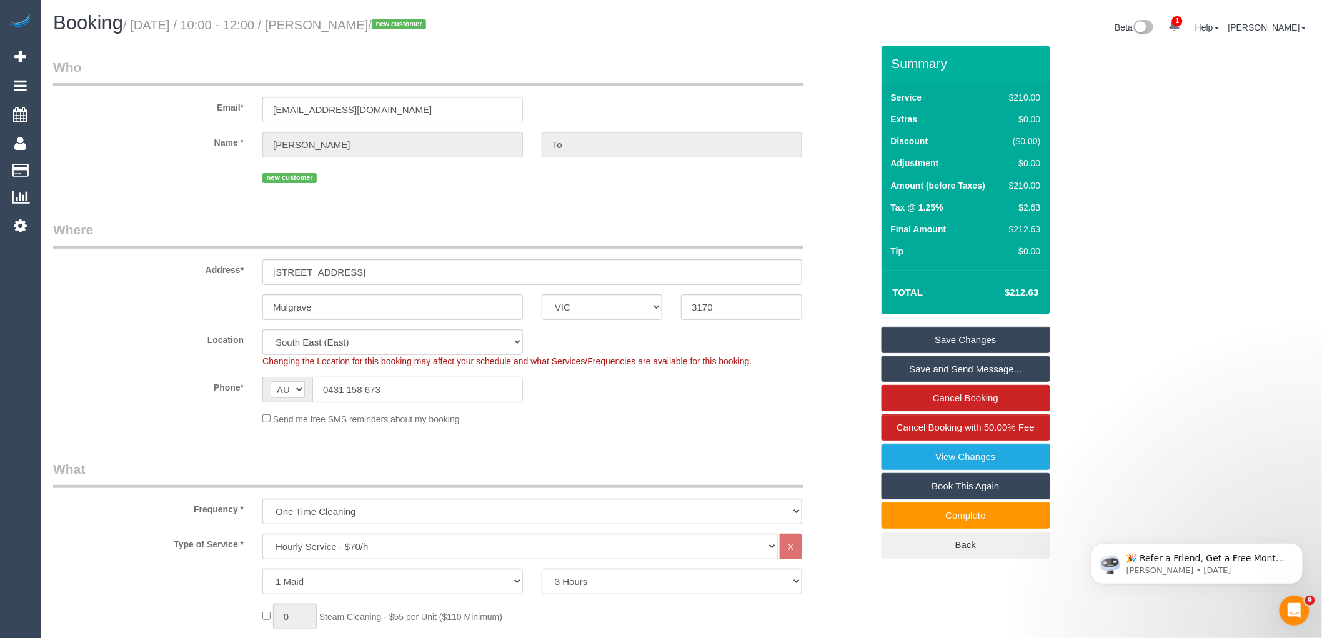
drag, startPoint x: 406, startPoint y: 390, endPoint x: 254, endPoint y: 392, distance: 152.4
click at [258, 391] on div "AF AL DZ AD AO AI AQ AG AR AM AW AU AT AZ BS BH BD BB BY BE BZ BJ BM BT BO BA B…" at bounding box center [392, 390] width 279 height 26
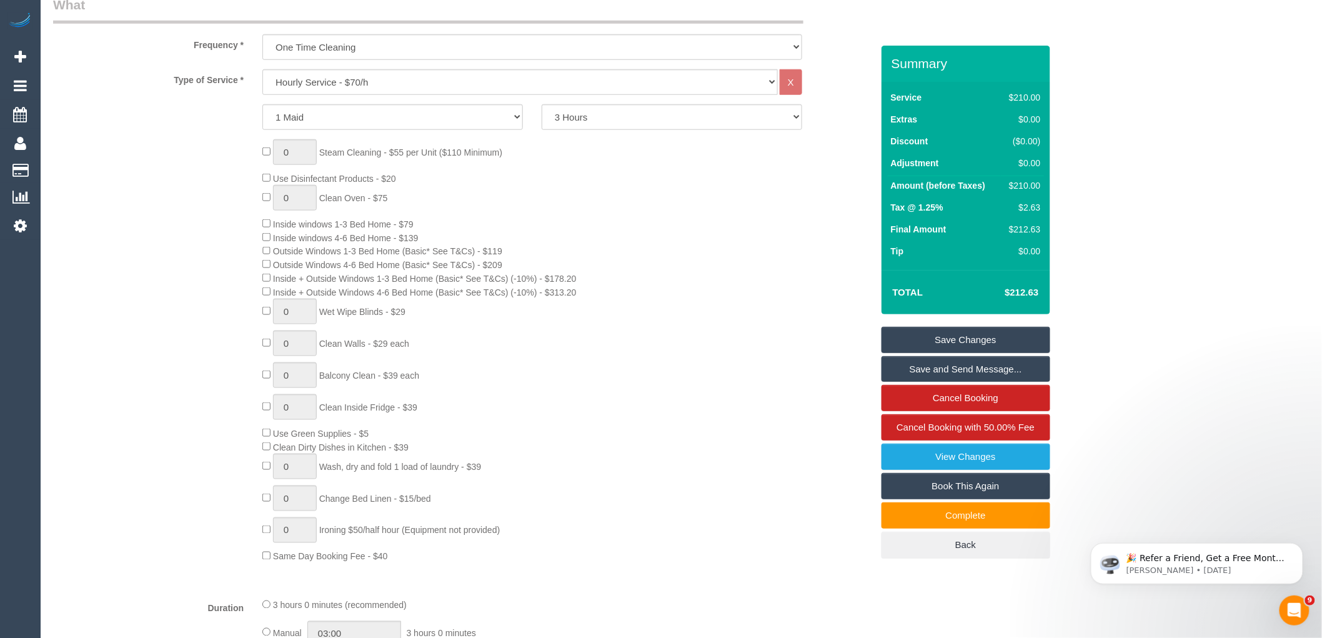
scroll to position [833, 0]
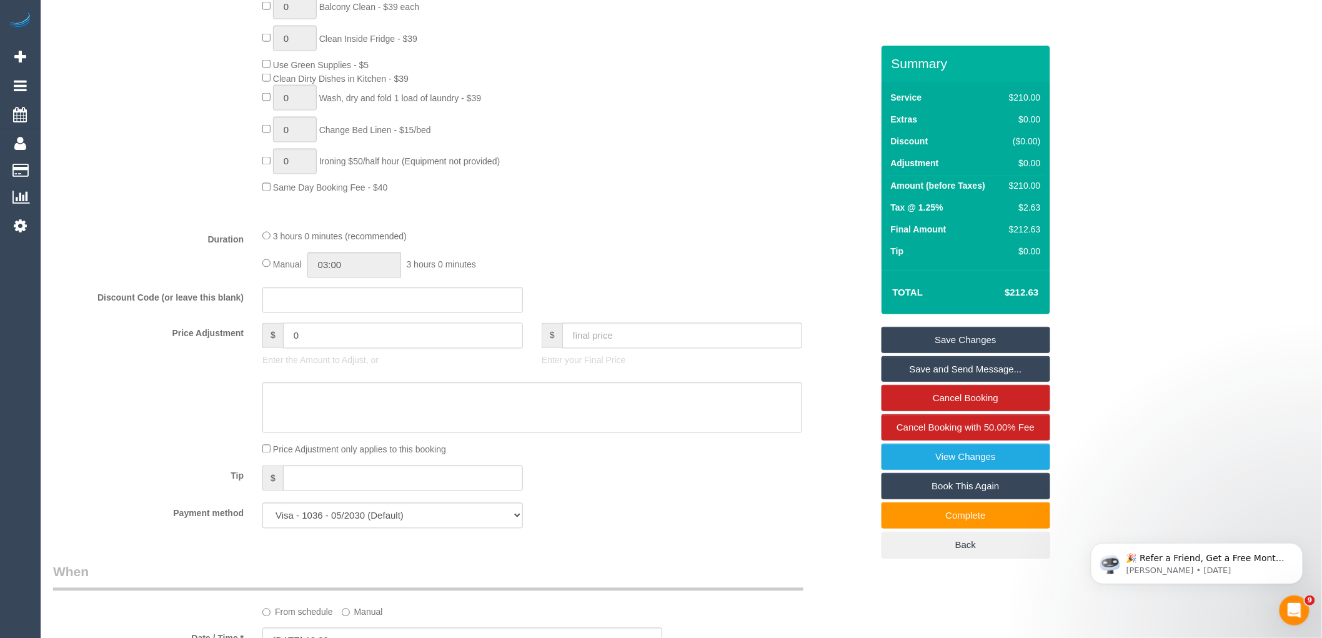
click at [365, 345] on input "0" at bounding box center [403, 336] width 240 height 26
type input "-40"
click at [320, 434] on textarea at bounding box center [532, 407] width 540 height 51
type textarea "Small discount due to cleaner running late and customer being informed at end o…"
click at [996, 336] on link "Save Changes" at bounding box center [965, 340] width 169 height 26
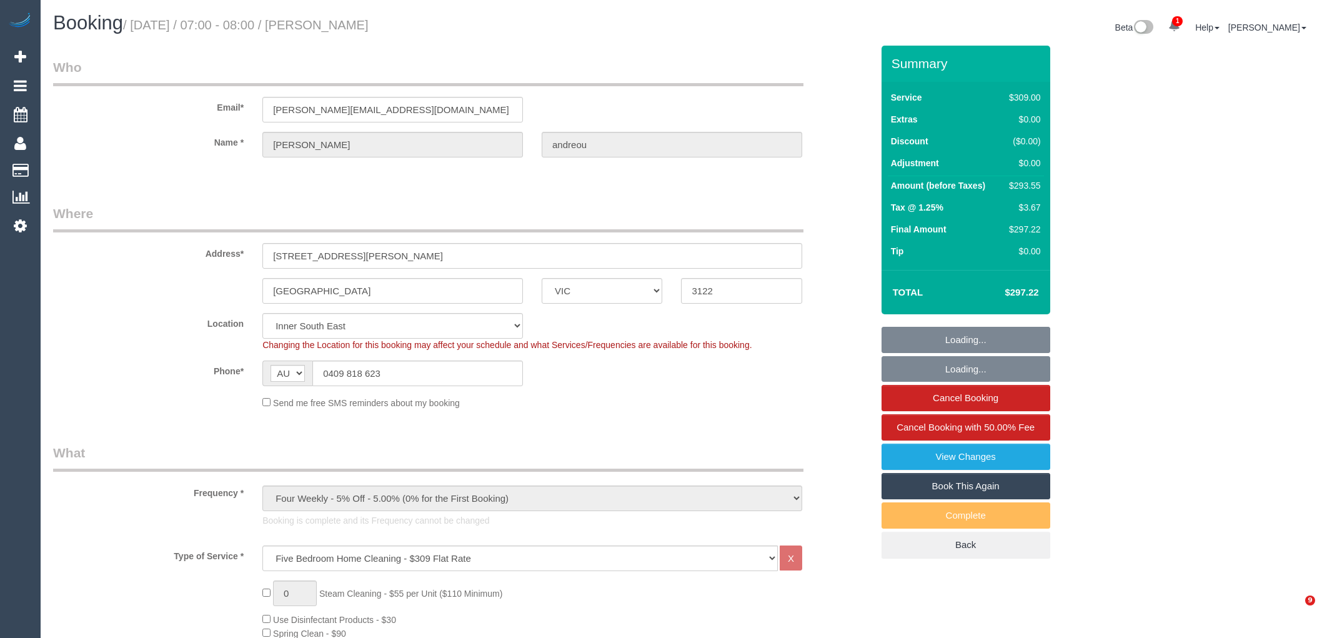
select select "VIC"
select select "string:stripe-pm_1QmsLL2GScqysDRVaBTPqesX"
select select "spot1"
select select "number:27"
select select "number:14"
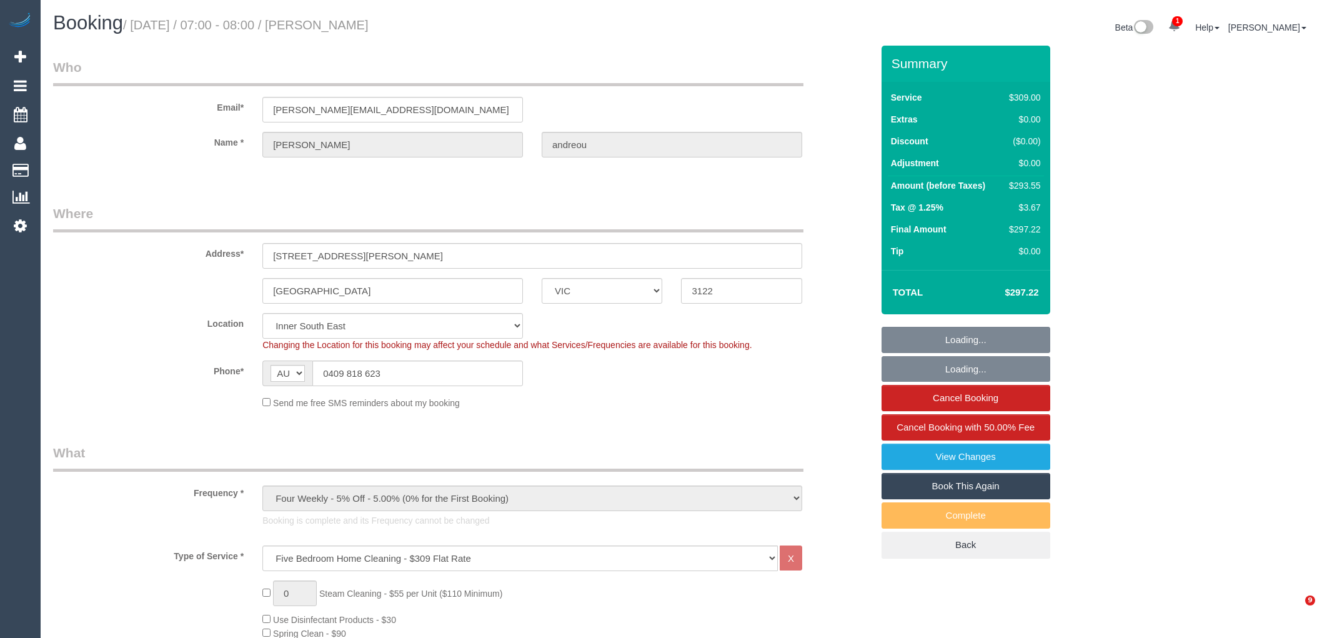
select select "number:18"
select select "number:24"
select select "number:33"
select select "number:11"
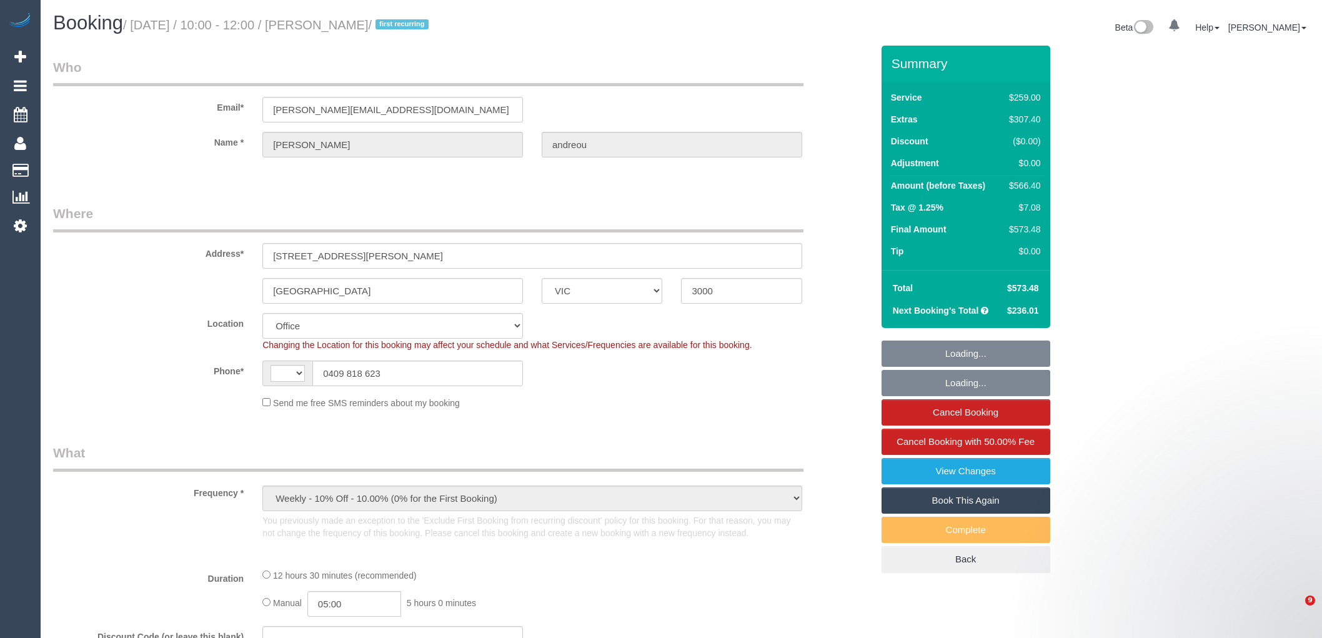
select select "VIC"
select select "string:AU"
select select "string:stripe-pm_1QmsLL2GScqysDRVaBTPqesX"
select select "number:28"
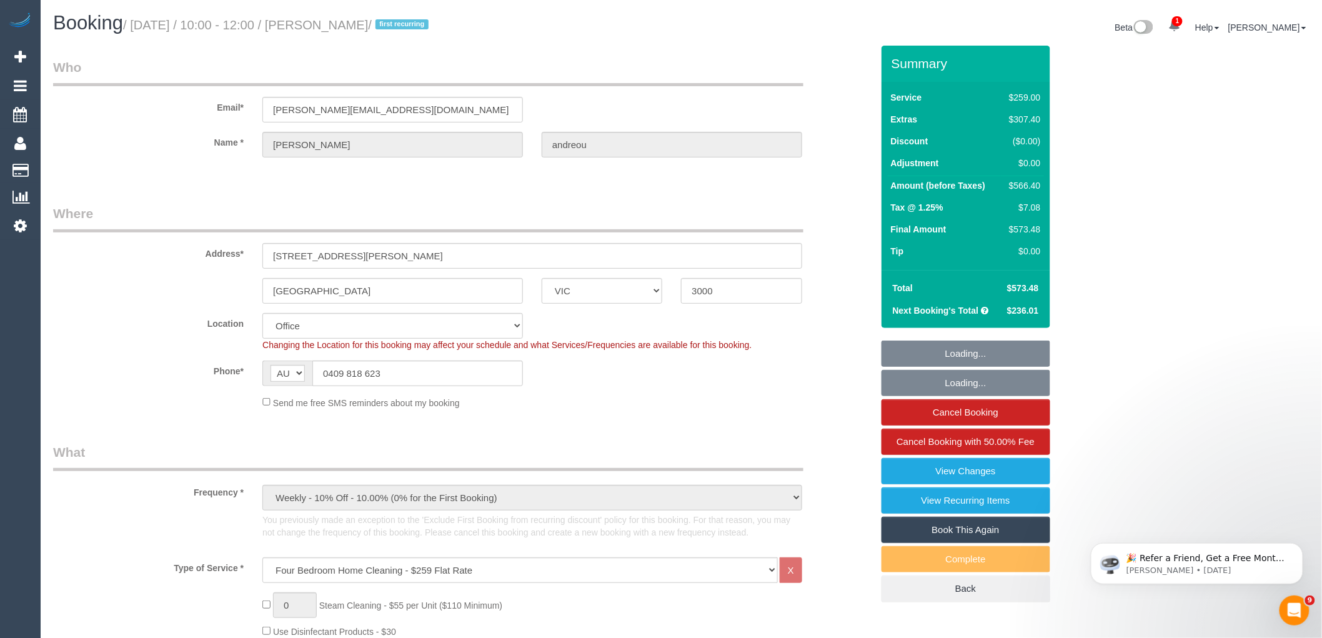
select select "object:2140"
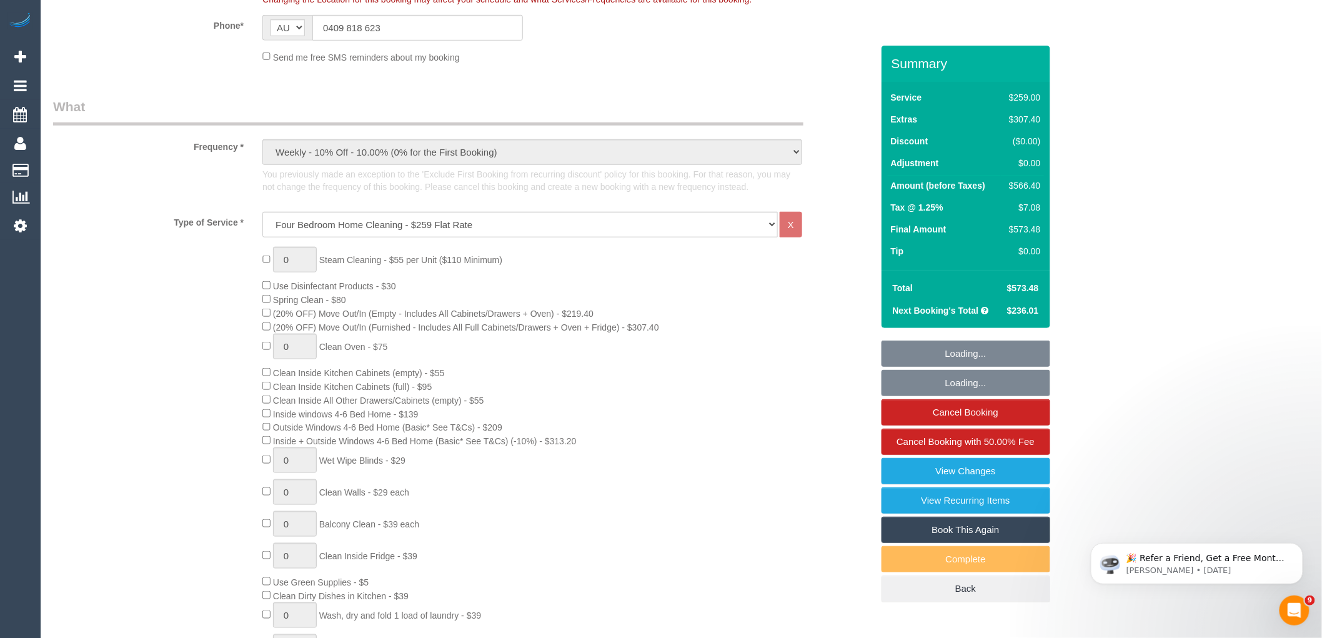
scroll to position [347, 0]
click at [304, 232] on select "Hourly Service - $70/h Hourly Service - $65/h Hourly Service - $60/h Hourly Ser…" at bounding box center [519, 224] width 515 height 26
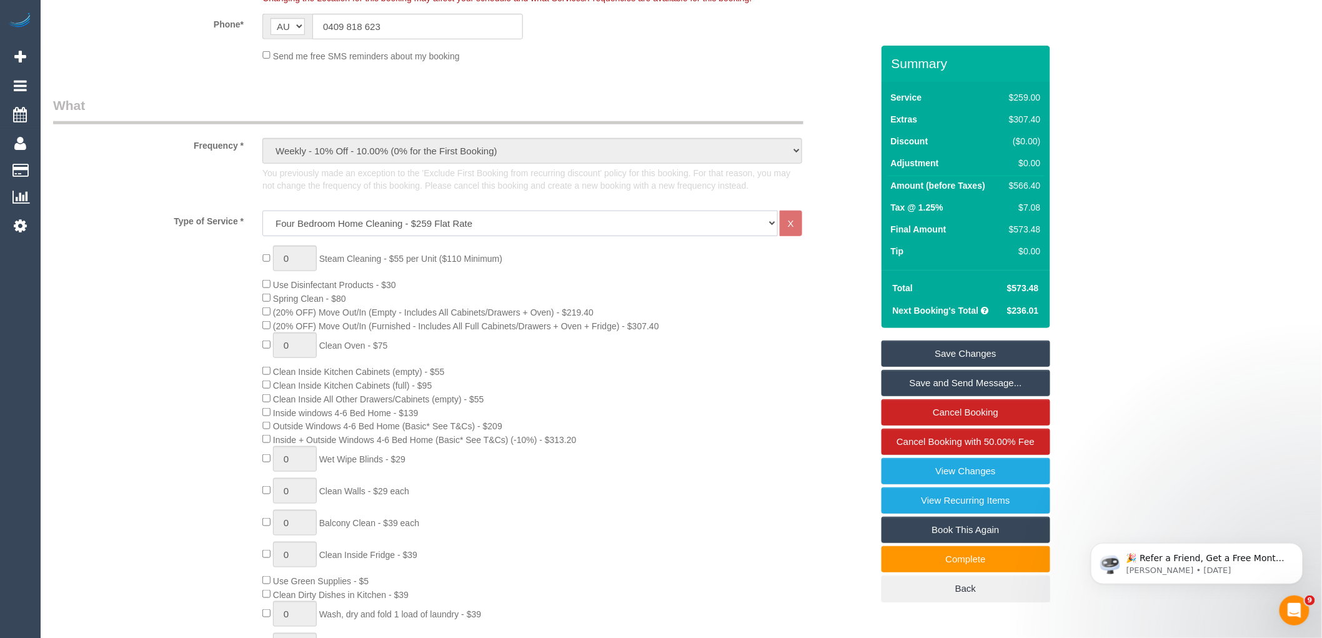
select select "214"
click at [262, 211] on select "Hourly Service - $70/h Hourly Service - $65/h Hourly Service - $60/h Hourly Ser…" at bounding box center [519, 224] width 515 height 26
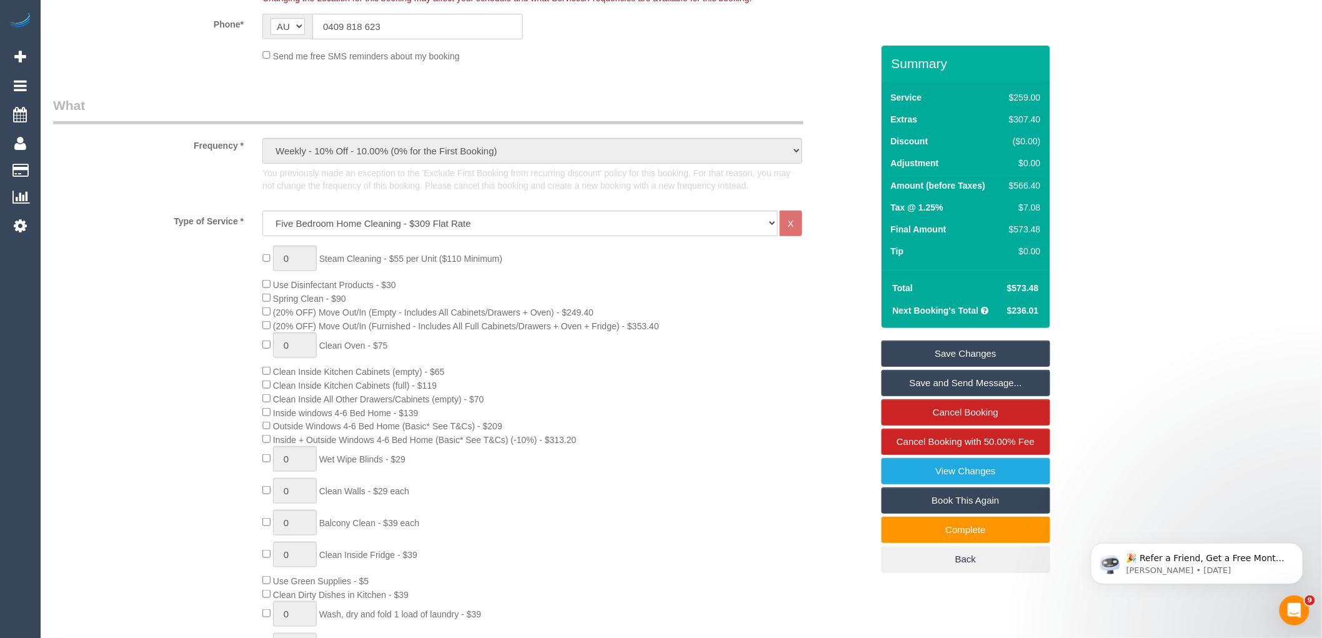
click at [202, 375] on div "0 Steam Cleaning - $55 per Unit ($110 Minimum) Use Disinfectant Products - $30 …" at bounding box center [463, 477] width 838 height 465
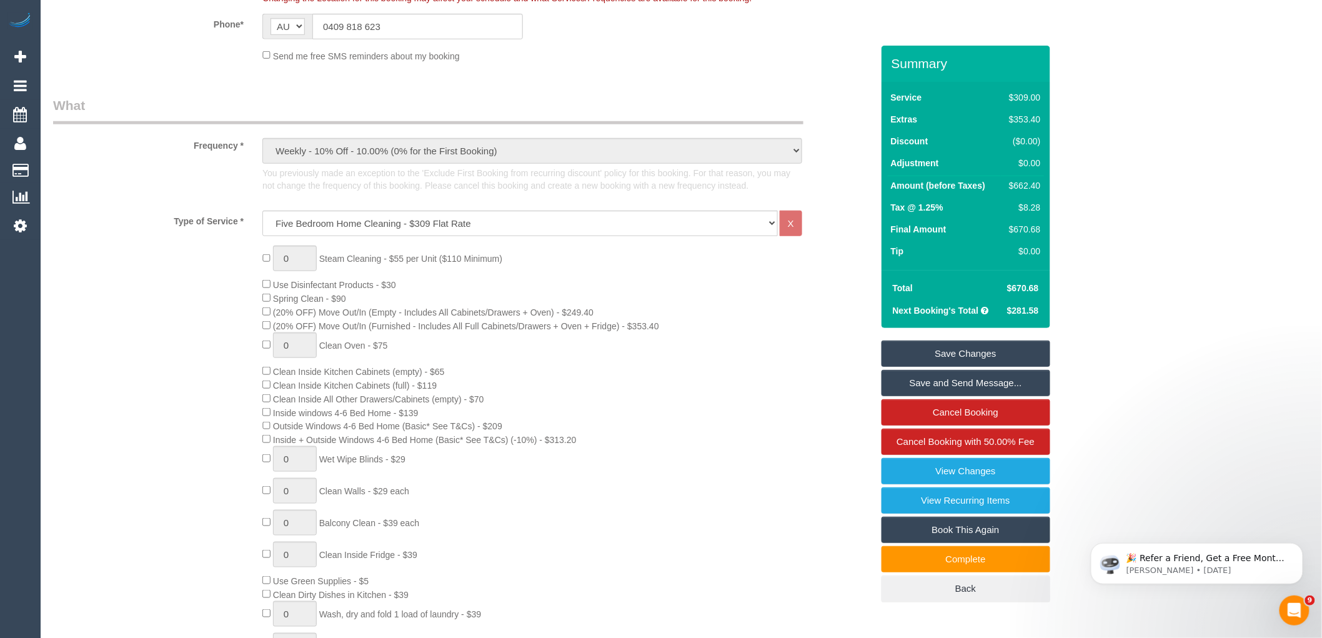
click at [621, 427] on div "0 Steam Cleaning - $55 per Unit ($110 Minimum) Use Disinfectant Products - $30 …" at bounding box center [567, 477] width 628 height 465
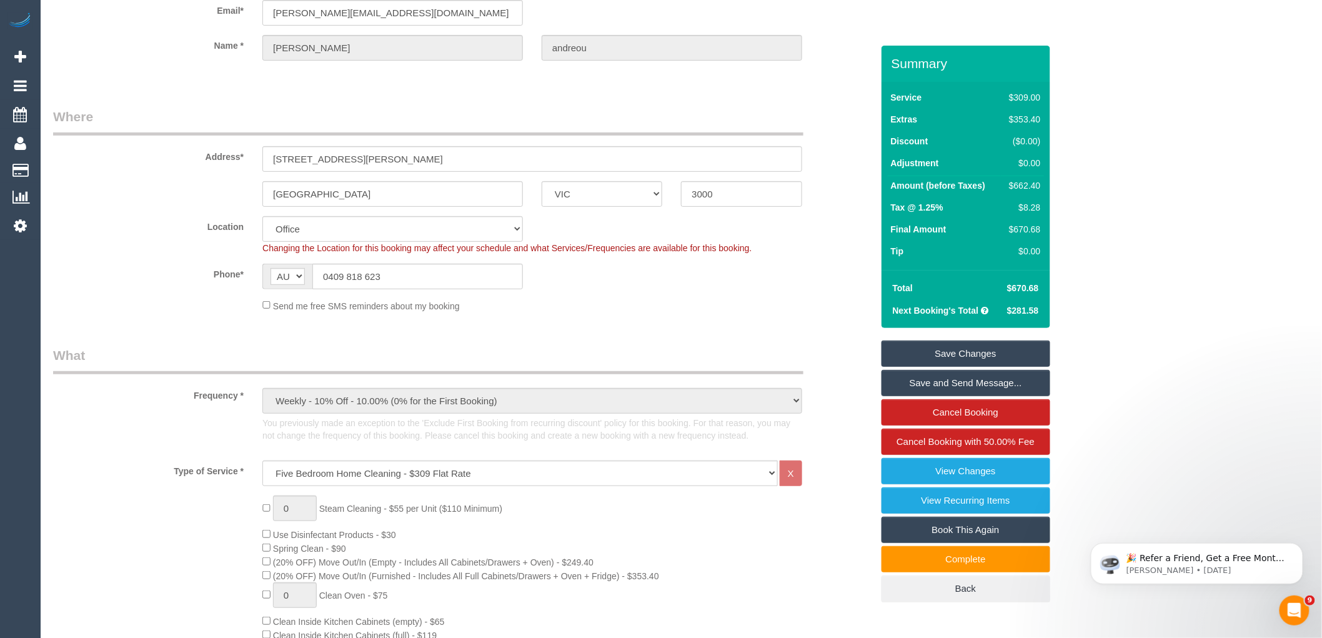
scroll to position [0, 0]
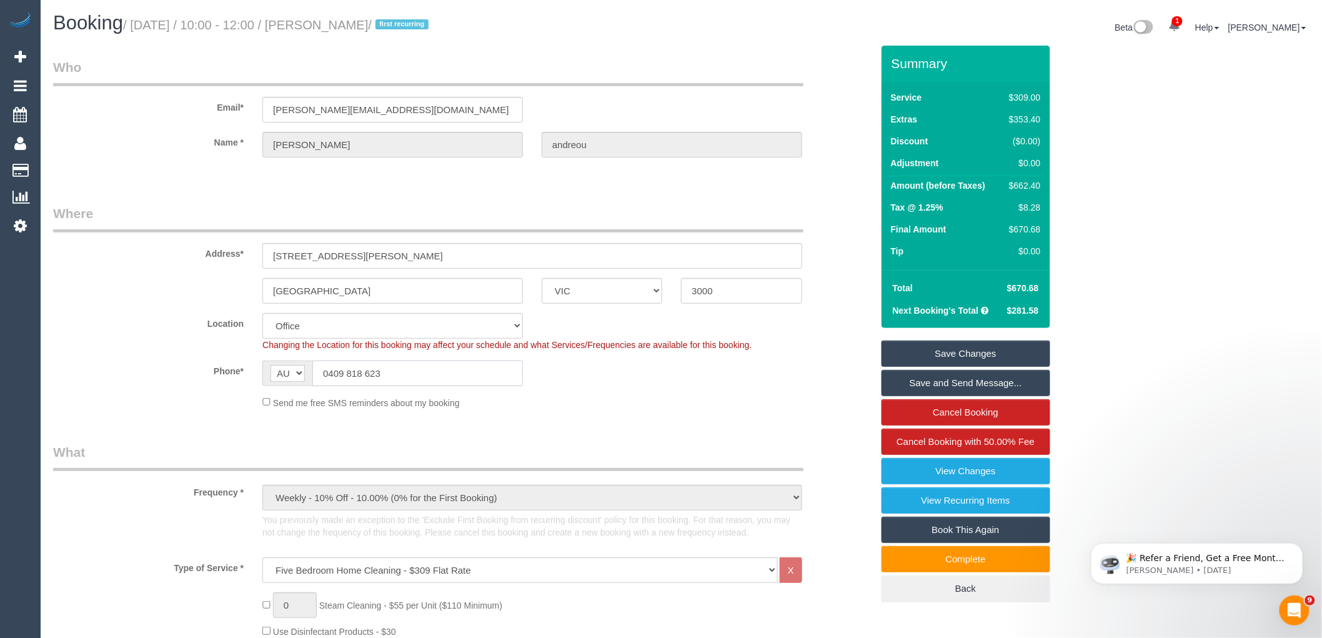
drag, startPoint x: 415, startPoint y: 365, endPoint x: 284, endPoint y: 367, distance: 131.2
click at [284, 367] on div "AF AL DZ AD AO AI AQ AG AR AM AW AU AT AZ BS BH BD BB BY BE BZ BJ BM BT BO BA B…" at bounding box center [392, 373] width 260 height 26
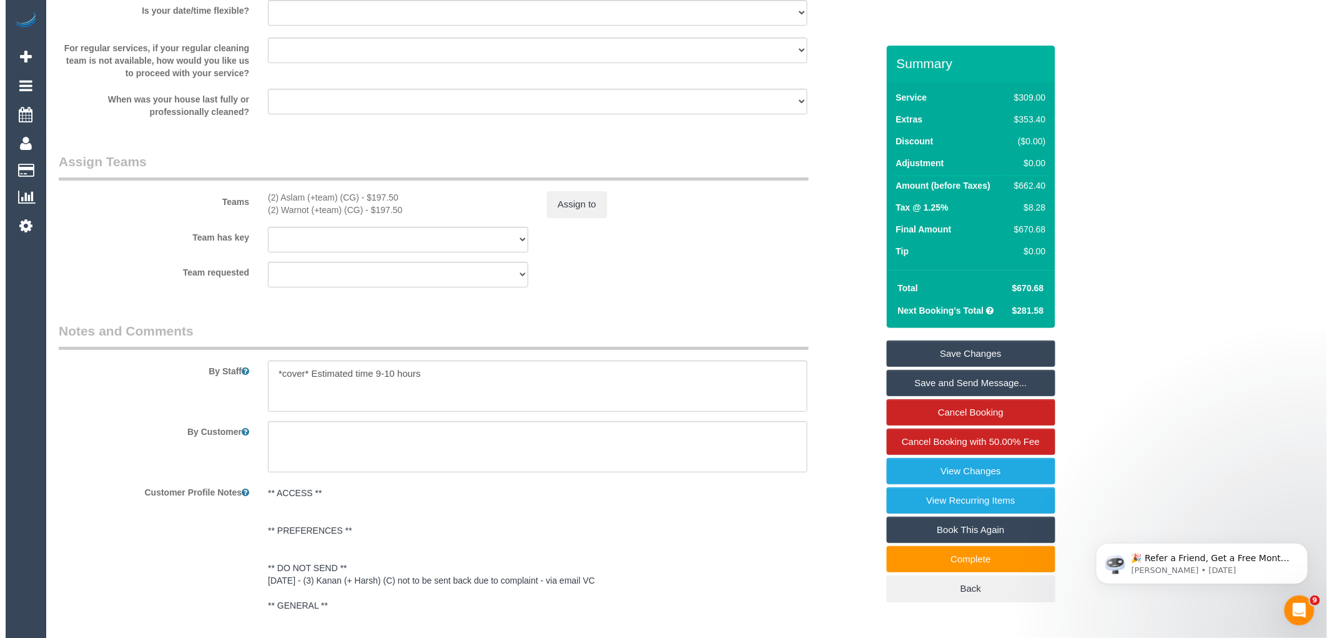
scroll to position [2241, 0]
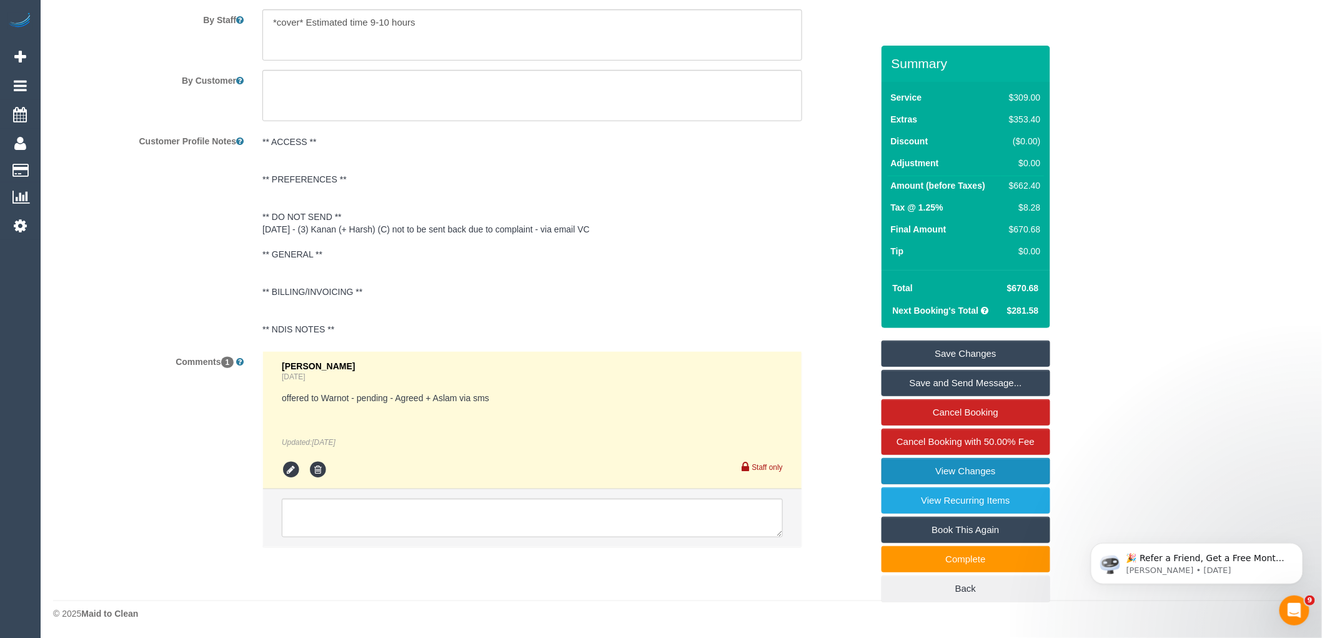
click at [985, 475] on link "View Changes" at bounding box center [965, 471] width 169 height 26
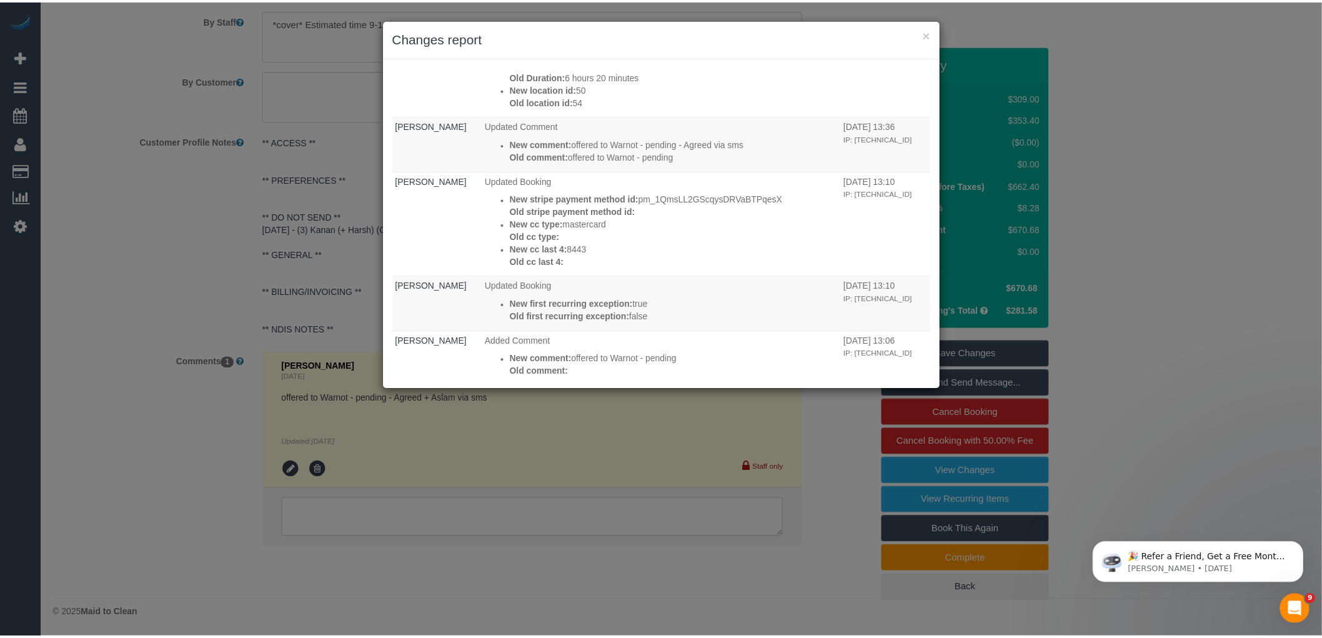
scroll to position [0, 0]
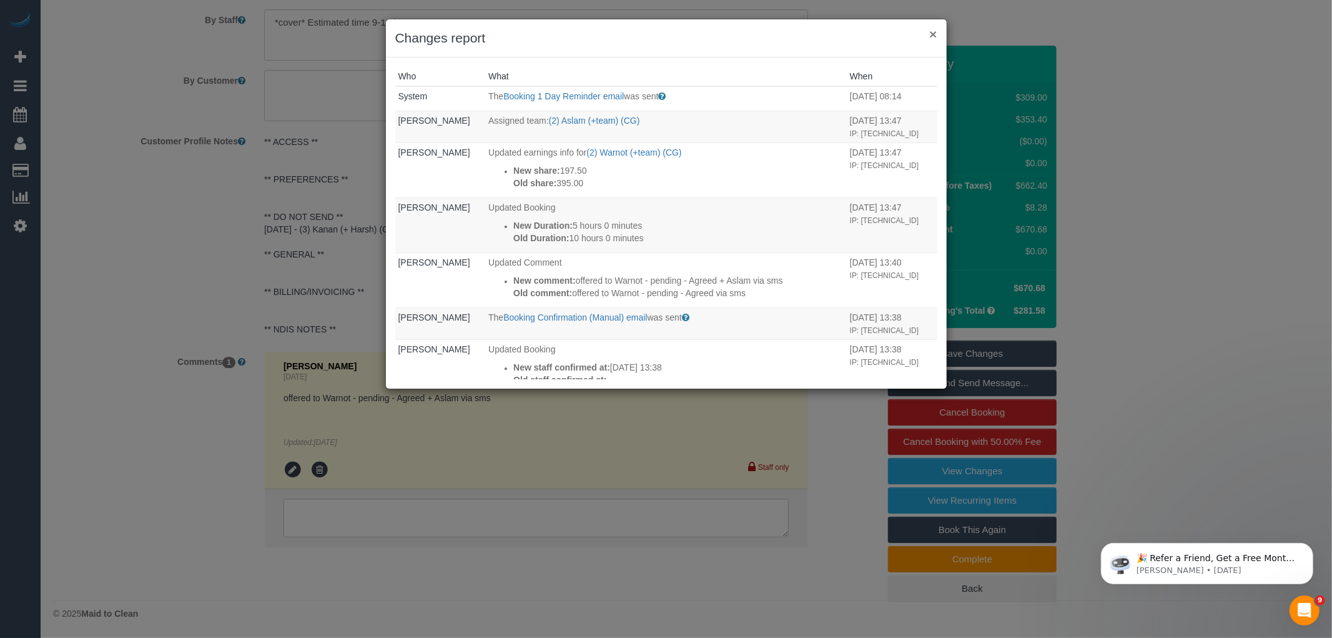
click at [933, 35] on button "×" at bounding box center [932, 33] width 7 height 13
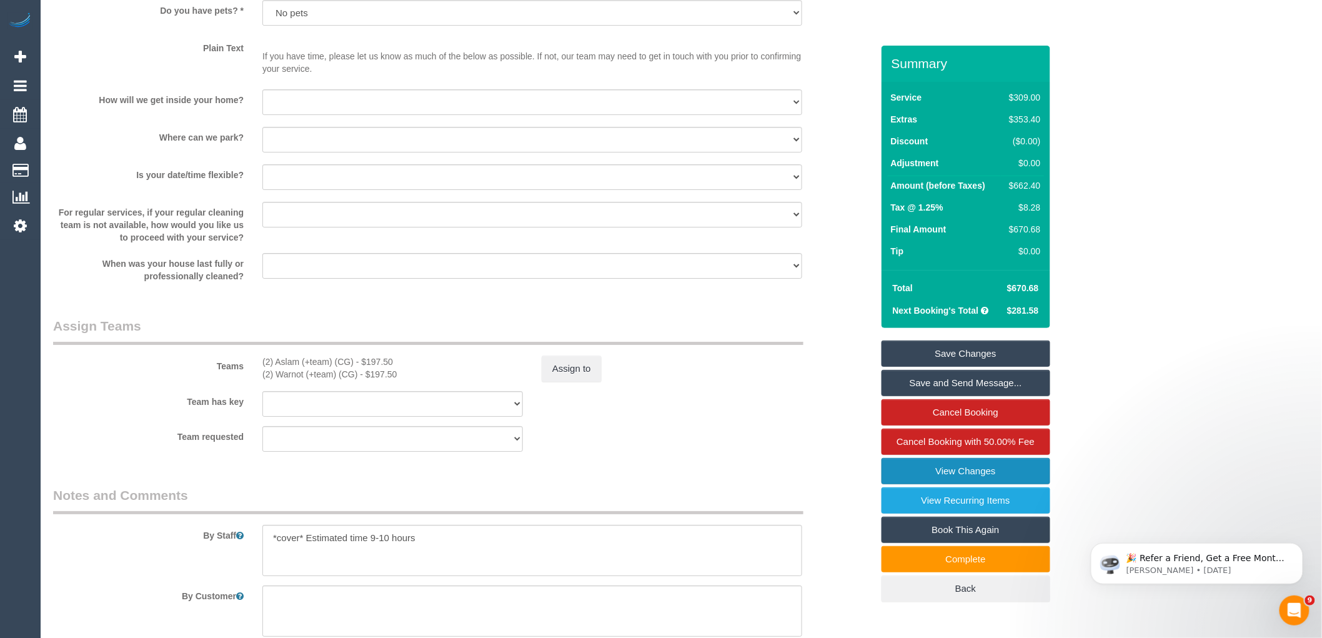
scroll to position [1735, 0]
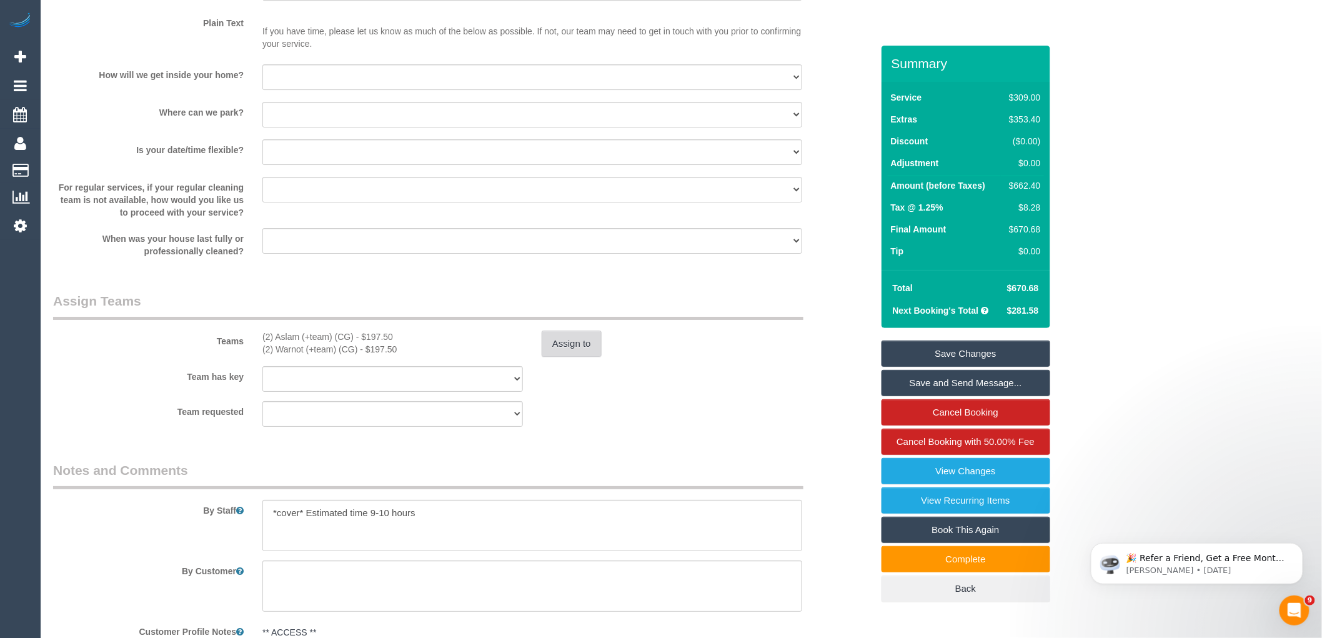
click at [557, 357] on button "Assign to" at bounding box center [572, 343] width 60 height 26
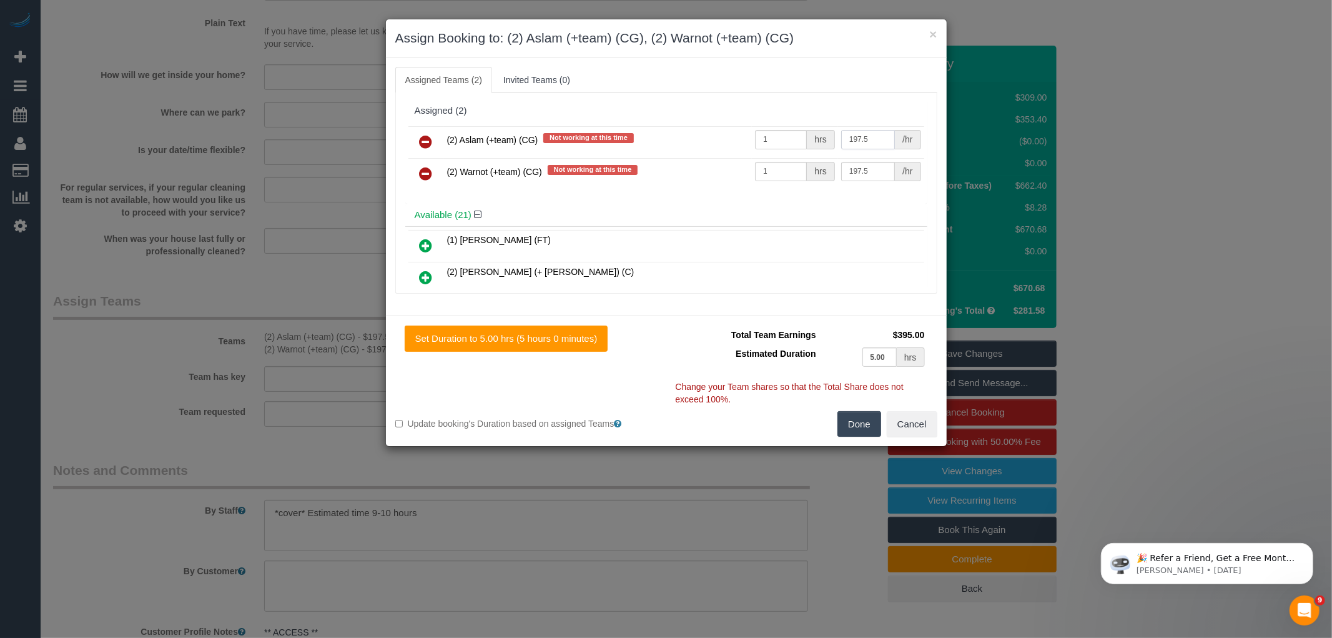
click at [798, 138] on tr "(2) Aslam (+team) (CG) Not working at this time 1 hrs 197.5 /hr" at bounding box center [667, 142] width 516 height 32
type input "232.5"
drag, startPoint x: 877, startPoint y: 171, endPoint x: 817, endPoint y: 170, distance: 60.0
click at [817, 170] on tr "(2) Warnot (+team) (CG) Not working at this time 1 hrs 197.5 /hr" at bounding box center [667, 174] width 516 height 32
type input "232.5"
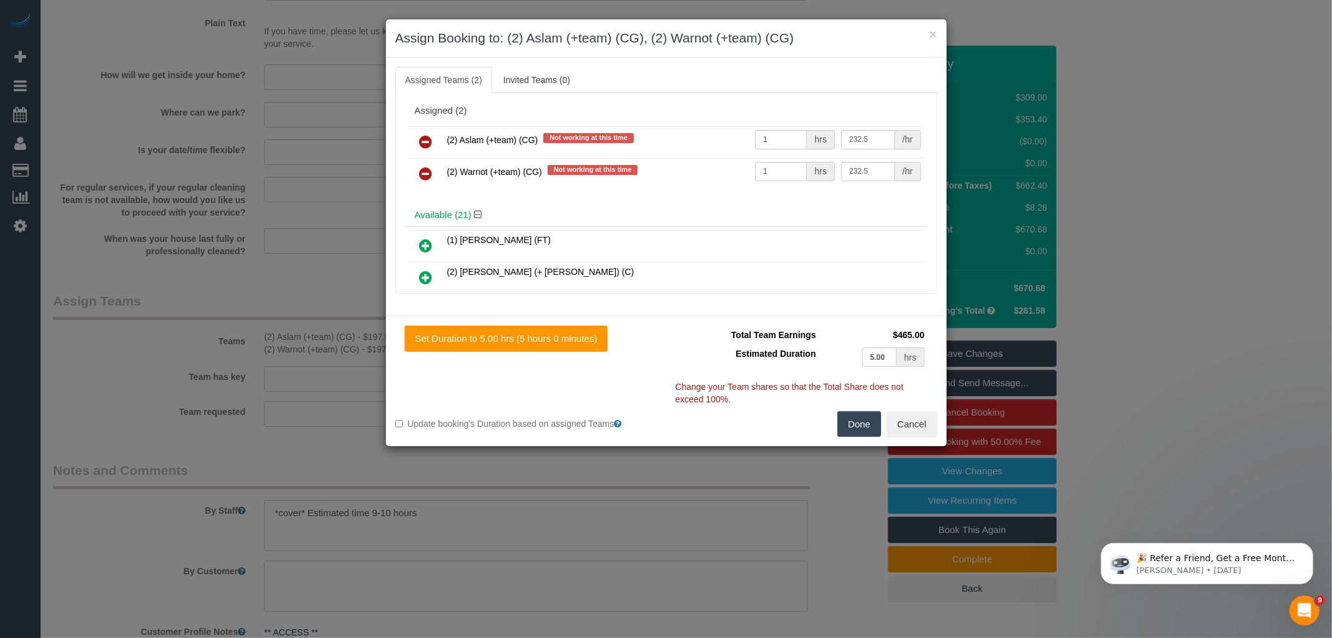
click at [865, 410] on div "Total Team Earnings $465.00 Estimated Duration 5.00 hrs Warning: The Company sh…" at bounding box center [801, 368] width 271 height 86
click at [865, 419] on button "Done" at bounding box center [860, 424] width 44 height 26
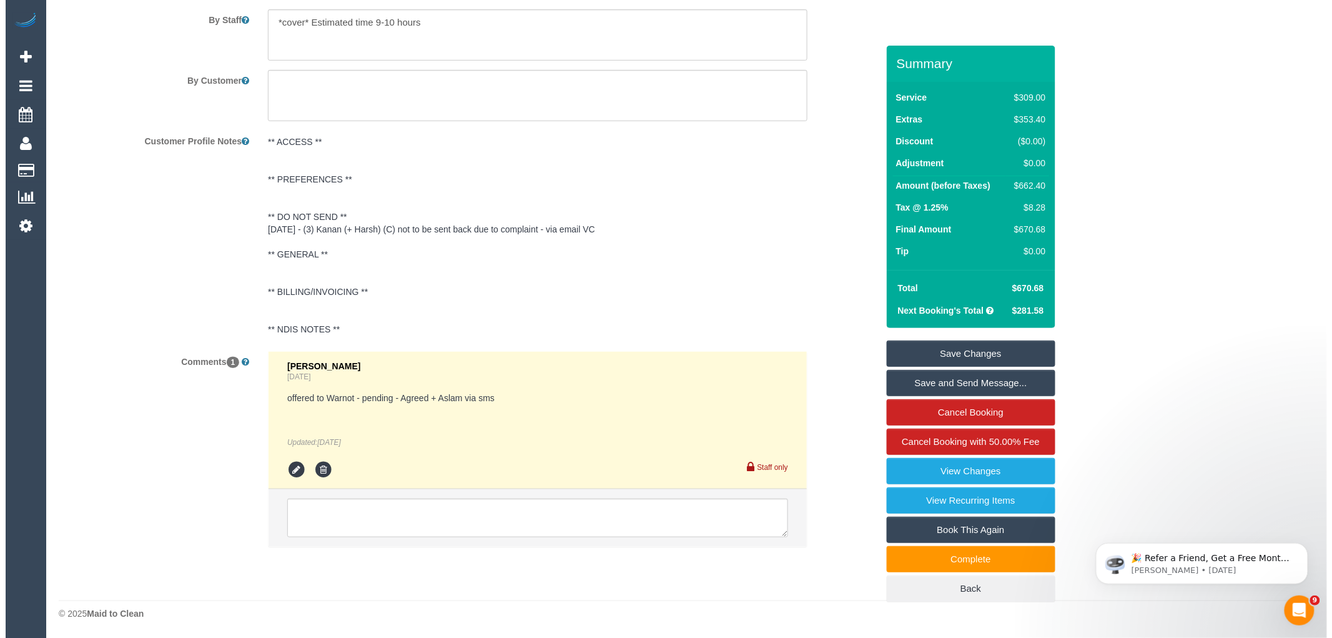
scroll to position [2241, 0]
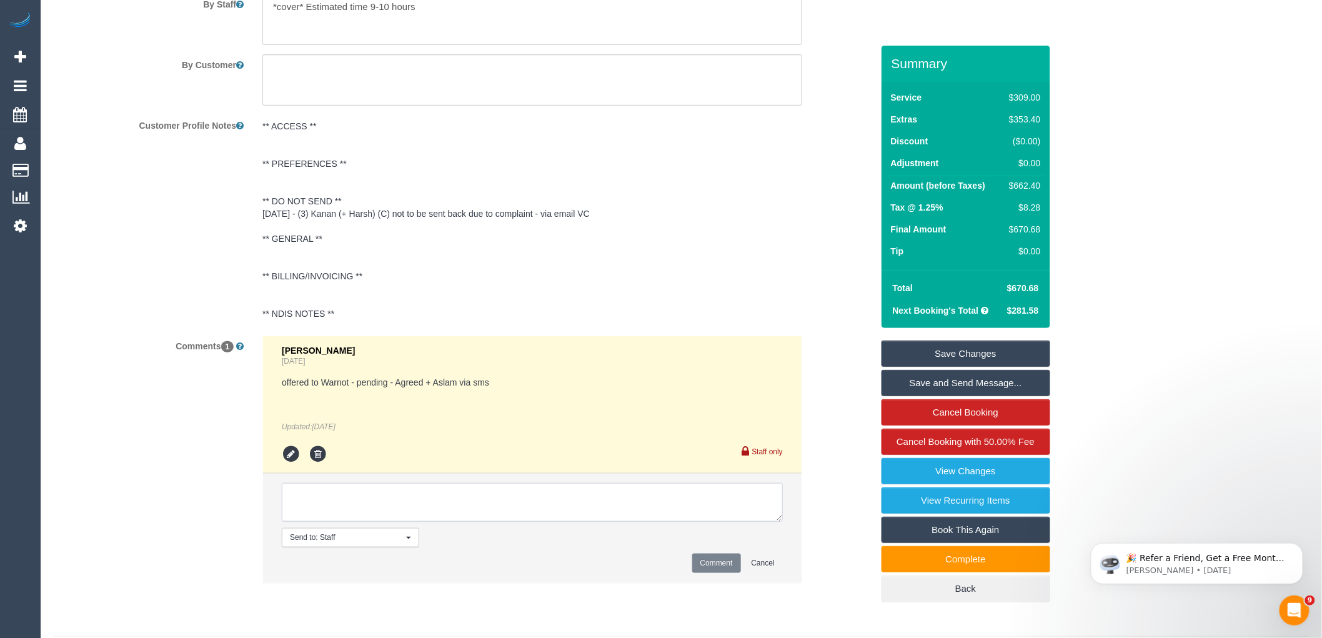
click at [447, 522] on textarea at bounding box center [532, 502] width 501 height 39
type textarea "property is actually 5 bedrooms - customer agreed to increase via phone confirm…"
click at [718, 573] on button "Comment" at bounding box center [716, 562] width 49 height 19
click at [1006, 374] on link "Save and Send Message..." at bounding box center [965, 383] width 169 height 26
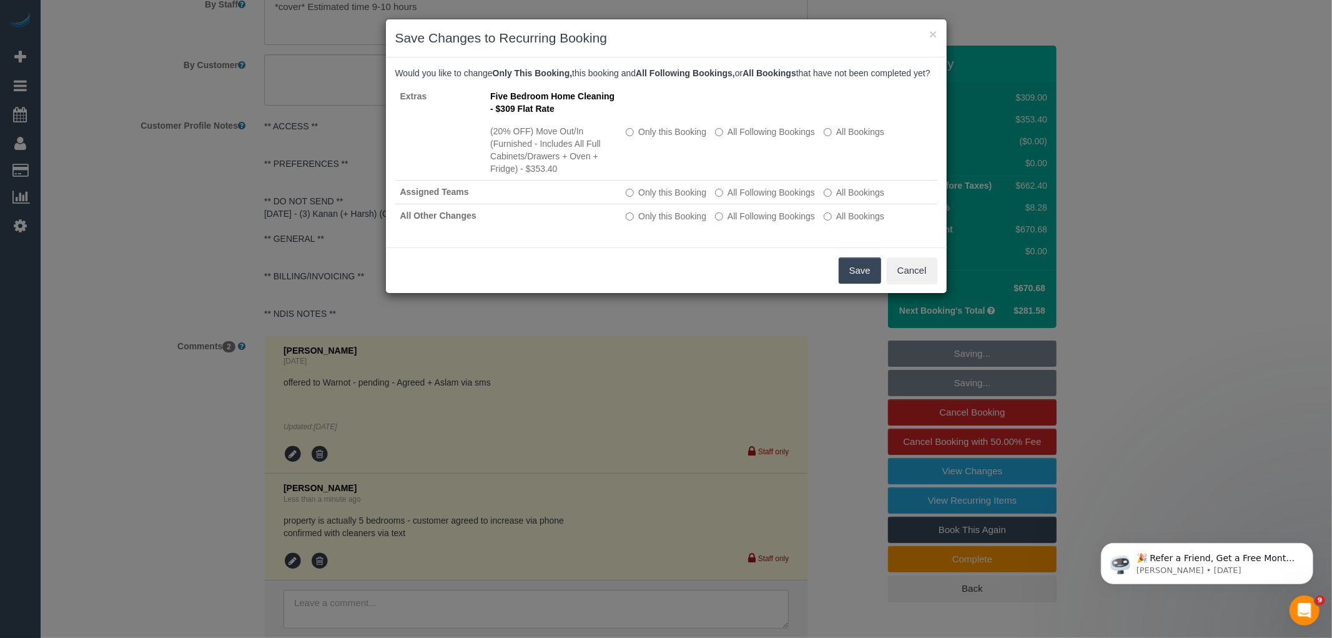
click at [866, 284] on button "Save" at bounding box center [860, 270] width 42 height 26
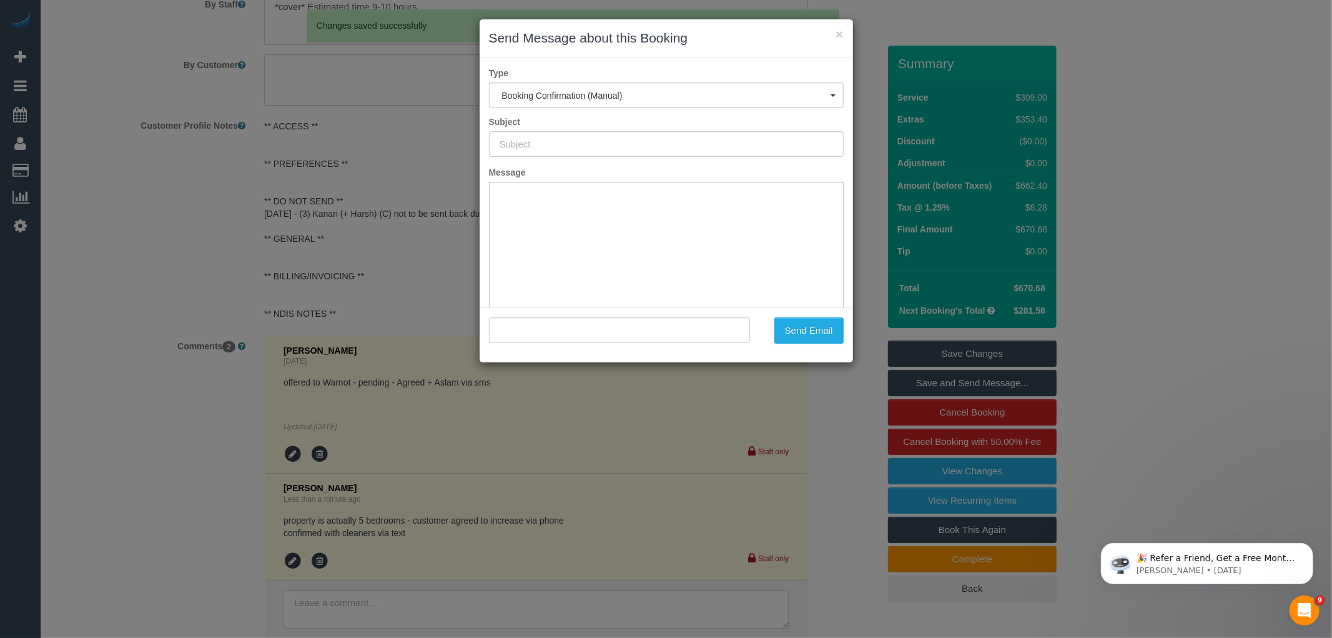
type input "Booking Confirmed"
type input ""nicholas andreou" <nickandreou@gmail.com>"
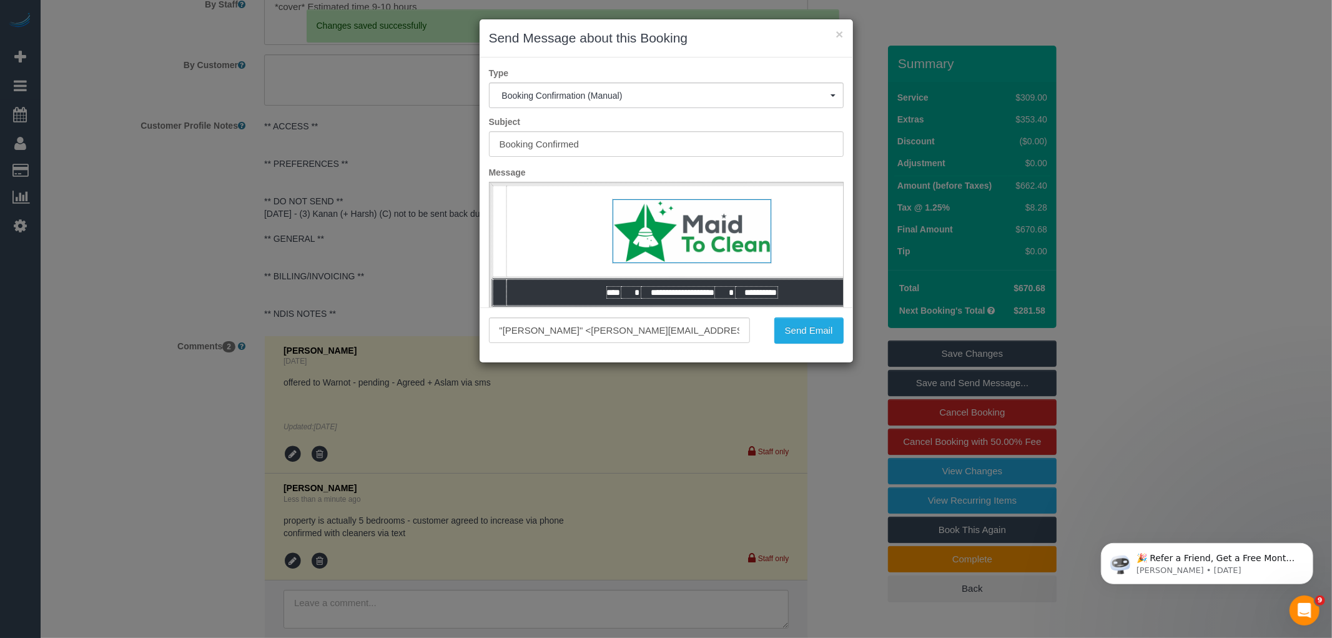
scroll to position [0, 0]
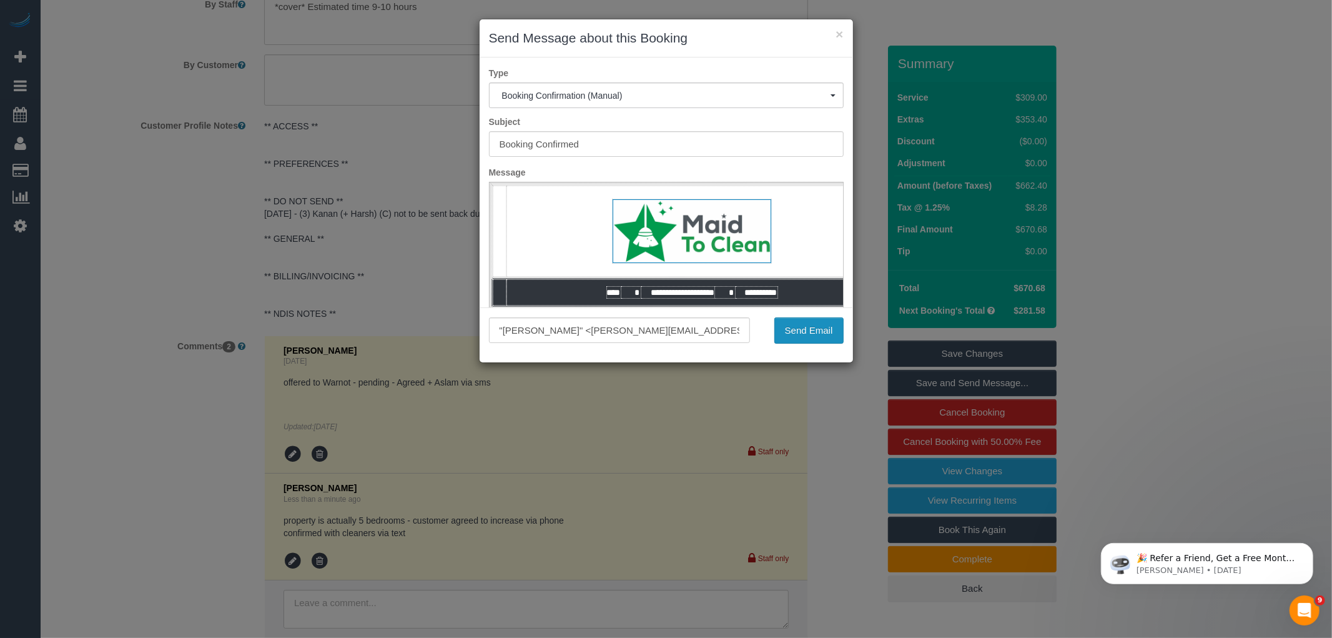
click at [810, 329] on button "Send Email" at bounding box center [809, 330] width 69 height 26
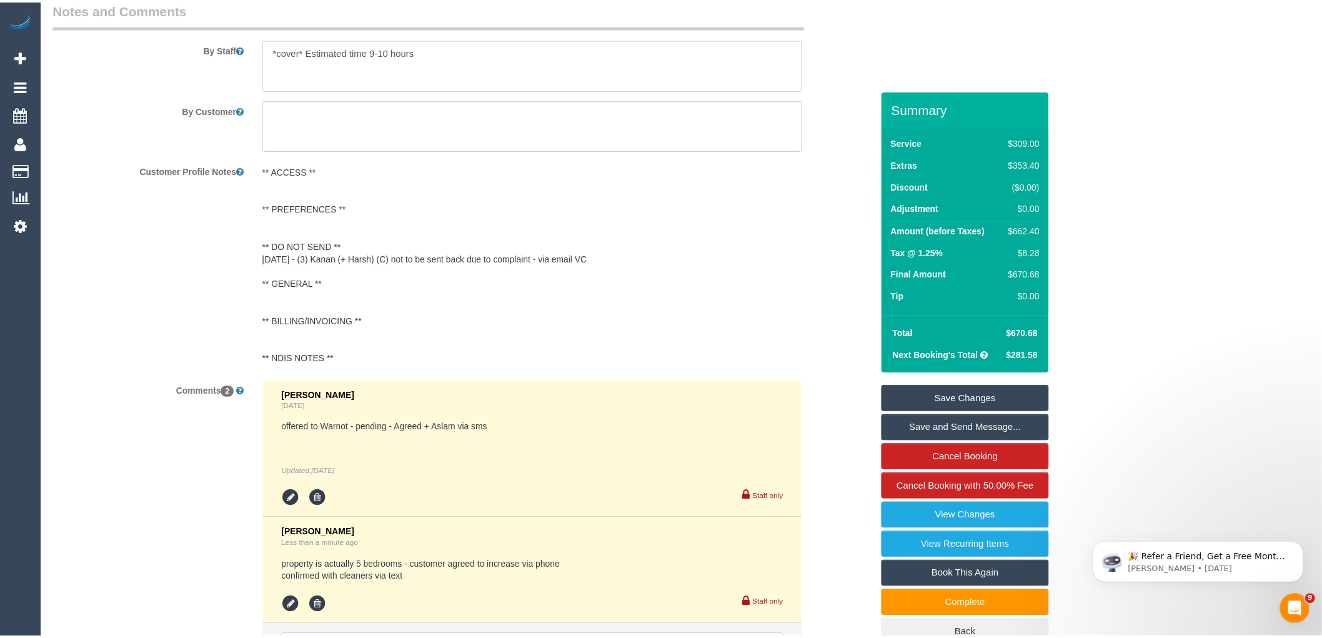
scroll to position [2286, 0]
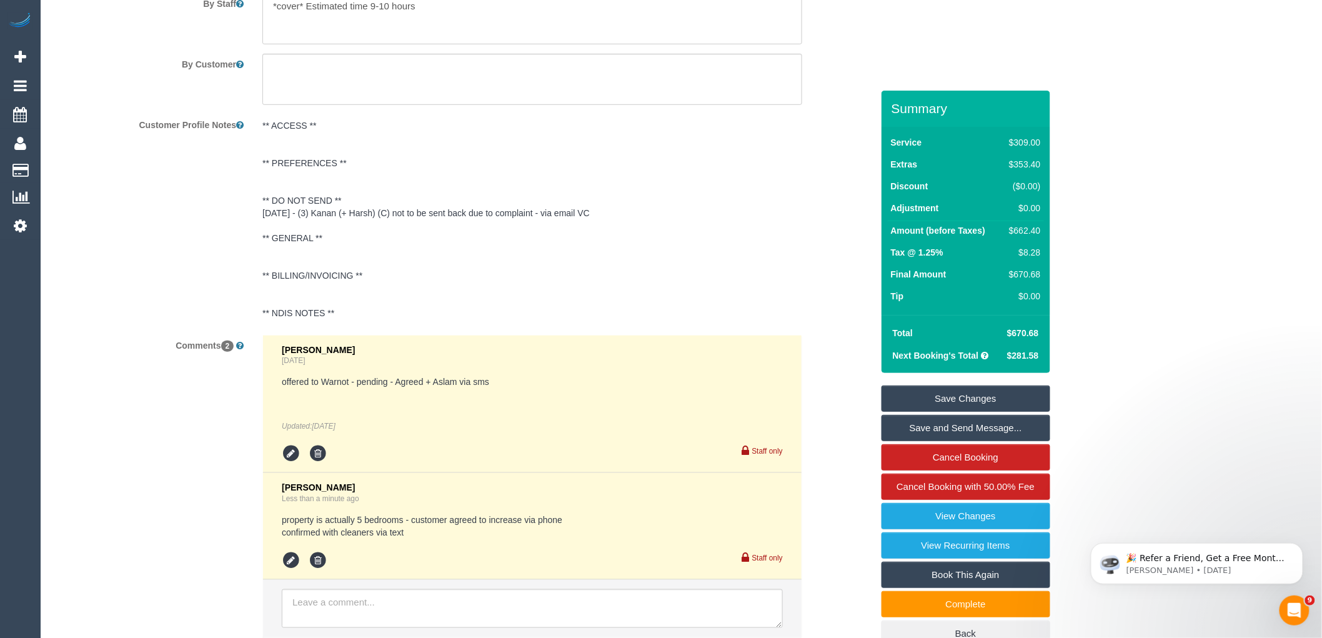
click at [967, 398] on link "Save Changes" at bounding box center [965, 398] width 169 height 26
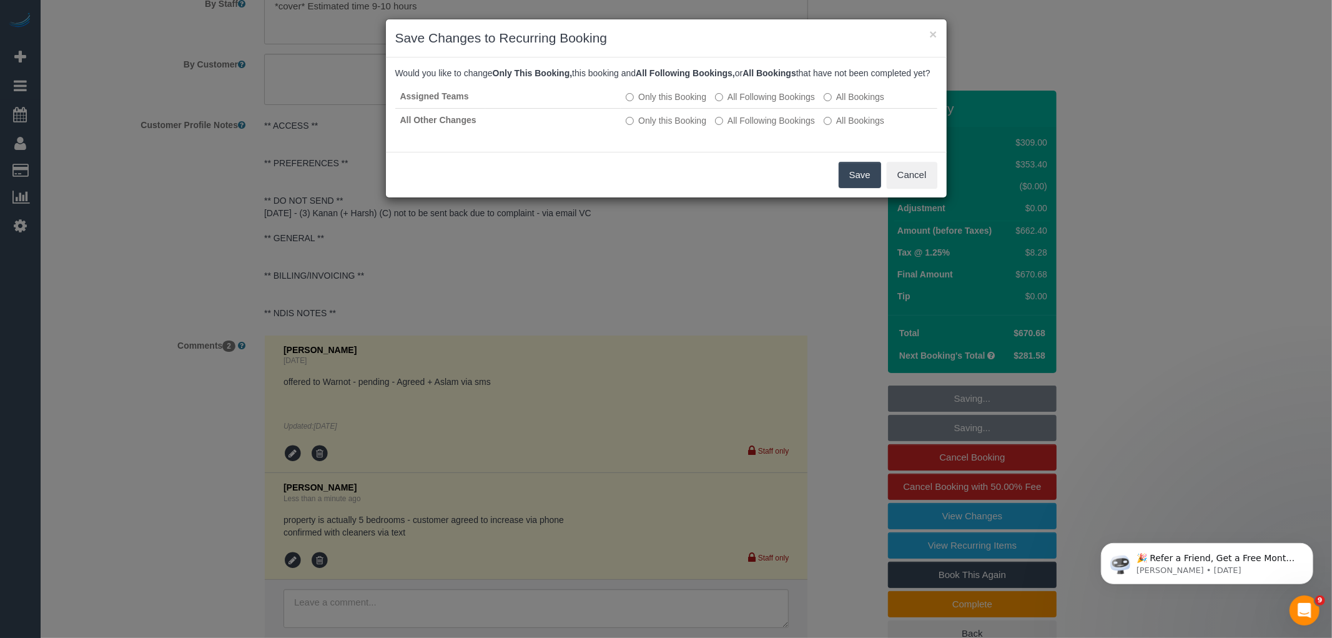
click at [841, 188] on button "Save" at bounding box center [860, 175] width 42 height 26
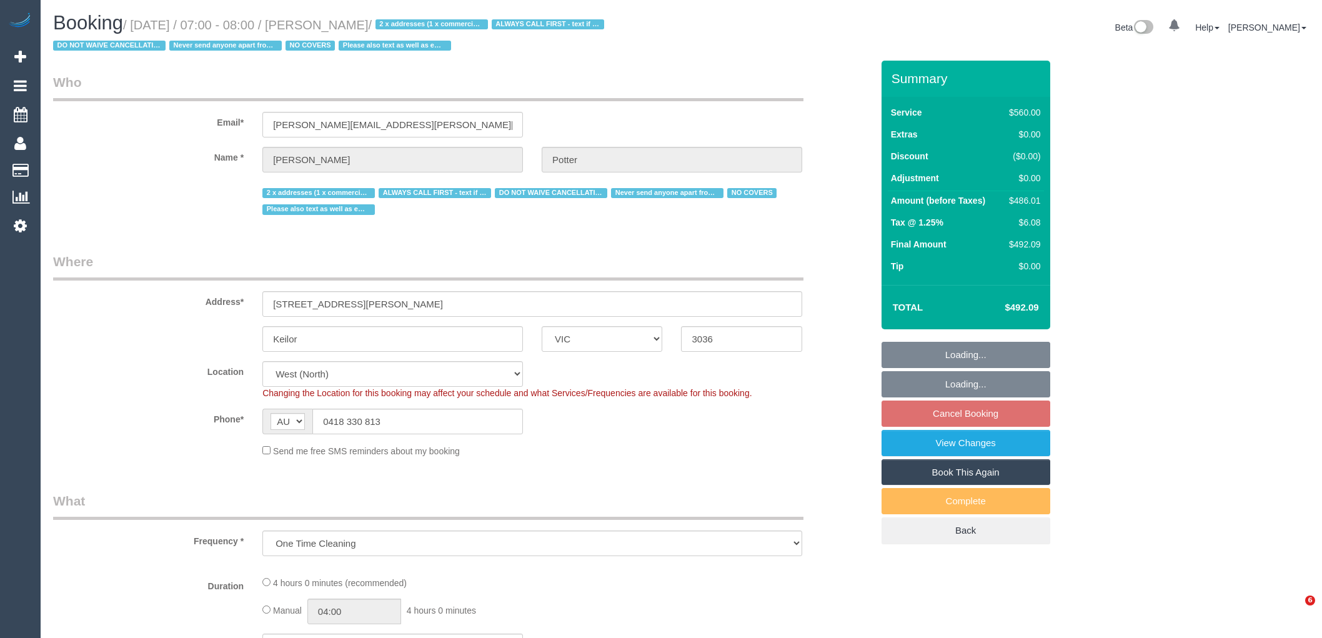
select select "VIC"
select select "object:746"
select select "number:28"
select select "number:14"
select select "number:19"
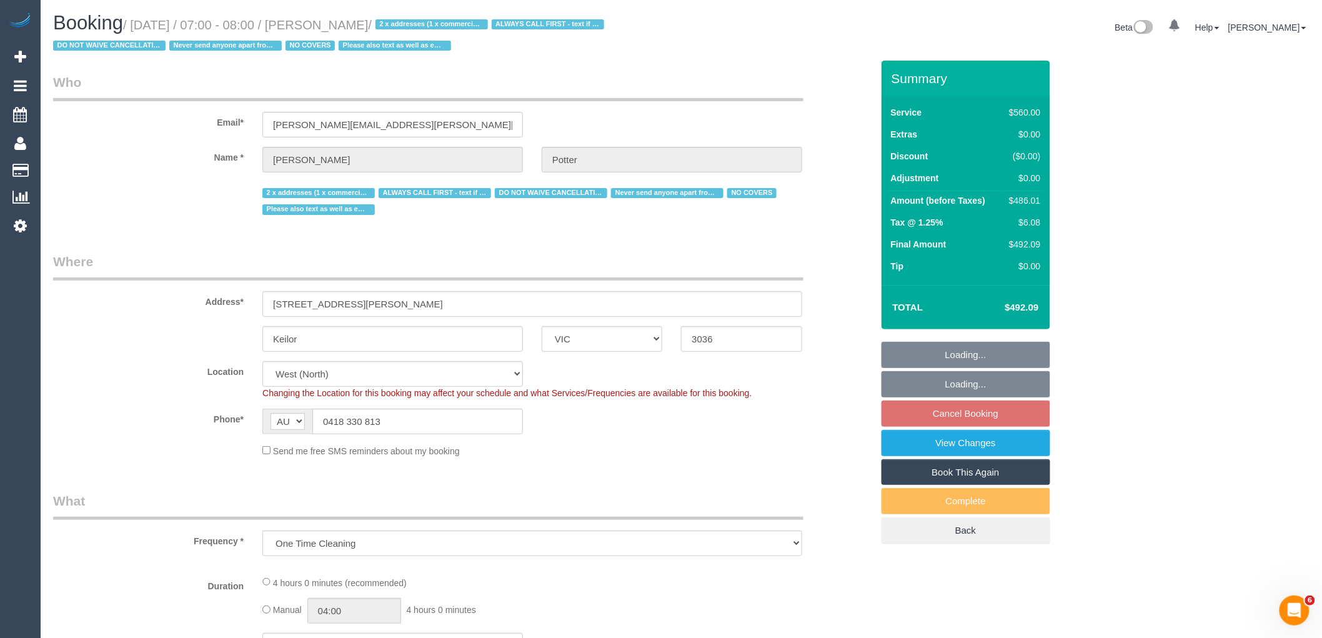
select select "number:22"
select select "number:35"
select select "2"
select select "240"
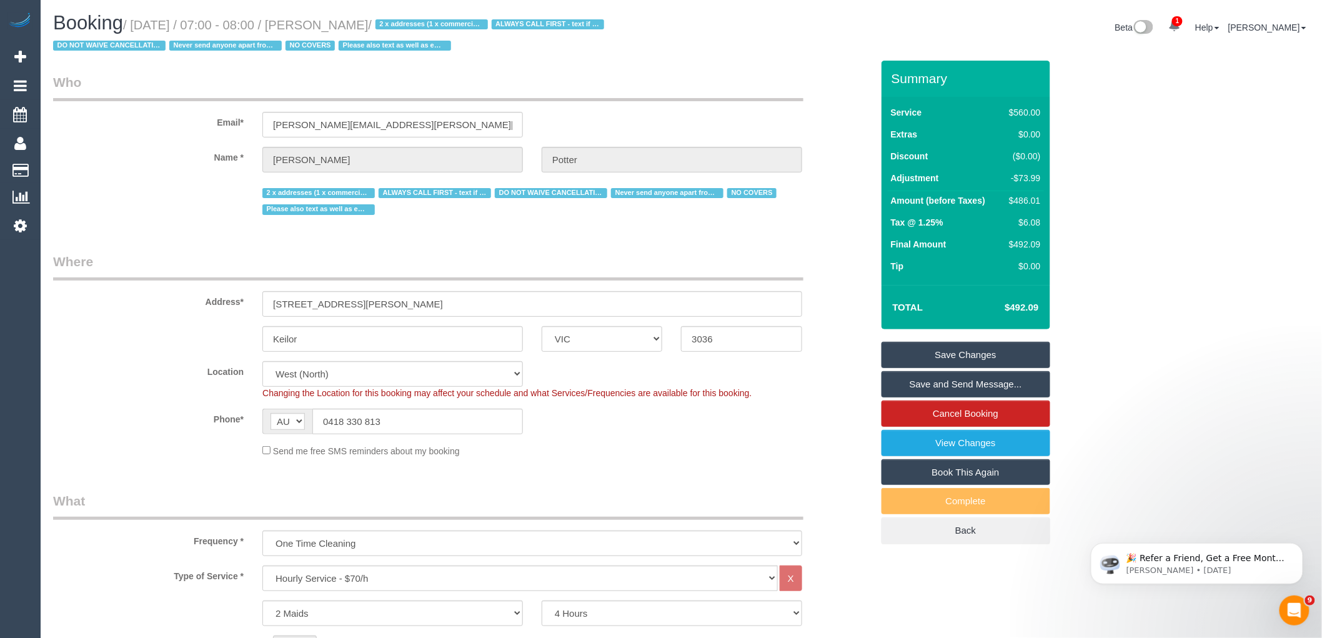
drag, startPoint x: 390, startPoint y: 25, endPoint x: 327, endPoint y: 25, distance: 63.1
click at [327, 25] on small "/ October 13, 2025 / 07:00 - 08:00 / Brett Potter / 2 x addresses (1 x commerci…" at bounding box center [330, 35] width 555 height 35
copy small "Brett Potter"
click at [971, 410] on link "Cancel Booking" at bounding box center [965, 413] width 169 height 26
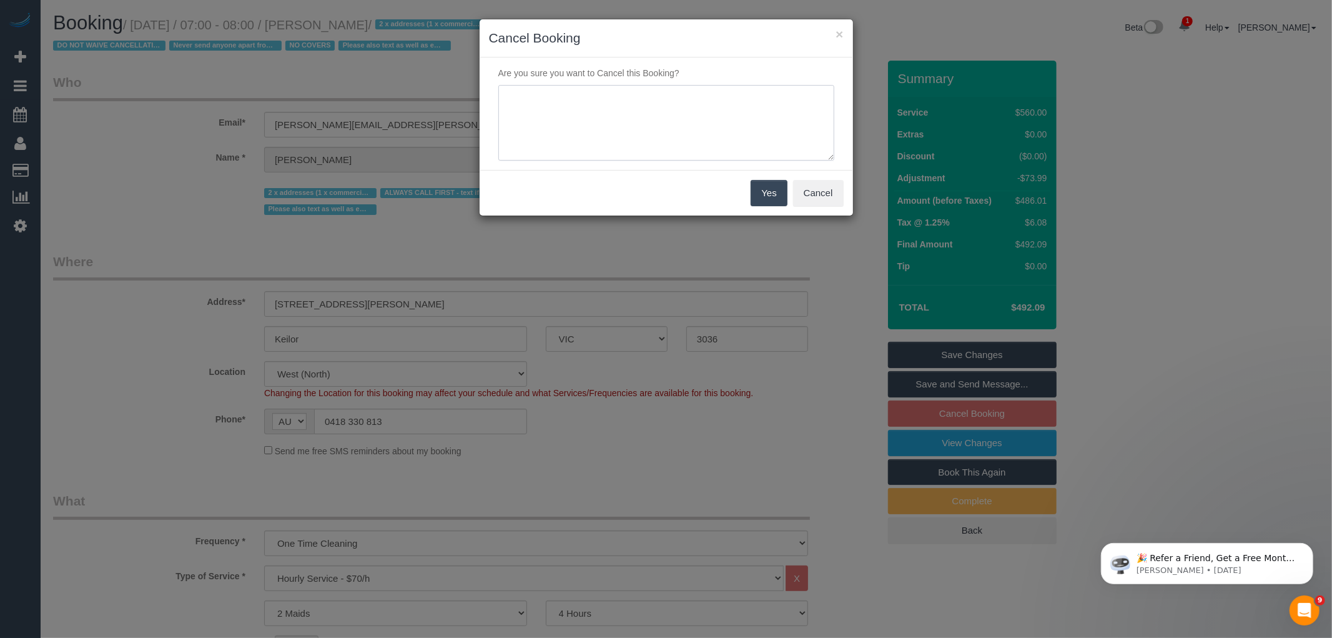
click at [605, 114] on textarea at bounding box center [666, 123] width 336 height 76
type textarea "Customer does not a cover via text VC"
click at [781, 202] on button "Yes" at bounding box center [769, 193] width 36 height 26
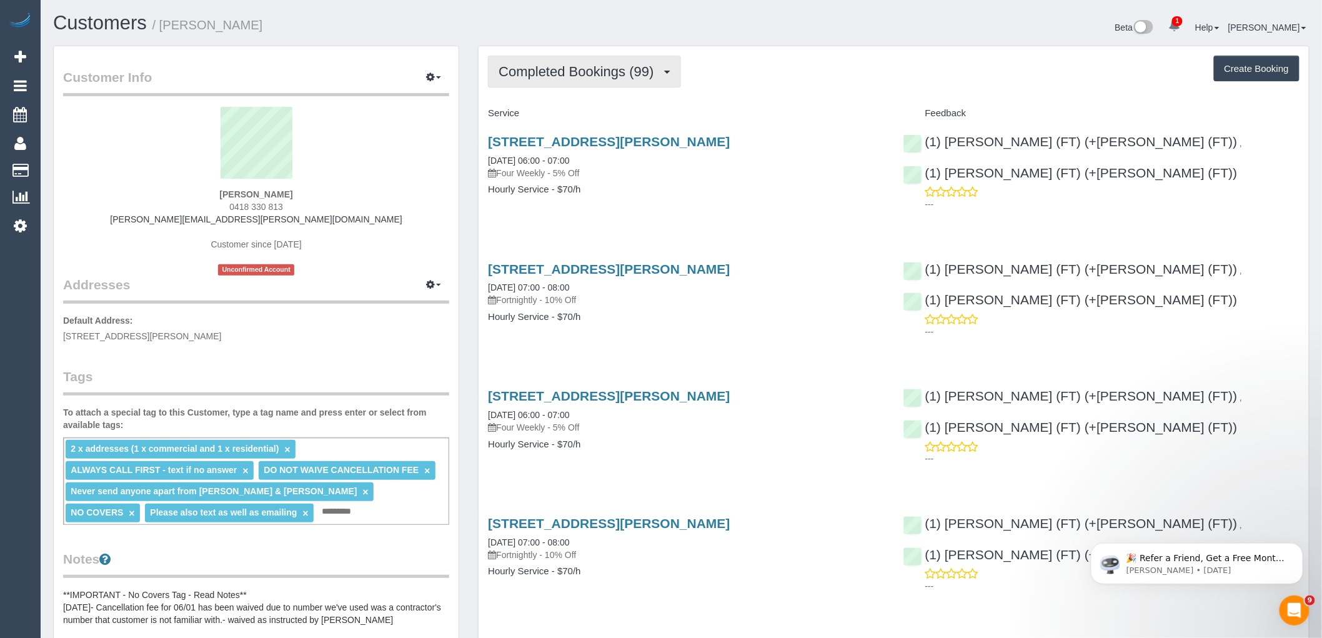
click at [617, 79] on span "Completed Bookings (99)" at bounding box center [578, 72] width 161 height 16
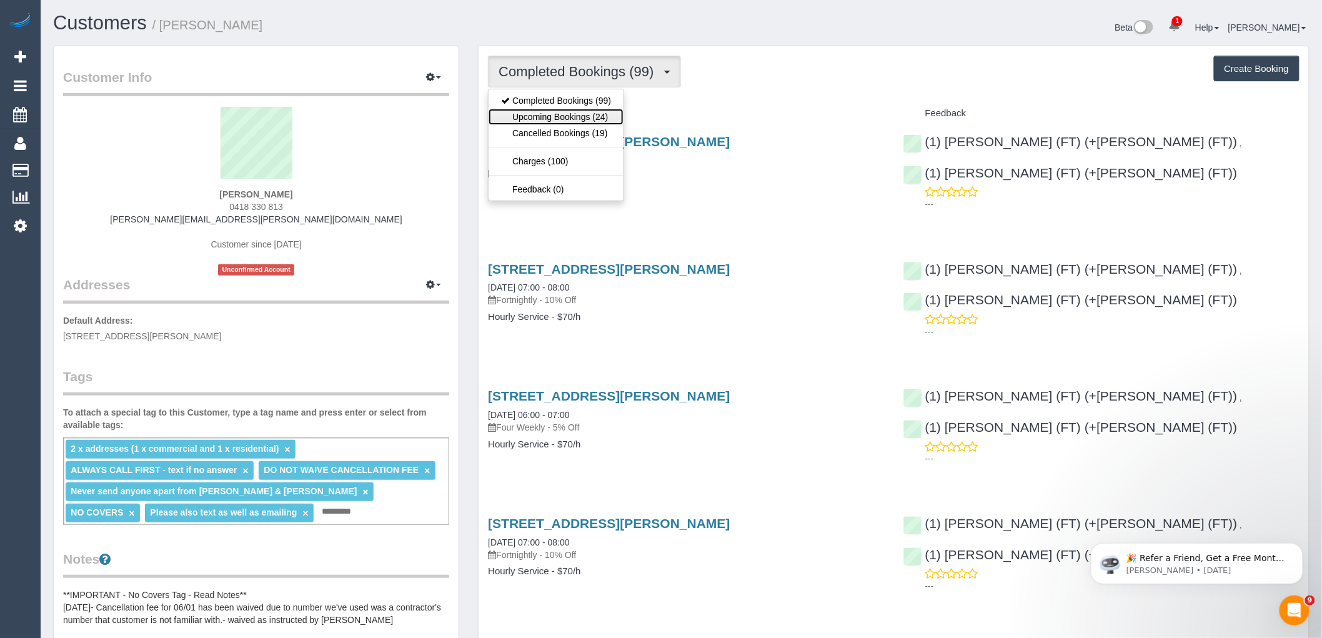
click at [608, 121] on link "Upcoming Bookings (24)" at bounding box center [555, 117] width 135 height 16
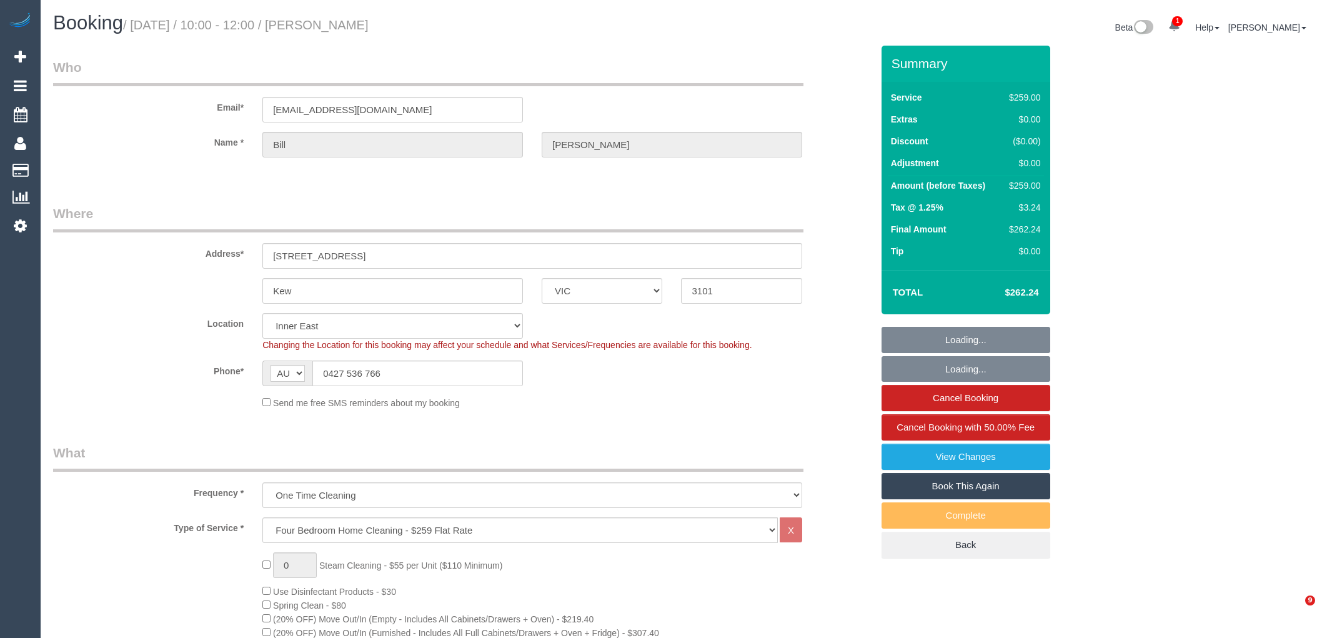
select select "VIC"
select select "number:28"
select select "number:14"
select select "number:18"
select select "number:25"
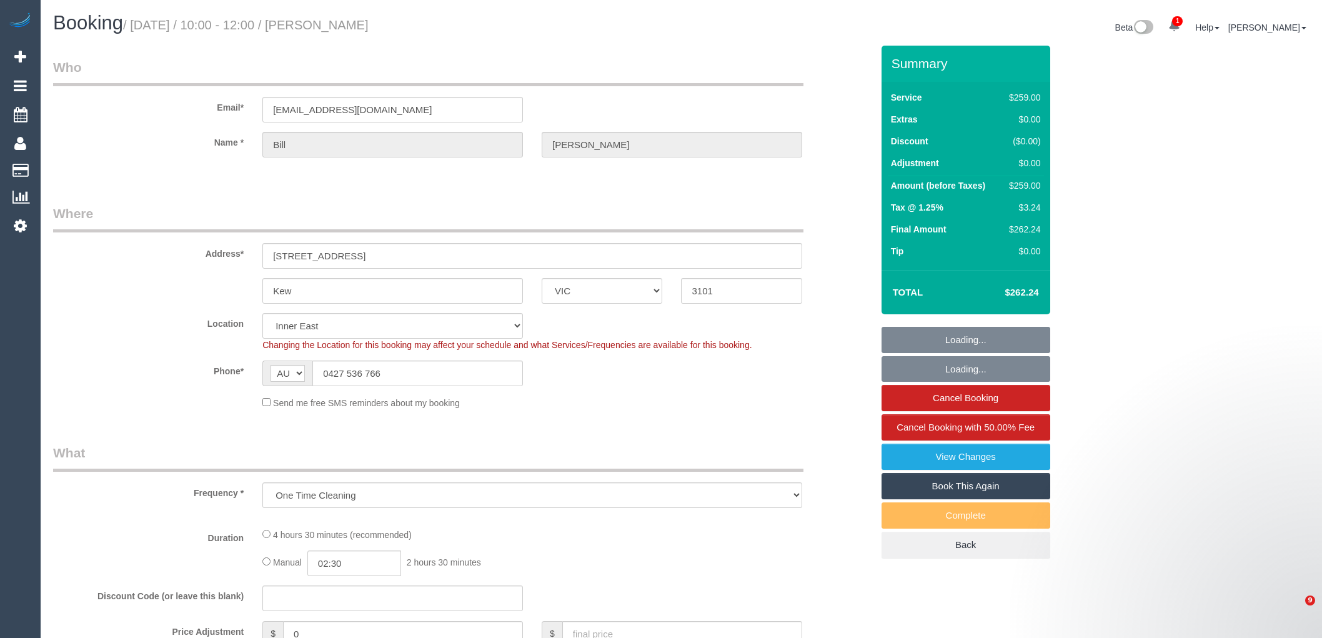
select select "VIC"
select select "object:5773"
select select "number:28"
select select "number:14"
select select "number:18"
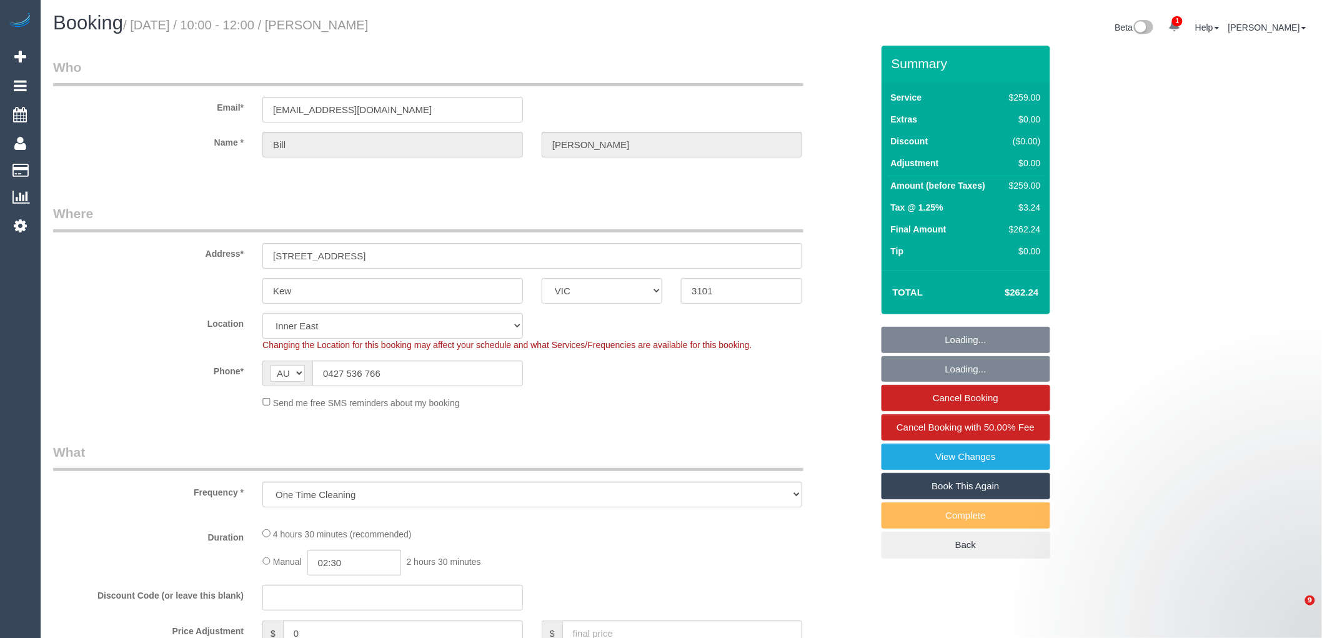
select select "number:25"
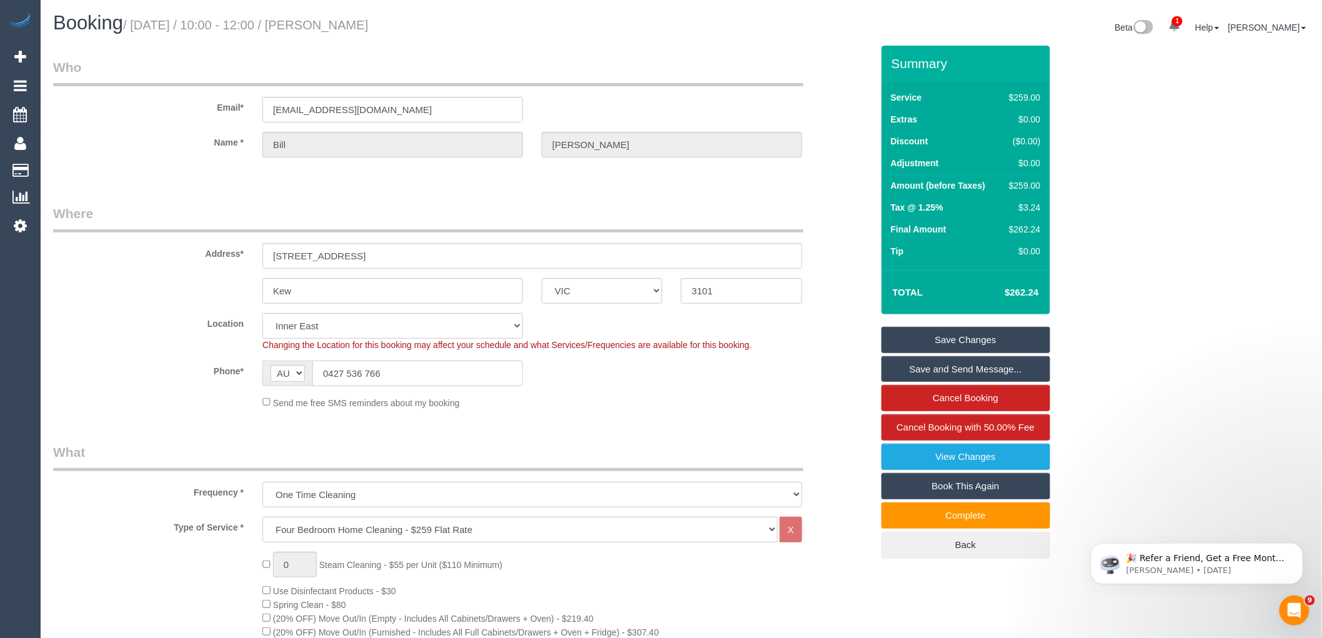
drag, startPoint x: 404, startPoint y: 379, endPoint x: 296, endPoint y: 379, distance: 108.1
click at [297, 379] on div "AF AL DZ AD AO AI AQ AG AR AM AW AU AT AZ BS BH BD BB BY BE BZ BJ BM BT BO BA B…" at bounding box center [392, 373] width 260 height 26
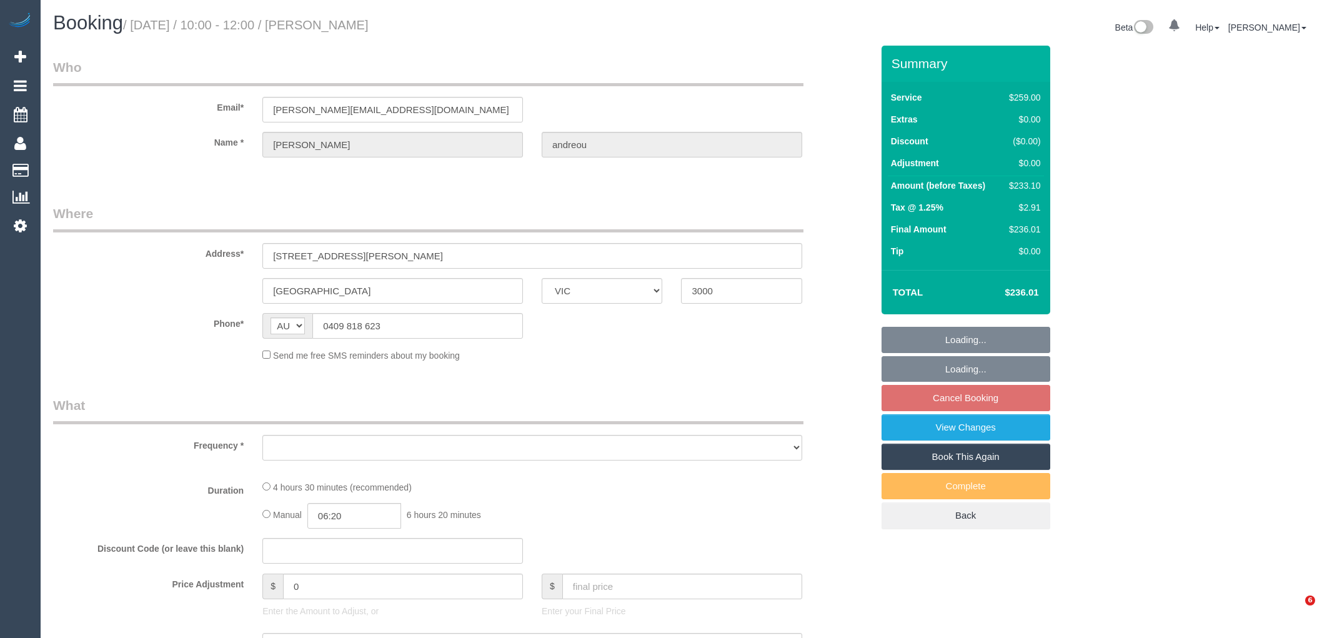
select select "VIC"
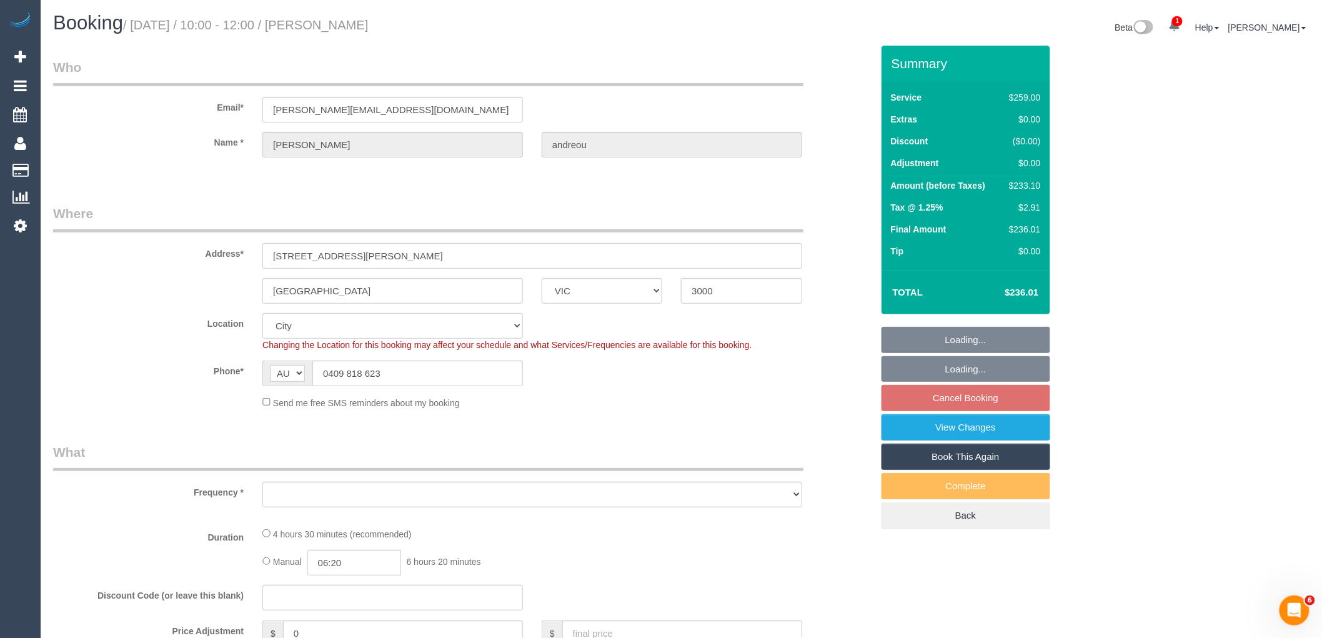
select select "object:533"
select select "number:28"
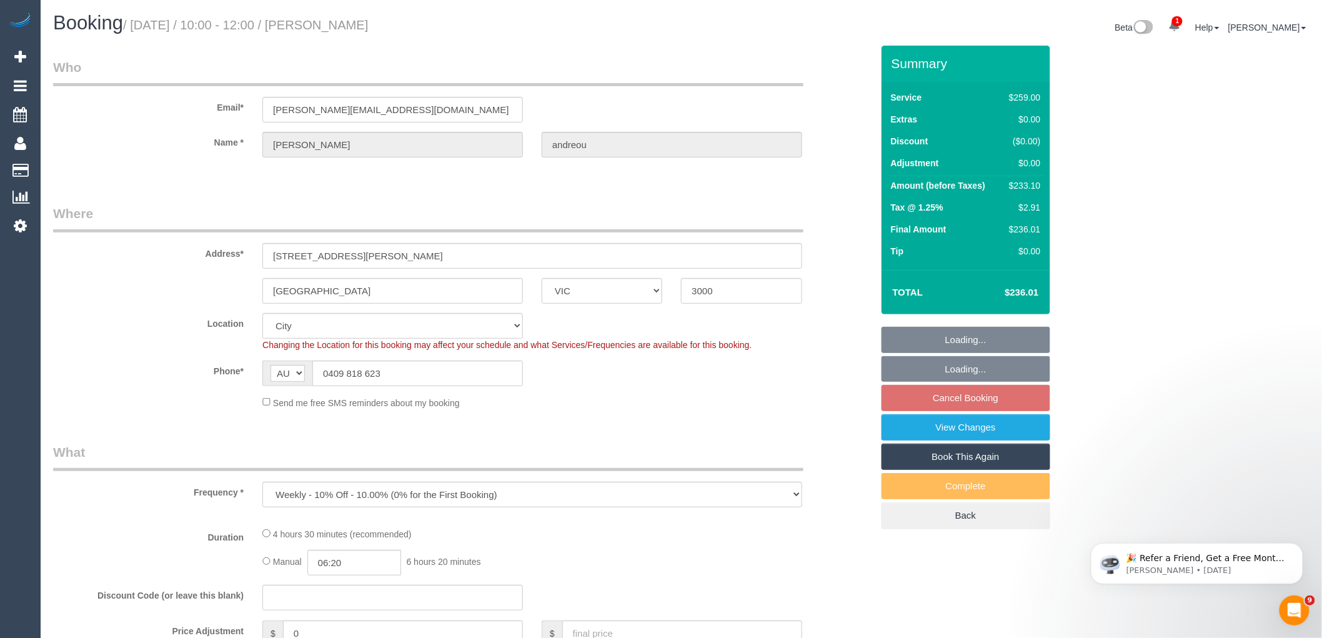
select select "string:stripe-pm_1QmsLL2GScqysDRVaBTPqesX"
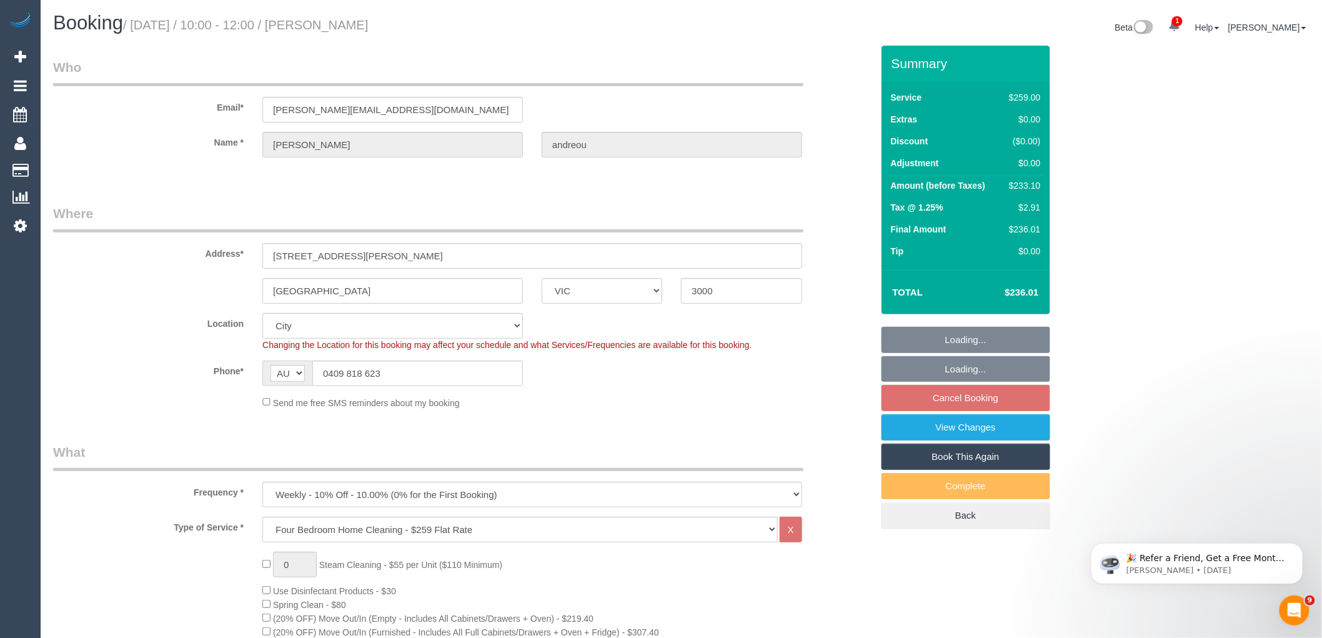
select select "object:1182"
select select "spot3"
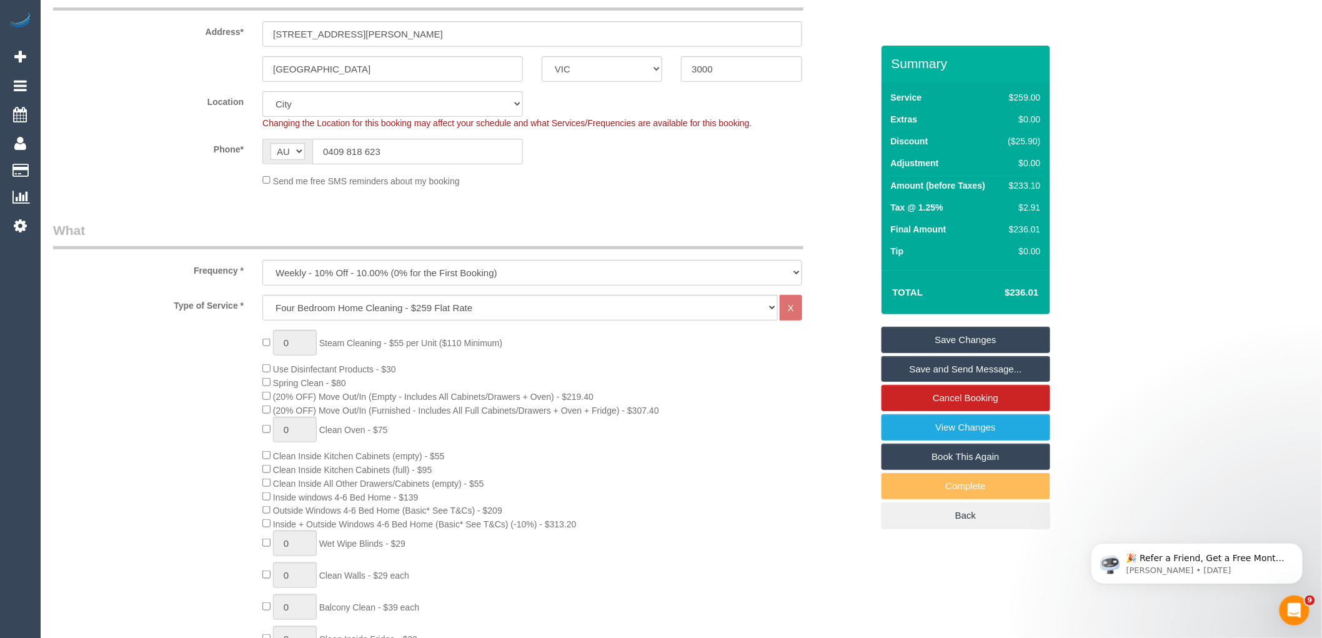
scroll to position [277, 0]
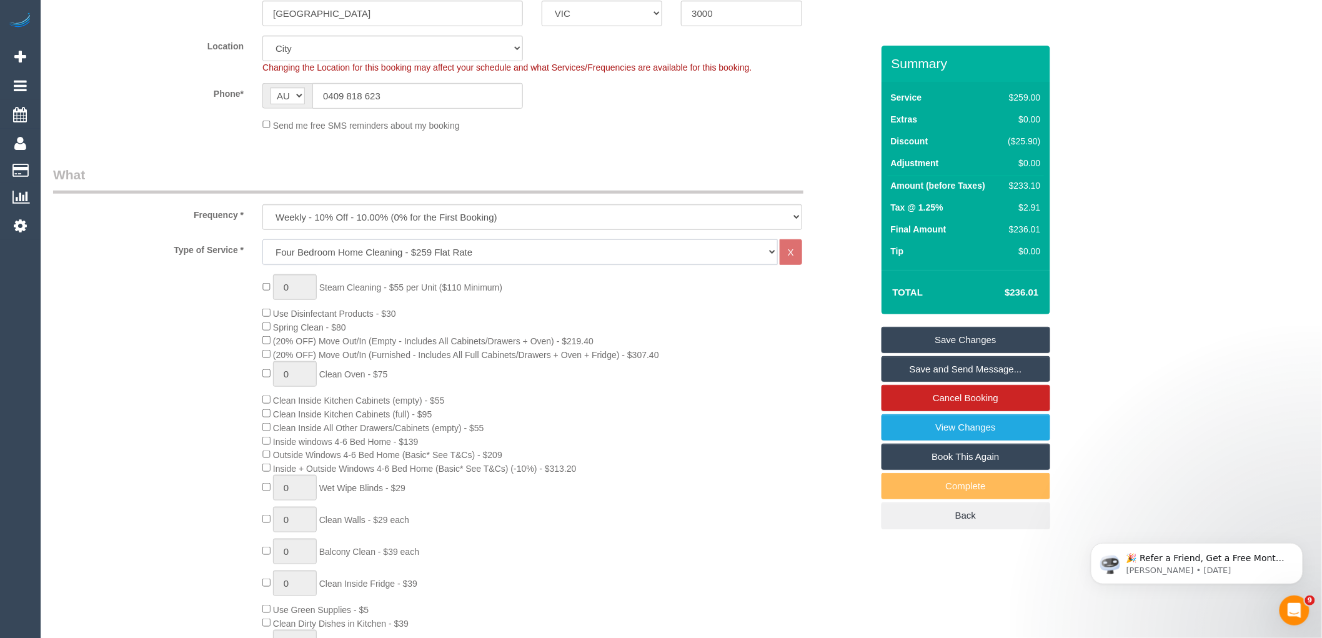
click at [410, 254] on select "Hourly Service - $70/h Hourly Service - $65/h Hourly Service - $60/h Hourly Ser…" at bounding box center [519, 252] width 515 height 26
select select "214"
click at [262, 240] on select "Hourly Service - $70/h Hourly Service - $65/h Hourly Service - $60/h Hourly Ser…" at bounding box center [519, 252] width 515 height 26
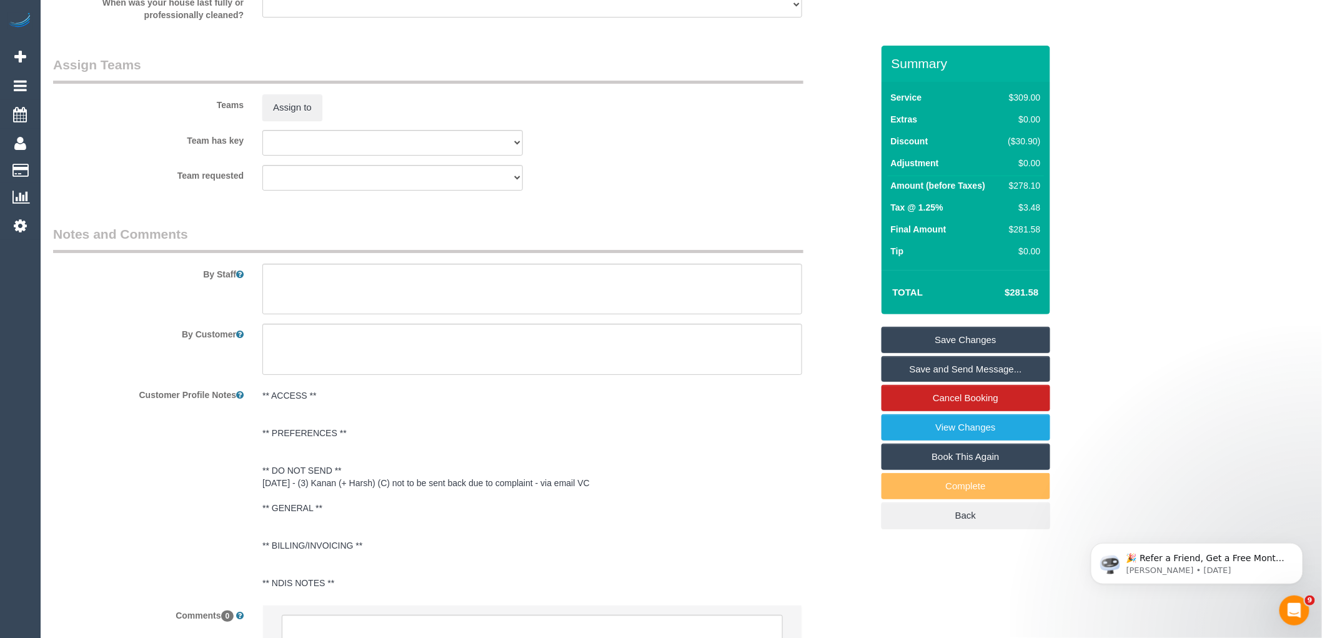
scroll to position [1972, 0]
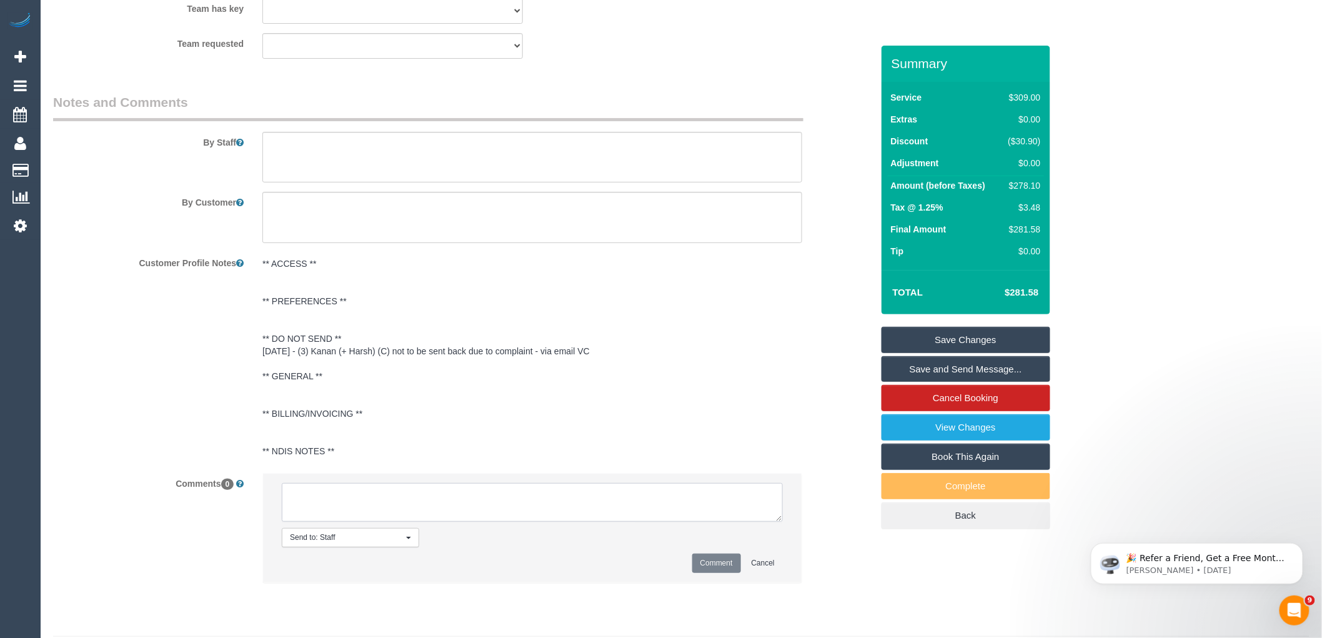
click at [384, 522] on textarea at bounding box center [532, 502] width 501 height 39
type textarea "Property is actually a 5 bed FR - cuystomer agreed to change via phone"
click at [721, 573] on button "Comment" at bounding box center [716, 562] width 49 height 19
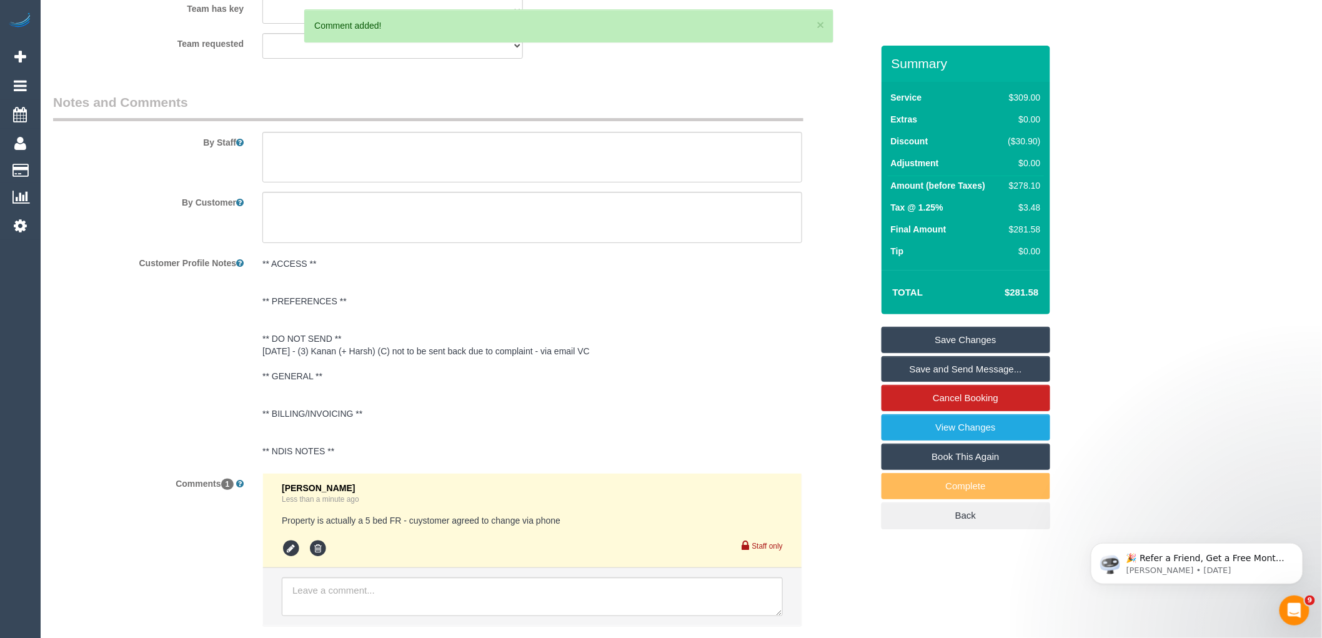
click at [997, 329] on link "Save Changes" at bounding box center [965, 340] width 169 height 26
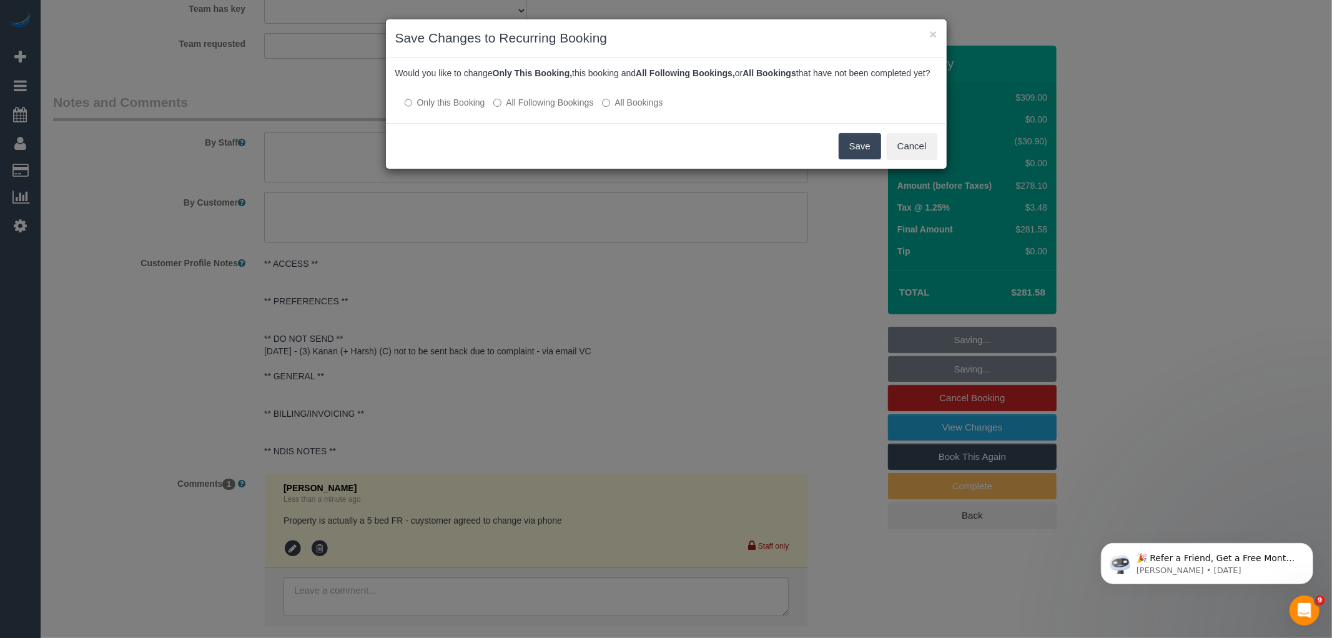
click at [572, 107] on label "All Following Bookings" at bounding box center [543, 102] width 100 height 12
click at [842, 149] on button "Save" at bounding box center [860, 146] width 42 height 26
